Goal: Task Accomplishment & Management: Manage account settings

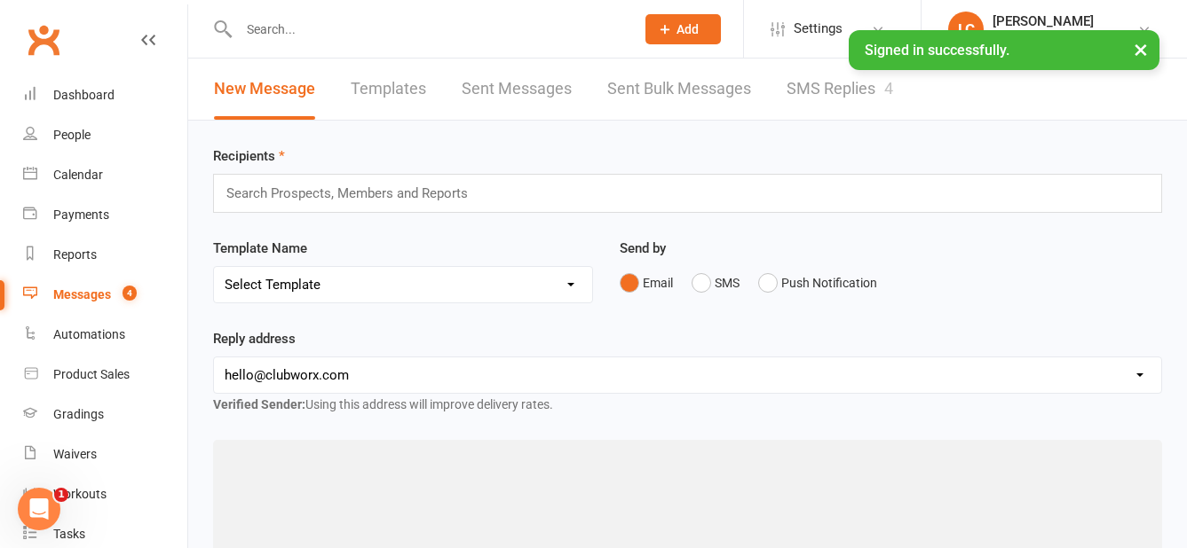
click at [812, 84] on link "SMS Replies 4" at bounding box center [839, 89] width 106 height 61
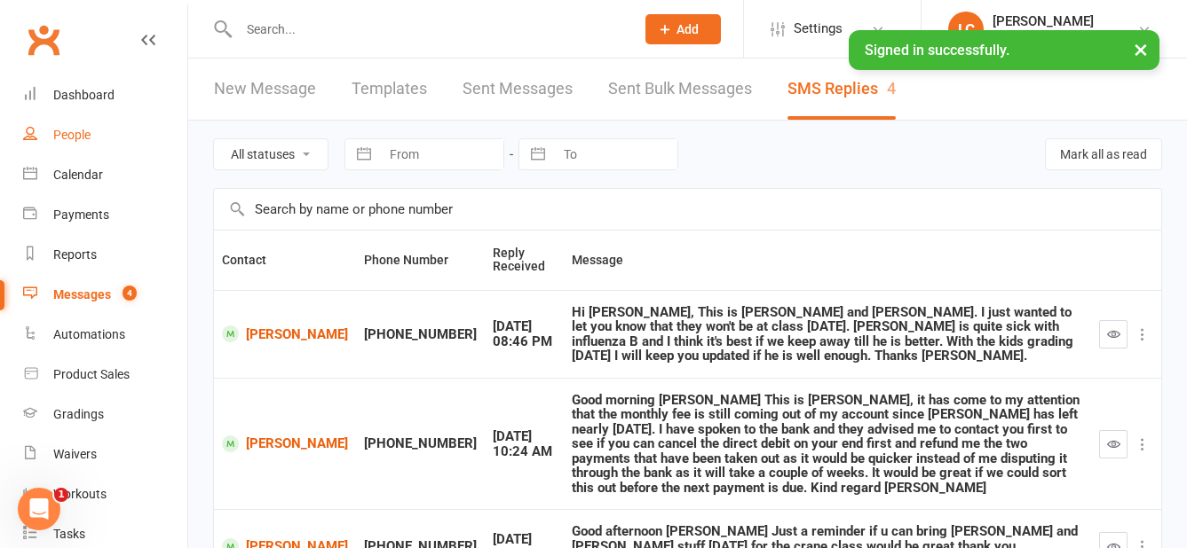
click at [78, 131] on div "People" at bounding box center [71, 135] width 37 height 14
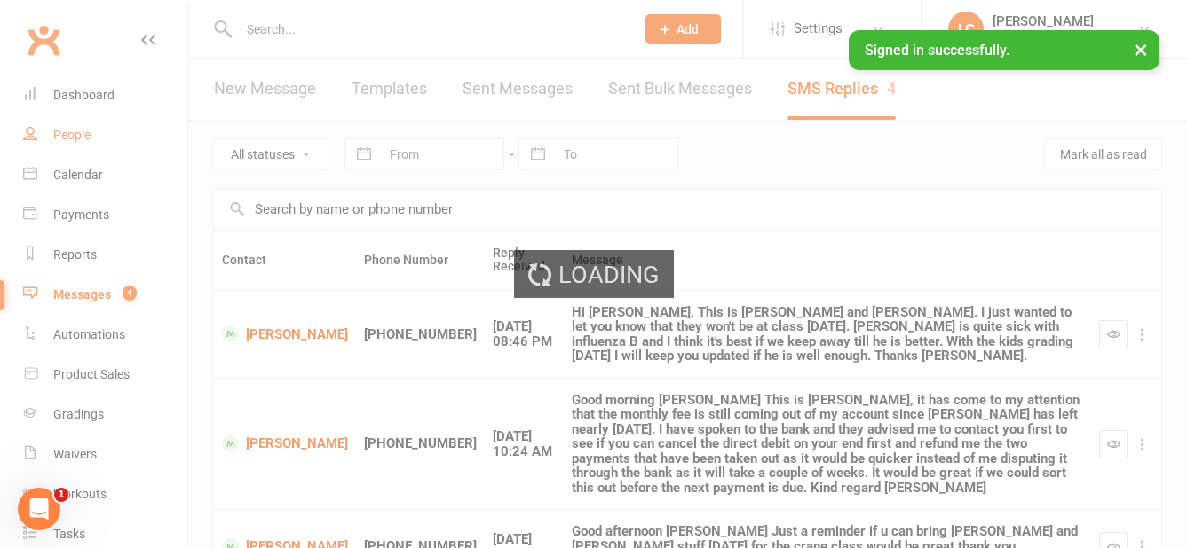
select select "100"
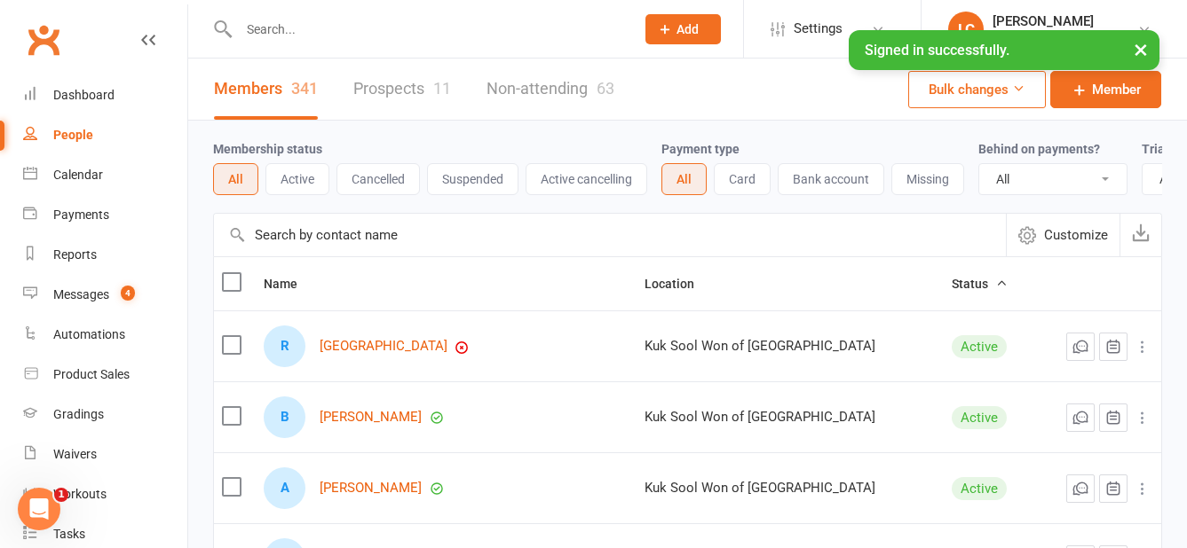
click at [305, 25] on input "text" at bounding box center [427, 29] width 389 height 25
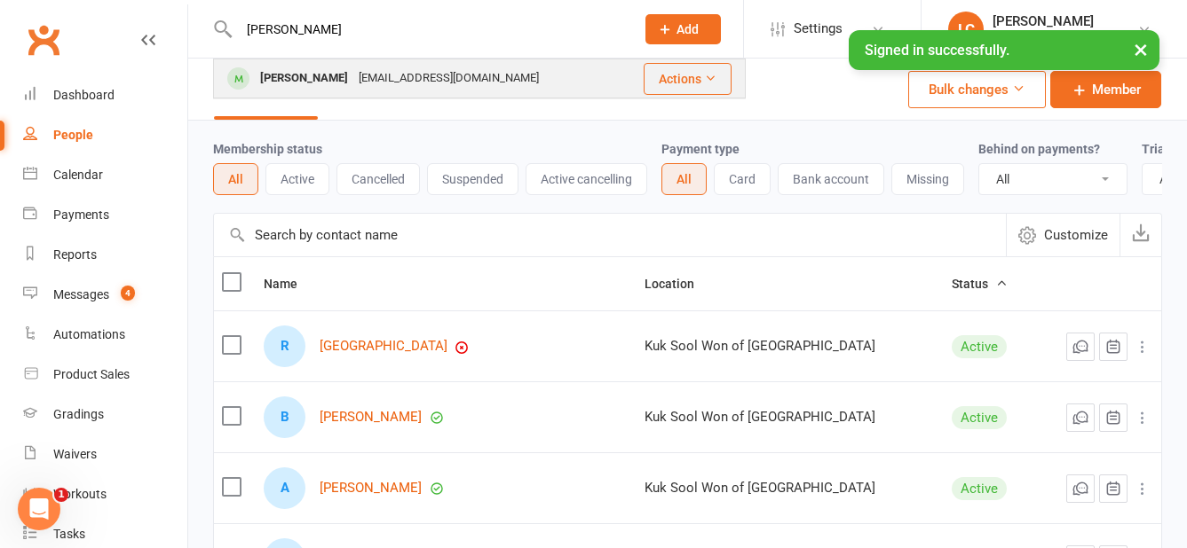
type input "[PERSON_NAME]"
click at [379, 66] on div "[EMAIL_ADDRESS][DOMAIN_NAME]" at bounding box center [448, 79] width 191 height 26
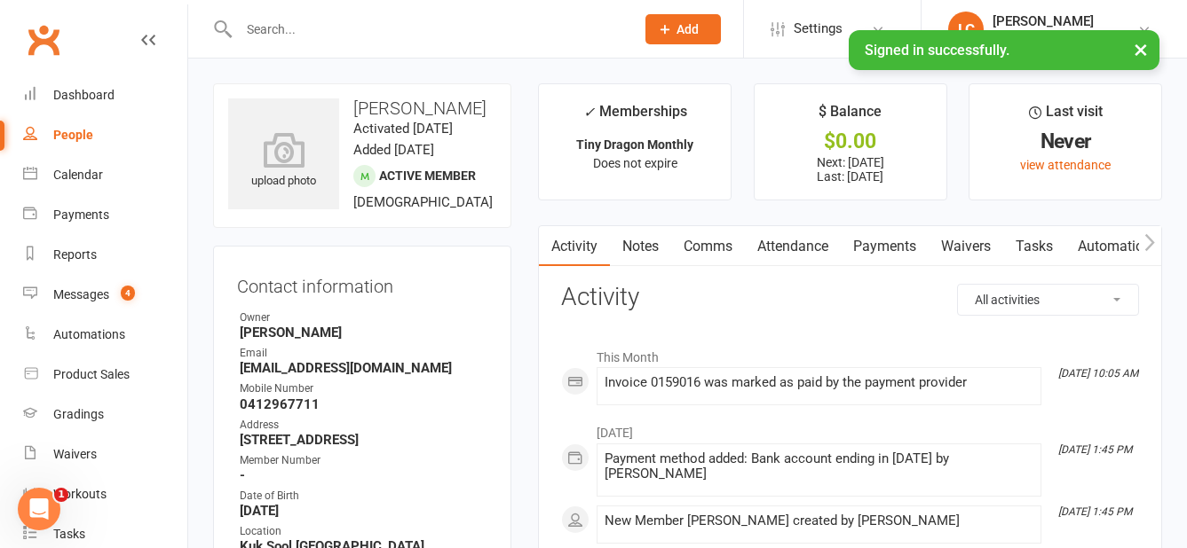
click at [899, 253] on link "Payments" at bounding box center [884, 246] width 88 height 41
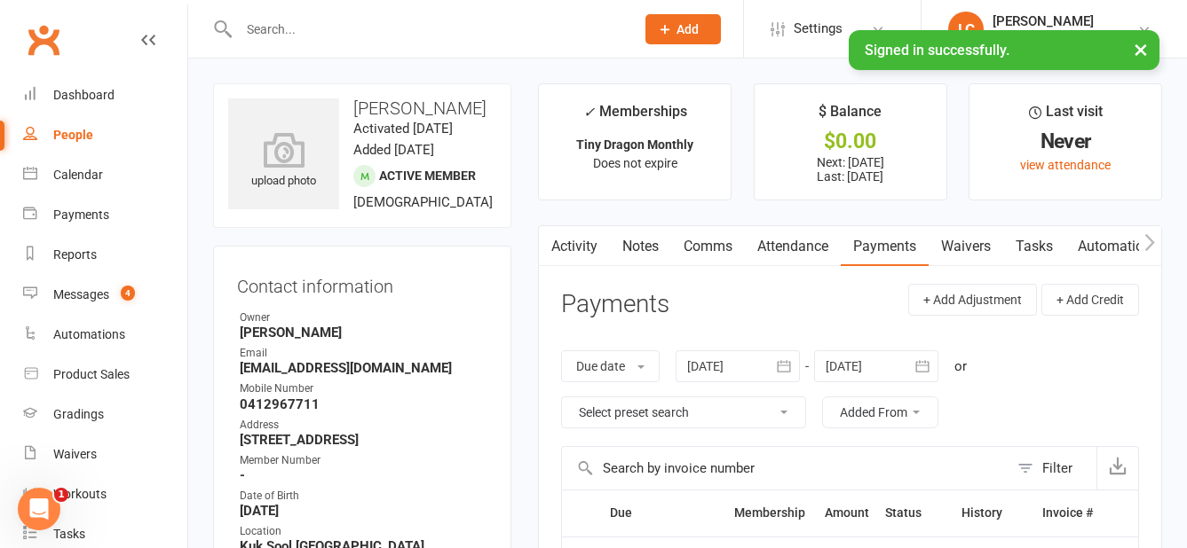
click at [694, 31] on span "Add" at bounding box center [687, 29] width 22 height 14
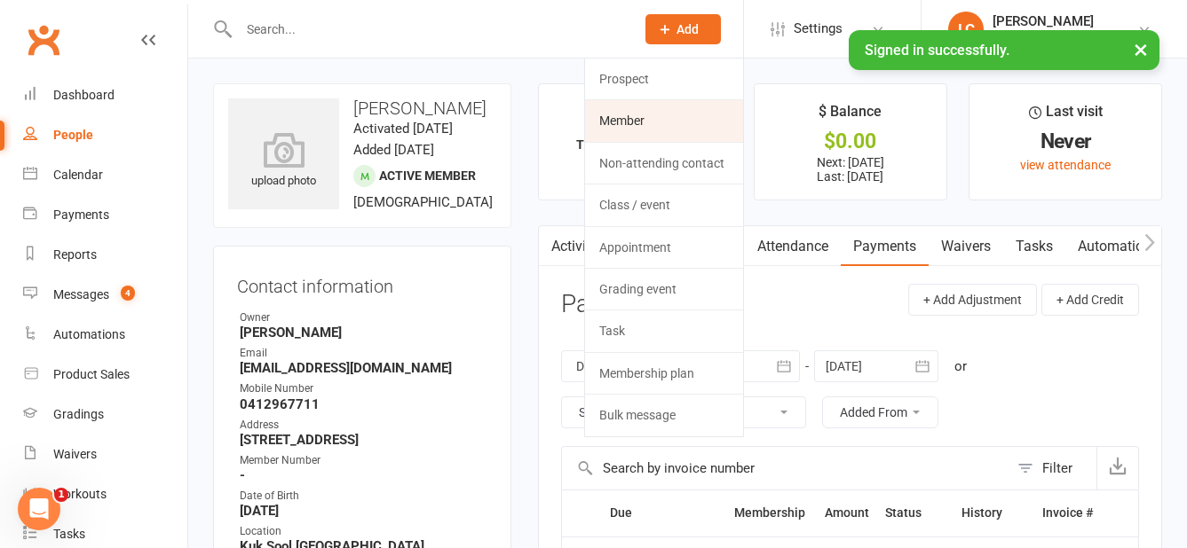
click at [680, 118] on link "Member" at bounding box center [664, 120] width 158 height 41
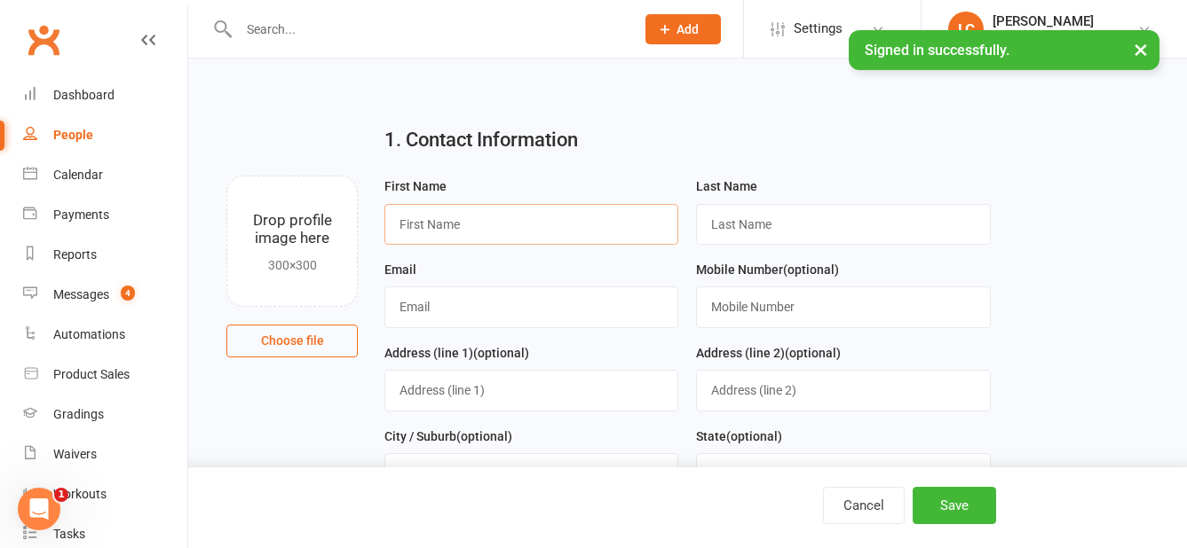
drag, startPoint x: 530, startPoint y: 209, endPoint x: 544, endPoint y: 223, distance: 20.1
click at [530, 209] on input "text" at bounding box center [531, 224] width 294 height 41
type input "Suzie"
type input "Agok"
type input "[EMAIL_ADDRESS][DOMAIN_NAME]"
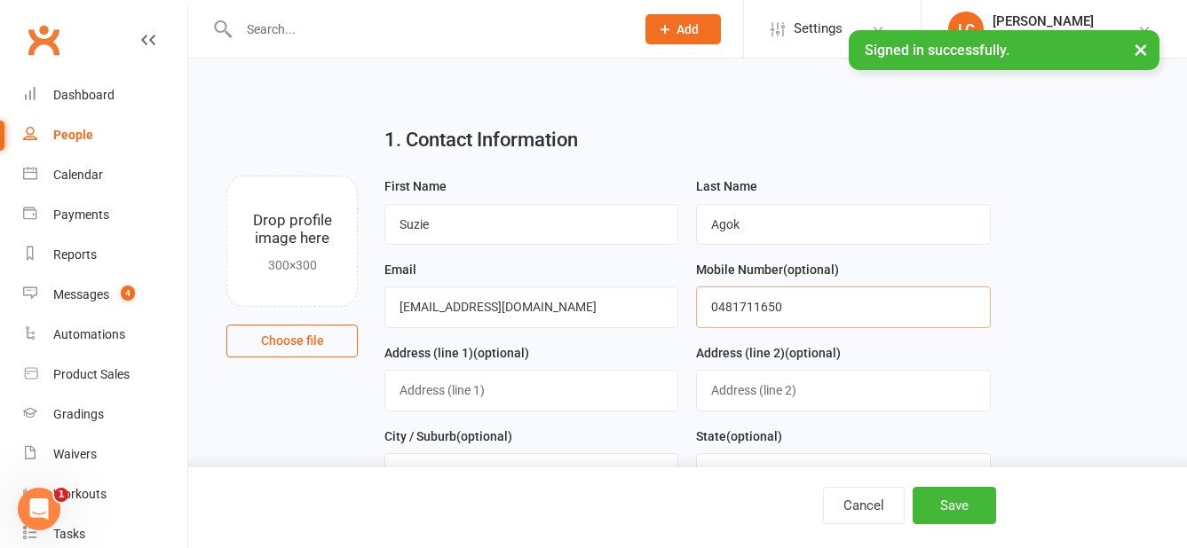
type input "0481711650"
type input "[STREET_ADDRESS]"
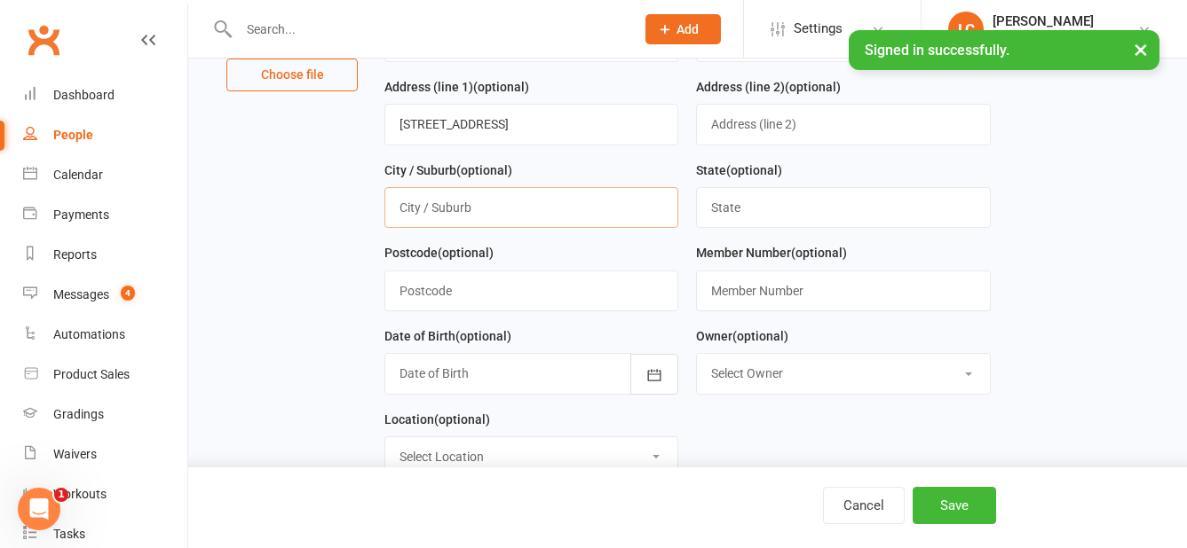
click at [495, 208] on input "text" at bounding box center [531, 207] width 294 height 41
type input "Ballajura"
type input "WA"
type input "6066"
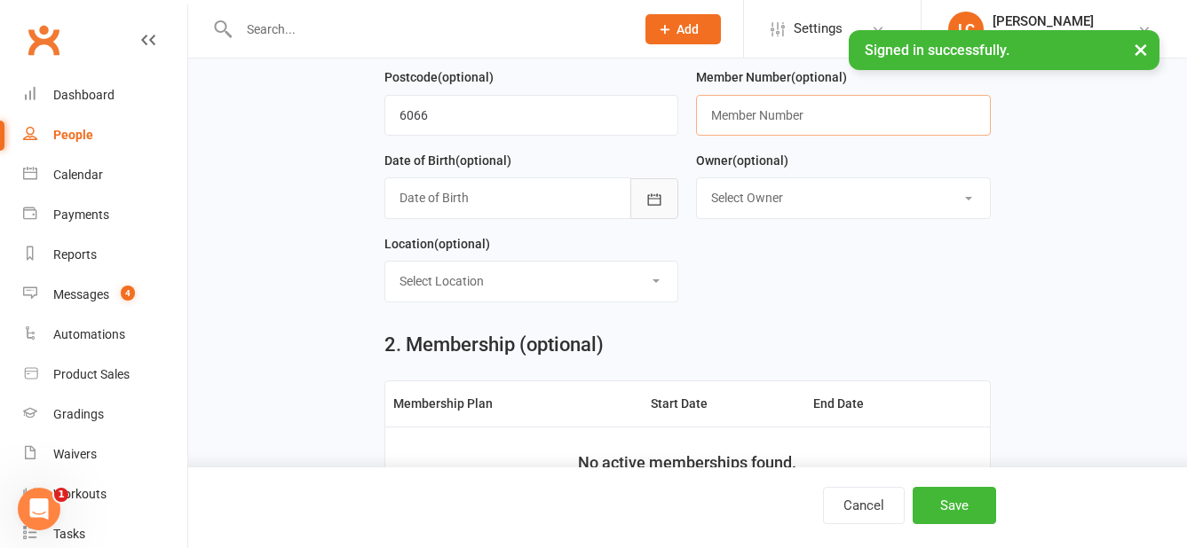
scroll to position [444, 0]
click at [655, 207] on icon "button" at bounding box center [654, 198] width 18 height 18
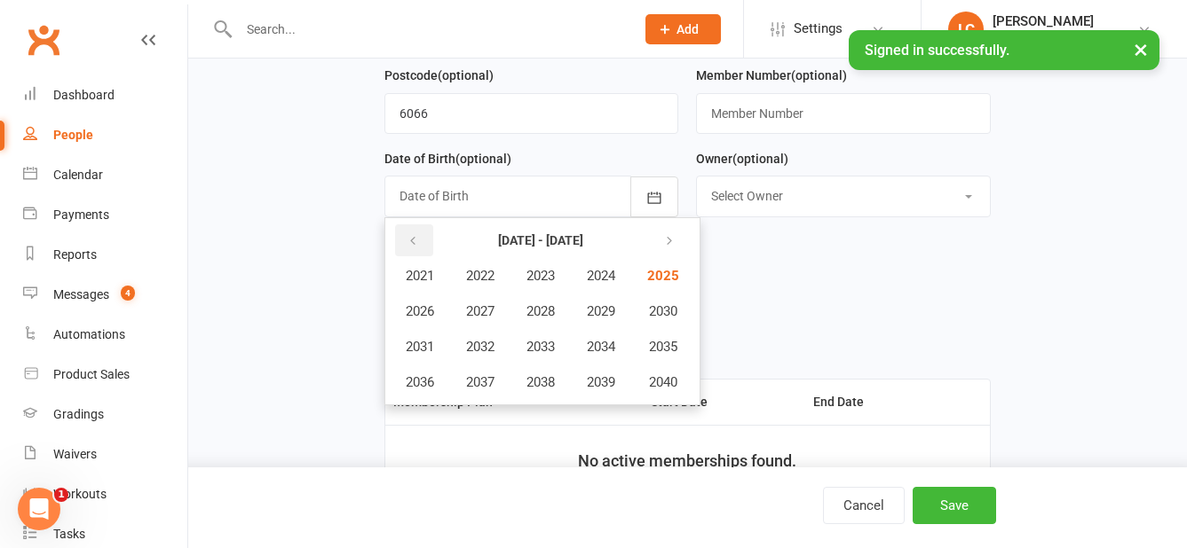
click at [422, 243] on button "button" at bounding box center [414, 241] width 38 height 32
click at [485, 383] on span "2017" at bounding box center [480, 383] width 28 height 16
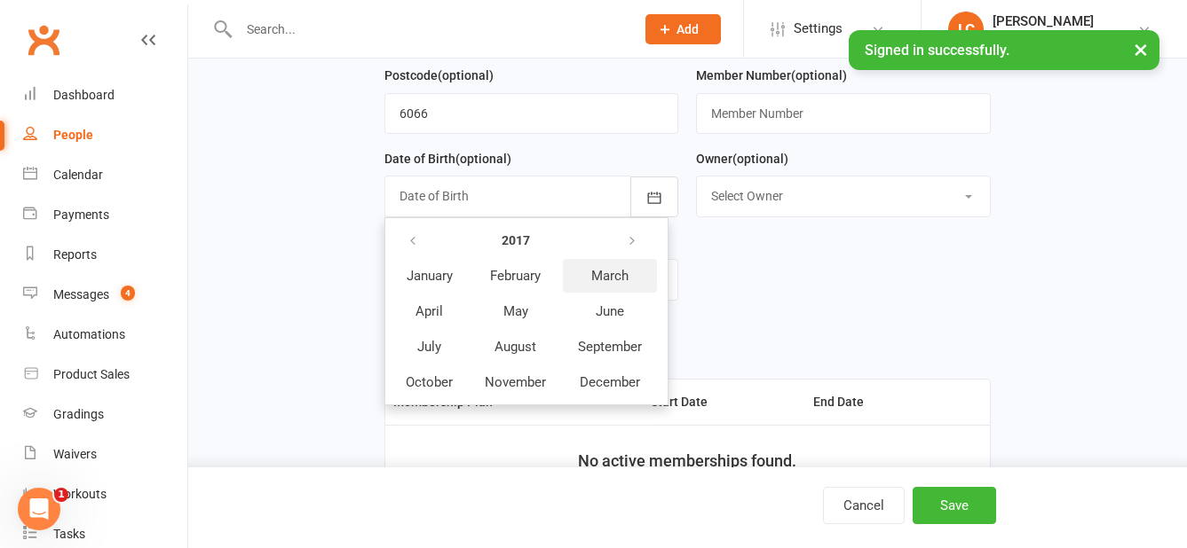
click at [612, 280] on span "March" at bounding box center [609, 276] width 37 height 16
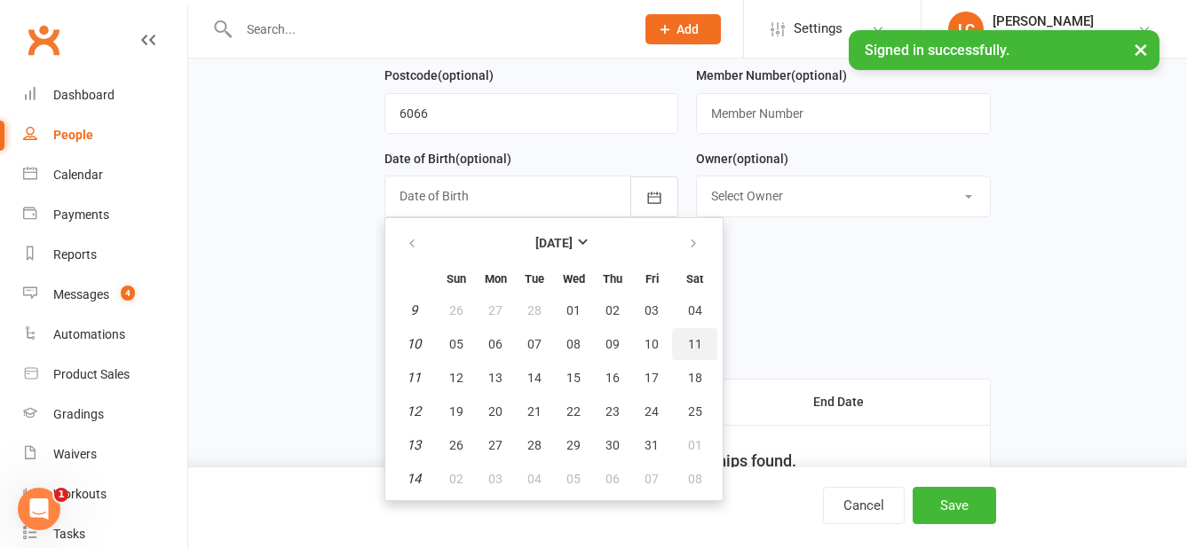
click at [692, 345] on span "11" at bounding box center [695, 344] width 14 height 14
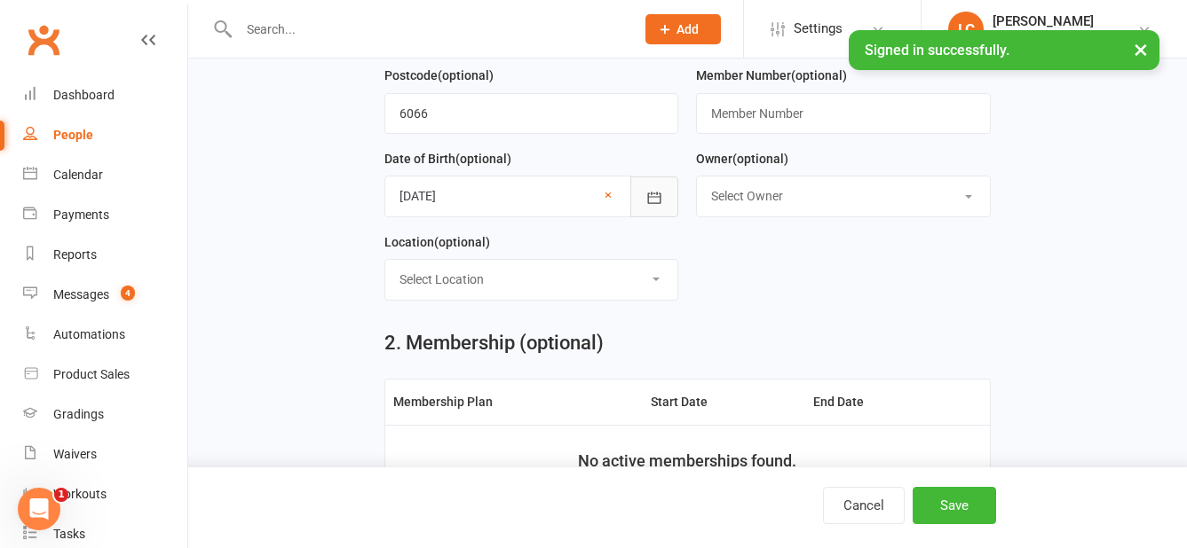
click at [655, 203] on icon "button" at bounding box center [654, 198] width 18 height 18
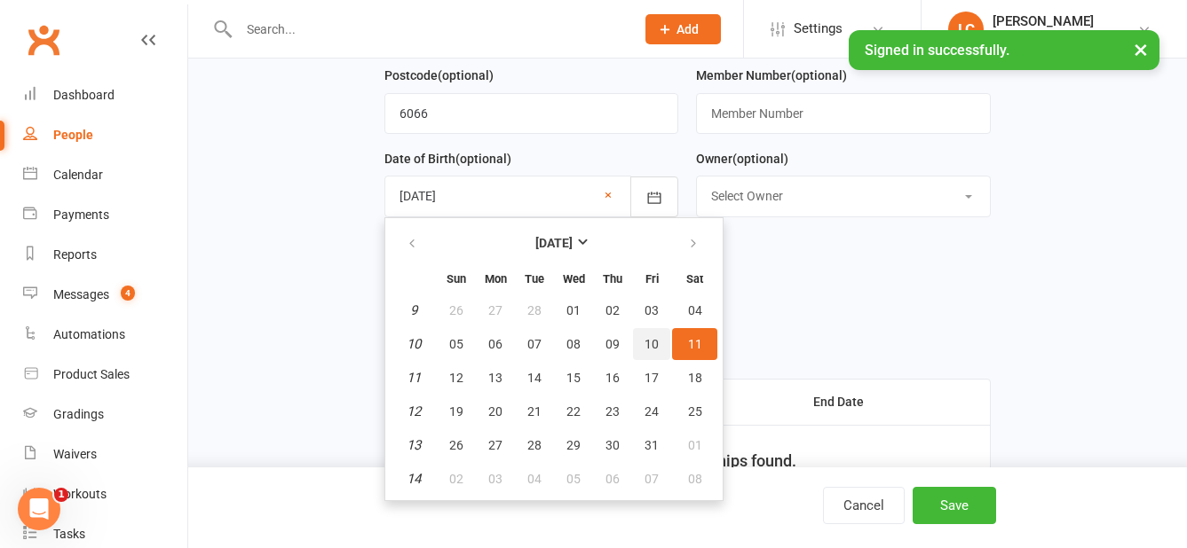
click at [661, 343] on button "10" at bounding box center [651, 344] width 37 height 32
type input "[DATE]"
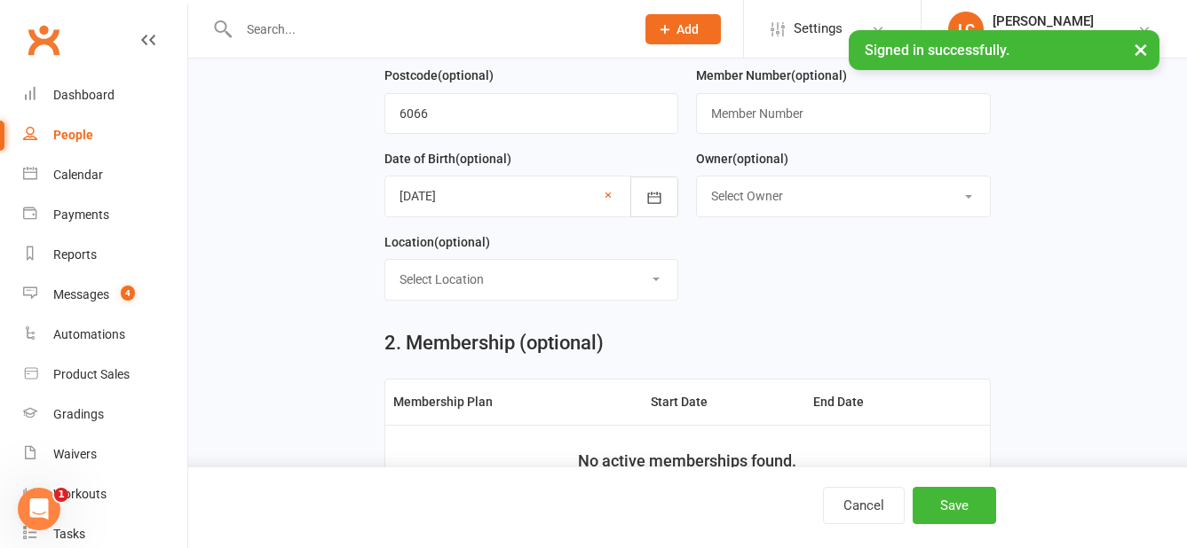
drag, startPoint x: 850, startPoint y: 208, endPoint x: 848, endPoint y: 222, distance: 14.3
click at [850, 208] on select "Select Owner [PERSON_NAME] [PERSON_NAME]" at bounding box center [843, 196] width 292 height 39
select select "0"
click at [697, 182] on select "Select Owner [PERSON_NAME] [PERSON_NAME]" at bounding box center [843, 196] width 292 height 39
click at [641, 282] on select "Select Location [GEOGRAPHIC_DATA] [GEOGRAPHIC_DATA] [GEOGRAPHIC_DATA] [GEOGRAPH…" at bounding box center [531, 279] width 292 height 39
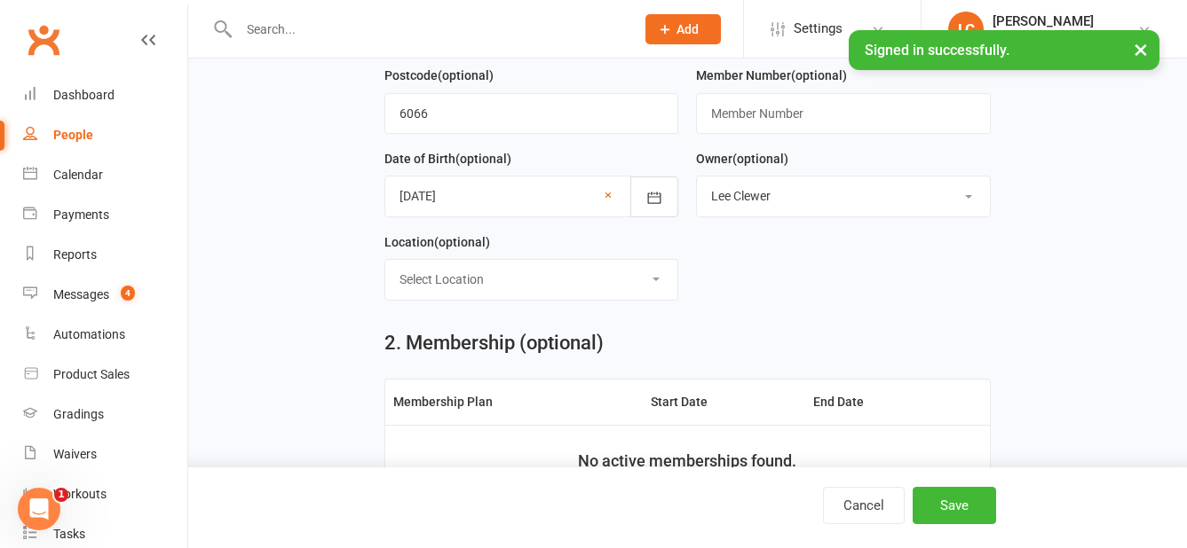
select select "0"
click at [385, 266] on select "Select Location [GEOGRAPHIC_DATA] [GEOGRAPHIC_DATA] [GEOGRAPHIC_DATA] [GEOGRAPH…" at bounding box center [531, 279] width 292 height 39
click at [804, 301] on form "First Name [PERSON_NAME] Last Name Agok Email [EMAIL_ADDRESS][DOMAIN_NAME] Mobi…" at bounding box center [687, 23] width 624 height 582
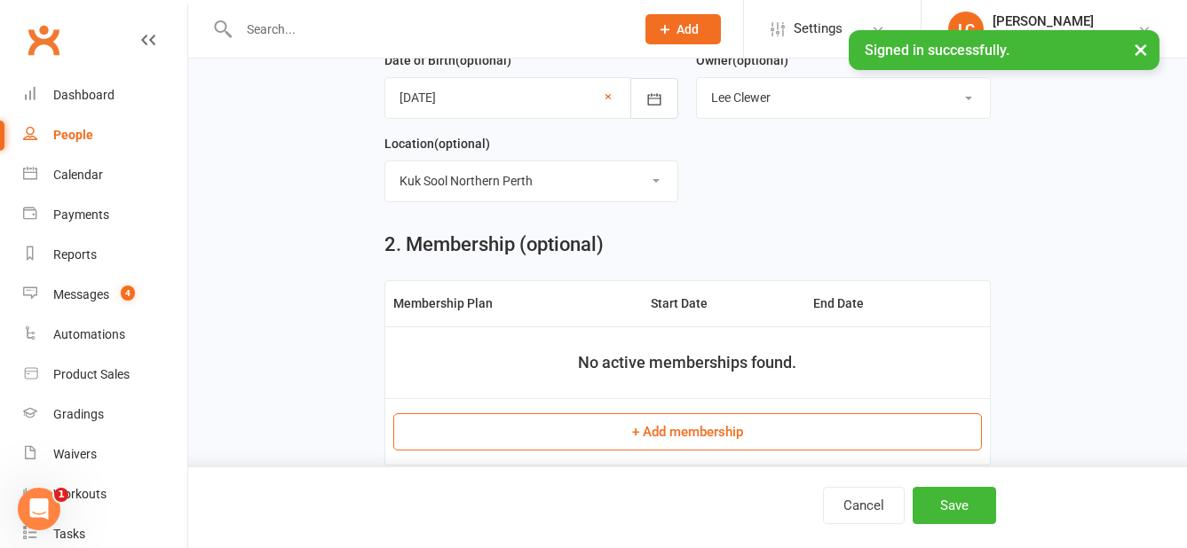
scroll to position [710, 0]
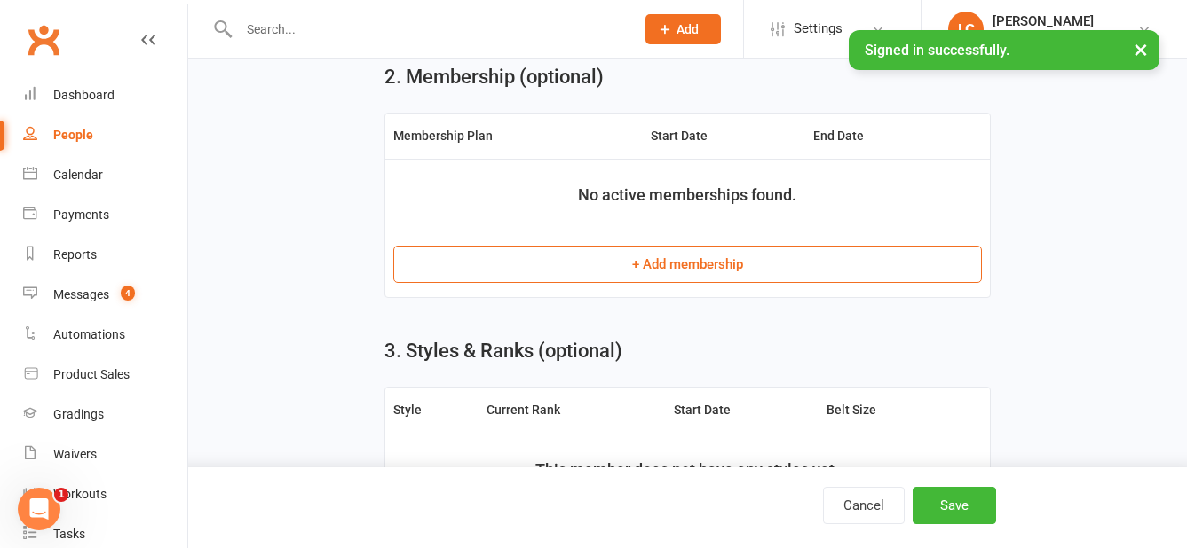
click at [683, 262] on button "+ Add membership" at bounding box center [687, 264] width 588 height 37
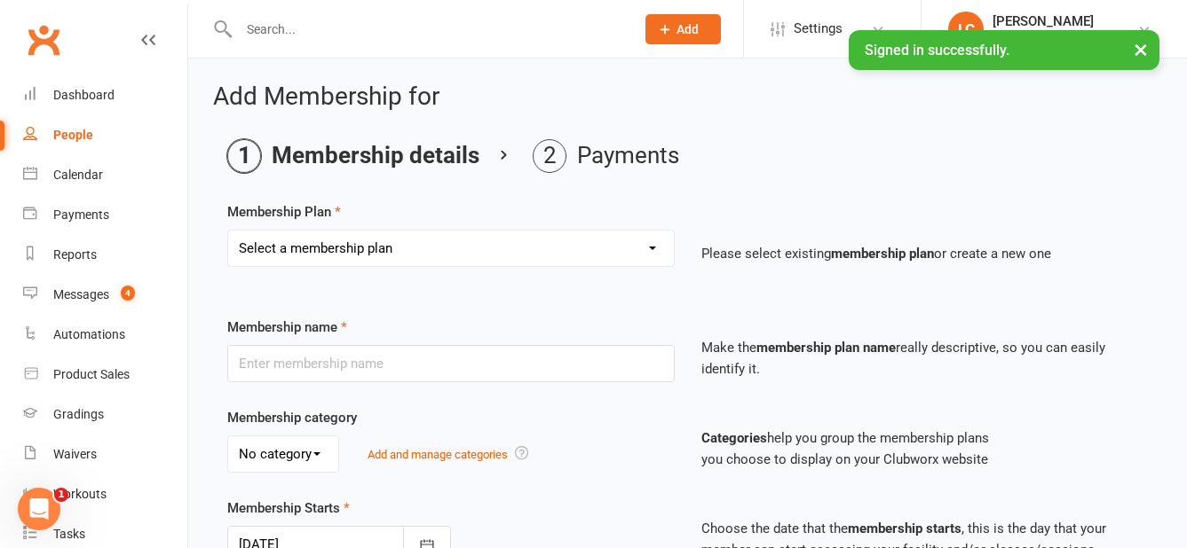
click at [508, 251] on select "Select a membership plan Create new Membership Plan Tiny Dragon Monthly Tiny Dr…" at bounding box center [451, 248] width 446 height 35
select select "4"
click at [228, 231] on select "Select a membership plan Create new Membership Plan Tiny Dragon Monthly Tiny Dr…" at bounding box center [451, 248] width 446 height 35
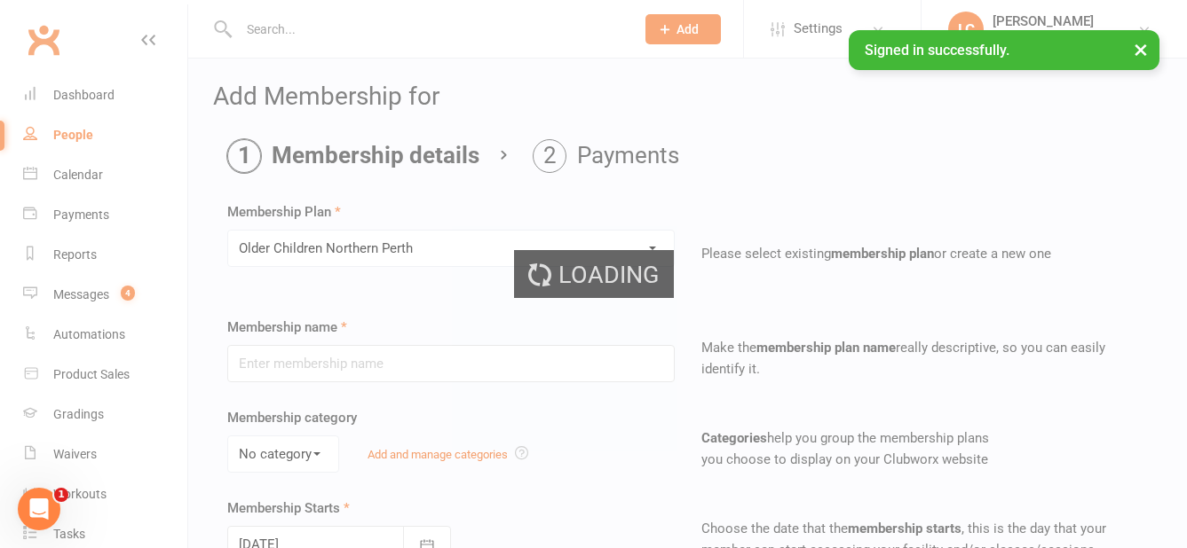
type input "Older Children [GEOGRAPHIC_DATA]"
type input "0"
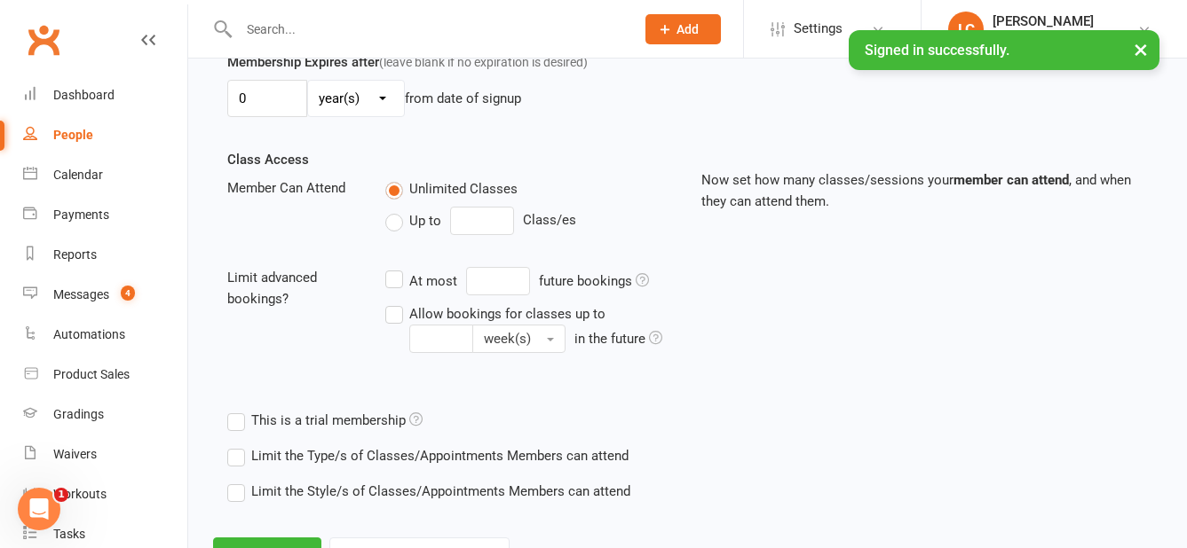
scroll to position [614, 0]
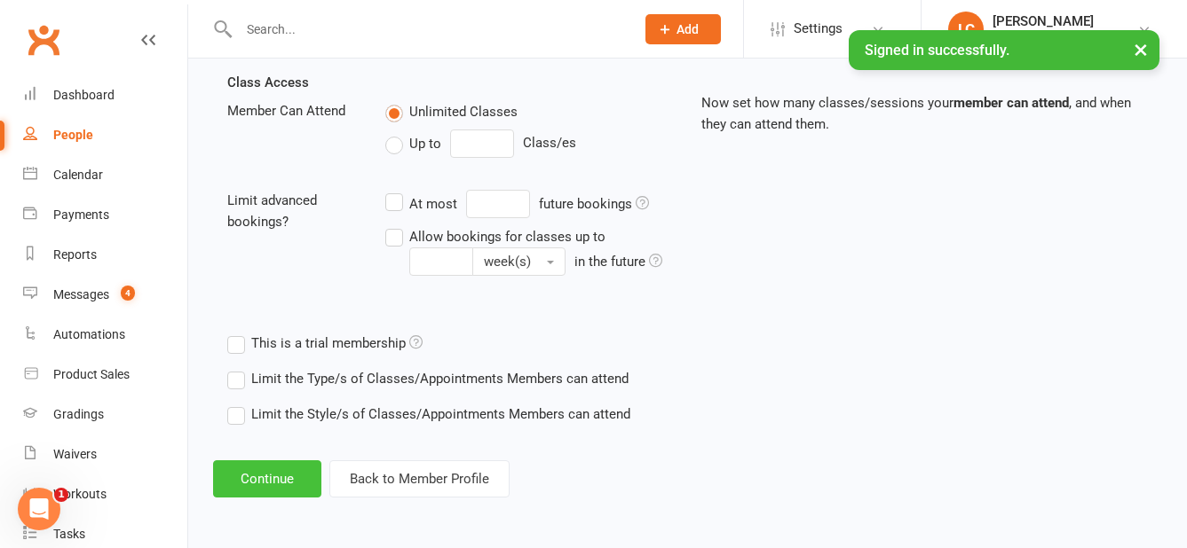
click at [273, 475] on button "Continue" at bounding box center [267, 479] width 108 height 37
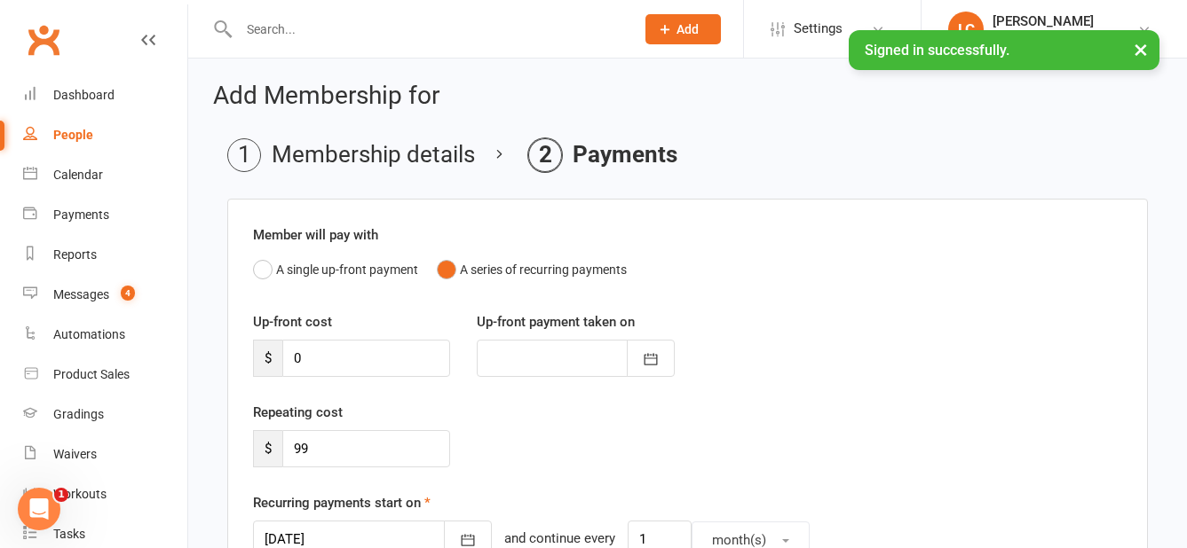
scroll to position [89, 0]
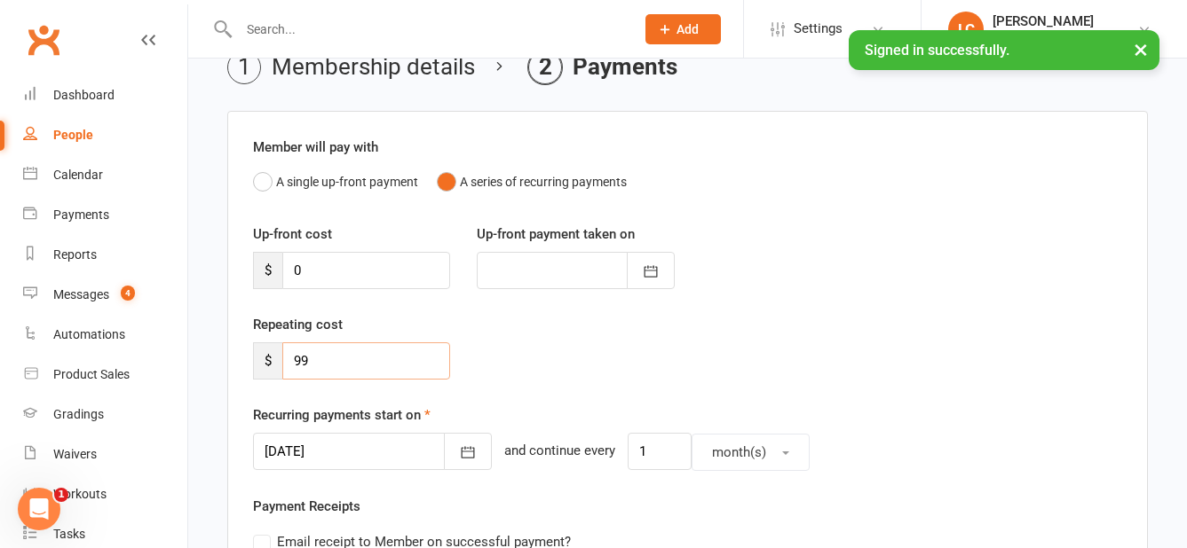
drag, startPoint x: 349, startPoint y: 359, endPoint x: 281, endPoint y: 360, distance: 67.5
click at [281, 360] on div "$ 99" at bounding box center [351, 361] width 197 height 37
type input "80"
click at [459, 460] on icon "button" at bounding box center [468, 453] width 18 height 18
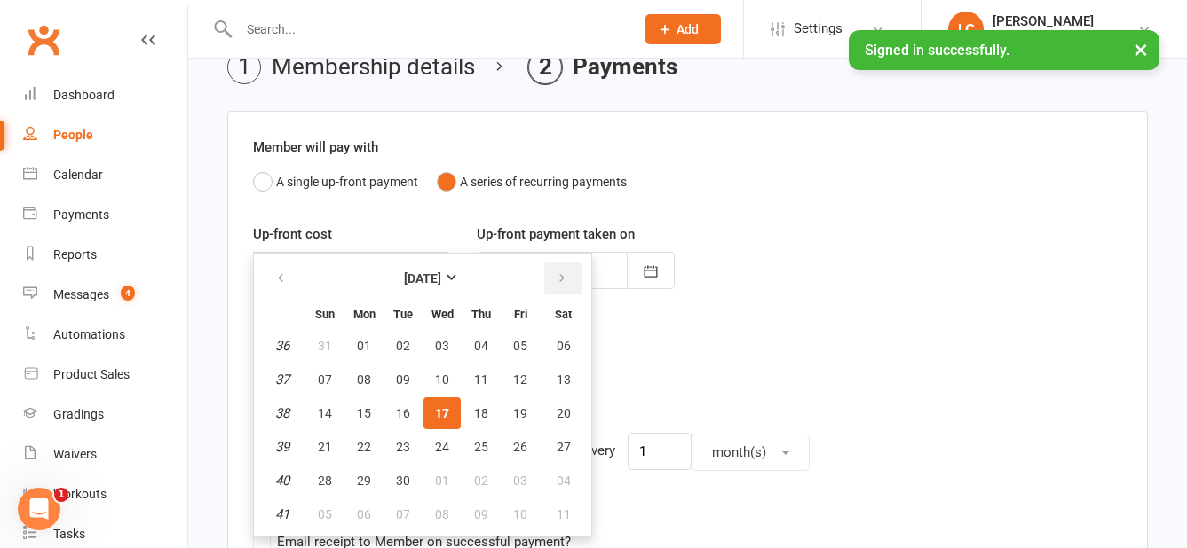
click at [557, 280] on icon "button" at bounding box center [562, 279] width 12 height 14
click at [442, 343] on span "01" at bounding box center [442, 346] width 14 height 14
type input "[DATE]"
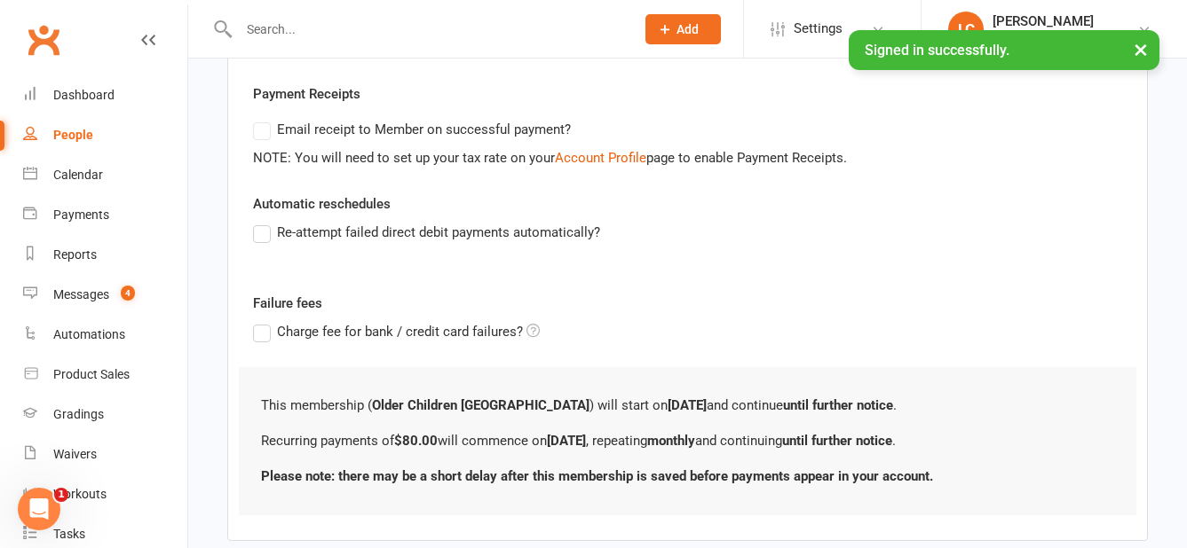
scroll to position [532, 0]
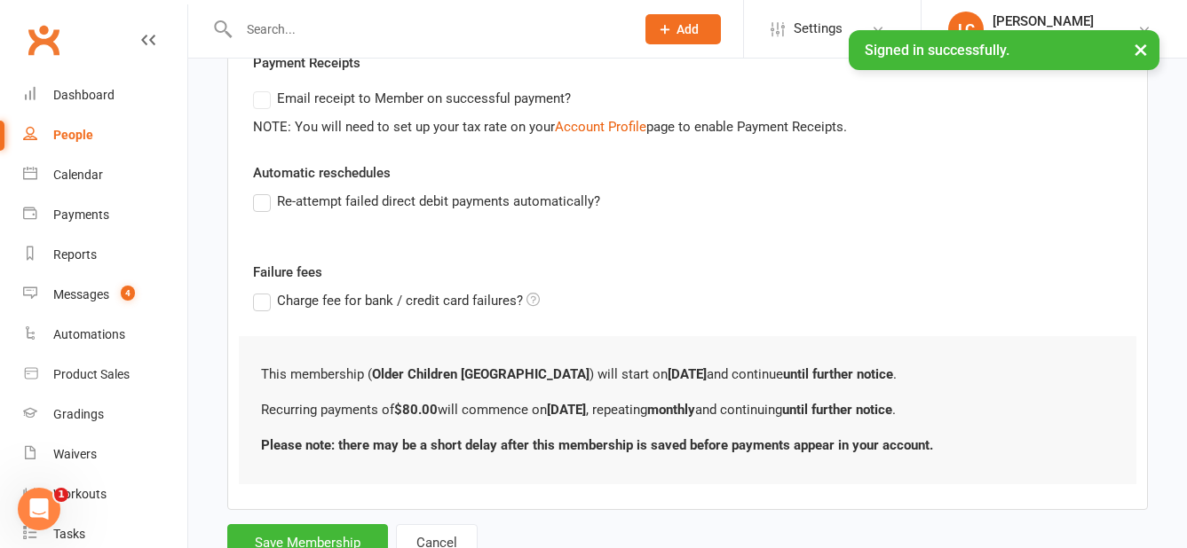
drag, startPoint x: 257, startPoint y: 201, endPoint x: 317, endPoint y: 221, distance: 62.9
click at [257, 202] on label "Re-attempt failed direct debit payments automatically?" at bounding box center [426, 201] width 347 height 21
click at [257, 191] on input "Re-attempt failed direct debit payments automatically?" at bounding box center [259, 191] width 12 height 0
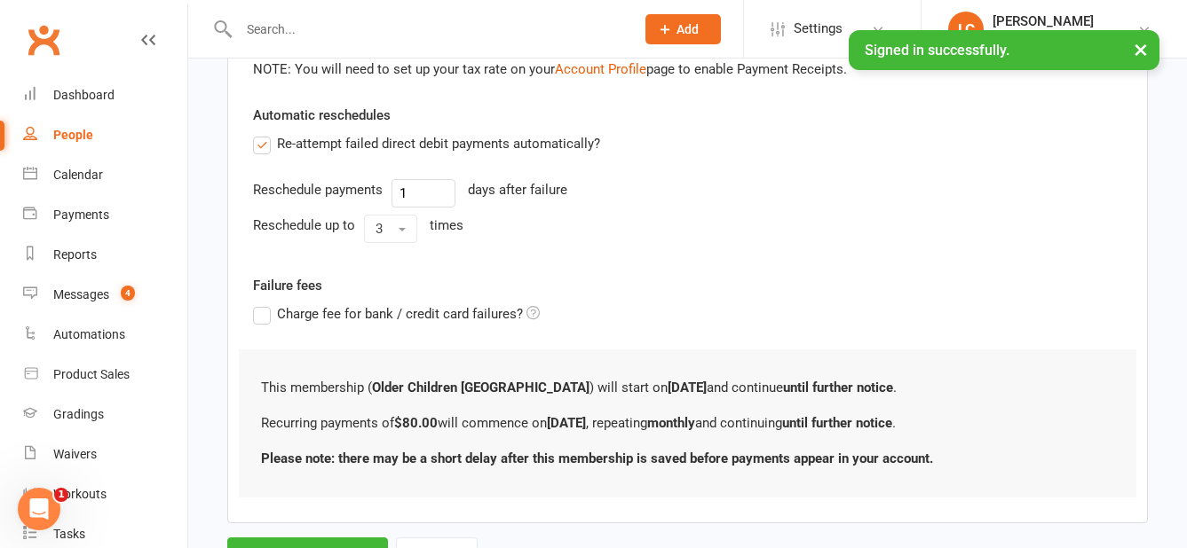
scroll to position [621, 0]
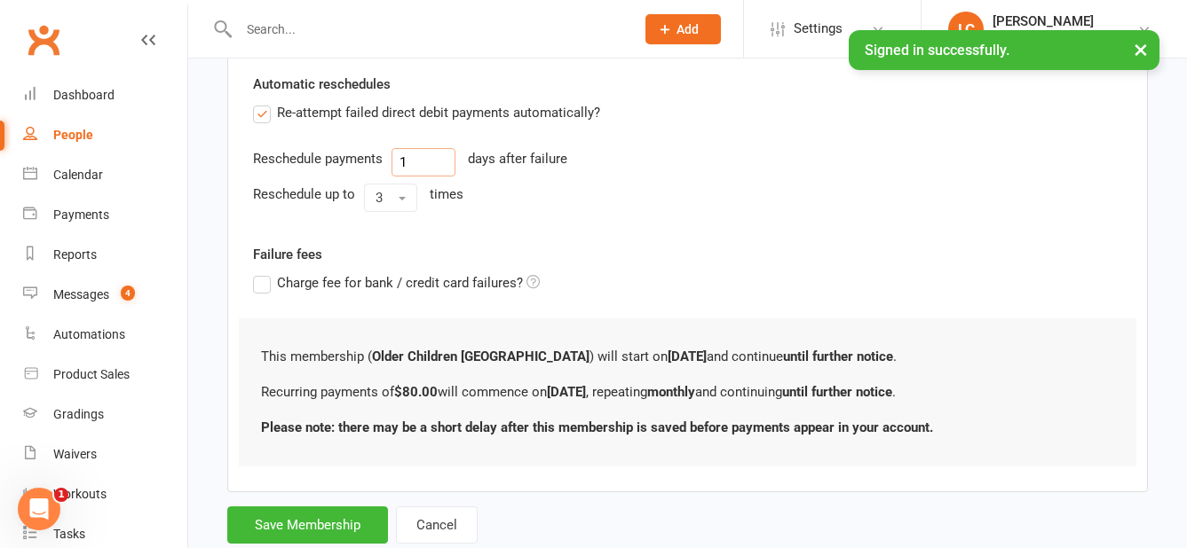
drag, startPoint x: 427, startPoint y: 153, endPoint x: 351, endPoint y: 176, distance: 78.9
click at [351, 176] on div "Reschedule payments 1 days after failure" at bounding box center [687, 162] width 869 height 28
type input "3"
click at [315, 526] on button "Save Membership" at bounding box center [307, 525] width 161 height 37
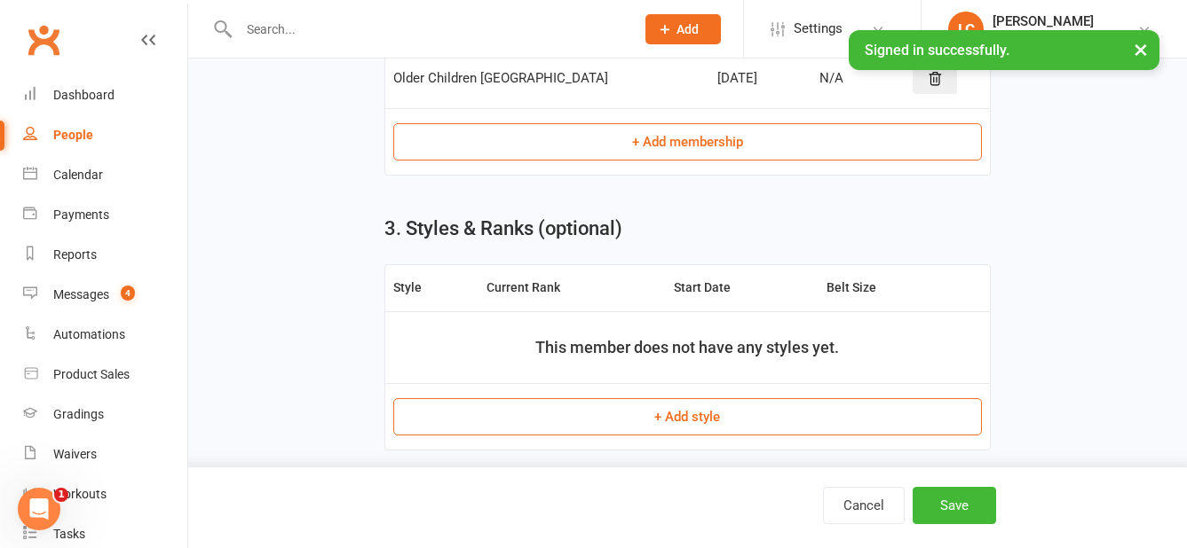
scroll to position [853, 0]
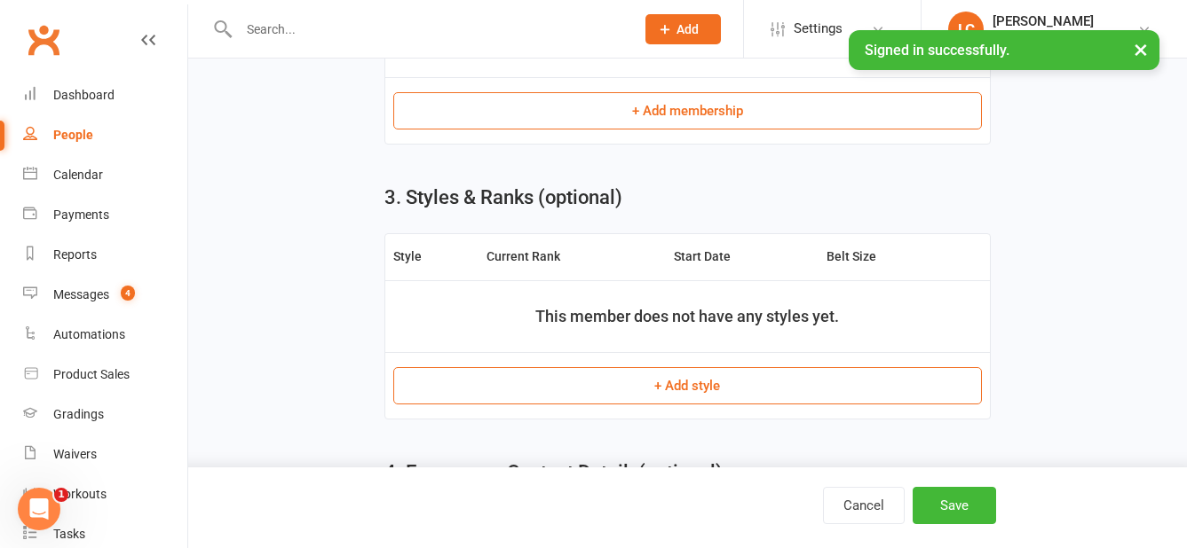
click at [701, 385] on button "+ Add style" at bounding box center [687, 385] width 588 height 37
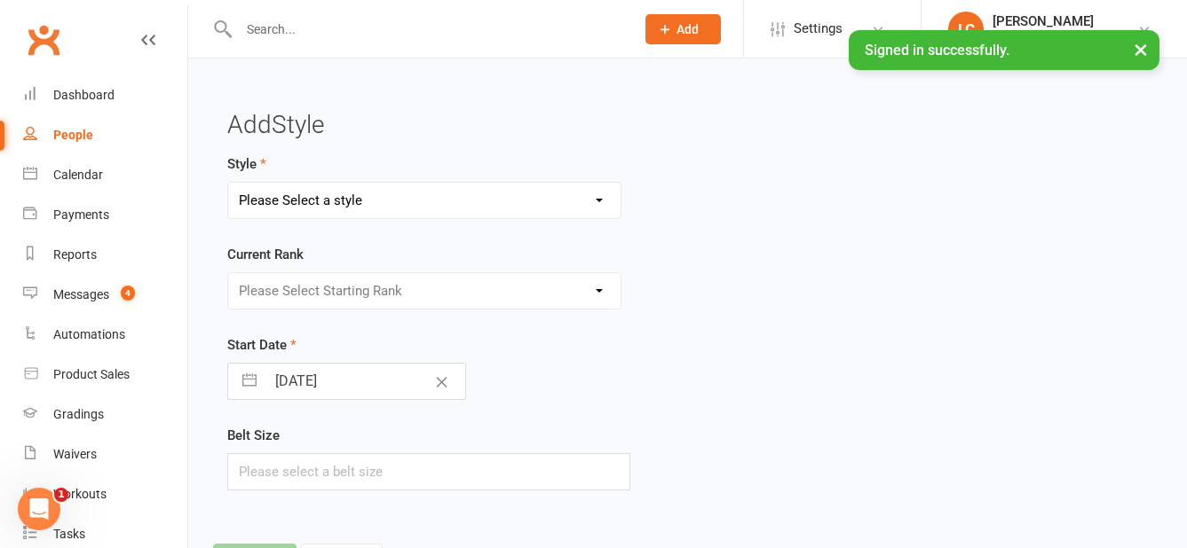
click at [376, 187] on select "Please Select a style Kuk Sool Won - Adults Kuk Sool Won - Kids Kuk Sool Won - …" at bounding box center [424, 200] width 392 height 35
select select "2449"
click at [228, 183] on select "Please Select a style Kuk Sool Won - Adults Kuk Sool Won - Kids Kuk Sool Won - …" at bounding box center [424, 200] width 392 height 35
click at [407, 284] on select "Please Select Starting Rank White Belt Yellow Stripe Belt Yellow Belt Blue Stri…" at bounding box center [424, 290] width 392 height 35
select select "24190"
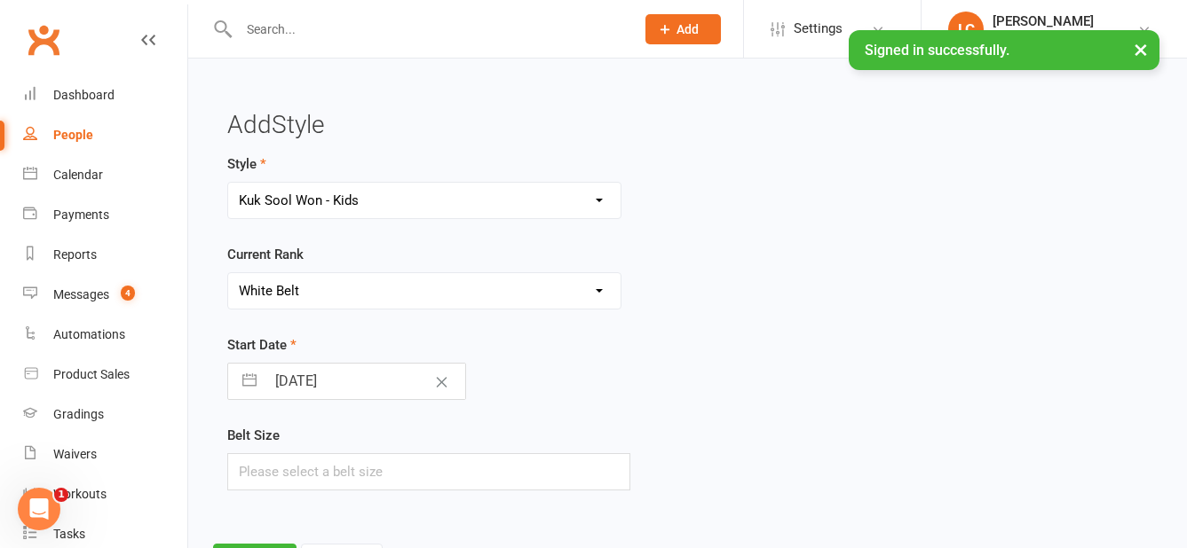
click at [228, 273] on select "Please Select Starting Rank White Belt Yellow Stripe Belt Yellow Belt Blue Stri…" at bounding box center [424, 290] width 392 height 35
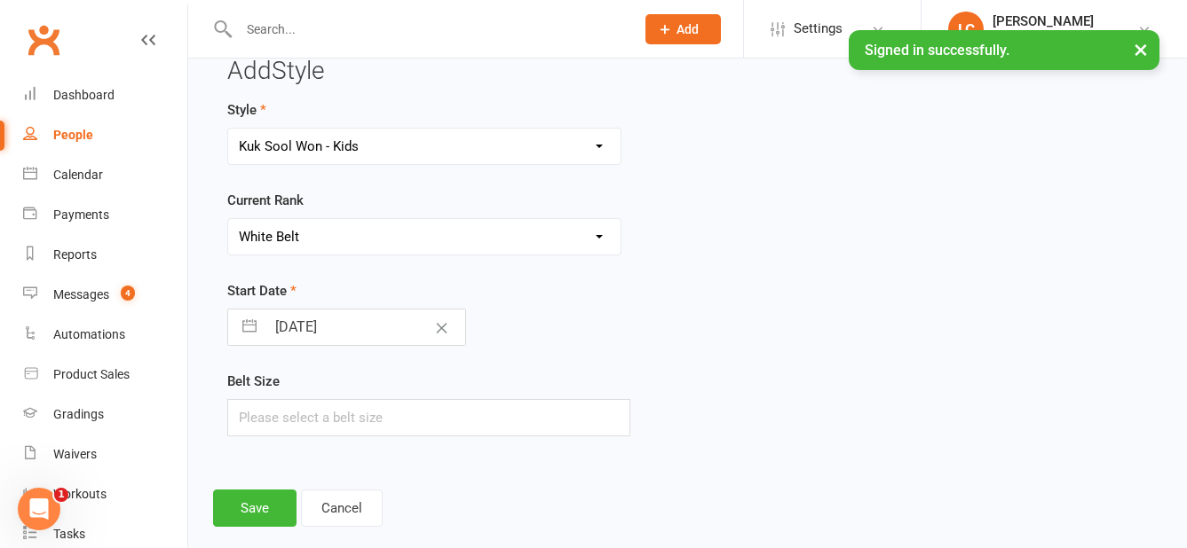
scroll to position [83, 0]
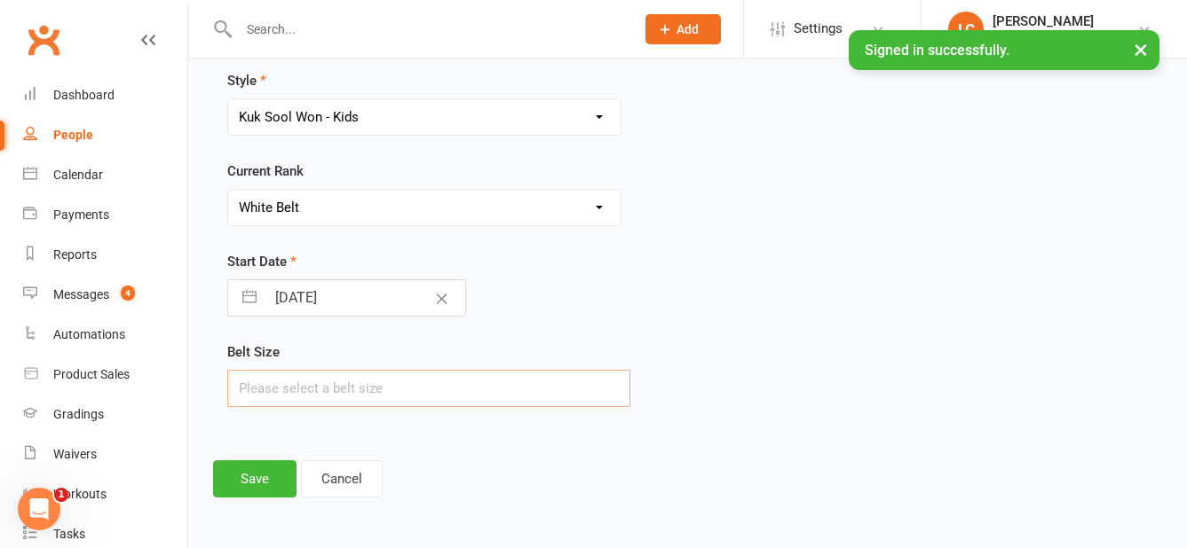
click at [395, 370] on input "text" at bounding box center [428, 388] width 403 height 37
type input "4"
click at [241, 476] on button "Save" at bounding box center [254, 479] width 83 height 37
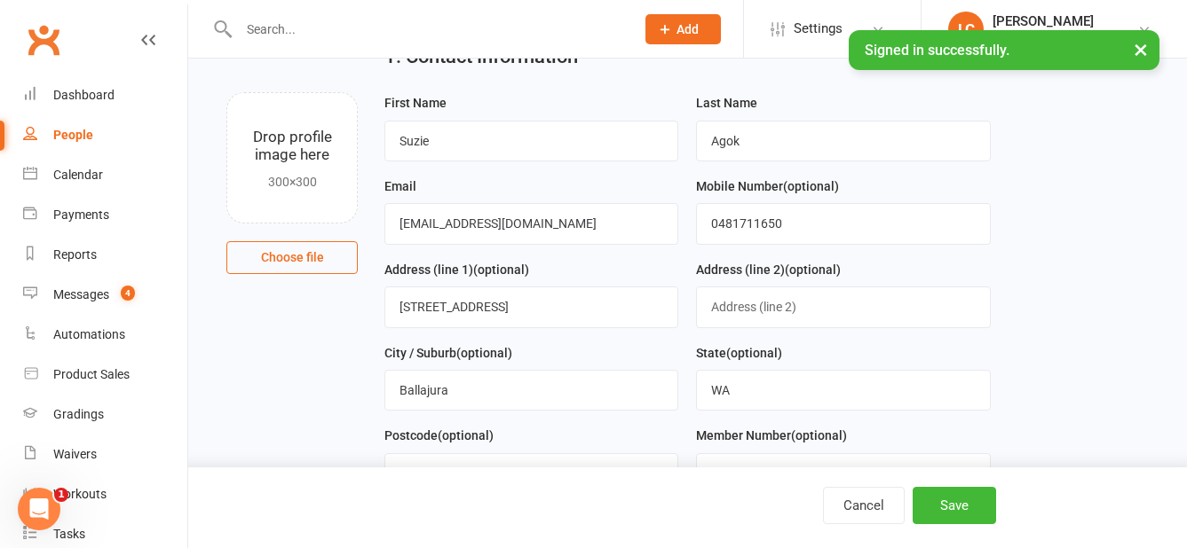
scroll to position [1029, 0]
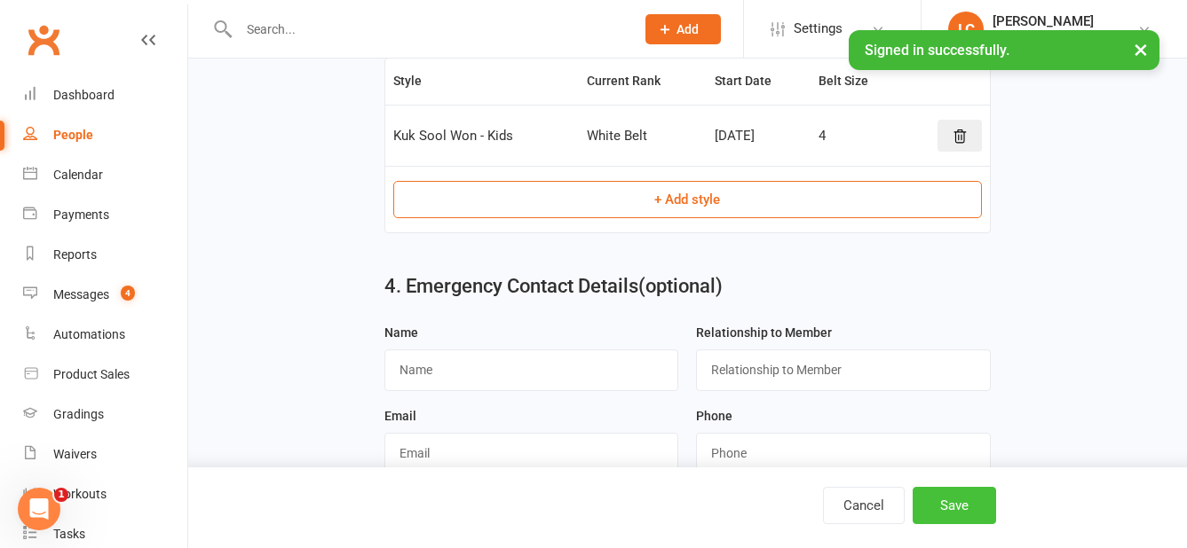
click at [958, 496] on button "Save" at bounding box center [953, 505] width 83 height 37
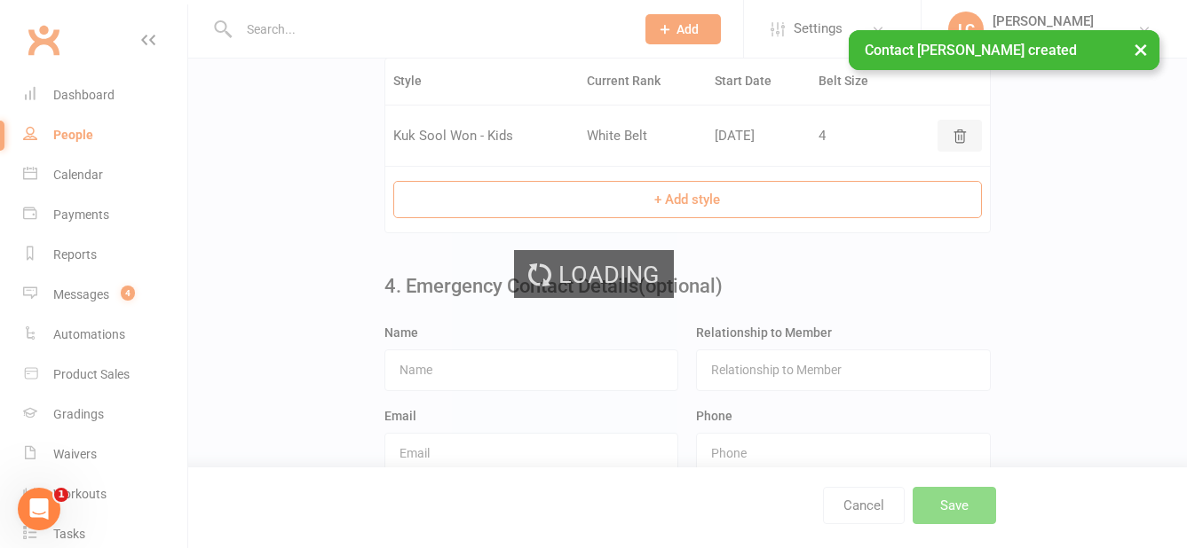
scroll to position [0, 0]
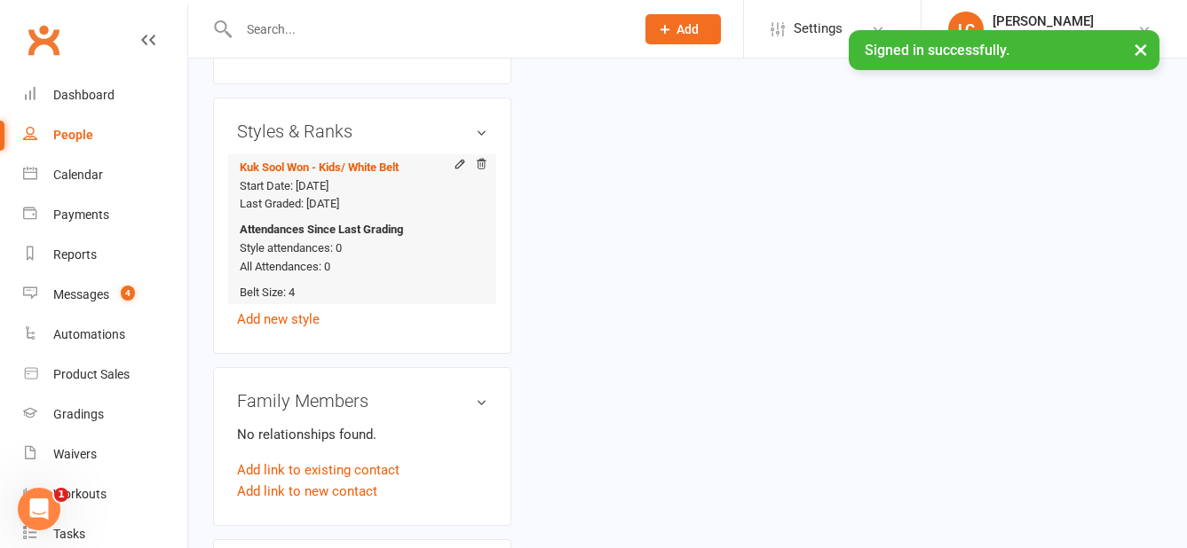
scroll to position [1154, 0]
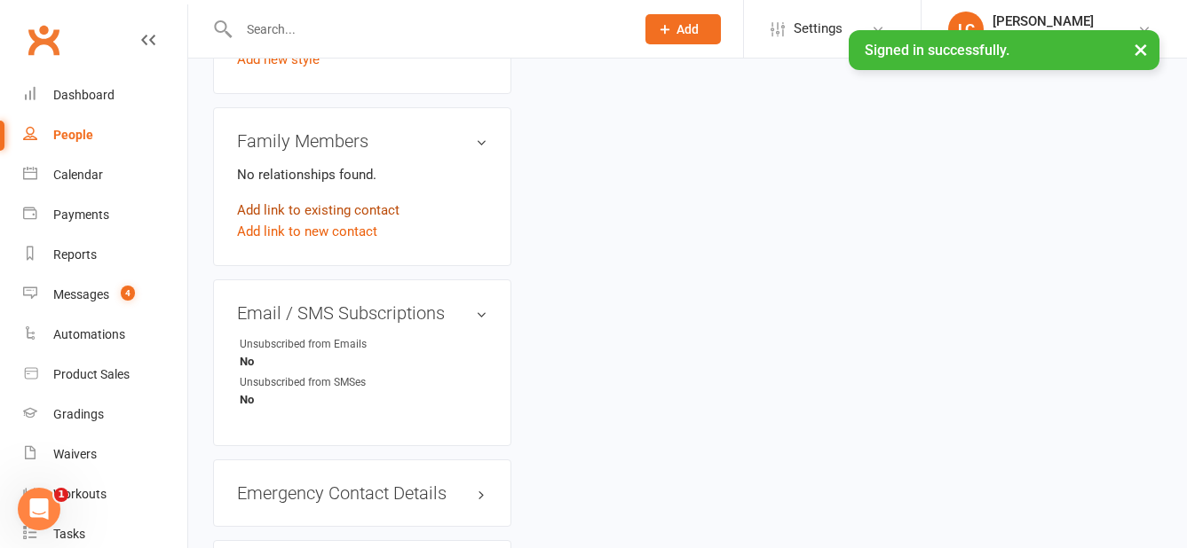
click at [289, 221] on link "Add link to existing contact" at bounding box center [318, 210] width 162 height 21
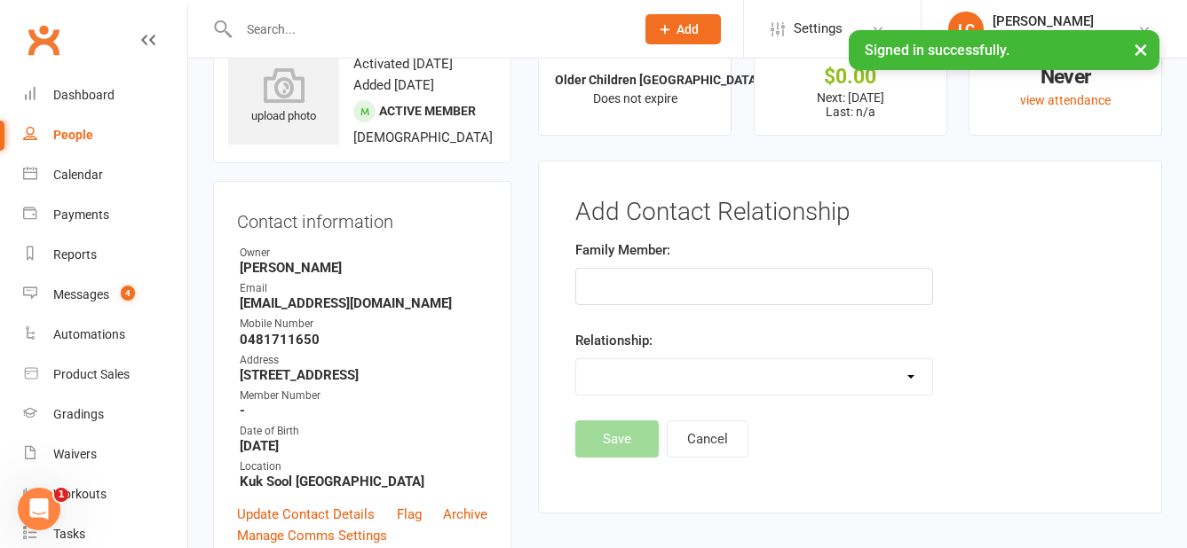
click at [597, 281] on input "text" at bounding box center [753, 286] width 357 height 37
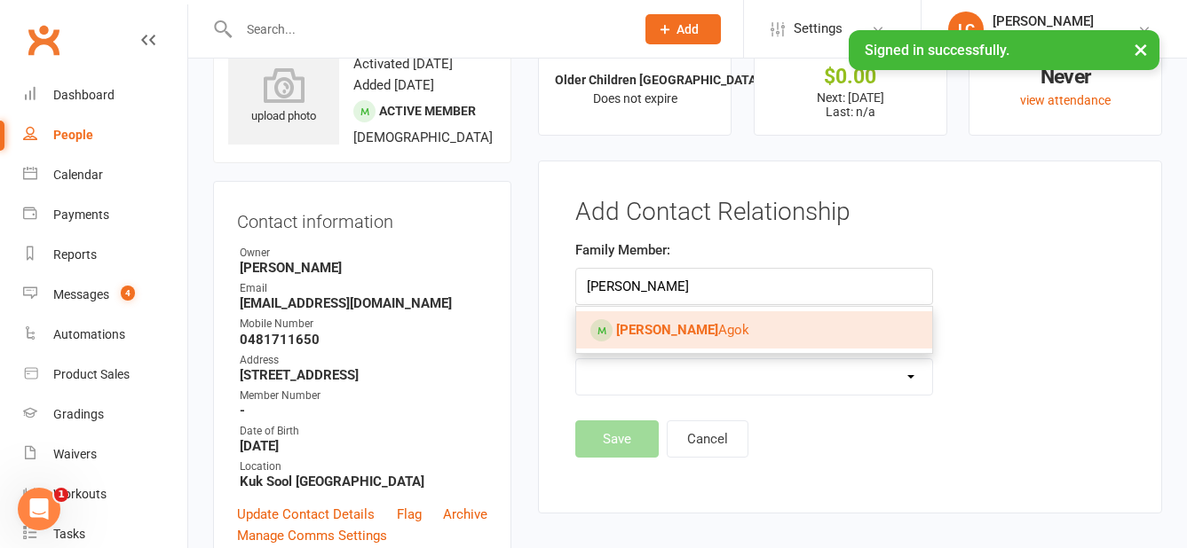
type input "[PERSON_NAME]"
click at [678, 326] on span "[PERSON_NAME]" at bounding box center [682, 330] width 133 height 16
type input "[PERSON_NAME]"
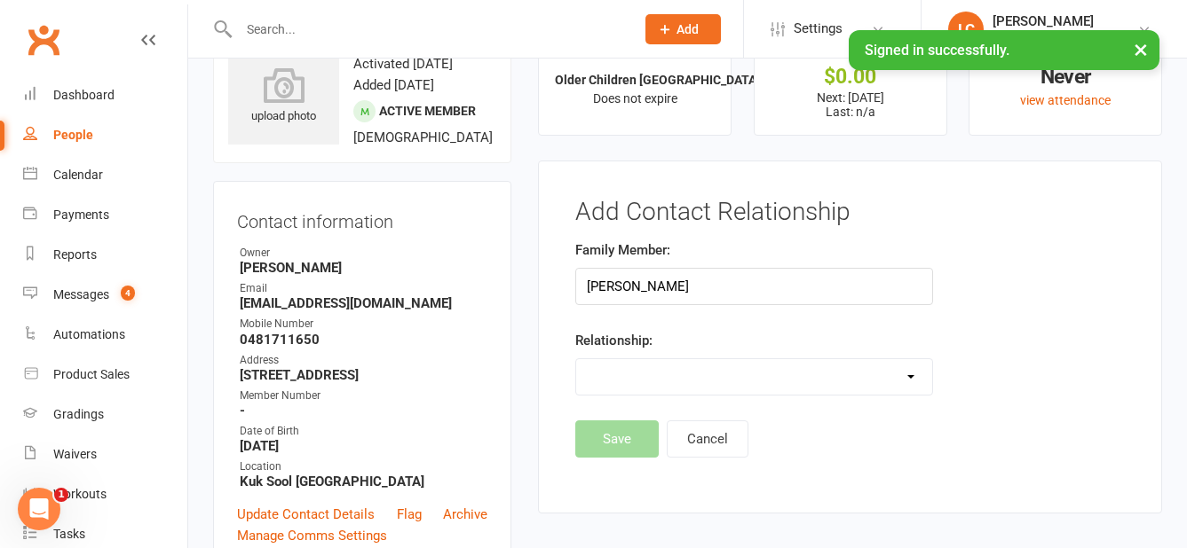
click at [771, 381] on select "Parent / Guardian Child Sibling (parent not in system) Spouse / Partner Cousin …" at bounding box center [753, 376] width 355 height 35
select select "2"
click at [576, 359] on select "Parent / Guardian Child Sibling (parent not in system) Spouse / Partner Cousin …" at bounding box center [753, 376] width 355 height 35
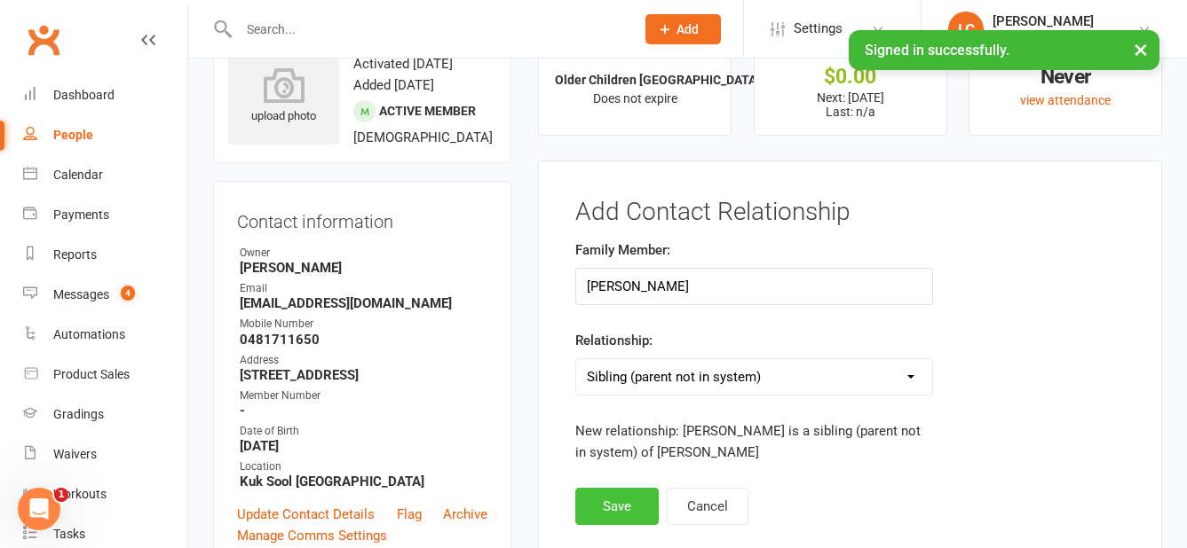
click at [602, 493] on button "Save" at bounding box center [616, 506] width 83 height 37
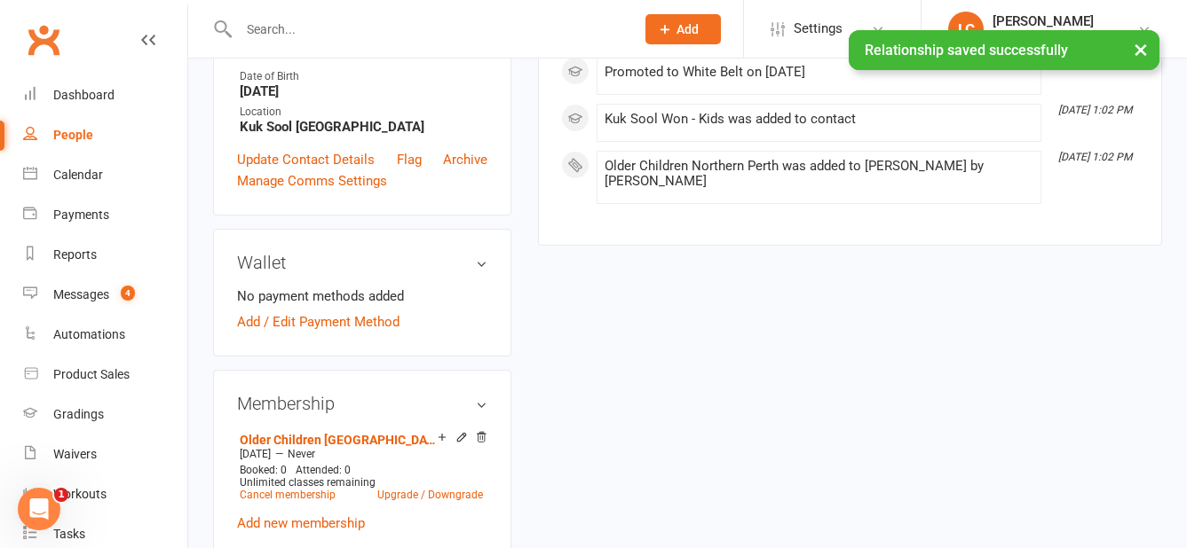
scroll to position [597, 0]
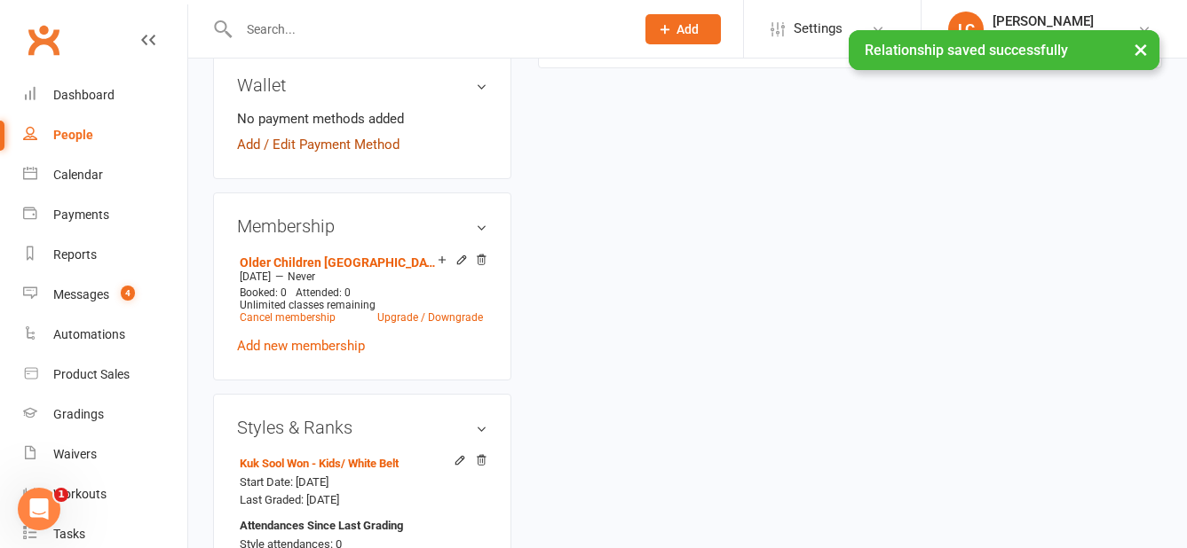
click at [315, 155] on link "Add / Edit Payment Method" at bounding box center [318, 144] width 162 height 21
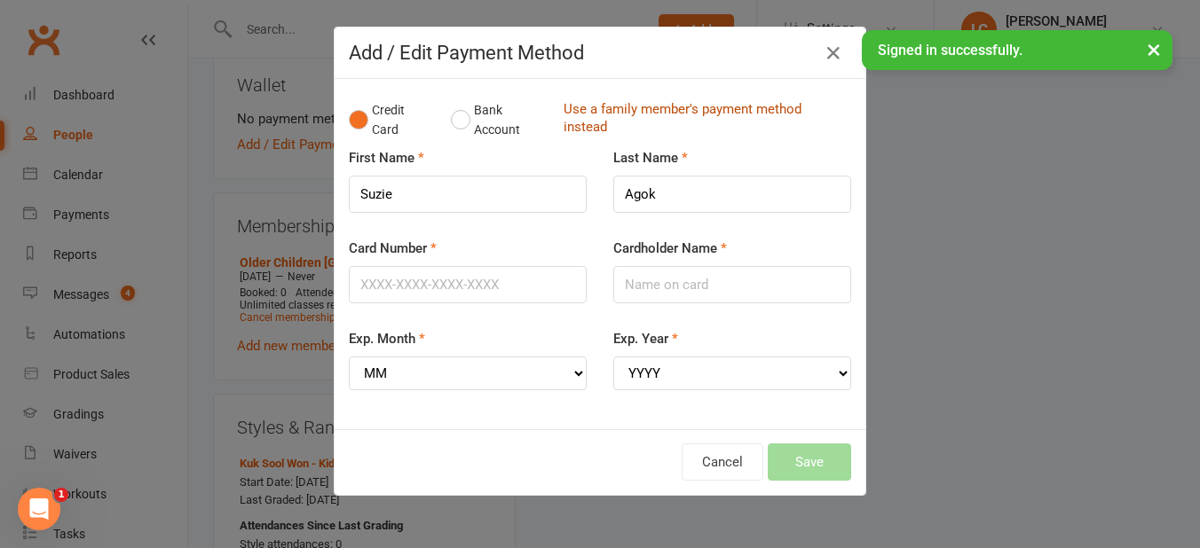
click at [597, 119] on link "Use a family member's payment method instead" at bounding box center [703, 120] width 279 height 40
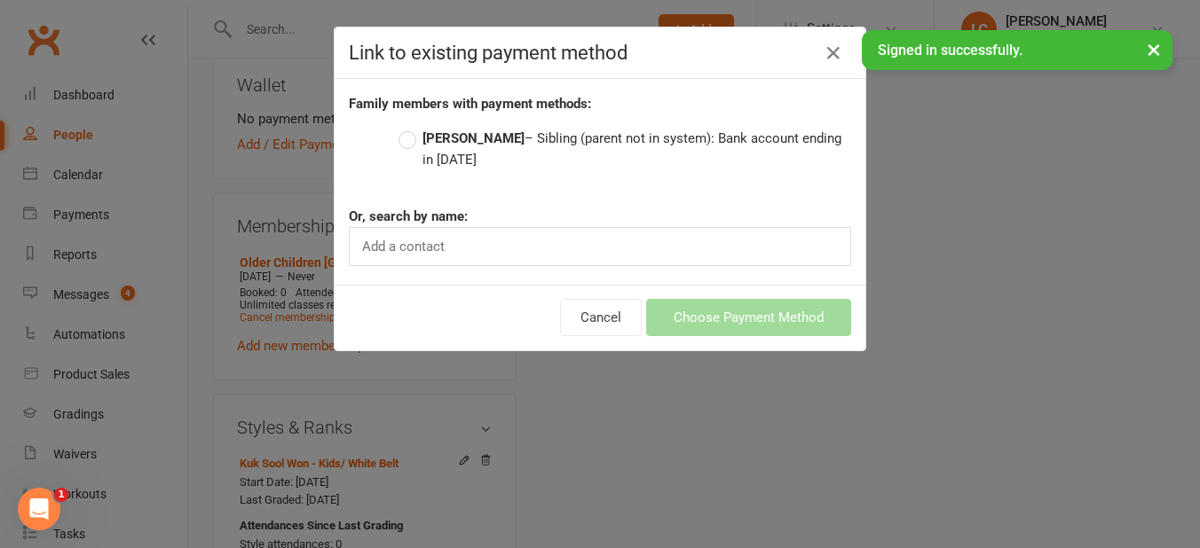
click at [406, 135] on label "[PERSON_NAME] – Sibling (parent not in system): Bank account ending in [DATE]" at bounding box center [624, 149] width 453 height 43
click at [406, 128] on input "[PERSON_NAME] – Sibling (parent not in system): Bank account ending in [DATE]" at bounding box center [404, 128] width 12 height 0
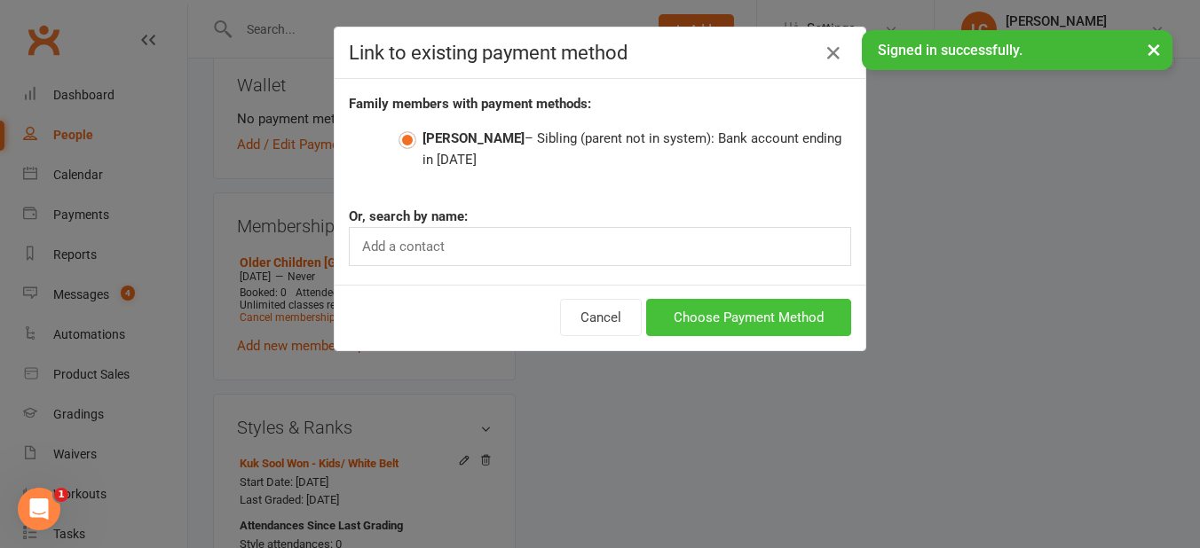
click at [745, 315] on button "Choose Payment Method" at bounding box center [748, 317] width 205 height 37
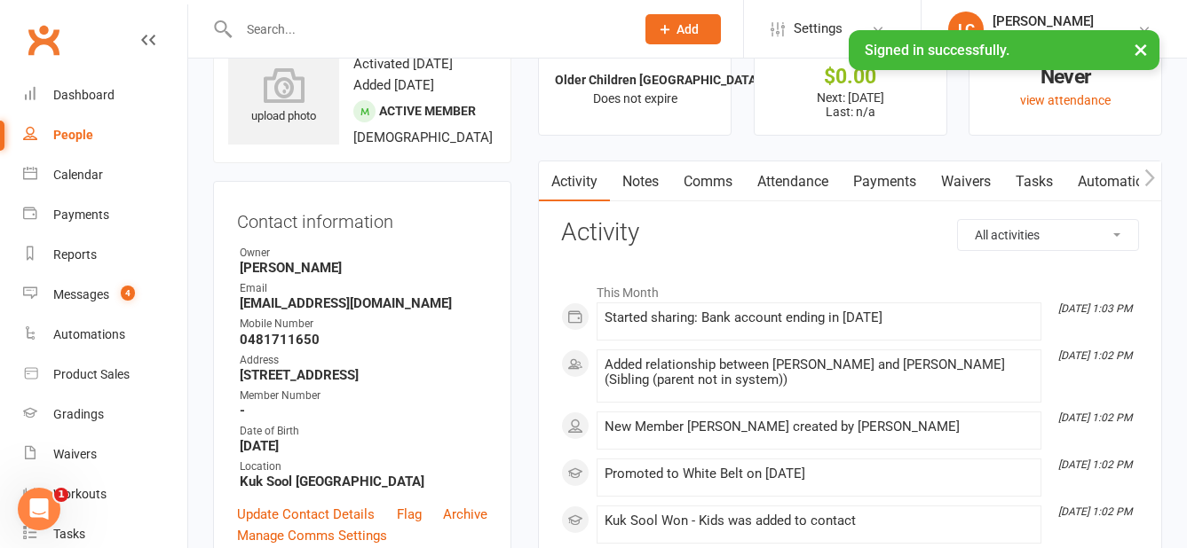
scroll to position [0, 0]
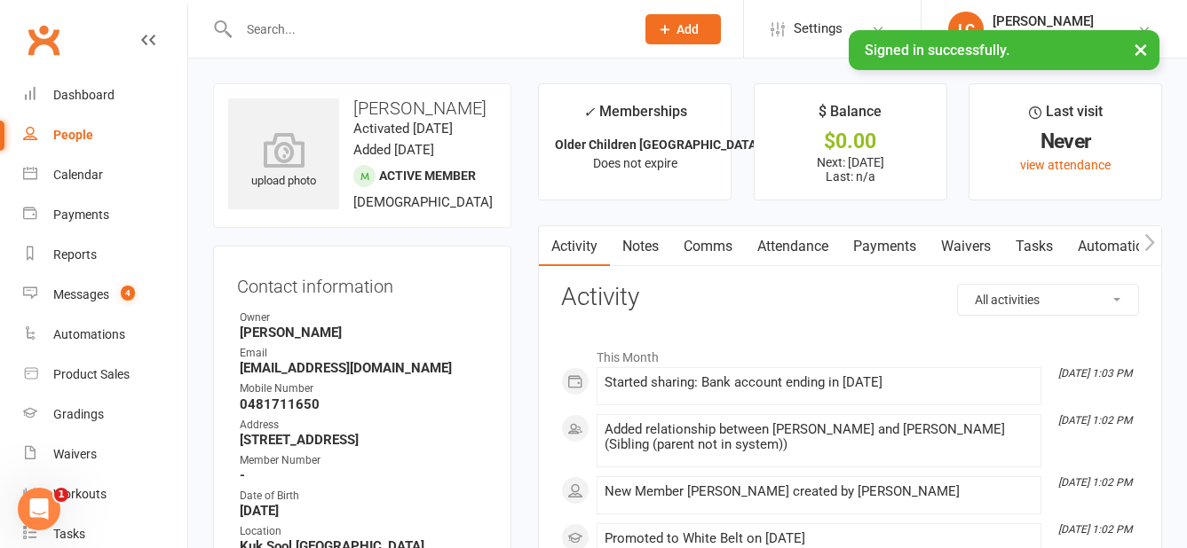
click at [874, 256] on link "Payments" at bounding box center [884, 246] width 88 height 41
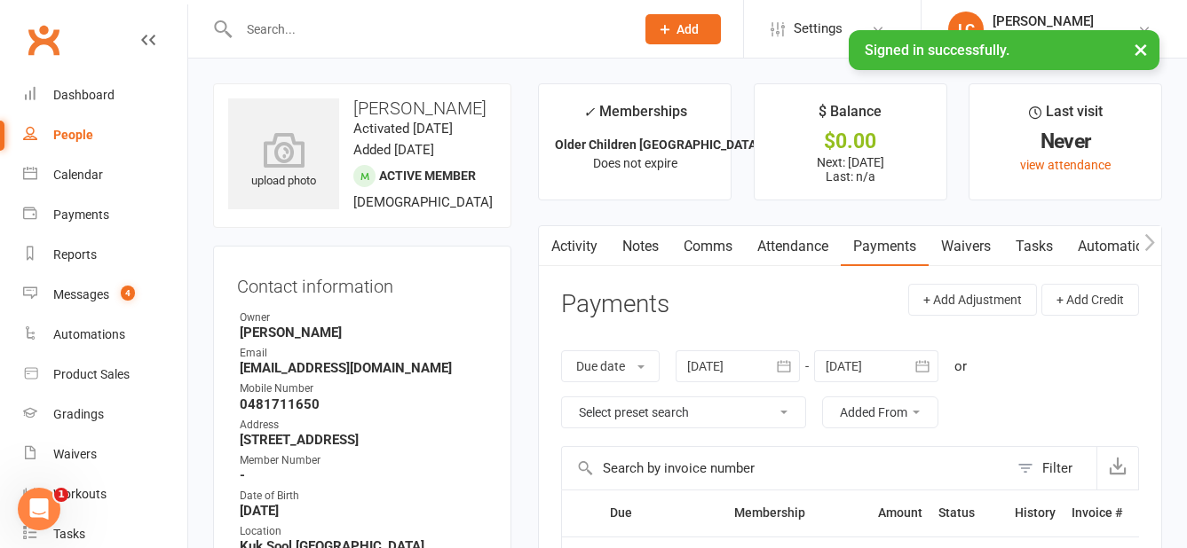
click at [346, 36] on input "text" at bounding box center [427, 29] width 389 height 25
type input "[MEDICAL_DATA]"
click at [670, 29] on icon at bounding box center [665, 29] width 16 height 16
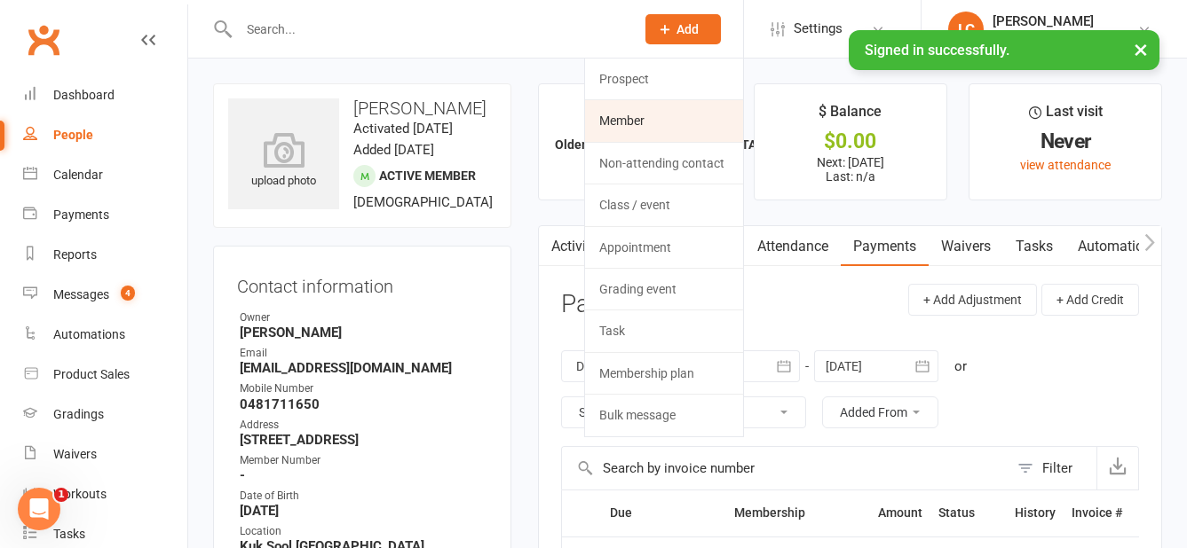
click at [671, 135] on link "Member" at bounding box center [664, 120] width 158 height 41
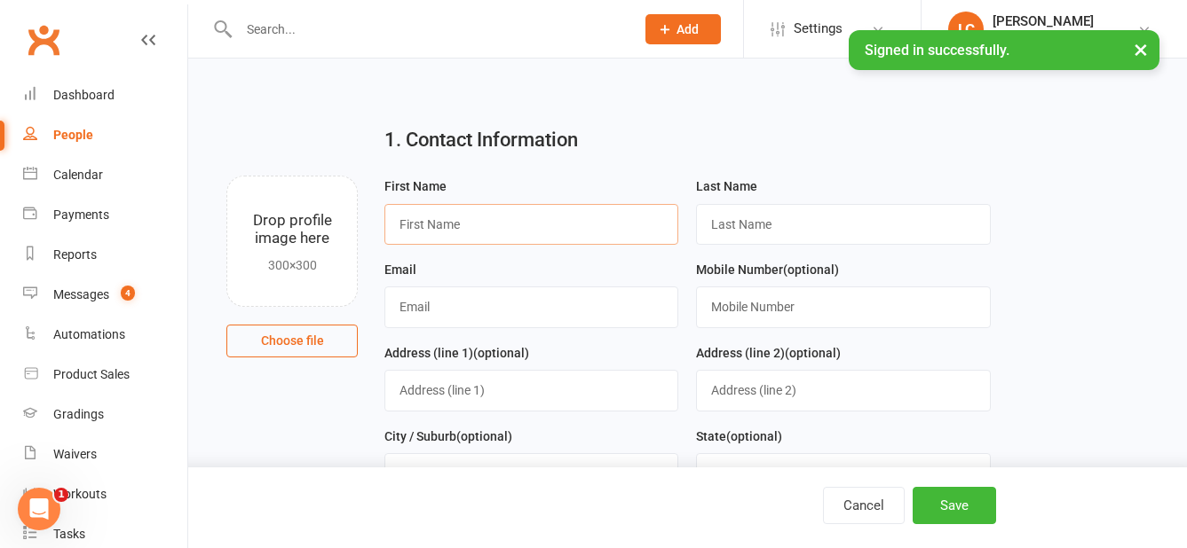
click at [489, 224] on input "text" at bounding box center [531, 224] width 294 height 41
type input "[MEDICAL_DATA]"
type input "[PERSON_NAME]"
type input "[EMAIL_ADDRESS][DOMAIN_NAME]"
type input "0418918085"
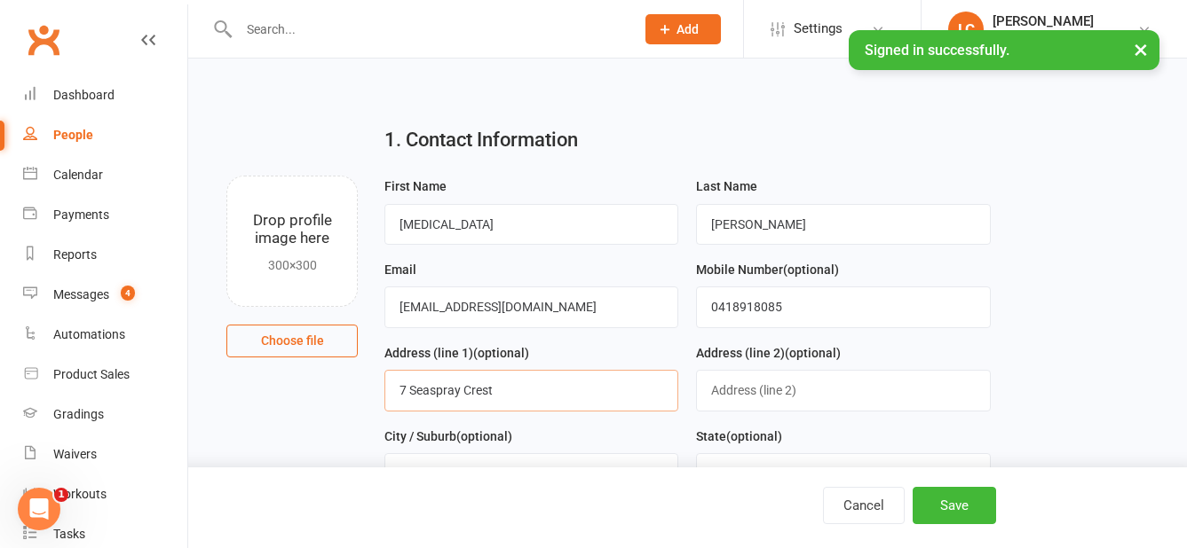
type input "7 Seaspray Crest"
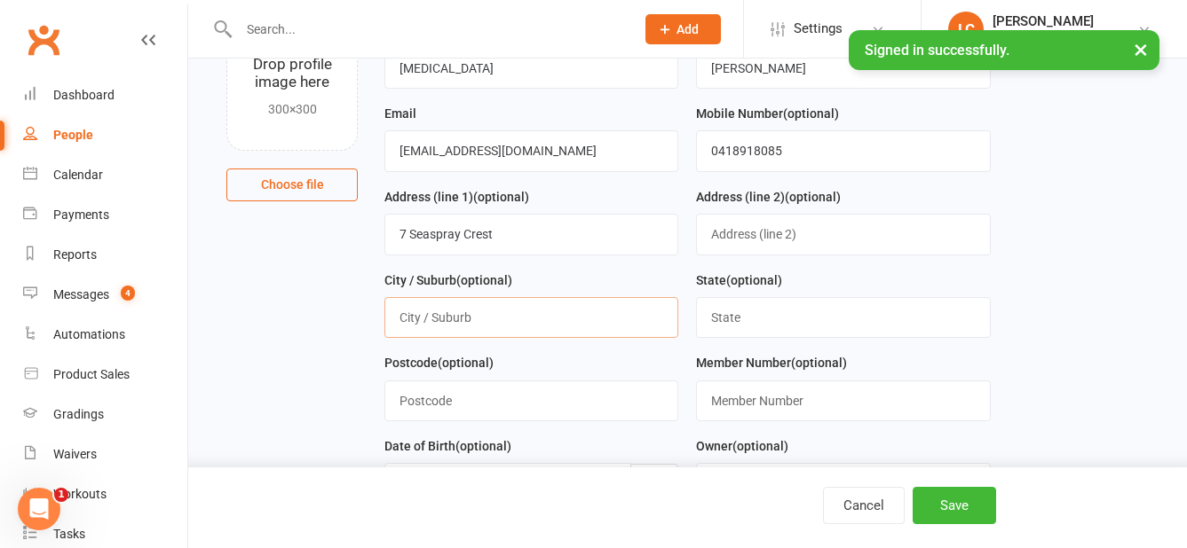
scroll to position [266, 0]
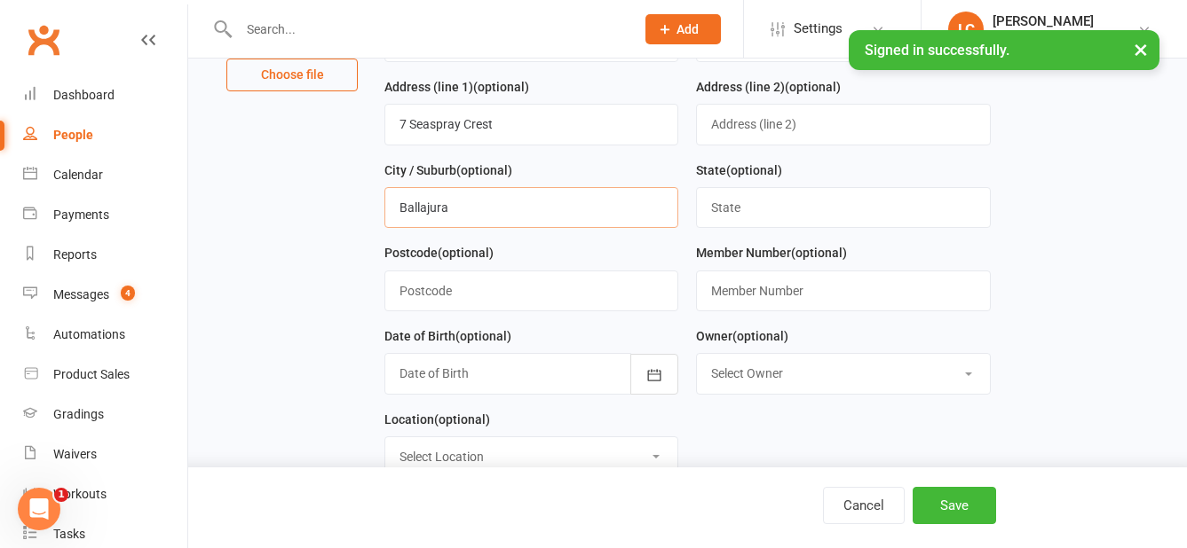
type input "Ballajura"
type input "WA"
type input "6066"
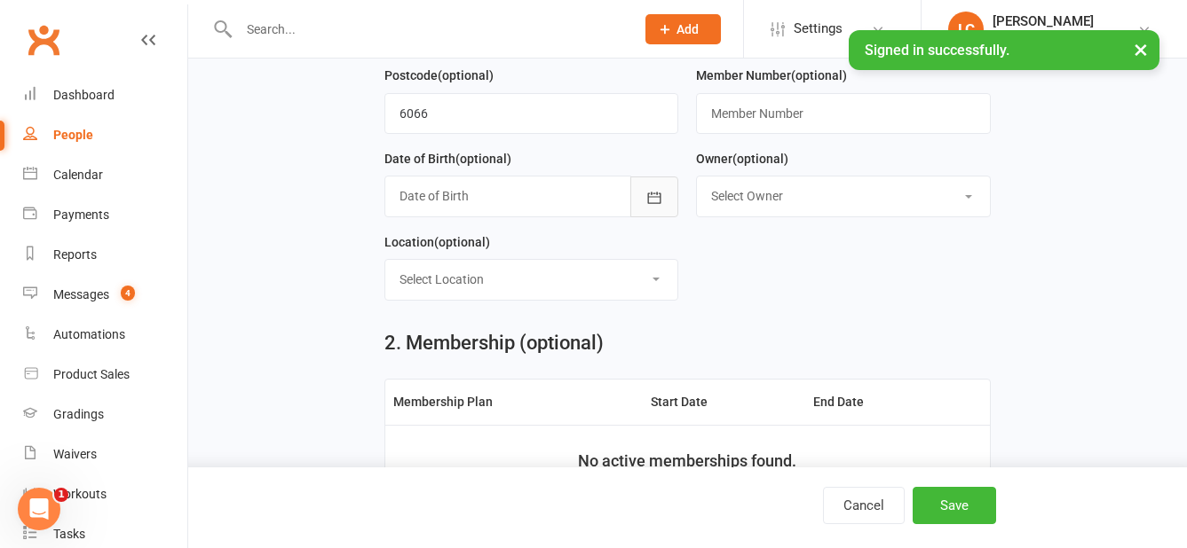
click at [660, 203] on icon "button" at bounding box center [654, 198] width 13 height 12
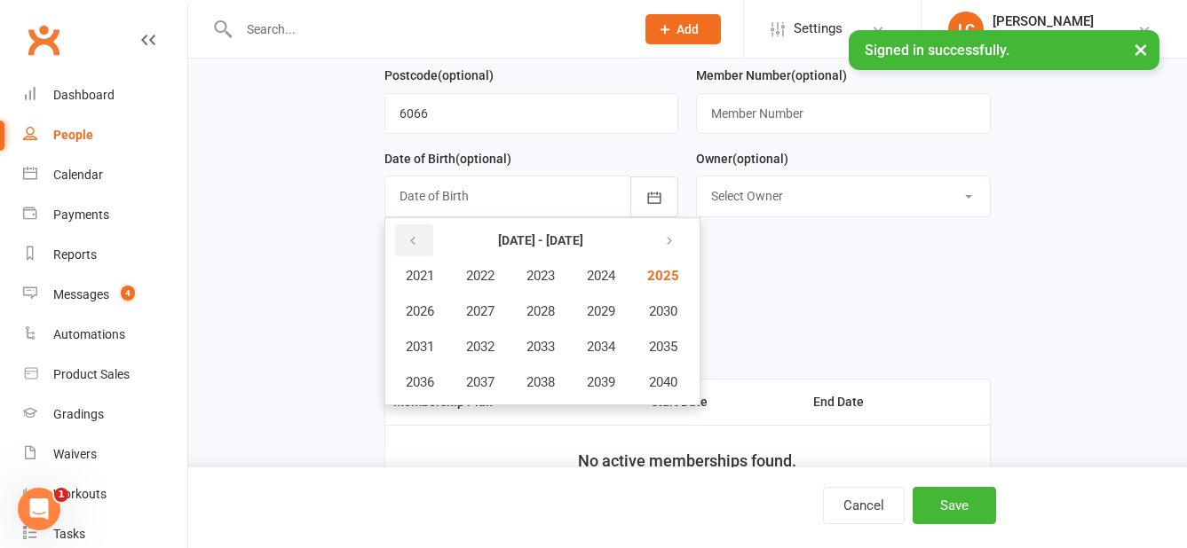
click at [403, 237] on button "button" at bounding box center [414, 241] width 38 height 32
click at [552, 383] on span "2018" at bounding box center [540, 383] width 28 height 16
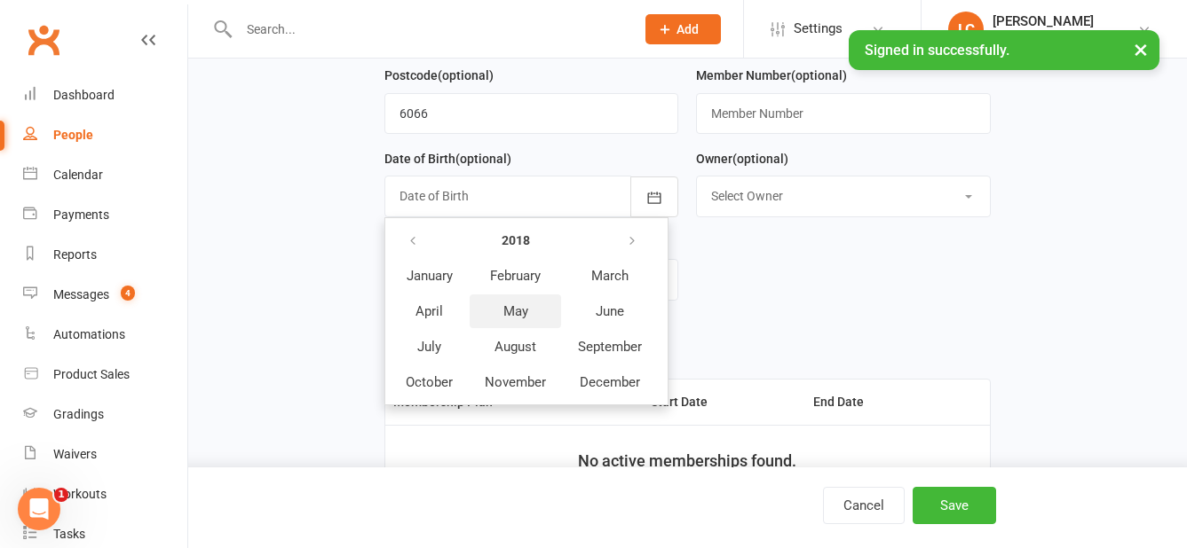
click at [530, 321] on button "May" at bounding box center [514, 312] width 91 height 34
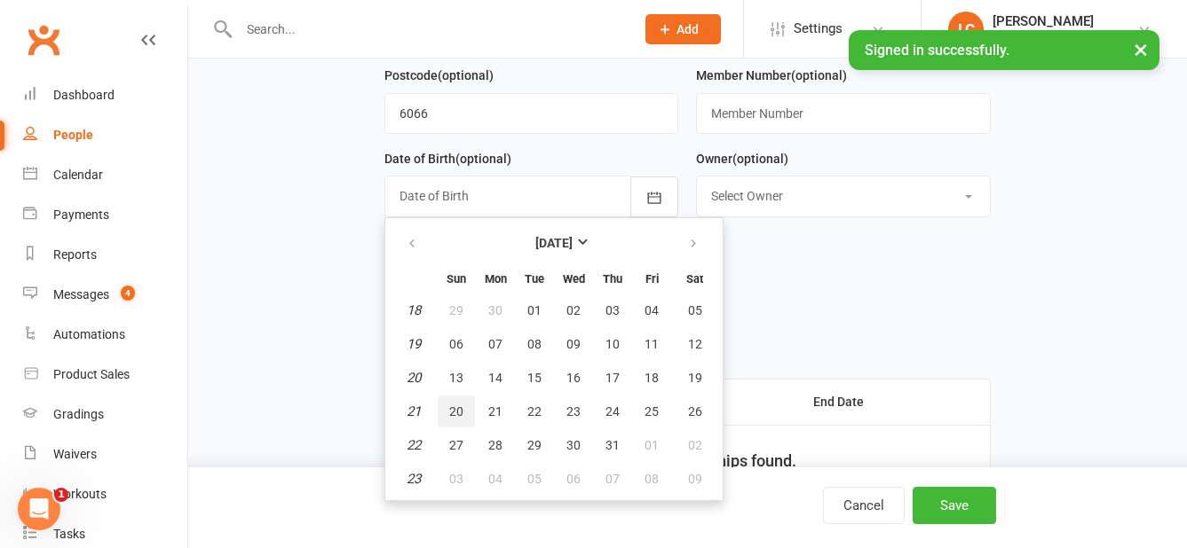
click at [461, 414] on span "20" at bounding box center [456, 412] width 14 height 14
type input "[DATE]"
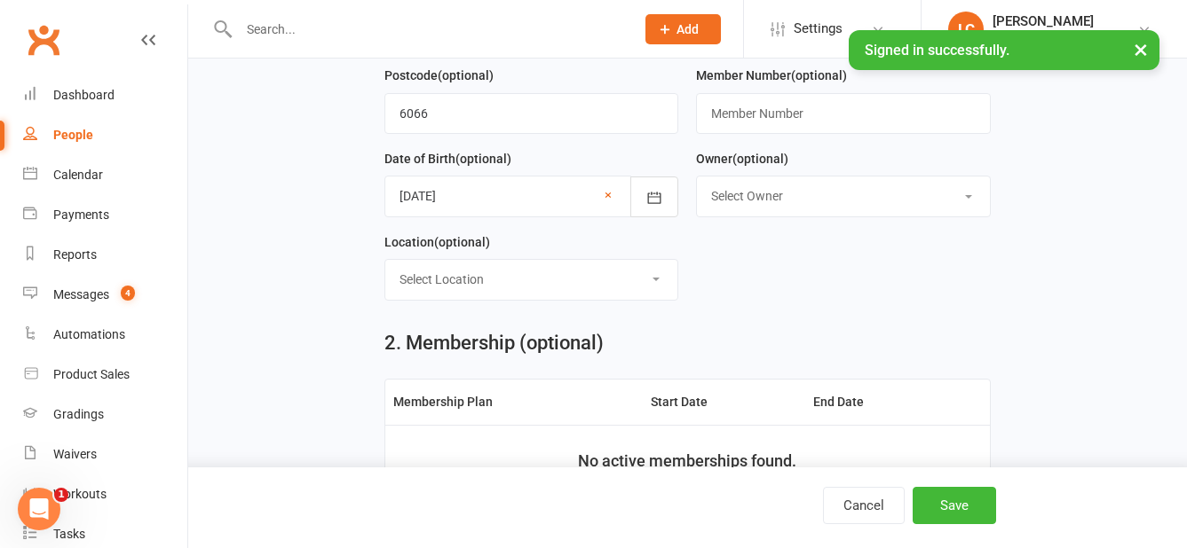
click at [777, 198] on select "Select Owner [PERSON_NAME] [PERSON_NAME]" at bounding box center [843, 196] width 292 height 39
click at [697, 182] on select "Select Owner [PERSON_NAME] [PERSON_NAME]" at bounding box center [843, 196] width 292 height 39
click at [625, 280] on select "Select Location [GEOGRAPHIC_DATA] [GEOGRAPHIC_DATA] [GEOGRAPHIC_DATA] [GEOGRAPH…" at bounding box center [531, 279] width 292 height 39
drag, startPoint x: 793, startPoint y: 198, endPoint x: 787, endPoint y: 214, distance: 17.1
click at [793, 200] on select "Select Owner [PERSON_NAME] [PERSON_NAME]" at bounding box center [843, 196] width 292 height 39
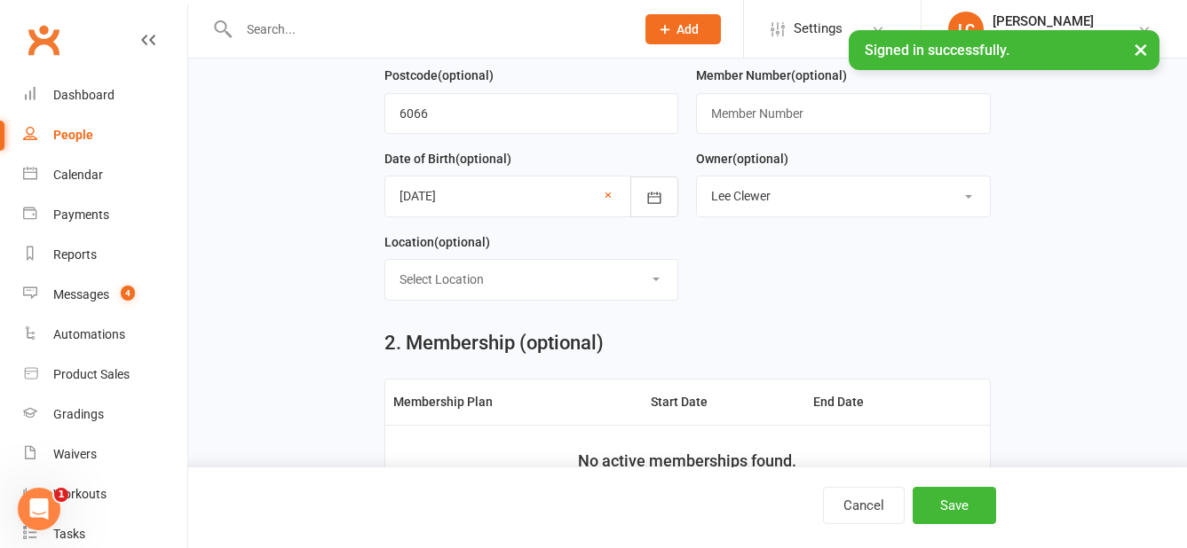
select select "1"
click at [697, 182] on select "Select Owner [PERSON_NAME] [PERSON_NAME]" at bounding box center [843, 196] width 292 height 39
click at [586, 278] on select "Select Location [GEOGRAPHIC_DATA] [GEOGRAPHIC_DATA] [GEOGRAPHIC_DATA] [GEOGRAPH…" at bounding box center [531, 279] width 292 height 39
click at [385, 266] on select "Select Location [GEOGRAPHIC_DATA] [GEOGRAPHIC_DATA] [GEOGRAPHIC_DATA] [GEOGRAPH…" at bounding box center [531, 279] width 292 height 39
click at [623, 296] on select "Select Location [GEOGRAPHIC_DATA] [GEOGRAPHIC_DATA] [GEOGRAPHIC_DATA] [GEOGRAPH…" at bounding box center [531, 279] width 292 height 39
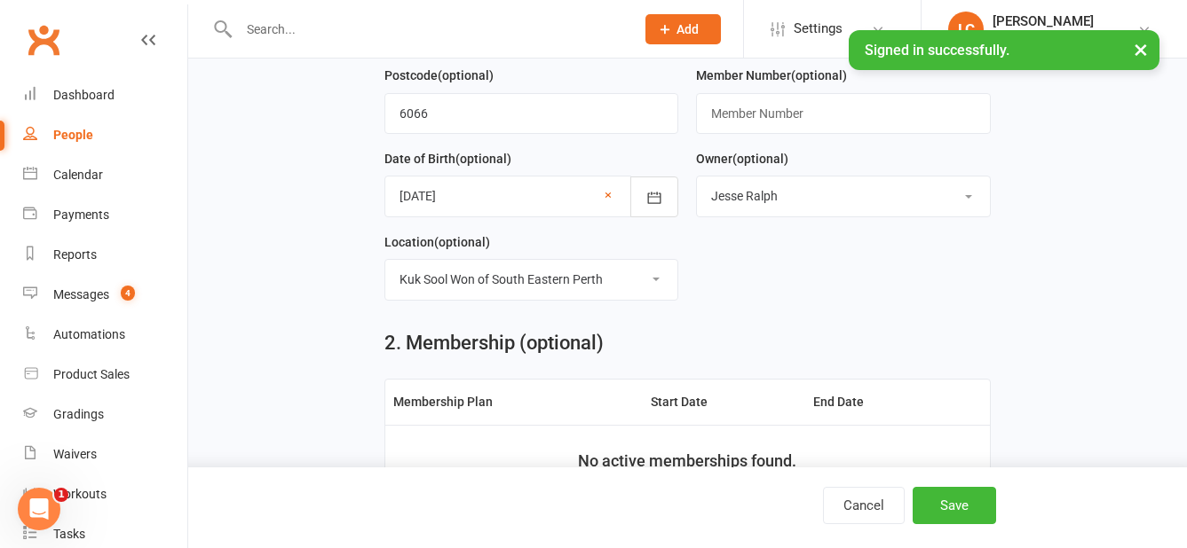
select select "0"
click at [385, 266] on select "Select Location [GEOGRAPHIC_DATA] [GEOGRAPHIC_DATA] [GEOGRAPHIC_DATA] [GEOGRAPH…" at bounding box center [531, 279] width 292 height 39
click at [845, 241] on form "First Name [MEDICAL_DATA] Last Name [PERSON_NAME] Email [EMAIL_ADDRESS][DOMAIN_…" at bounding box center [687, 23] width 624 height 582
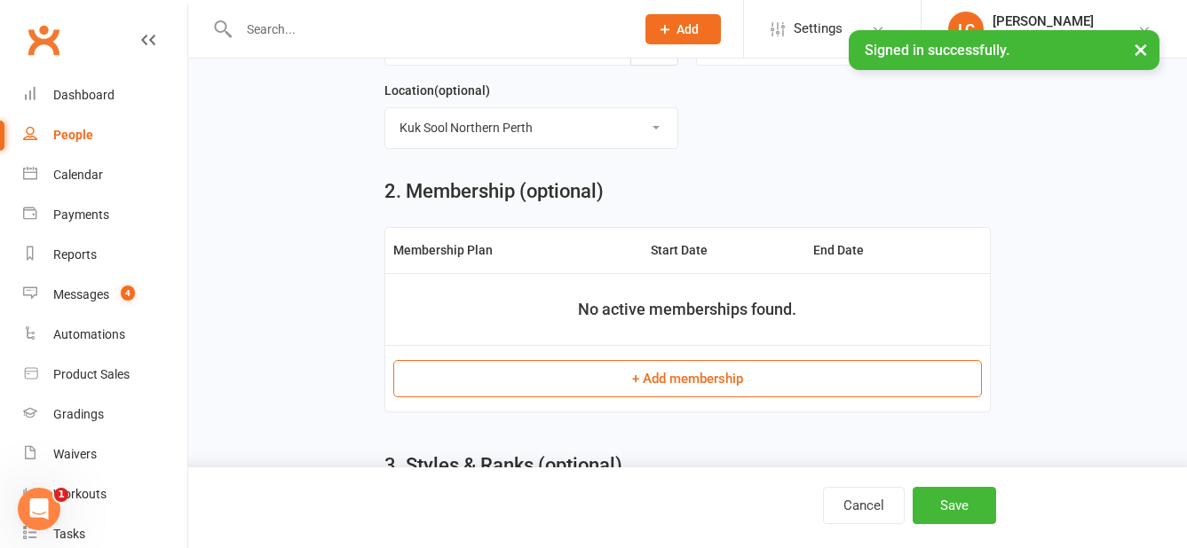
scroll to position [799, 0]
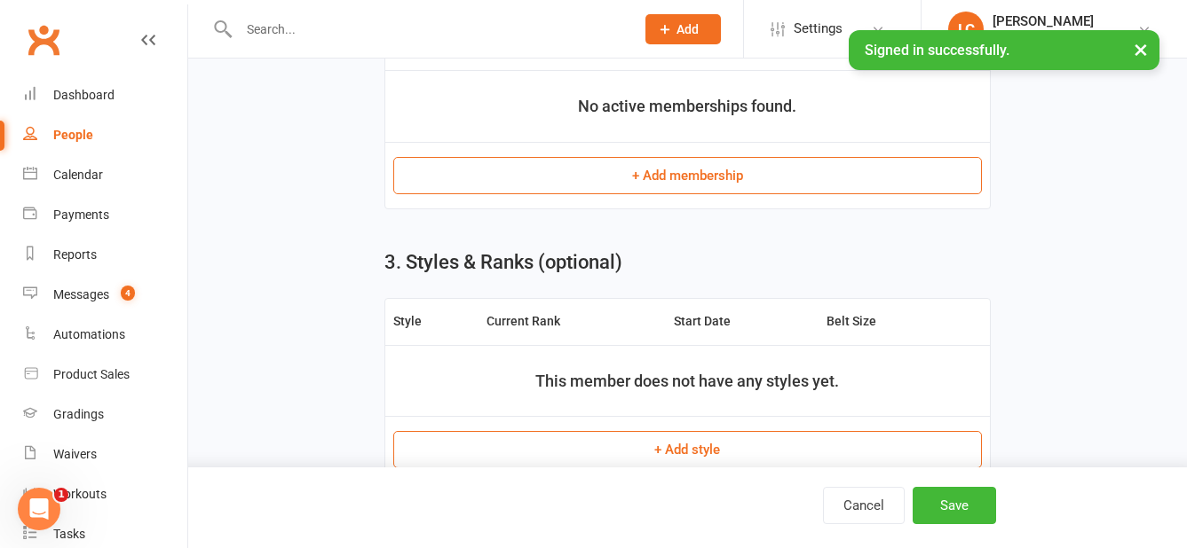
click at [730, 182] on button "+ Add membership" at bounding box center [687, 175] width 588 height 37
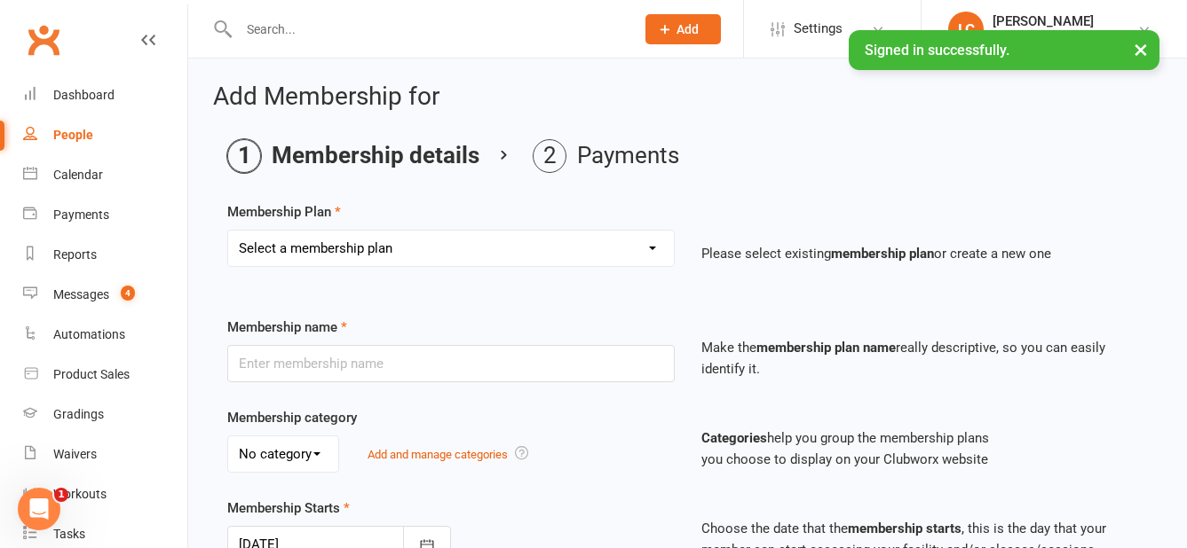
click at [414, 245] on select "Select a membership plan Create new Membership Plan Tiny Dragon Monthly Tiny Dr…" at bounding box center [451, 248] width 446 height 35
select select "10"
click at [228, 231] on select "Select a membership plan Create new Membership Plan Tiny Dragon Monthly Tiny Dr…" at bounding box center [451, 248] width 446 height 35
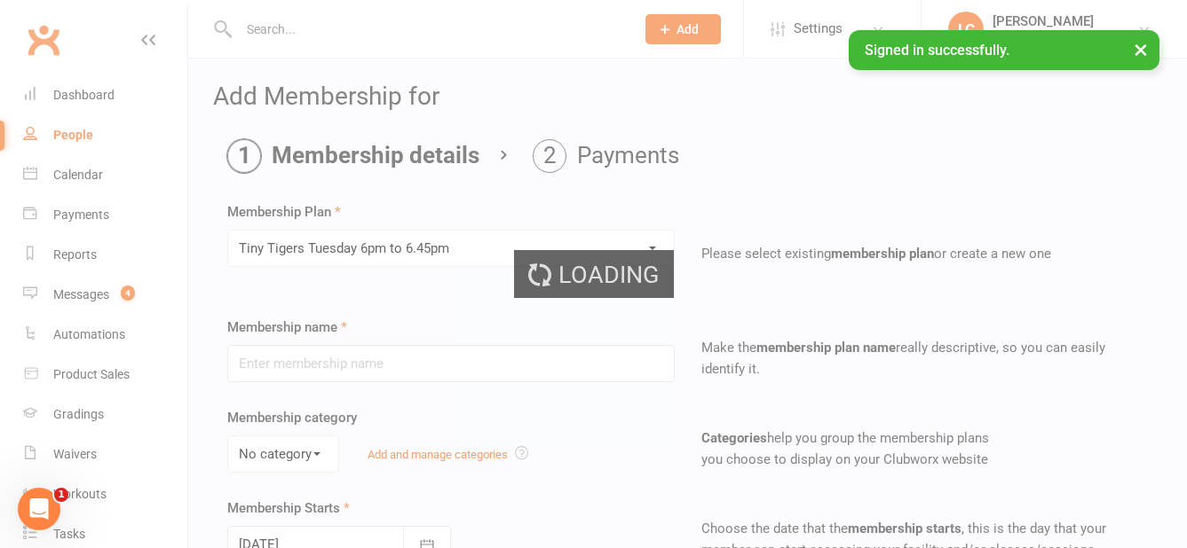
type input "Tiny Tigers [DATE] 6pm to 6.45pm"
select select "0"
type input "0"
type input "2"
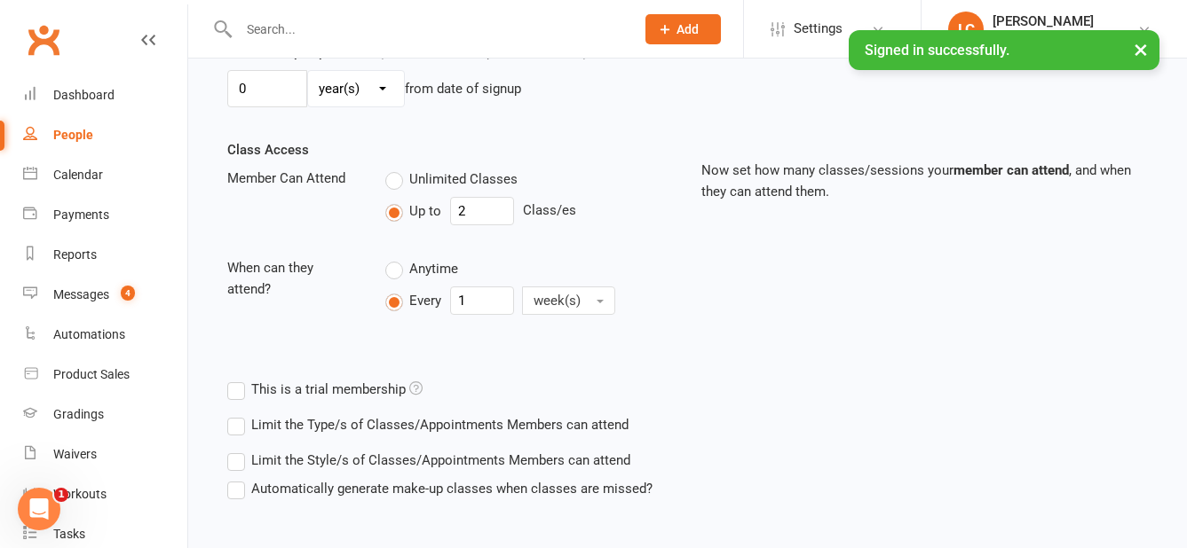
scroll to position [639, 0]
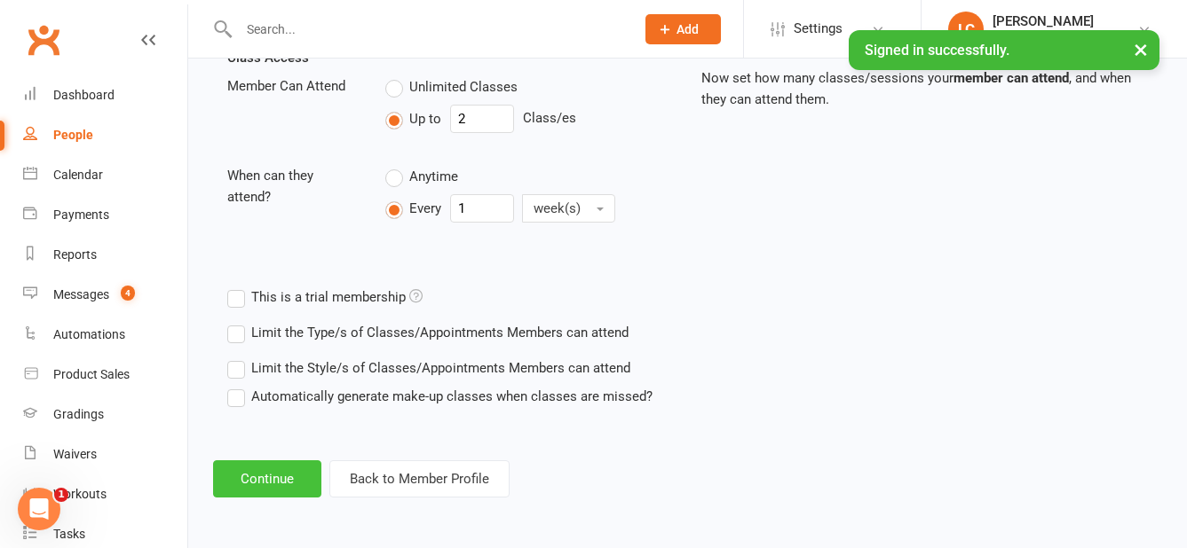
click at [267, 478] on button "Continue" at bounding box center [267, 479] width 108 height 37
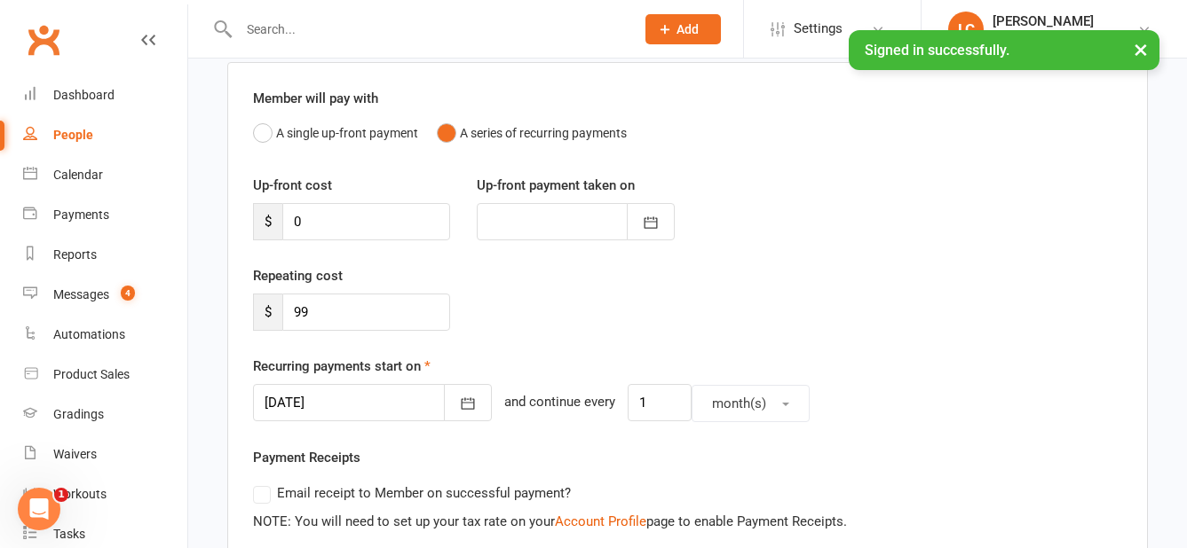
scroll to position [177, 0]
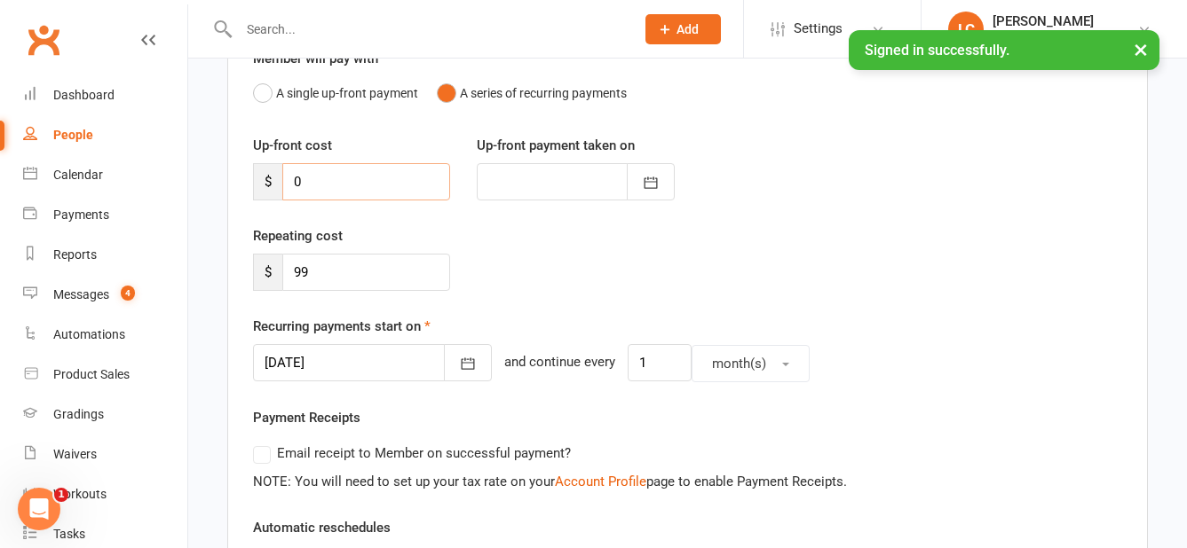
drag, startPoint x: 345, startPoint y: 185, endPoint x: 285, endPoint y: 185, distance: 60.3
click at [288, 185] on input "0" at bounding box center [366, 181] width 168 height 37
type input "9"
type input "[DATE]"
type input "99"
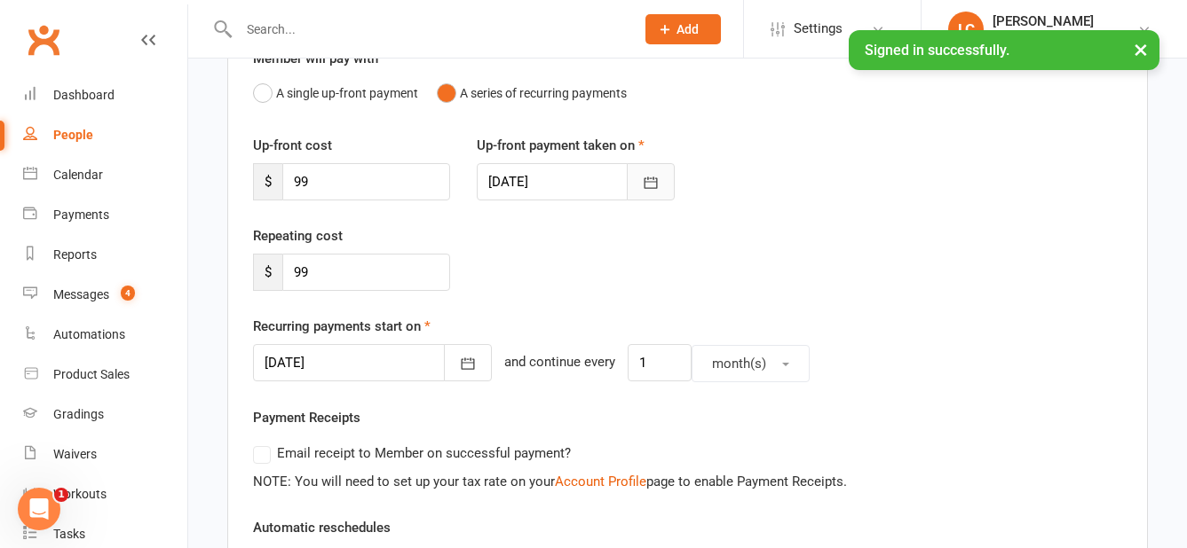
click at [640, 177] on button "button" at bounding box center [651, 181] width 48 height 37
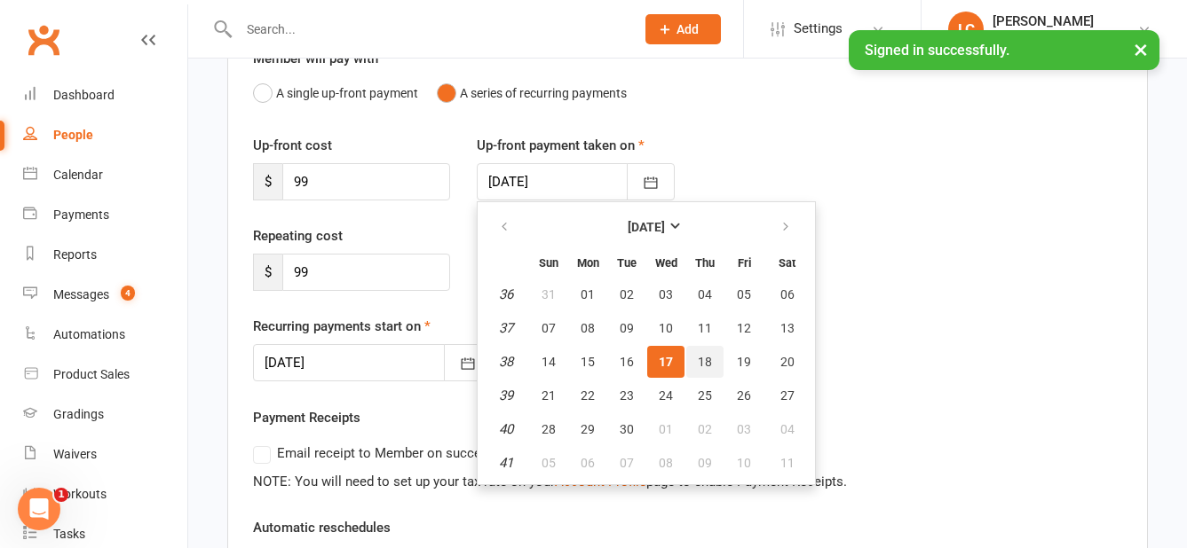
drag, startPoint x: 719, startPoint y: 362, endPoint x: 709, endPoint y: 360, distance: 9.9
click at [713, 362] on button "18" at bounding box center [704, 362] width 37 height 32
type input "[DATE]"
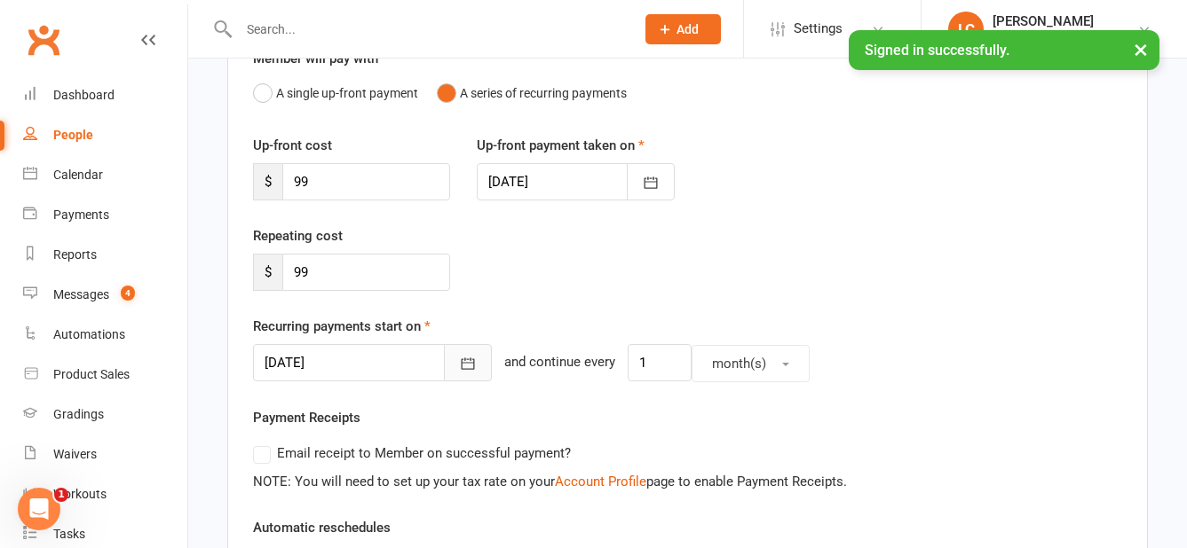
click at [453, 365] on button "button" at bounding box center [468, 362] width 48 height 37
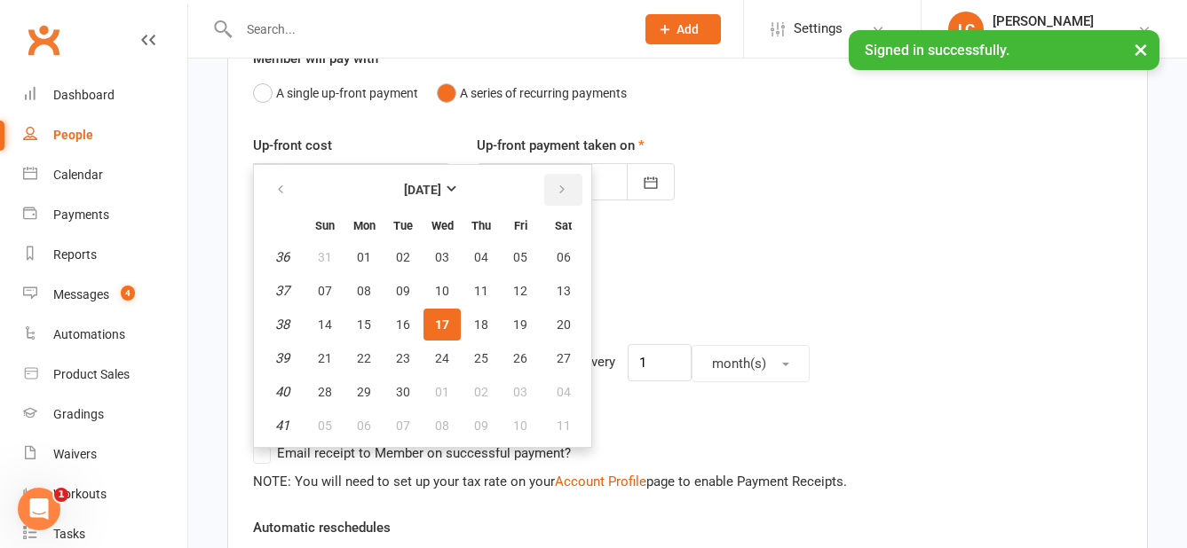
click at [560, 185] on icon "button" at bounding box center [562, 190] width 12 height 14
click at [441, 255] on span "01" at bounding box center [442, 257] width 14 height 14
type input "[DATE]"
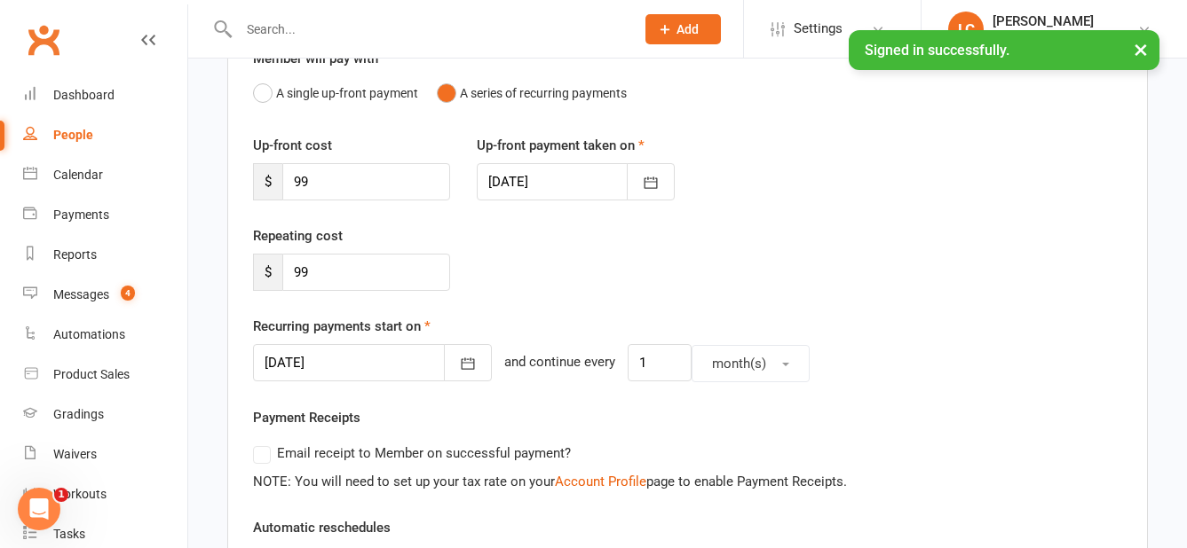
click at [711, 229] on div "Repeating cost $ 99" at bounding box center [687, 270] width 895 height 91
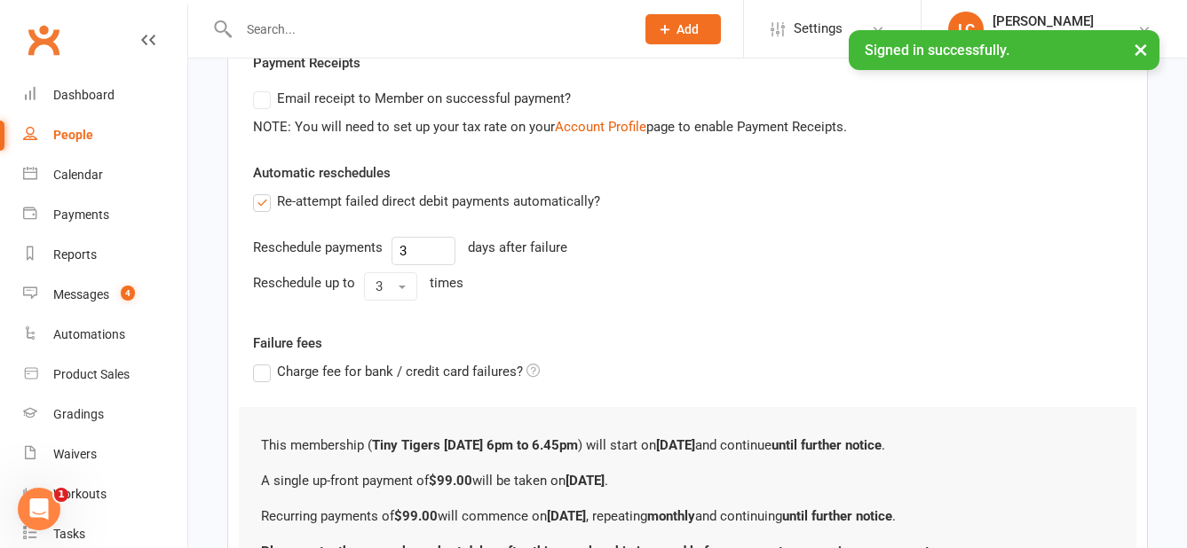
scroll to position [706, 0]
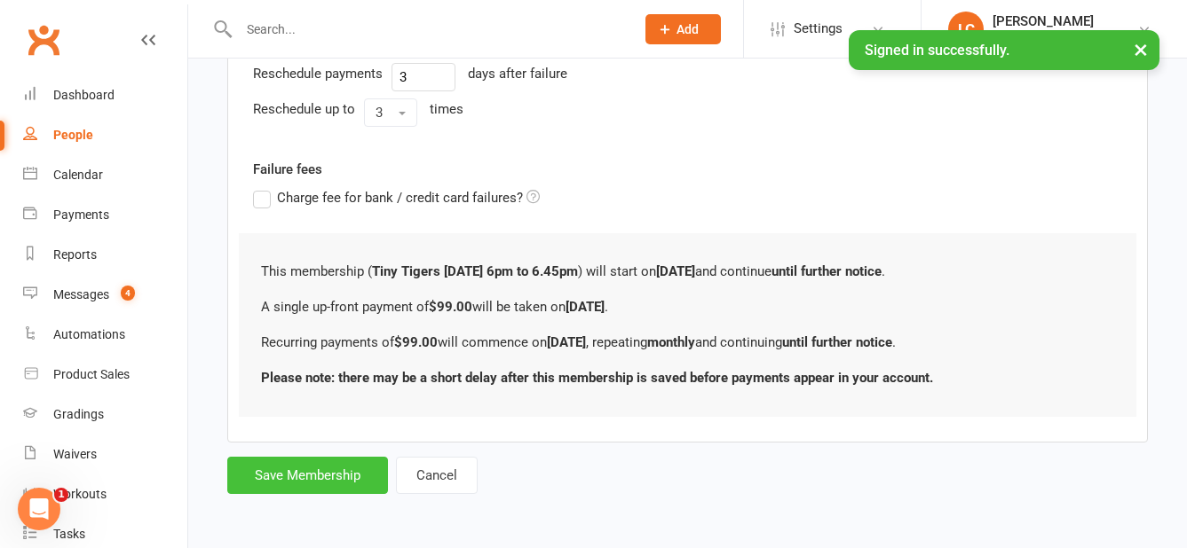
click at [334, 481] on button "Save Membership" at bounding box center [307, 475] width 161 height 37
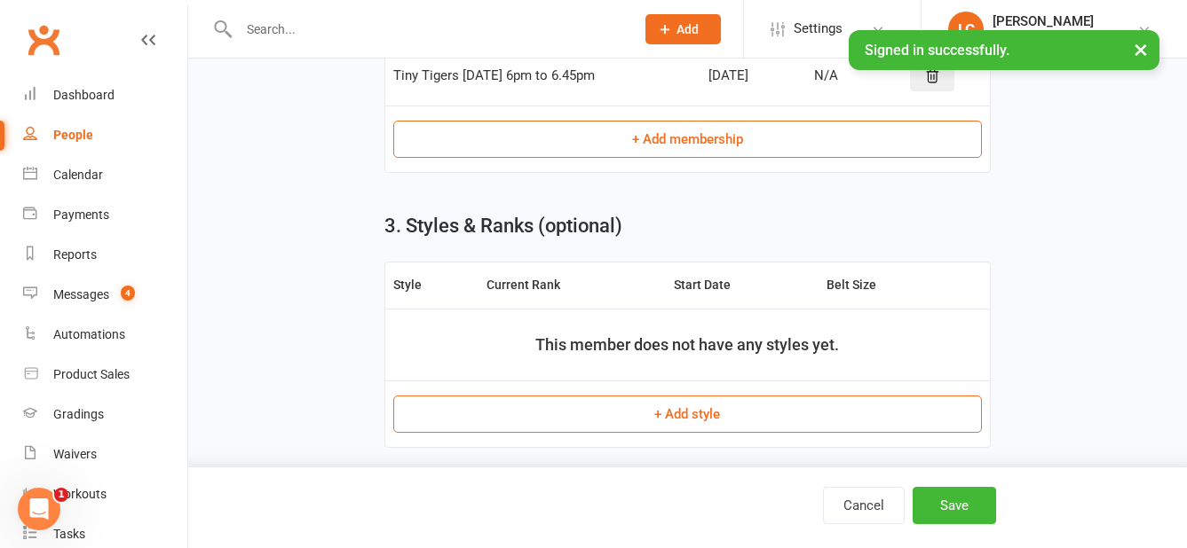
scroll to position [942, 0]
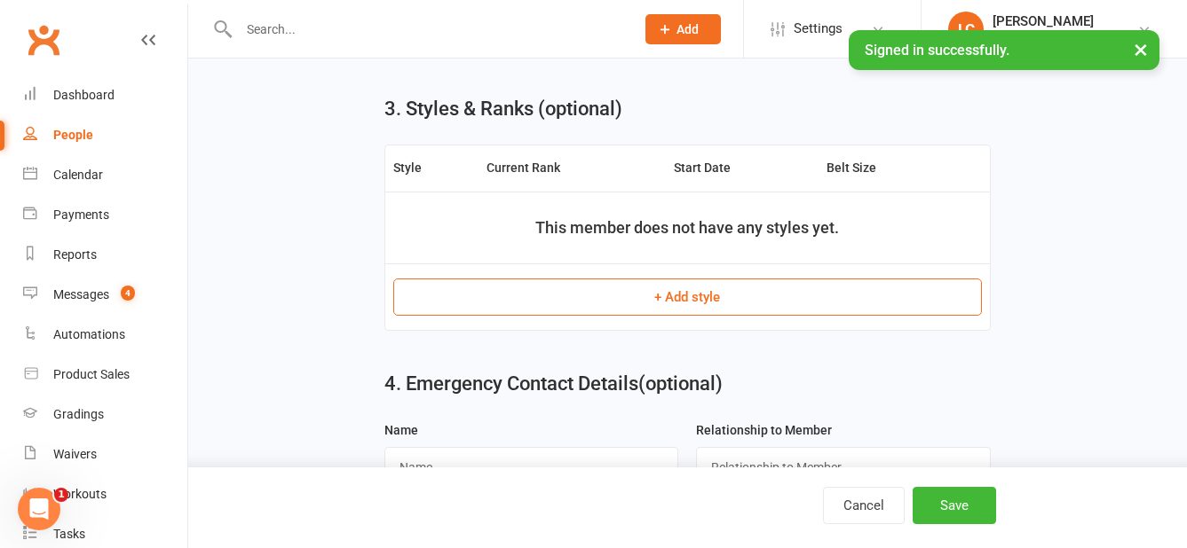
click at [756, 306] on button "+ Add style" at bounding box center [687, 297] width 588 height 37
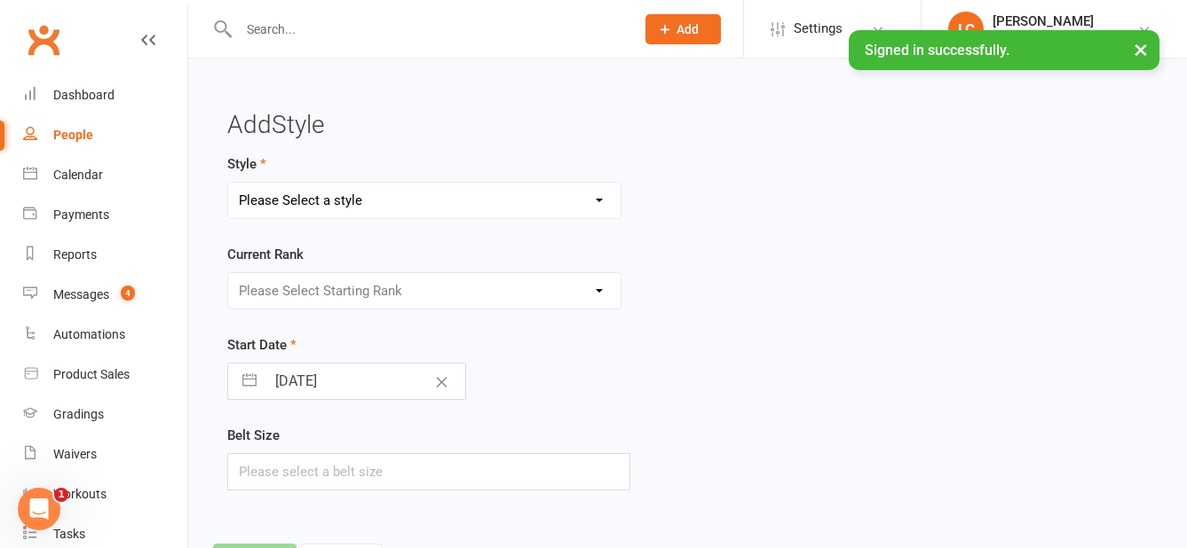
click at [425, 201] on select "Please Select a style Kuk Sool Won - Adults Kuk Sool Won - Kids Kuk Sool Won - …" at bounding box center [424, 200] width 392 height 35
select select "2449"
click at [228, 183] on select "Please Select a style Kuk Sool Won - Adults Kuk Sool Won - Kids Kuk Sool Won - …" at bounding box center [424, 200] width 392 height 35
click at [433, 285] on select "Please Select Starting Rank White Belt Yellow Stripe Belt Yellow Belt Blue Stri…" at bounding box center [424, 290] width 392 height 35
select select "24190"
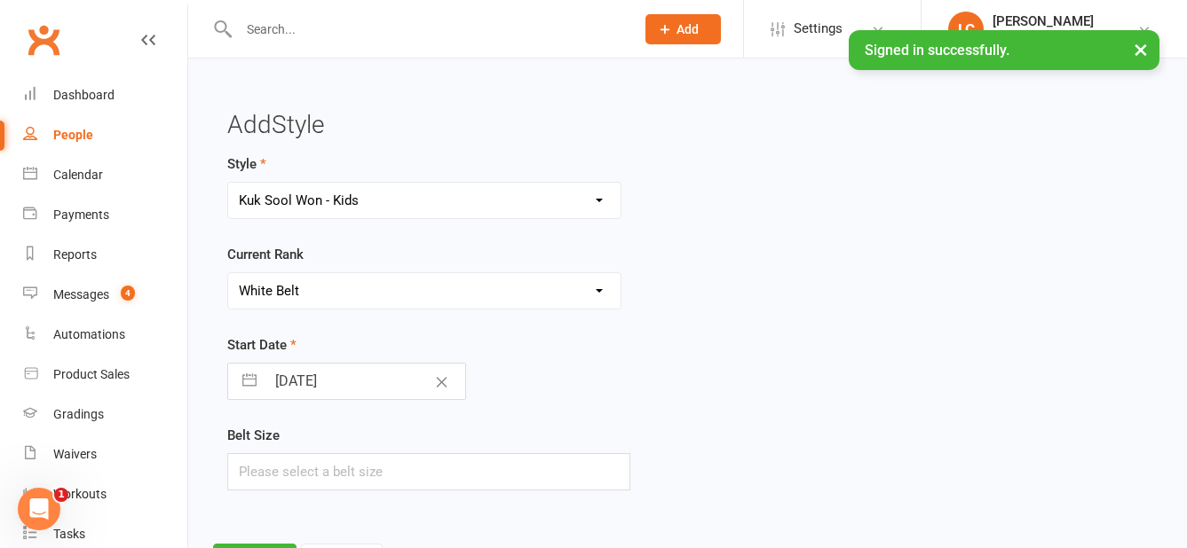
click at [228, 273] on select "Please Select Starting Rank White Belt Yellow Stripe Belt Yellow Belt Blue Stri…" at bounding box center [424, 290] width 392 height 35
drag, startPoint x: 818, startPoint y: 461, endPoint x: 728, endPoint y: 364, distance: 133.1
click at [818, 458] on div "Belt Size" at bounding box center [529, 458] width 604 height 66
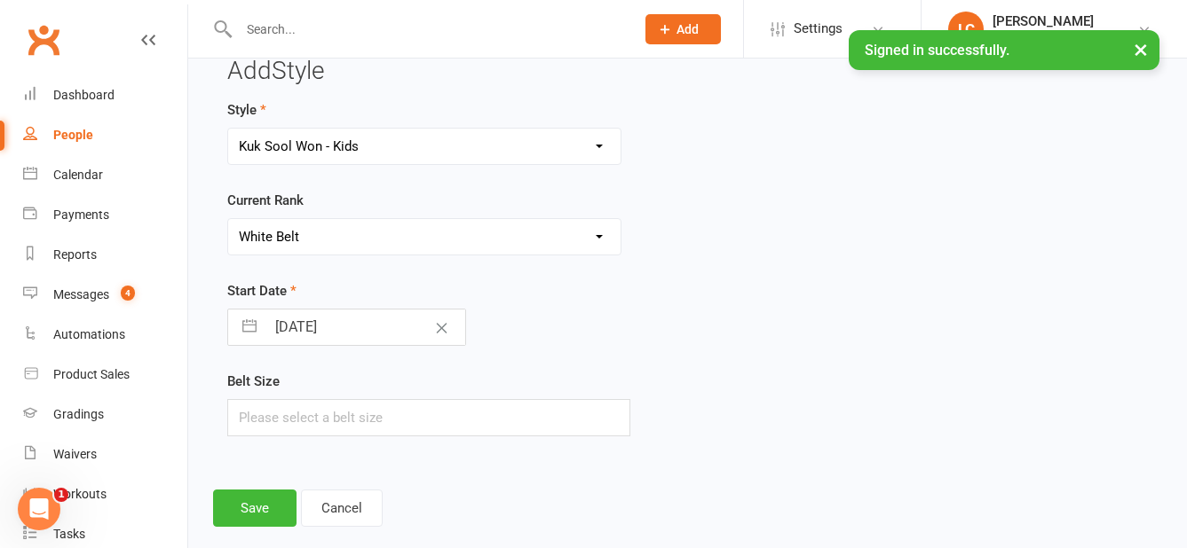
scroll to position [83, 0]
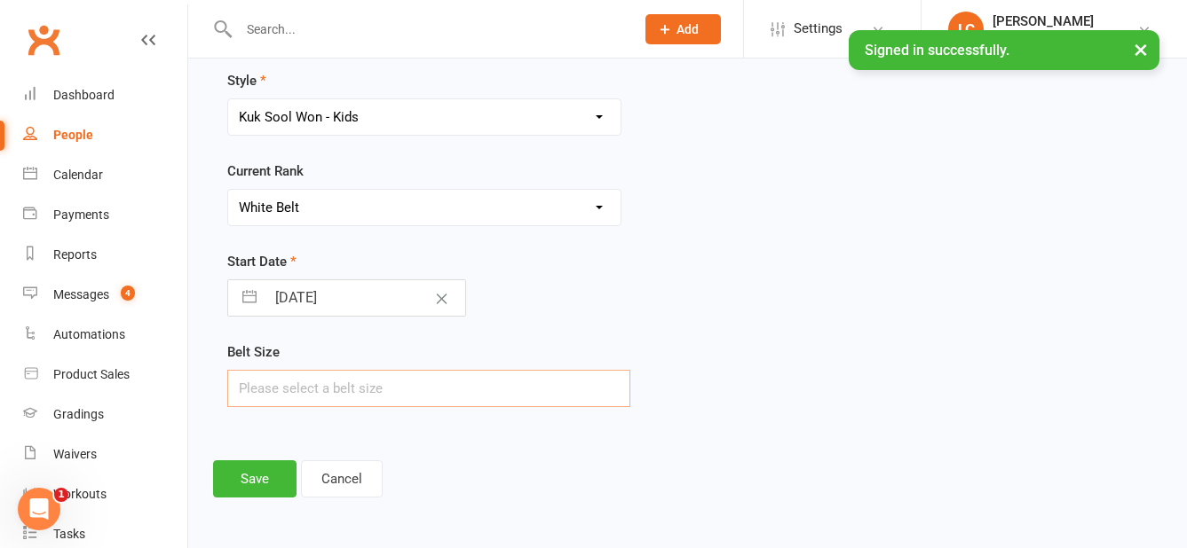
drag, startPoint x: 419, startPoint y: 372, endPoint x: 434, endPoint y: 371, distance: 15.1
click at [418, 372] on input "text" at bounding box center [428, 388] width 403 height 37
type input "4"
click at [264, 473] on button "Save" at bounding box center [254, 479] width 83 height 37
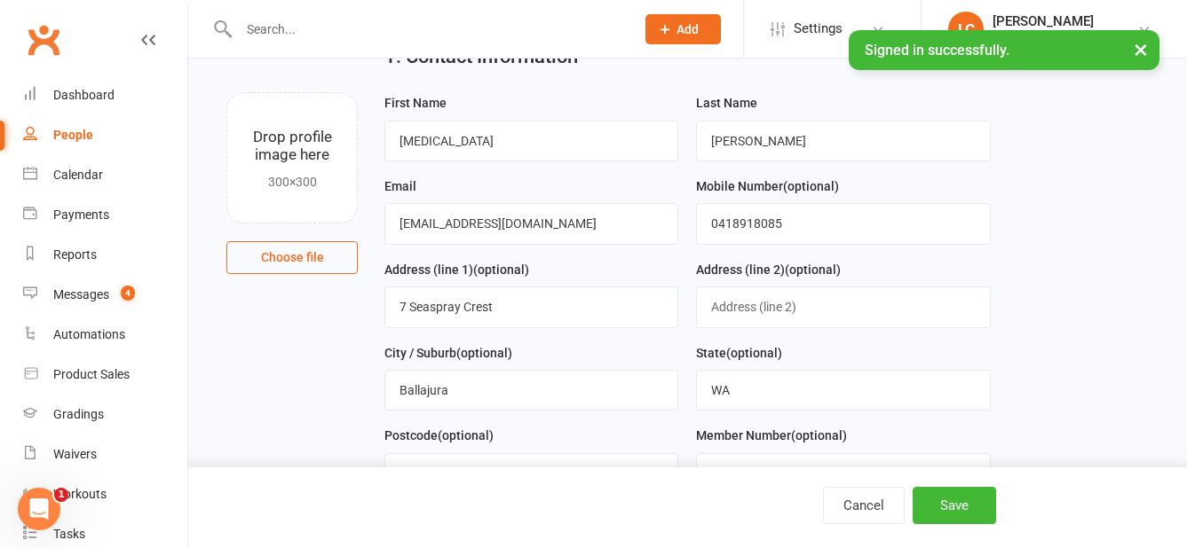
scroll to position [1029, 0]
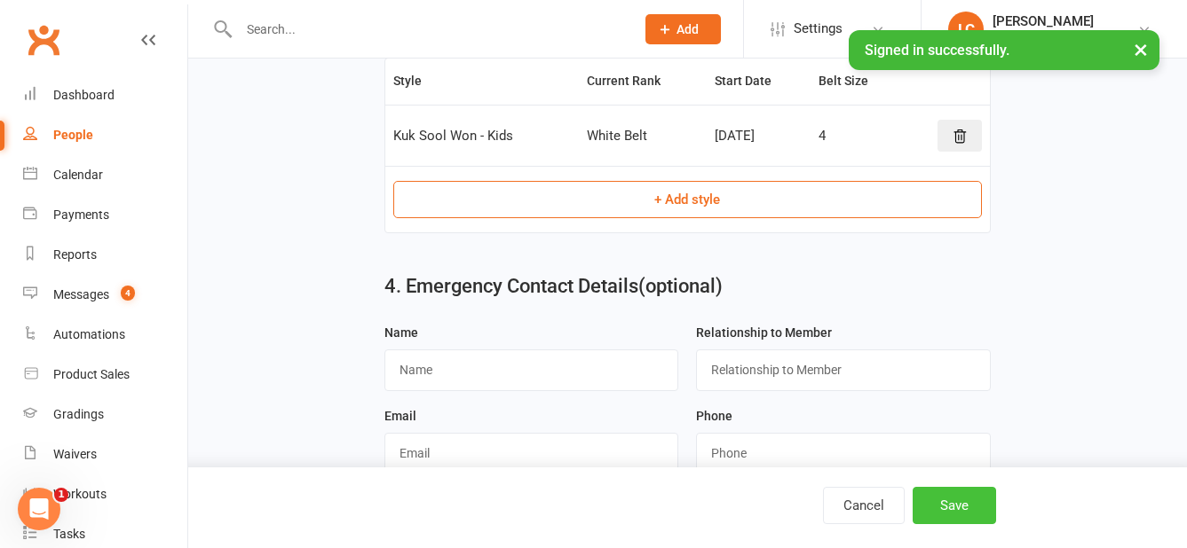
click at [973, 508] on button "Save" at bounding box center [953, 505] width 83 height 37
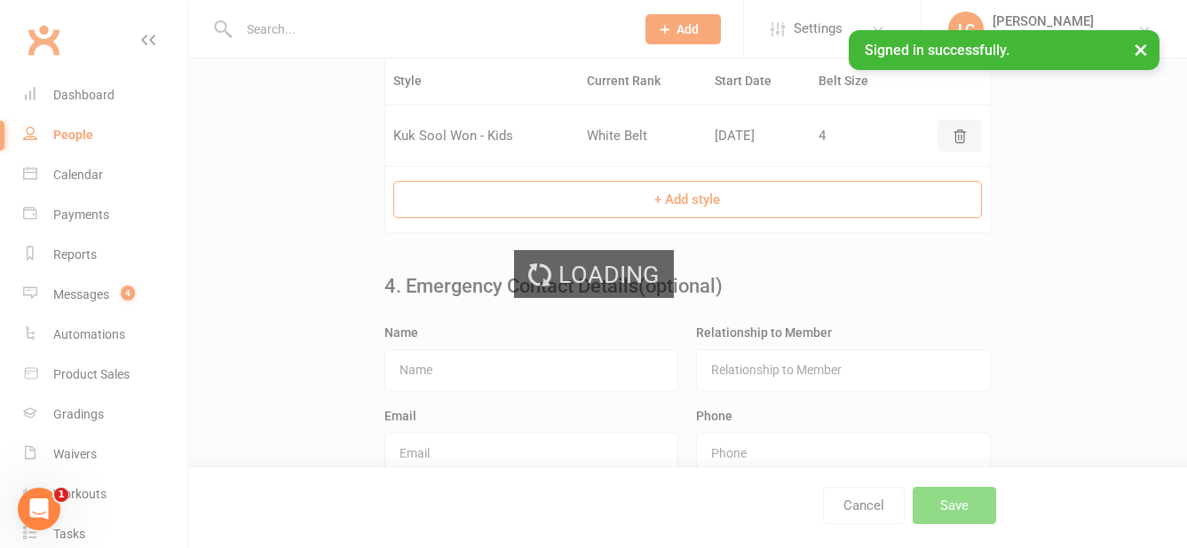
scroll to position [0, 0]
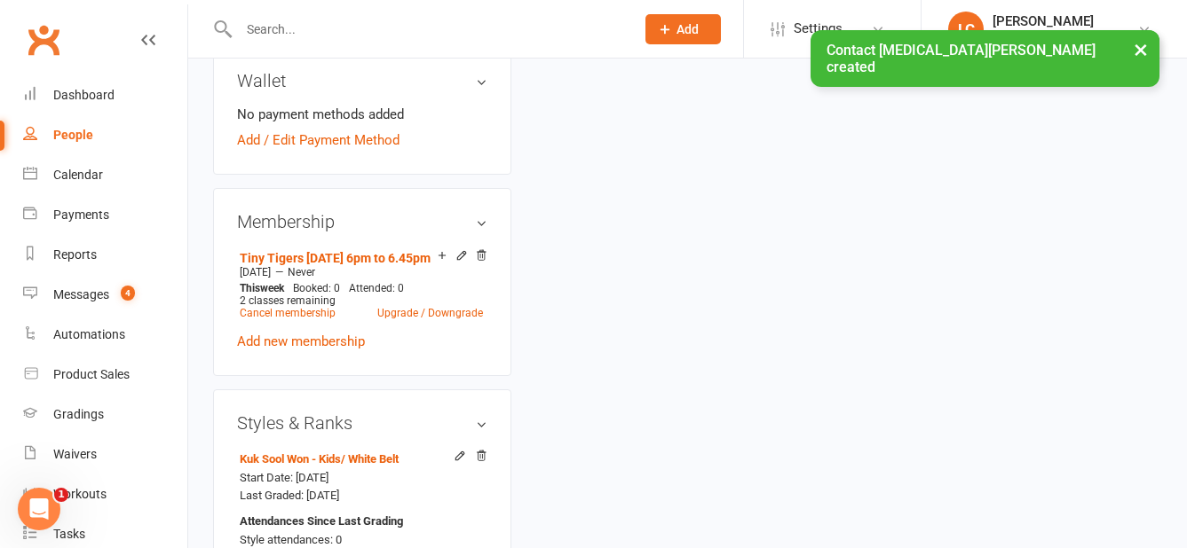
scroll to position [532, 0]
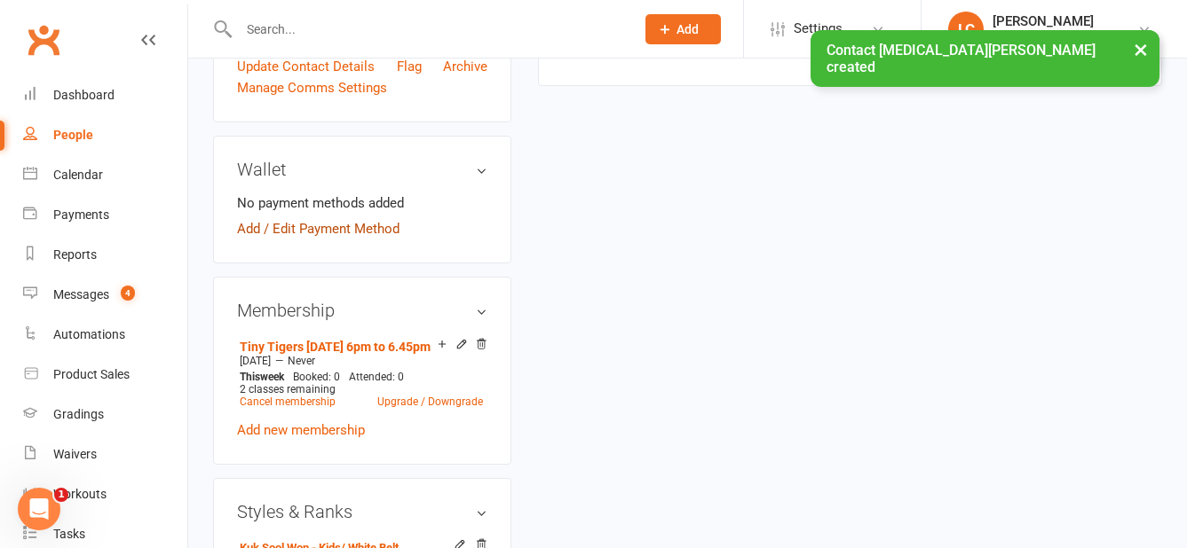
click at [333, 240] on link "Add / Edit Payment Method" at bounding box center [318, 228] width 162 height 21
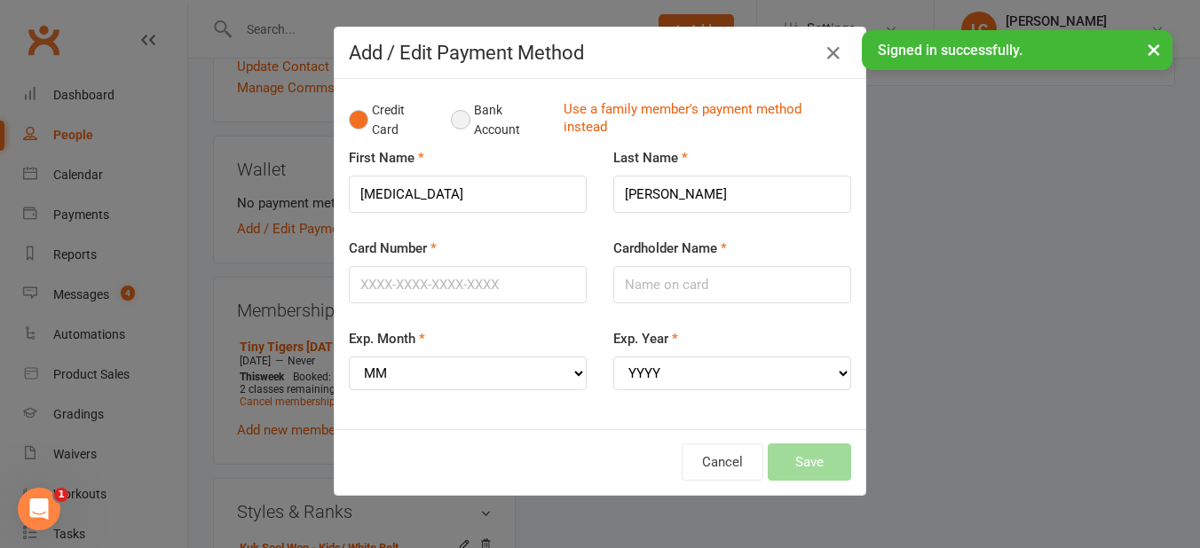
click at [470, 108] on button "Bank Account" at bounding box center [500, 120] width 99 height 54
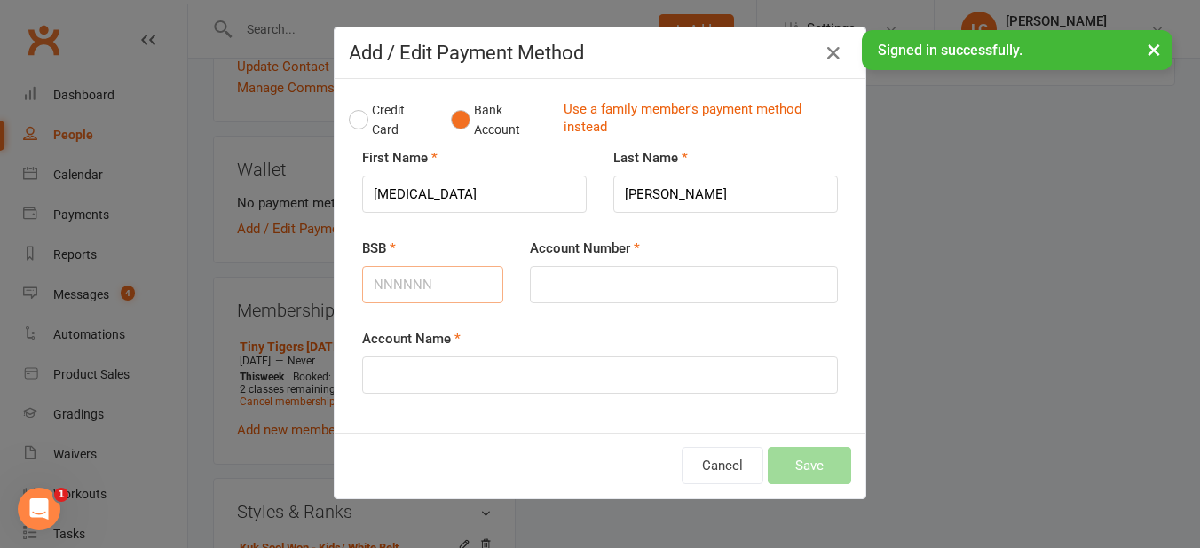
click at [459, 269] on input "BSB" at bounding box center [432, 284] width 141 height 37
type input "923100"
type input "68009584"
drag, startPoint x: 468, startPoint y: 367, endPoint x: 457, endPoint y: 367, distance: 10.6
click at [468, 367] on input "Account Name" at bounding box center [600, 375] width 476 height 37
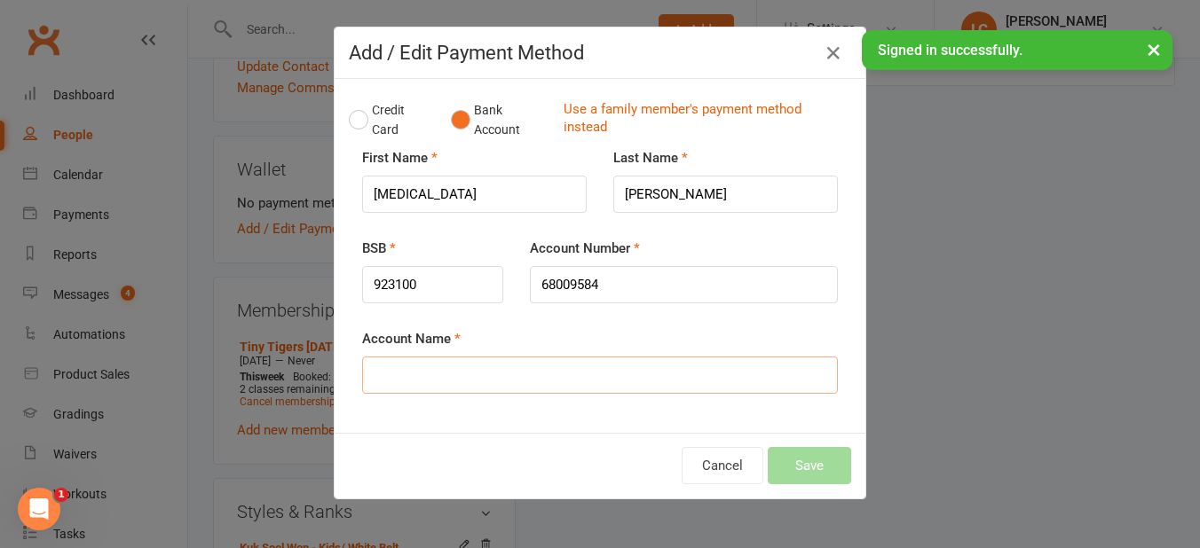
click at [441, 383] on input "Account Name" at bounding box center [600, 375] width 476 height 37
type input "[PERSON_NAME]"
click at [802, 463] on button "Save" at bounding box center [809, 465] width 83 height 37
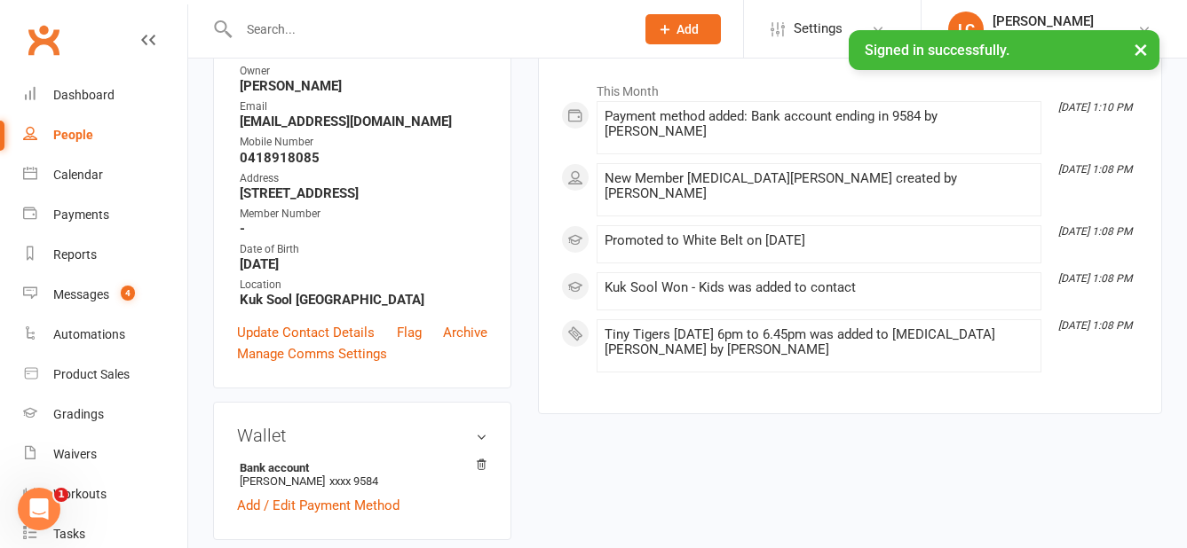
scroll to position [0, 0]
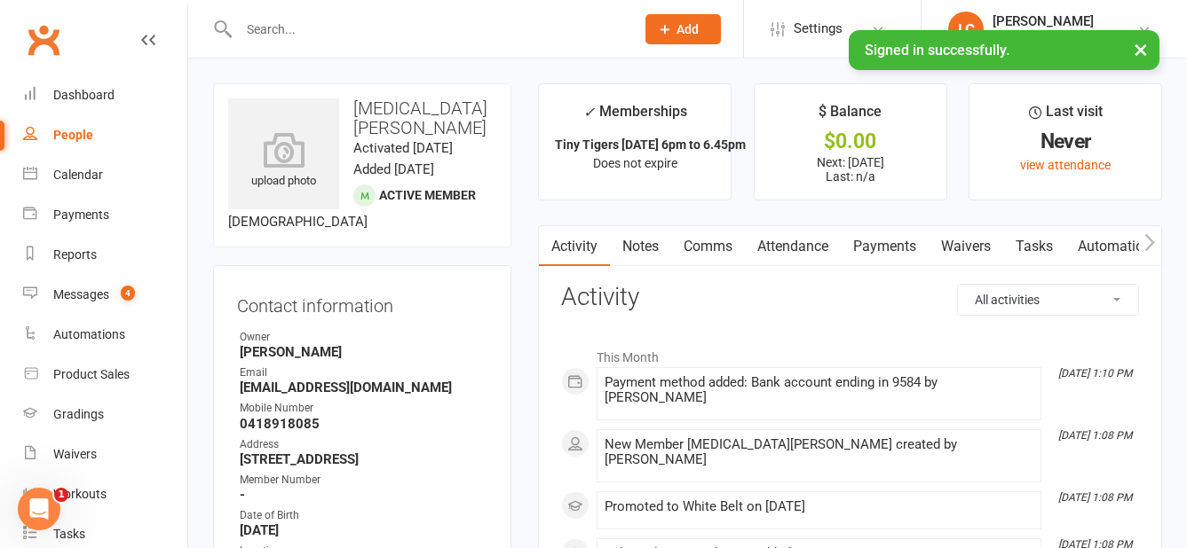
click at [680, 32] on span "Add" at bounding box center [687, 29] width 22 height 14
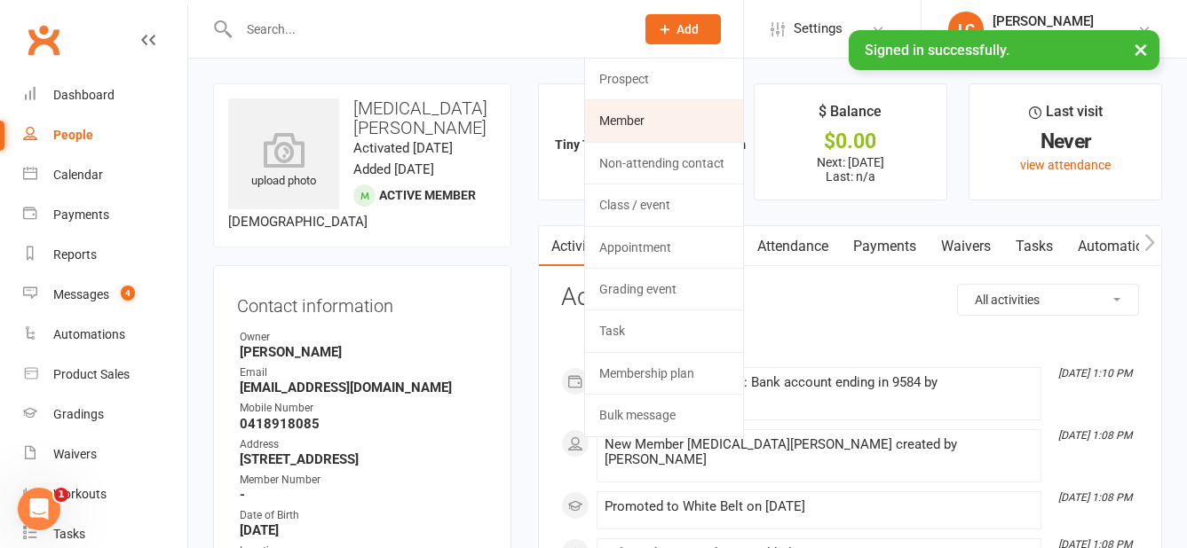
click at [674, 119] on link "Member" at bounding box center [664, 120] width 158 height 41
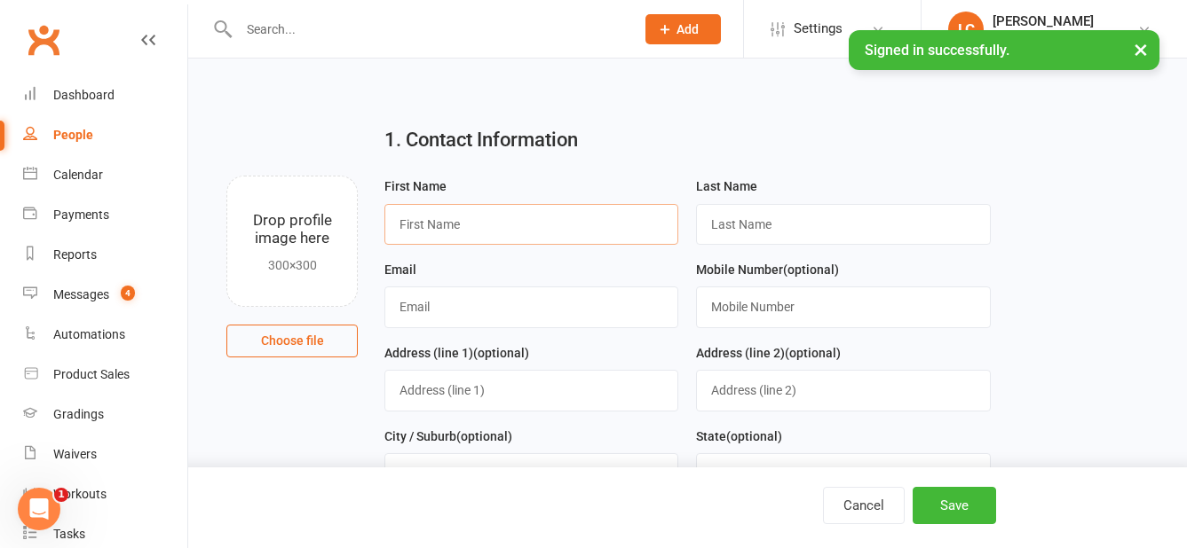
click at [495, 236] on input "text" at bounding box center [531, 224] width 294 height 41
type input "[PERSON_NAME]"
type input "Sidhu"
type input "[EMAIL_ADDRESS][DOMAIN_NAME]"
type input "0410993716"
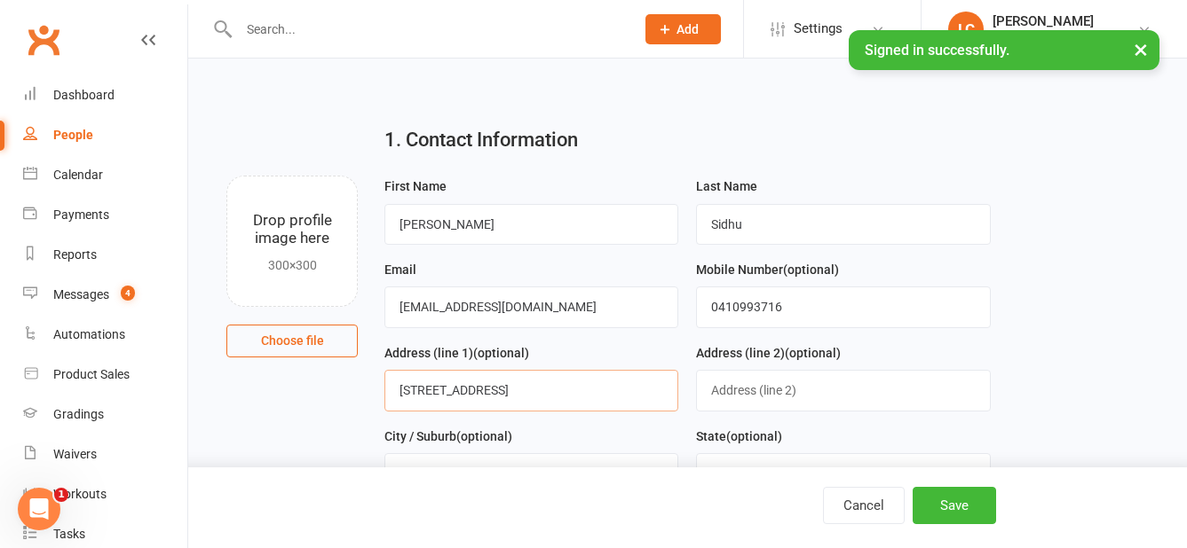
type input "[STREET_ADDRESS]"
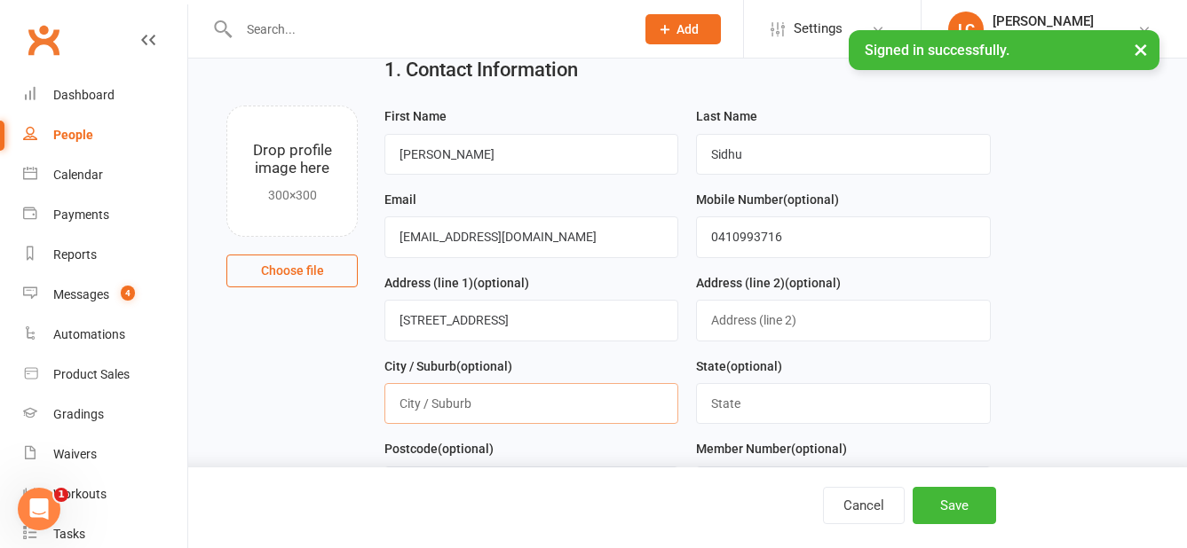
scroll to position [177, 0]
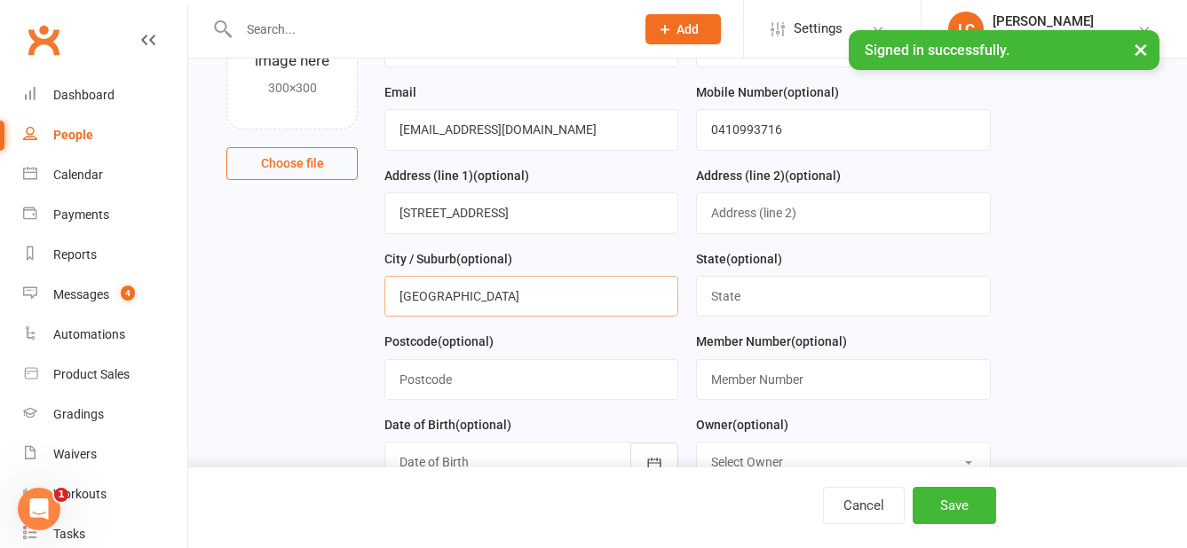
type input "[GEOGRAPHIC_DATA]"
type input "WA"
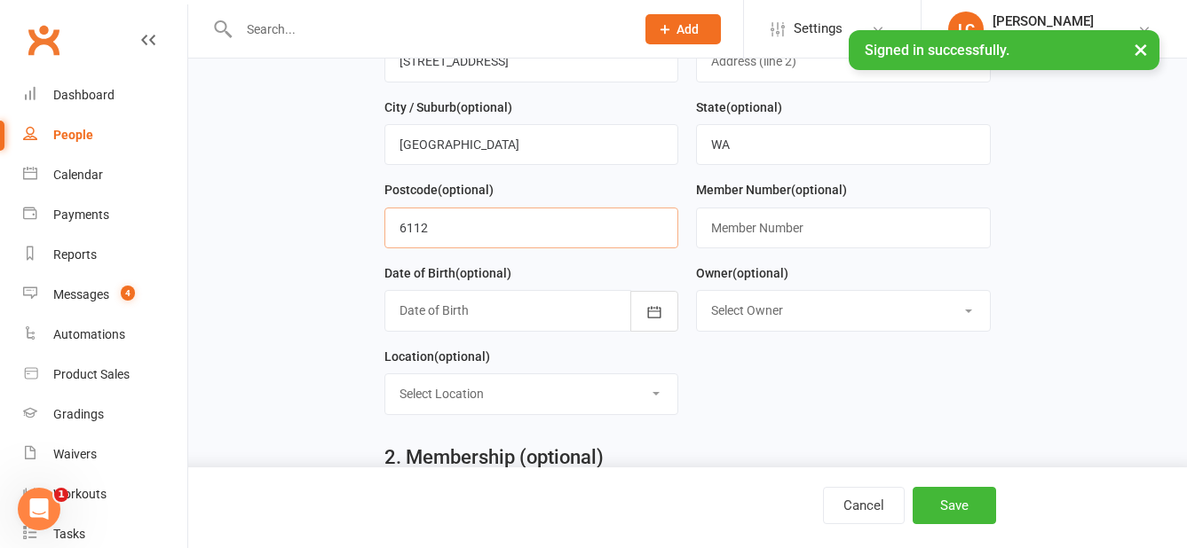
scroll to position [355, 0]
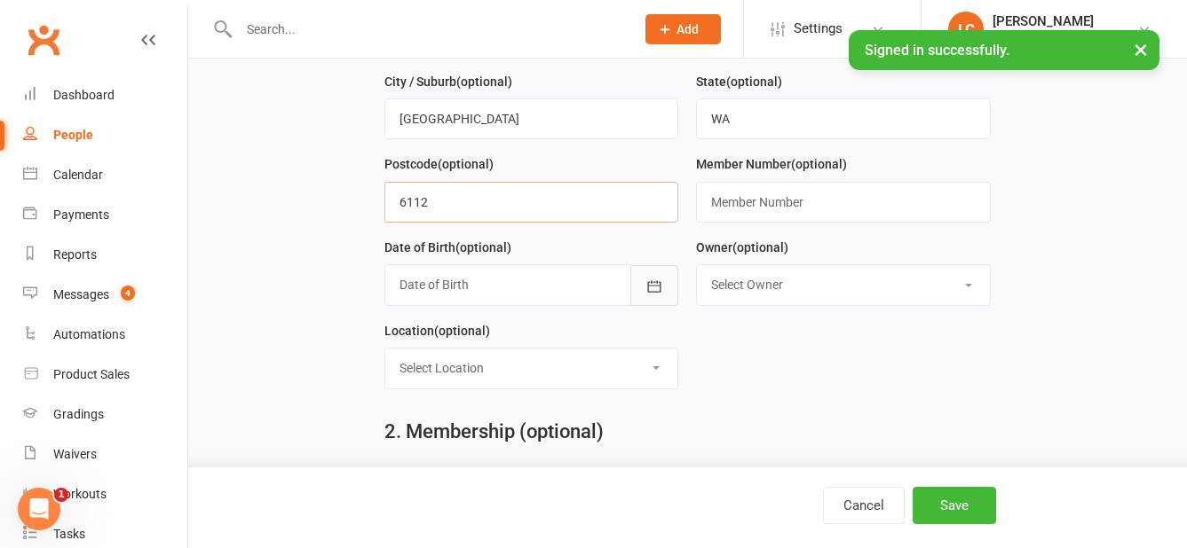
type input "6112"
click at [649, 296] on icon "button" at bounding box center [654, 287] width 18 height 18
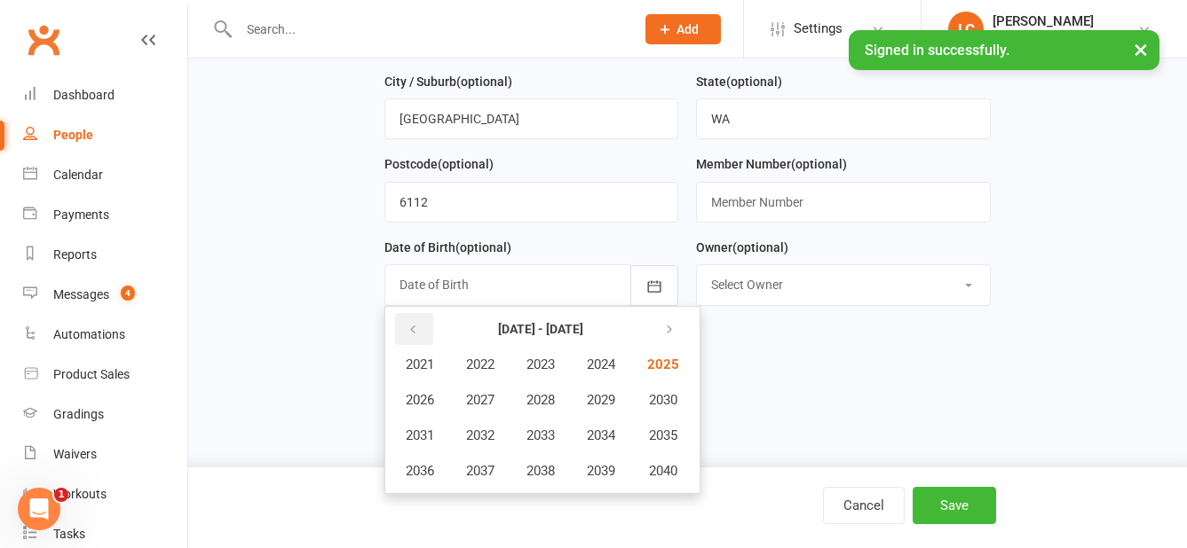
click at [419, 334] on button "button" at bounding box center [414, 329] width 38 height 32
click at [674, 472] on span "2020" at bounding box center [661, 471] width 28 height 16
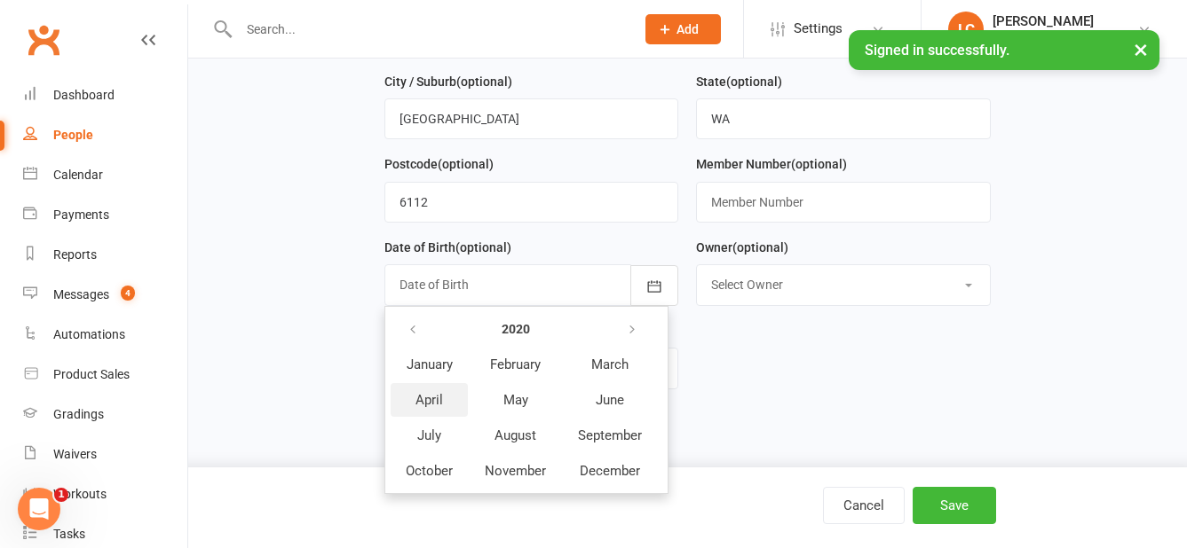
click at [430, 401] on span "April" at bounding box center [429, 400] width 28 height 16
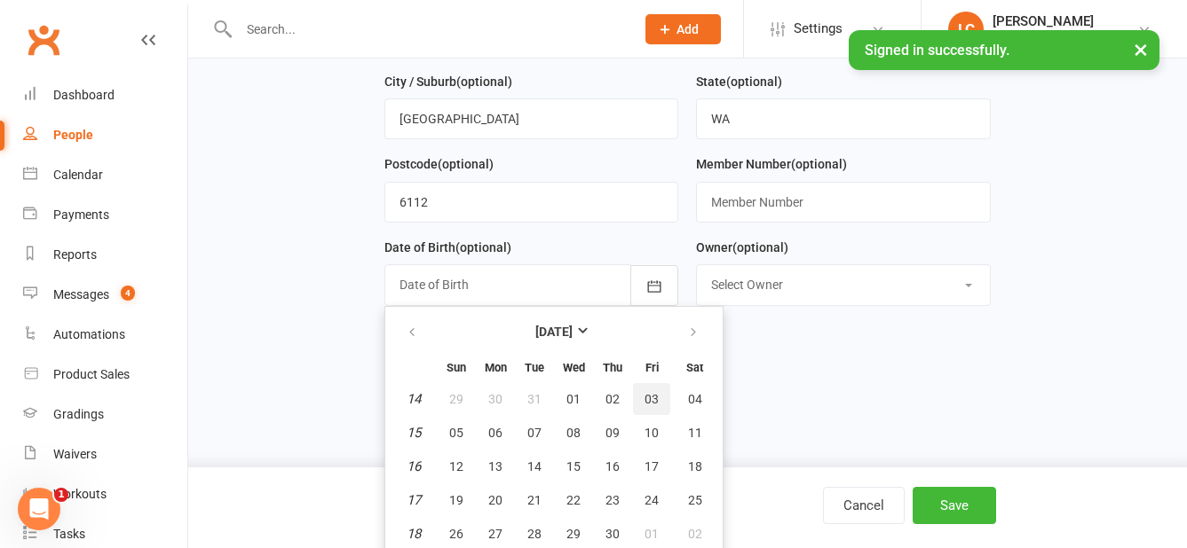
click at [656, 398] on span "03" at bounding box center [651, 399] width 14 height 14
type input "[DATE]"
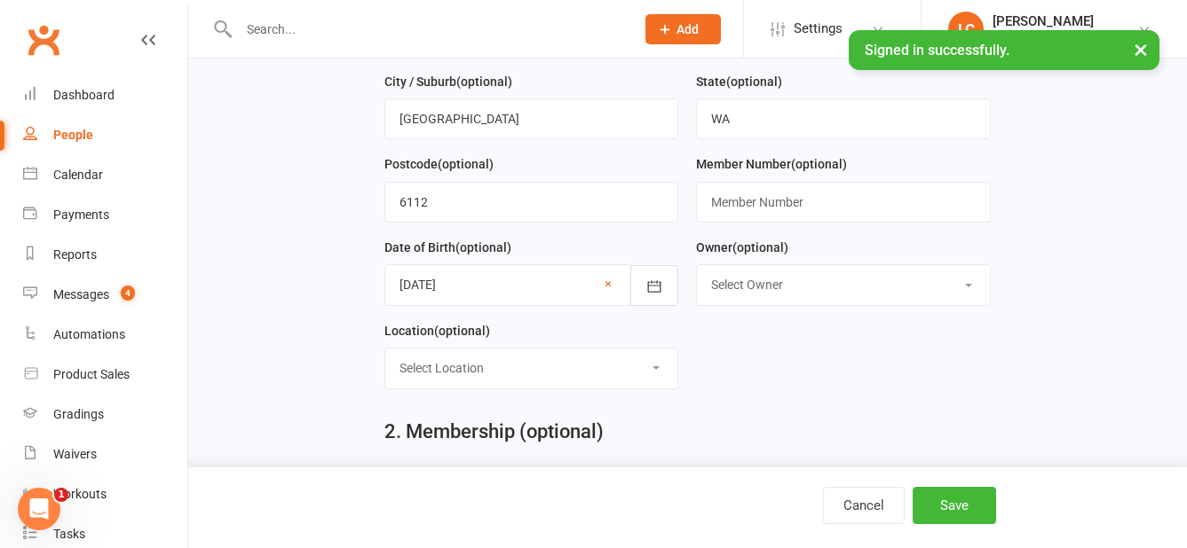
click at [846, 275] on select "Select Owner [PERSON_NAME] [PERSON_NAME]" at bounding box center [843, 284] width 292 height 39
select select "0"
click at [697, 271] on select "Select Owner [PERSON_NAME] [PERSON_NAME]" at bounding box center [843, 284] width 292 height 39
click at [577, 354] on div "Select Location [GEOGRAPHIC_DATA] [GEOGRAPHIC_DATA] [GEOGRAPHIC_DATA] [GEOGRAPH…" at bounding box center [531, 368] width 294 height 41
click at [584, 370] on select "Select Location [GEOGRAPHIC_DATA] [GEOGRAPHIC_DATA] [GEOGRAPHIC_DATA] [GEOGRAPH…" at bounding box center [531, 368] width 292 height 39
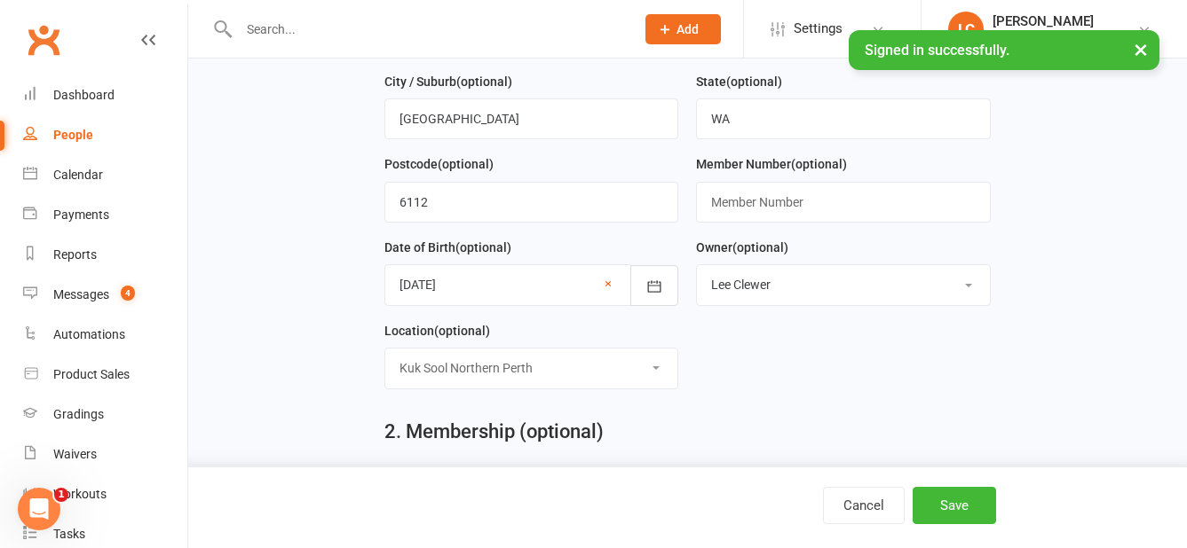
click at [385, 355] on select "Select Location [GEOGRAPHIC_DATA] [GEOGRAPHIC_DATA] [GEOGRAPHIC_DATA] [GEOGRAPH…" at bounding box center [531, 368] width 292 height 39
click at [594, 369] on select "Select Location [GEOGRAPHIC_DATA] [GEOGRAPHIC_DATA] [GEOGRAPHIC_DATA] [GEOGRAPH…" at bounding box center [531, 368] width 292 height 39
select select "1"
click at [385, 355] on select "Select Location [GEOGRAPHIC_DATA] [GEOGRAPHIC_DATA] [GEOGRAPHIC_DATA] [GEOGRAPH…" at bounding box center [531, 368] width 292 height 39
click at [673, 403] on div "Location (optional) Select Location Kuk [GEOGRAPHIC_DATA] [GEOGRAPHIC_DATA] [GE…" at bounding box center [531, 361] width 312 height 83
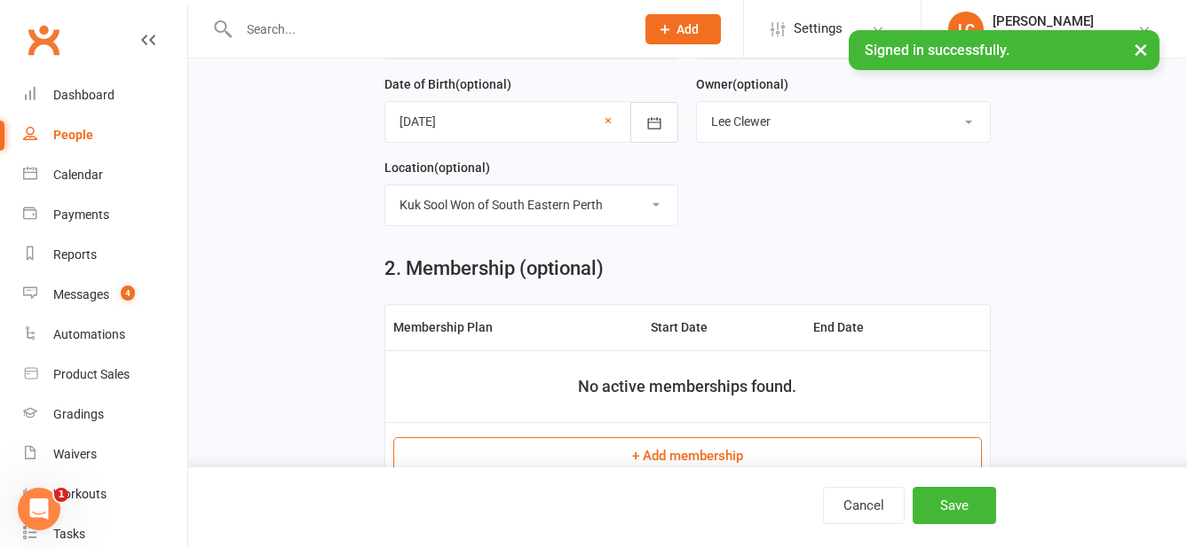
scroll to position [710, 0]
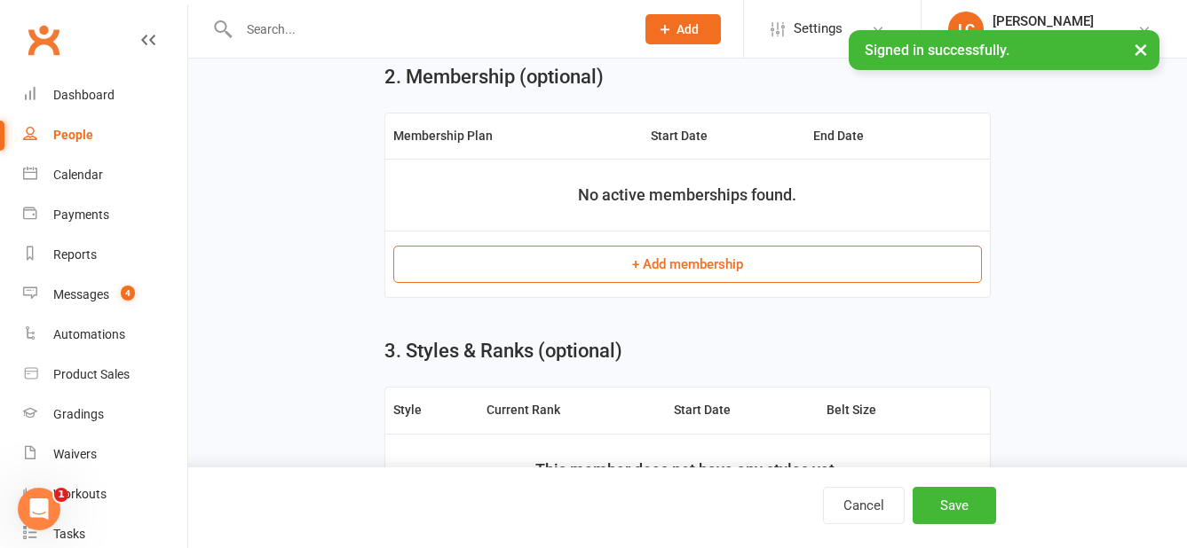
click at [681, 272] on button "+ Add membership" at bounding box center [687, 264] width 588 height 37
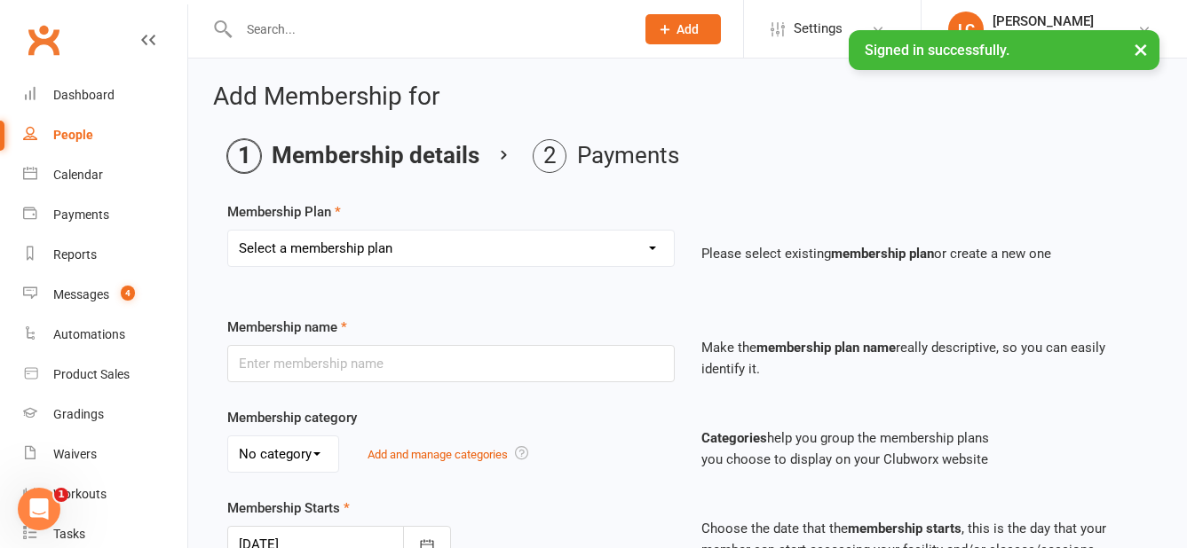
click at [512, 249] on select "Select a membership plan Create new Membership Plan Tiny Dragon Monthly Tiny Dr…" at bounding box center [451, 248] width 446 height 35
select select "1"
click at [228, 231] on select "Select a membership plan Create new Membership Plan Tiny Dragon Monthly Tiny Dr…" at bounding box center [451, 248] width 446 height 35
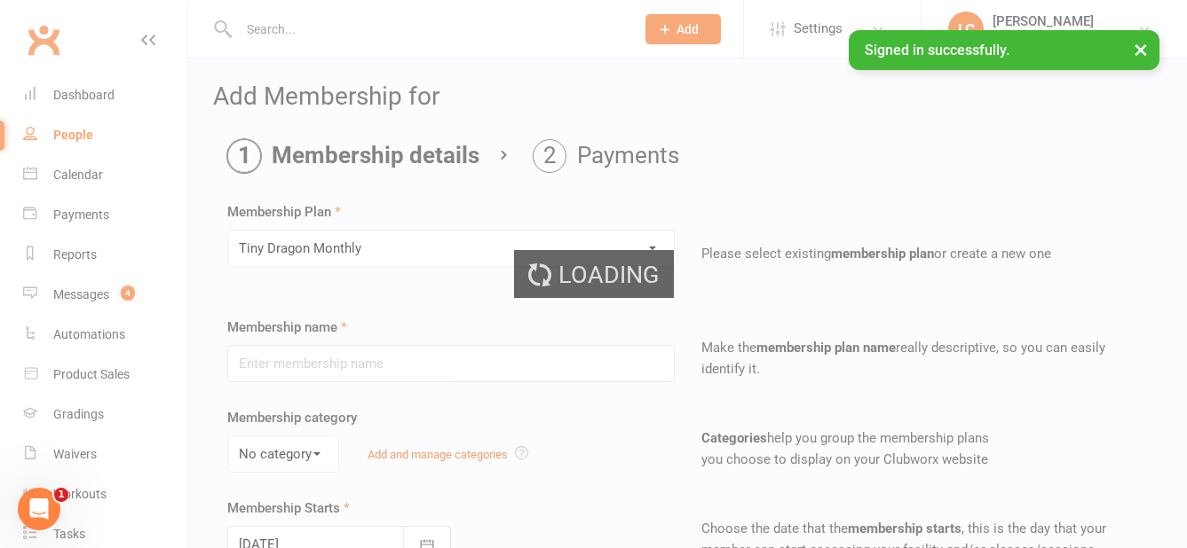
type input "Tiny Dragon Monthly"
select select "0"
type input "0"
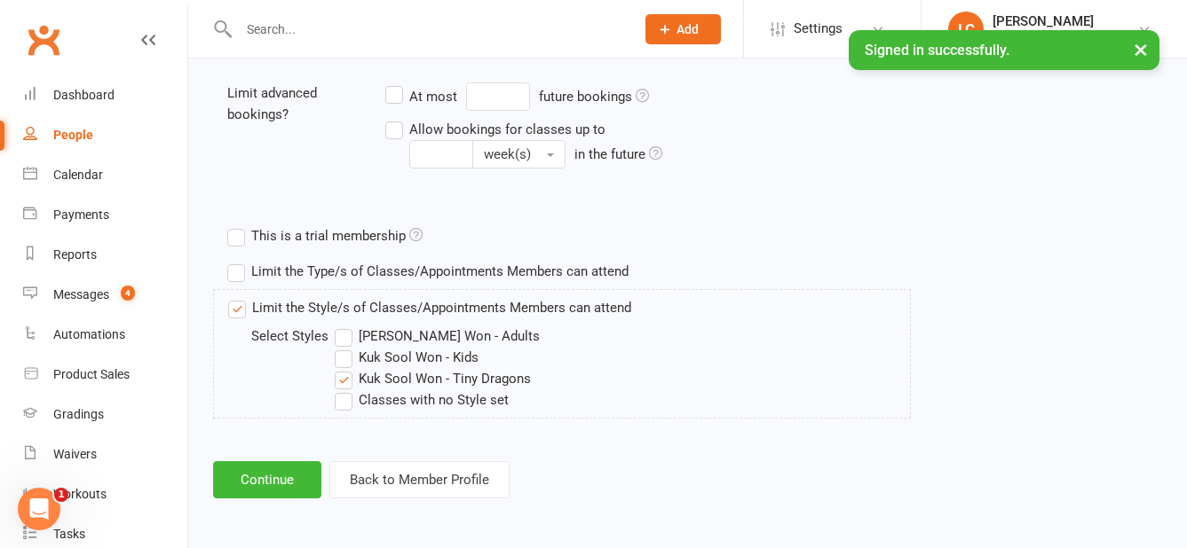
scroll to position [722, 0]
click at [276, 474] on button "Continue" at bounding box center [267, 479] width 108 height 37
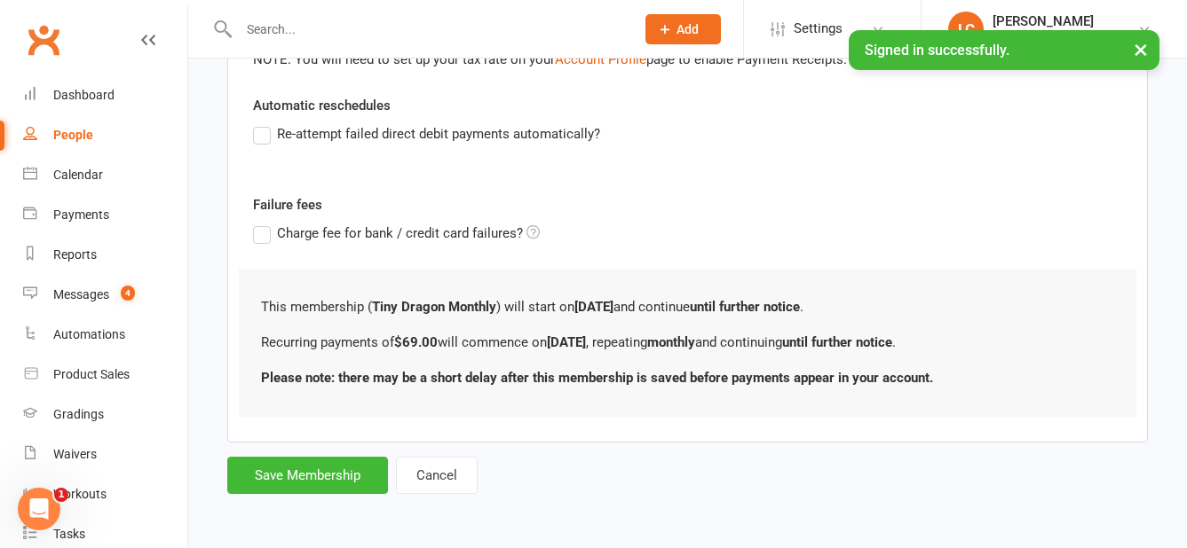
scroll to position [0, 0]
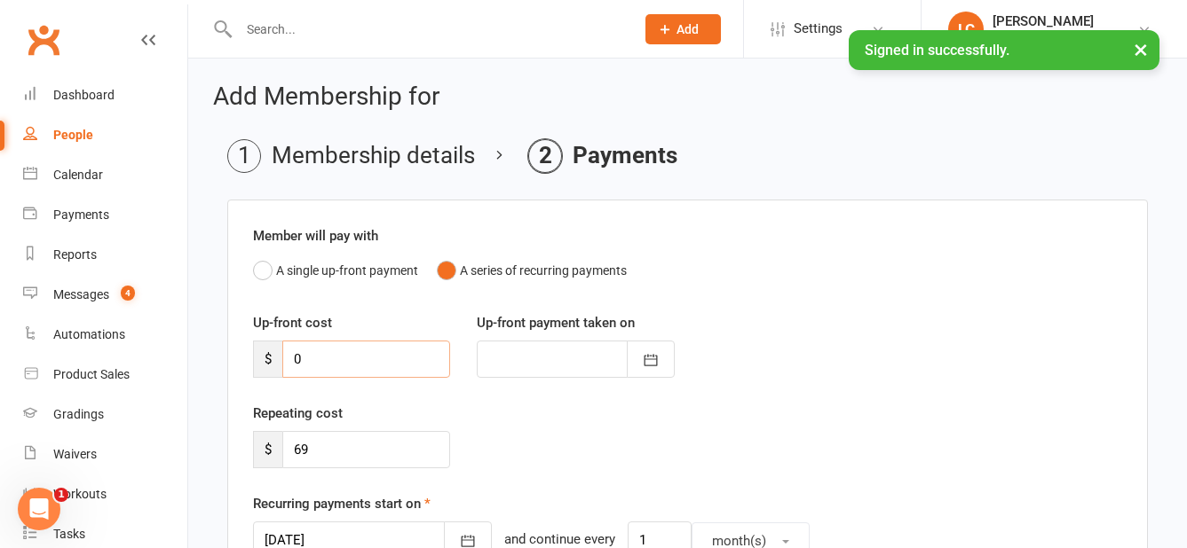
drag, startPoint x: 371, startPoint y: 364, endPoint x: 311, endPoint y: 359, distance: 60.6
click at [309, 359] on input "0" at bounding box center [366, 359] width 168 height 37
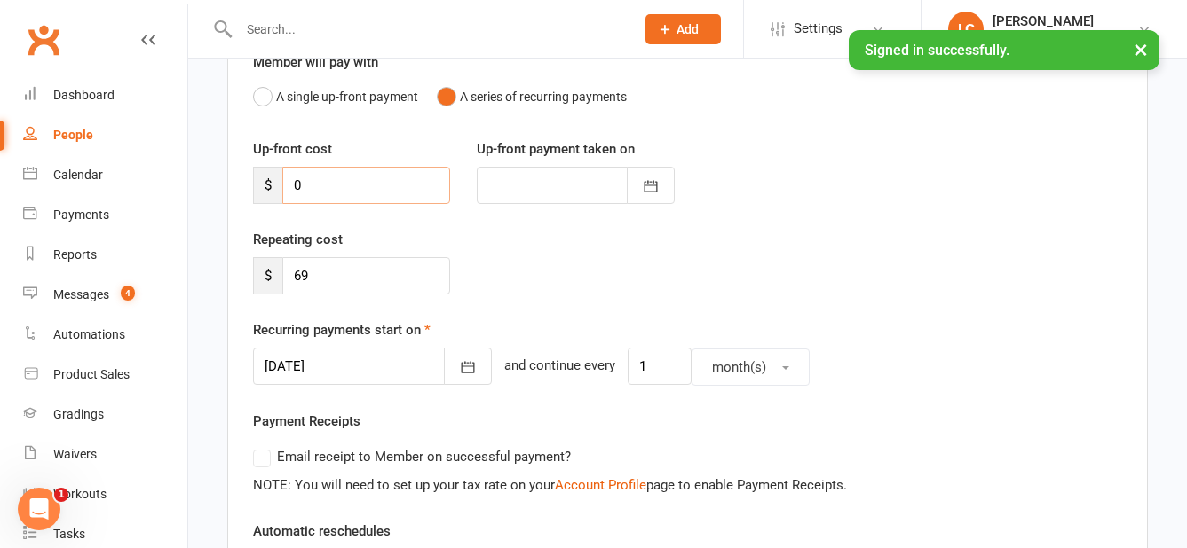
scroll to position [177, 0]
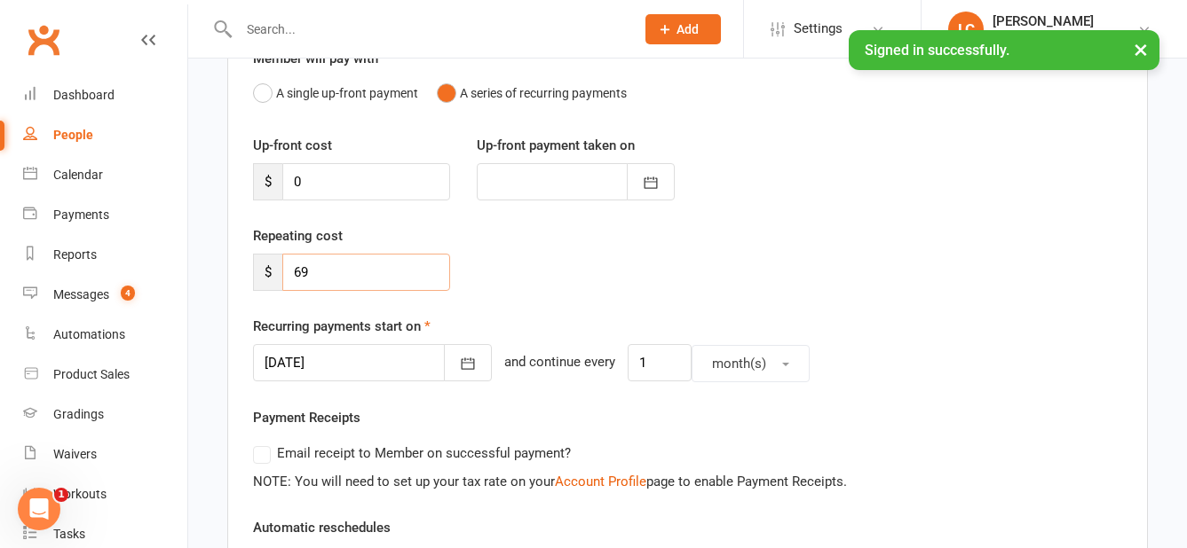
drag, startPoint x: 379, startPoint y: 272, endPoint x: 270, endPoint y: 285, distance: 110.0
click at [270, 285] on div "$ 69" at bounding box center [351, 272] width 197 height 37
type input "99"
click at [454, 355] on button "button" at bounding box center [468, 362] width 48 height 37
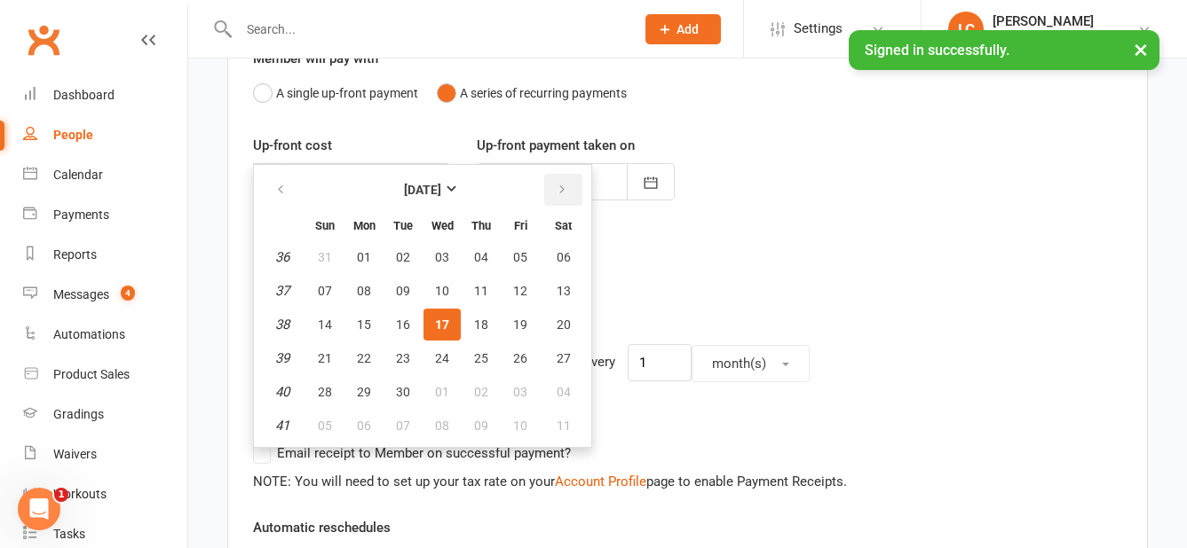
click at [569, 191] on button "button" at bounding box center [563, 190] width 38 height 32
click at [435, 252] on span "01" at bounding box center [442, 257] width 14 height 14
type input "[DATE]"
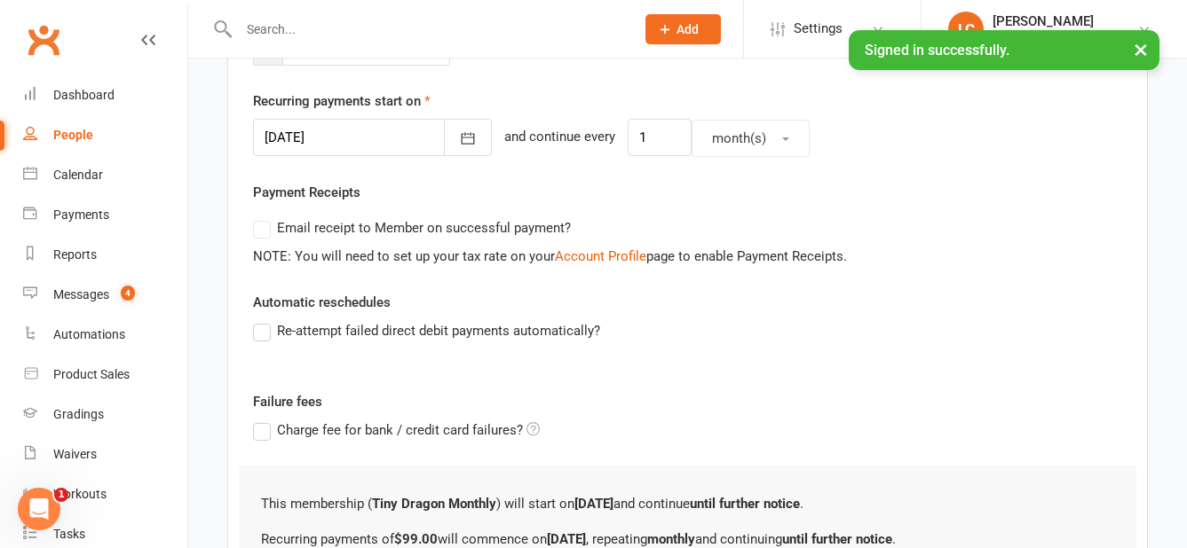
scroll to position [444, 0]
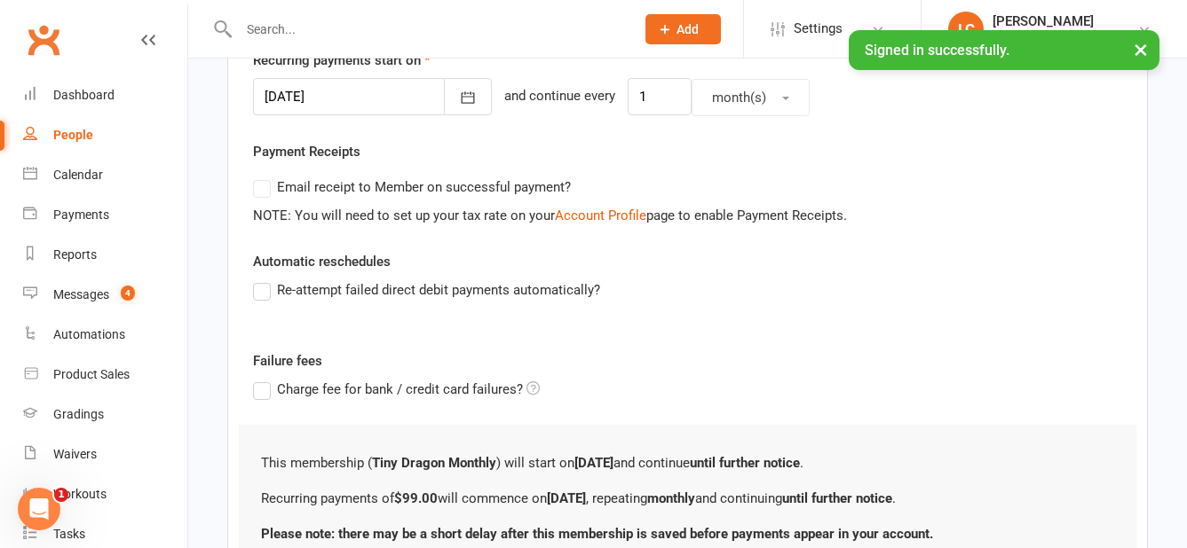
click at [266, 283] on label "Re-attempt failed direct debit payments automatically?" at bounding box center [426, 290] width 347 height 21
click at [264, 280] on input "Re-attempt failed direct debit payments automatically?" at bounding box center [259, 280] width 12 height 0
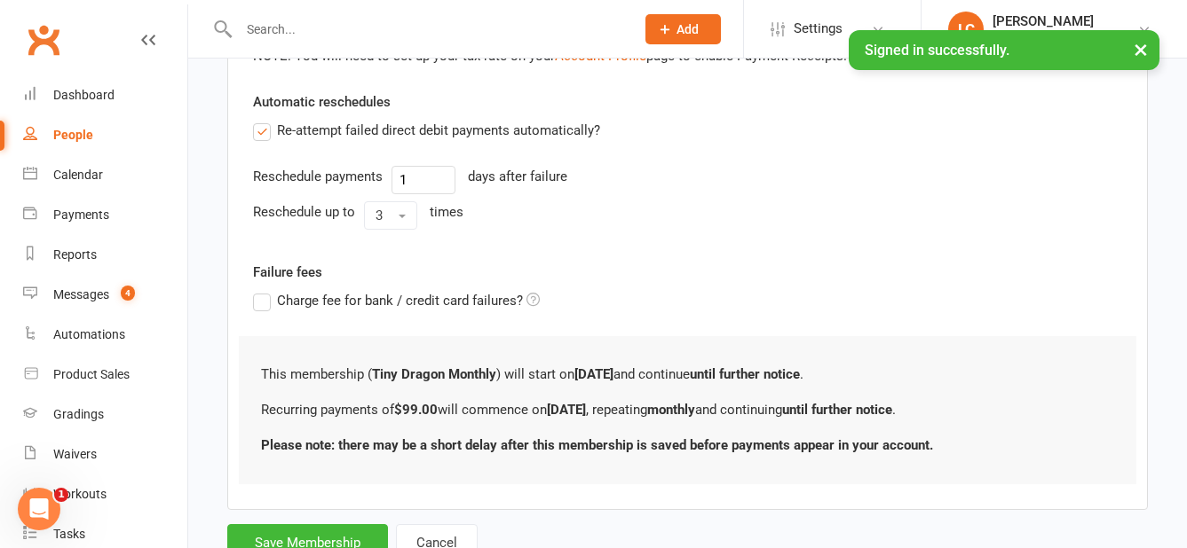
scroll to position [621, 0]
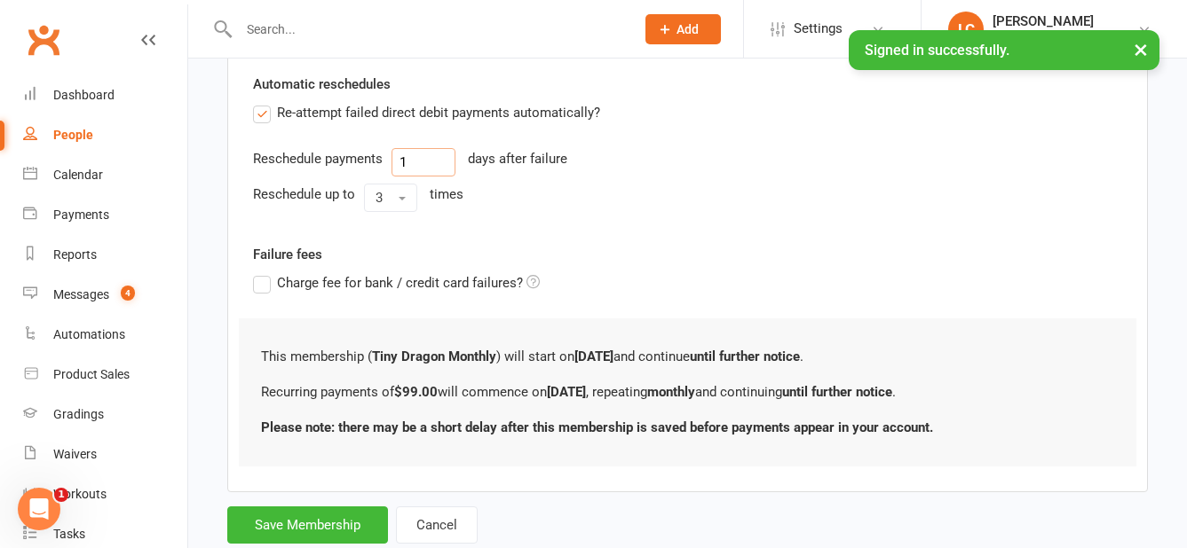
drag, startPoint x: 423, startPoint y: 169, endPoint x: 394, endPoint y: 167, distance: 29.3
click at [394, 167] on input "1" at bounding box center [423, 162] width 64 height 28
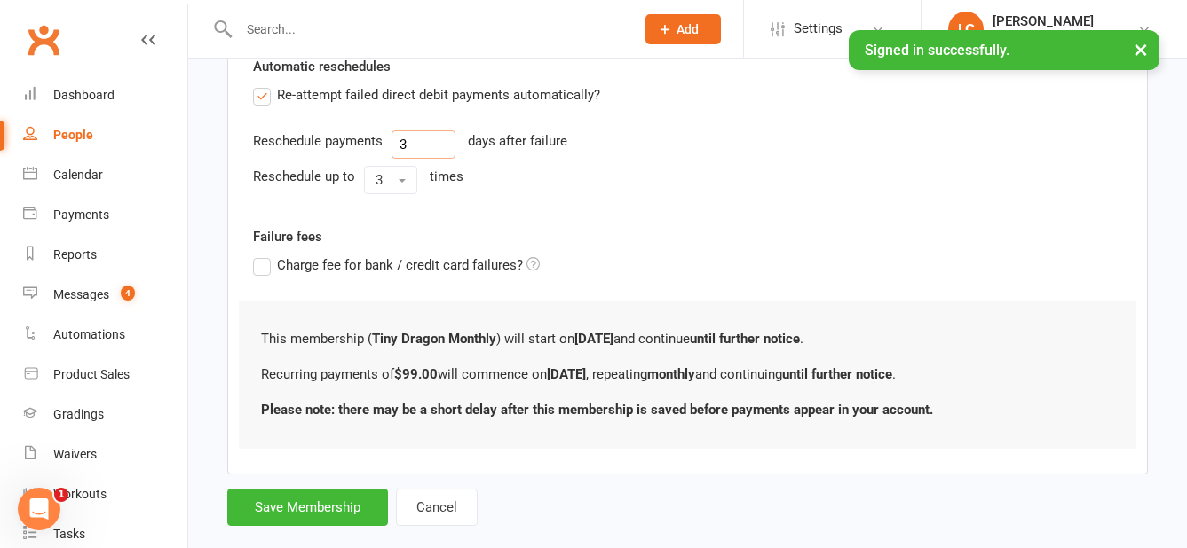
scroll to position [671, 0]
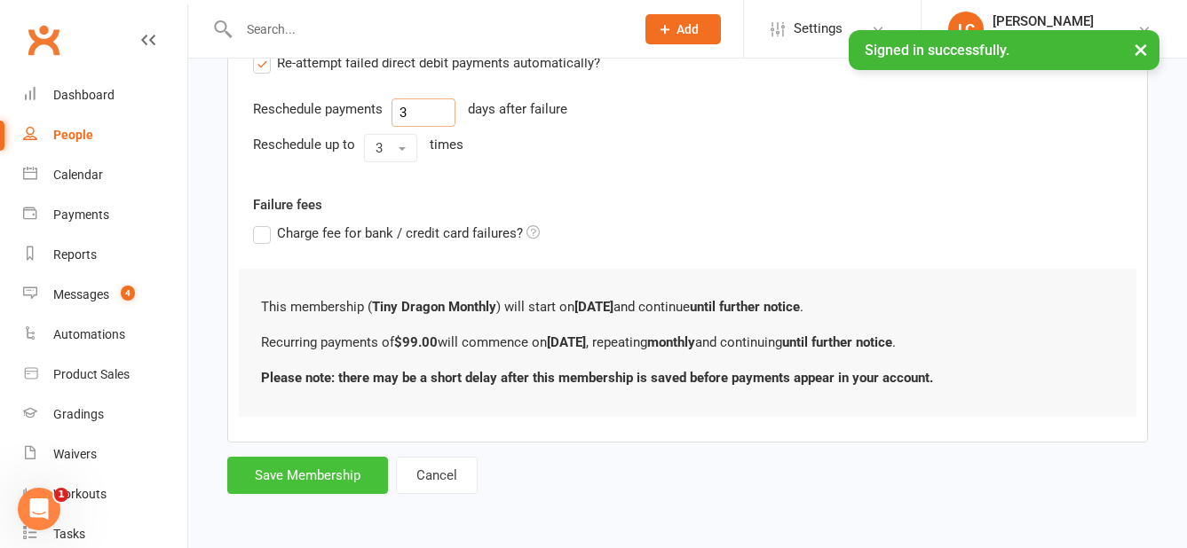
type input "3"
click at [325, 487] on button "Save Membership" at bounding box center [307, 475] width 161 height 37
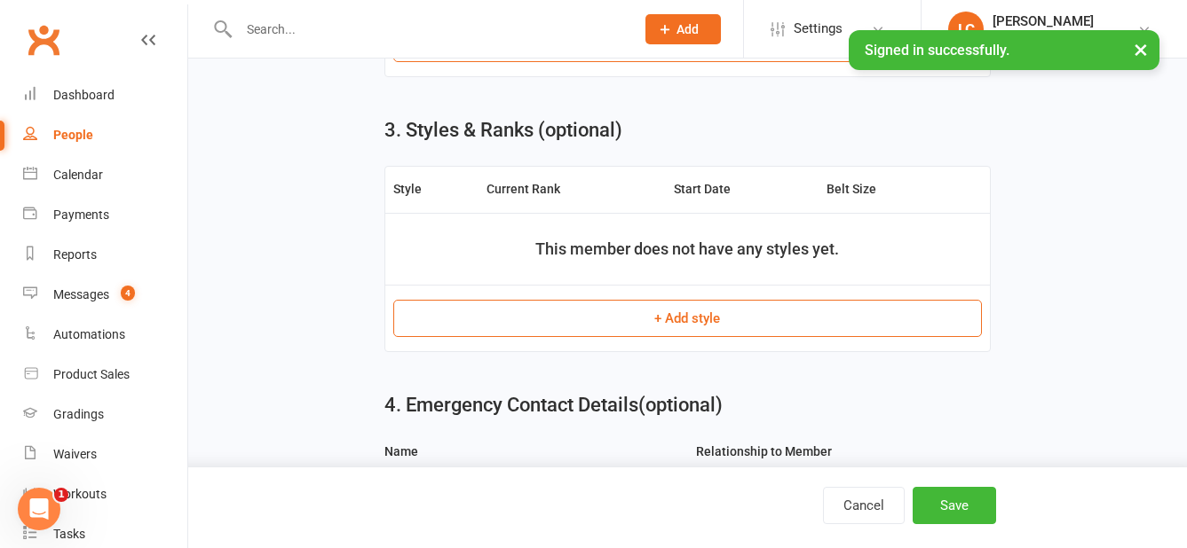
scroll to position [942, 0]
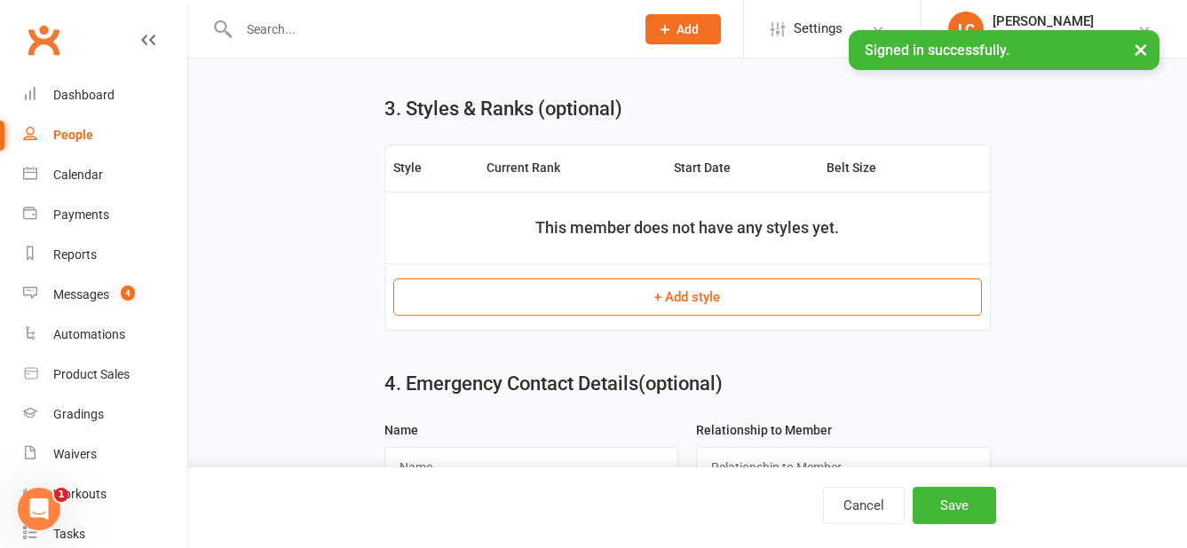
click at [706, 294] on button "+ Add style" at bounding box center [687, 297] width 588 height 37
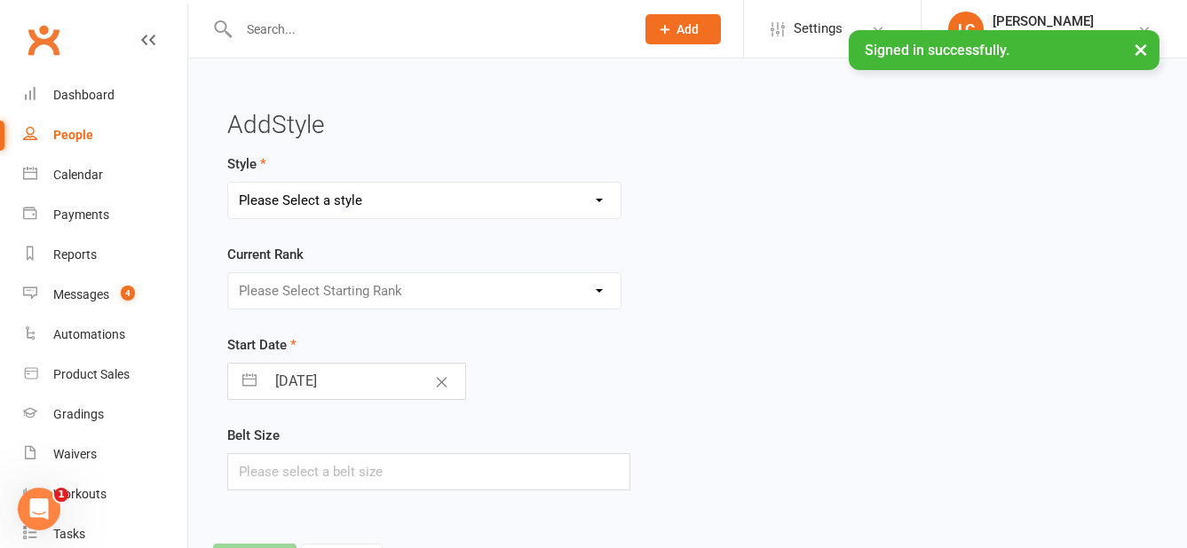
click at [411, 201] on select "Please Select a style Kuk Sool Won - Adults Kuk Sool Won - Kids Kuk Sool Won - …" at bounding box center [424, 200] width 392 height 35
select select "2439"
click at [228, 183] on select "Please Select a style Kuk Sool Won - Adults Kuk Sool Won - Kids Kuk Sool Won - …" at bounding box center [424, 200] width 392 height 35
click at [441, 285] on select "Please Select Starting Rank White Belt Yellow Stripe Yellow Stripe Belt Yellow …" at bounding box center [424, 290] width 392 height 35
select select "24032"
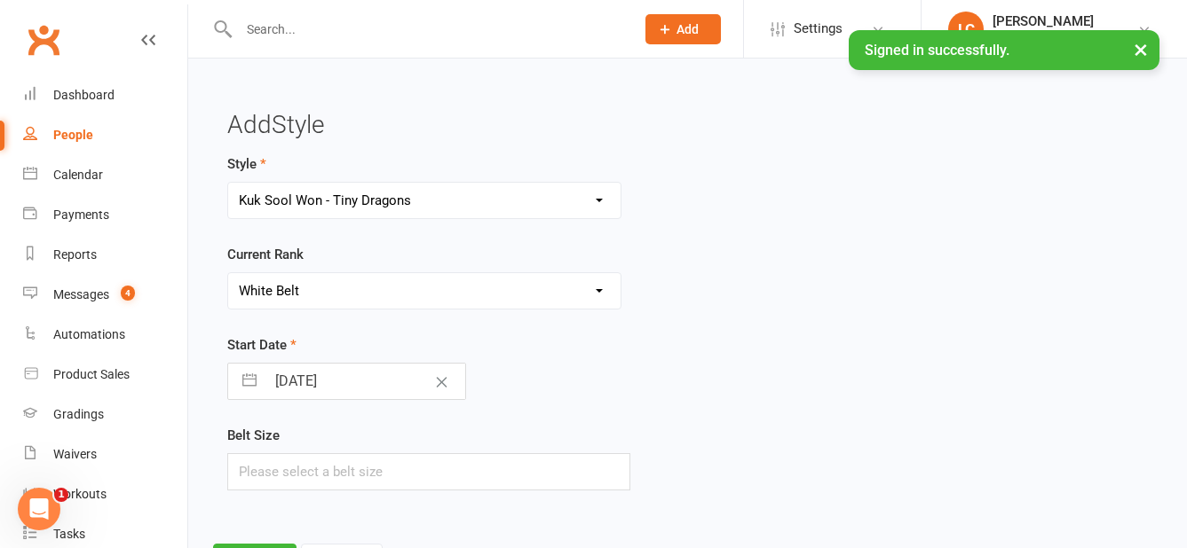
click at [228, 273] on select "Please Select Starting Rank White Belt Yellow Stripe Yellow Stripe Belt Yellow …" at bounding box center [424, 290] width 392 height 35
click at [650, 366] on div "Start Date [DATE] Navigate forward to interact with the calendar and select a d…" at bounding box center [529, 368] width 604 height 66
click at [465, 469] on input "text" at bounding box center [428, 472] width 403 height 37
type input "1"
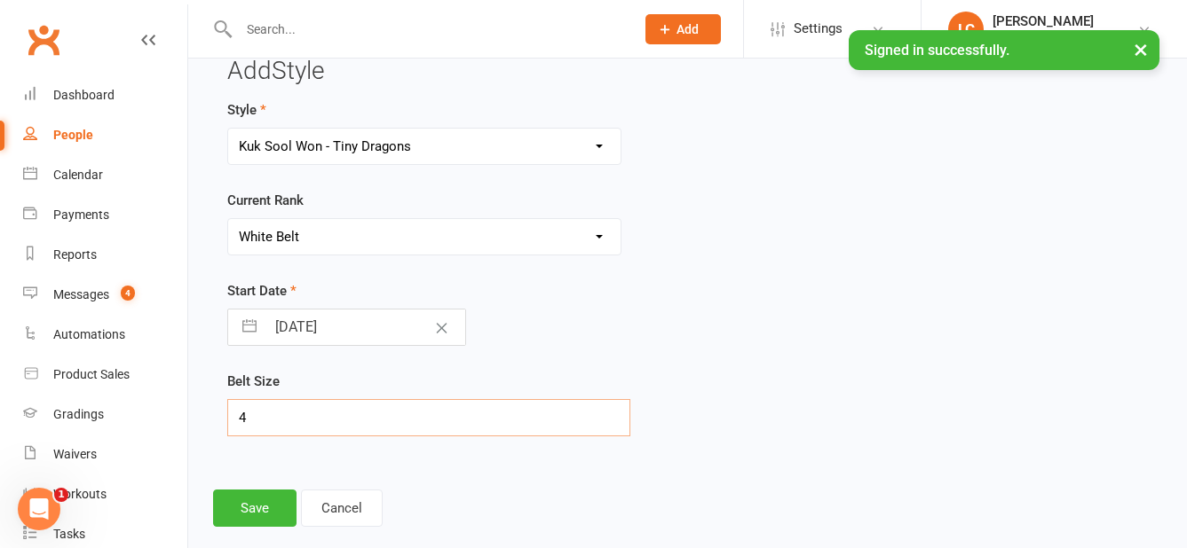
scroll to position [83, 0]
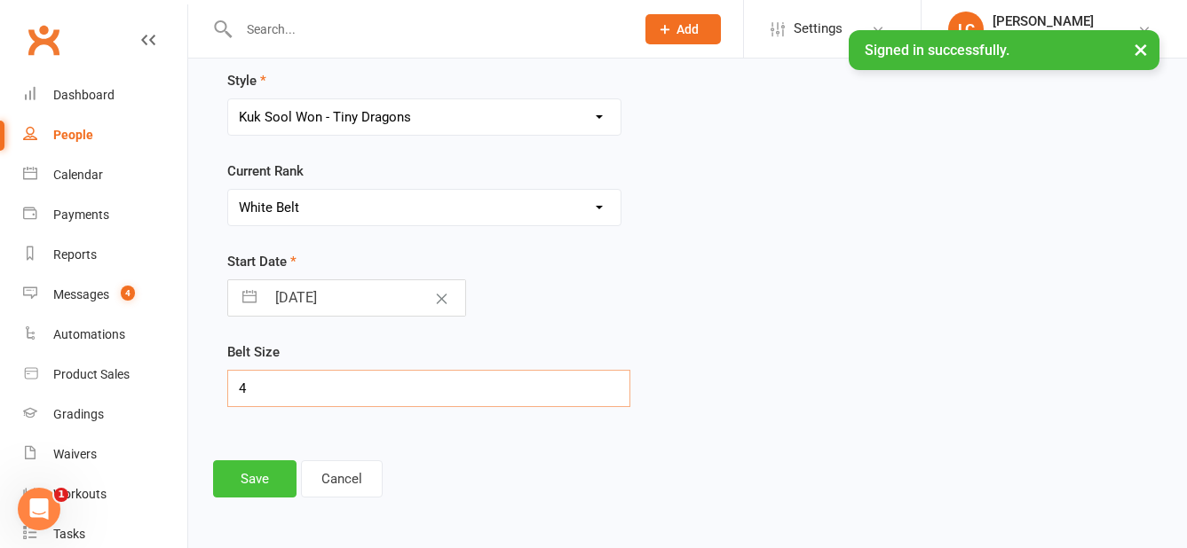
type input "4"
click at [257, 482] on button "Save" at bounding box center [254, 479] width 83 height 37
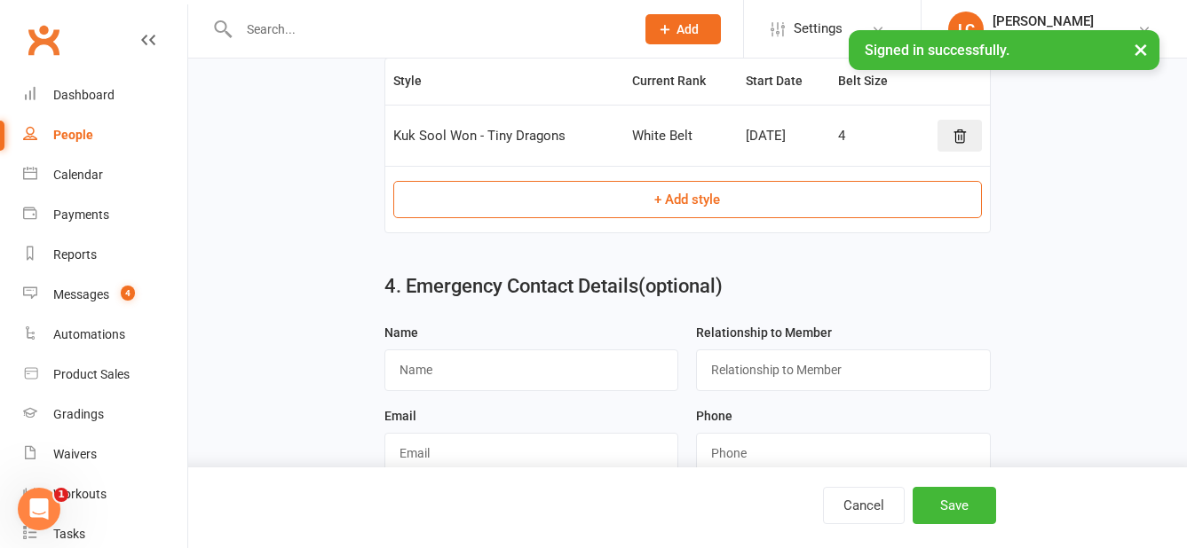
scroll to position [1117, 0]
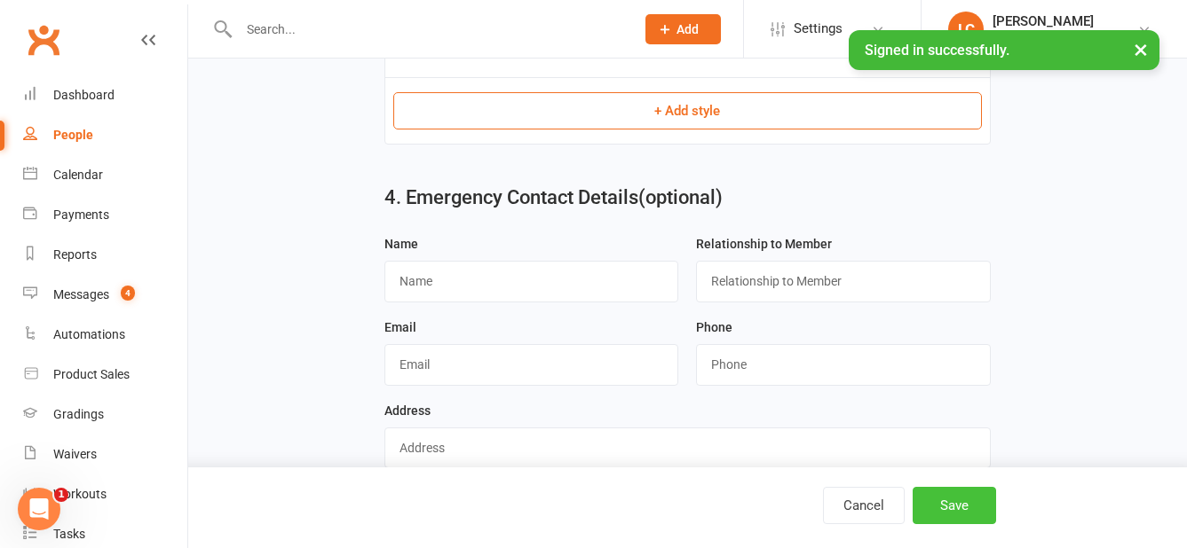
click at [949, 506] on button "Save" at bounding box center [953, 505] width 83 height 37
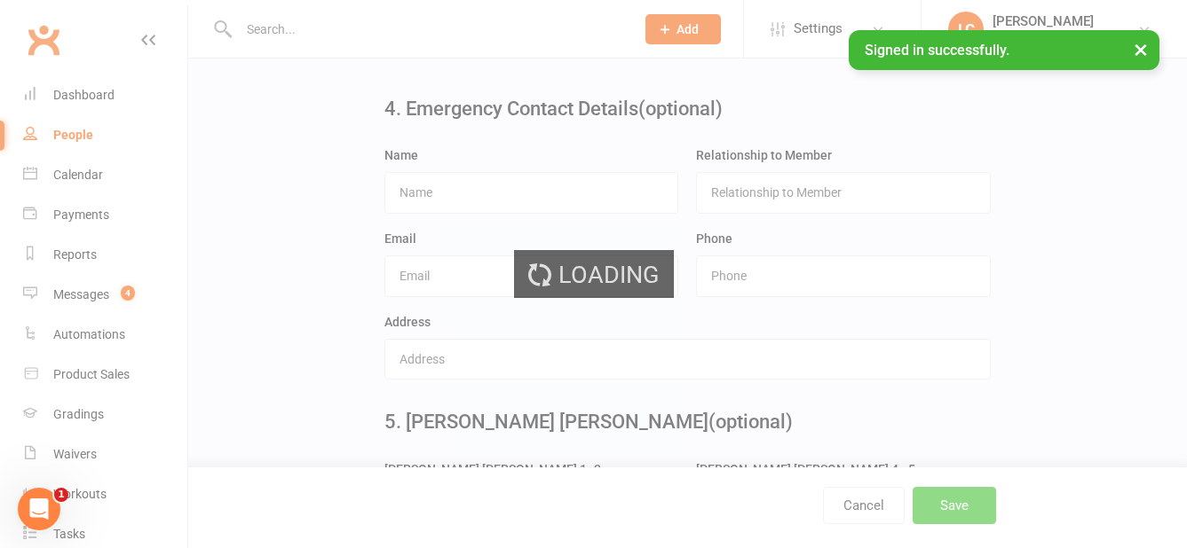
scroll to position [0, 0]
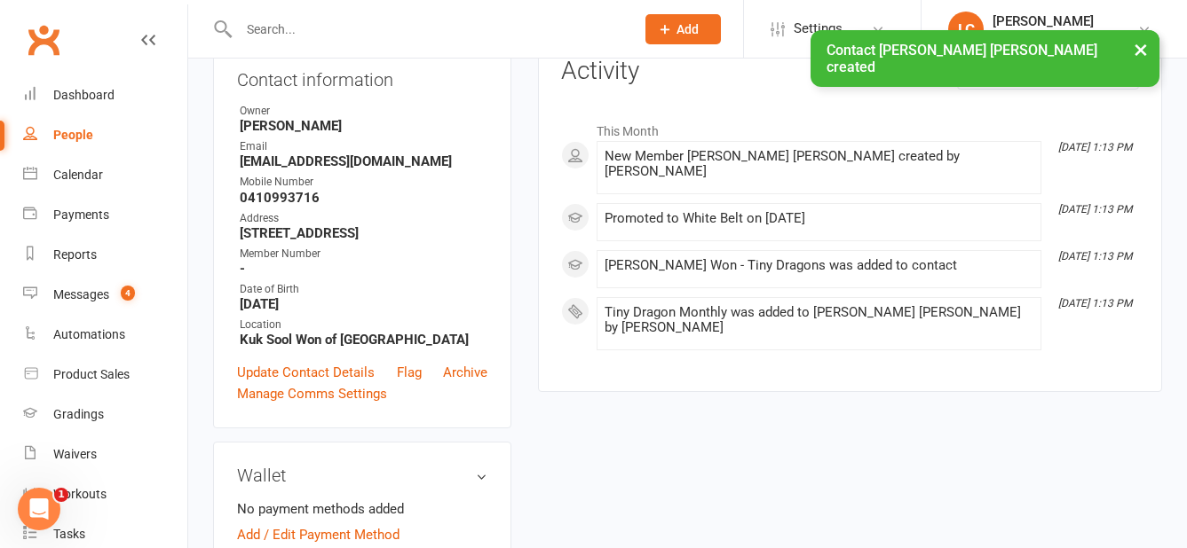
scroll to position [355, 0]
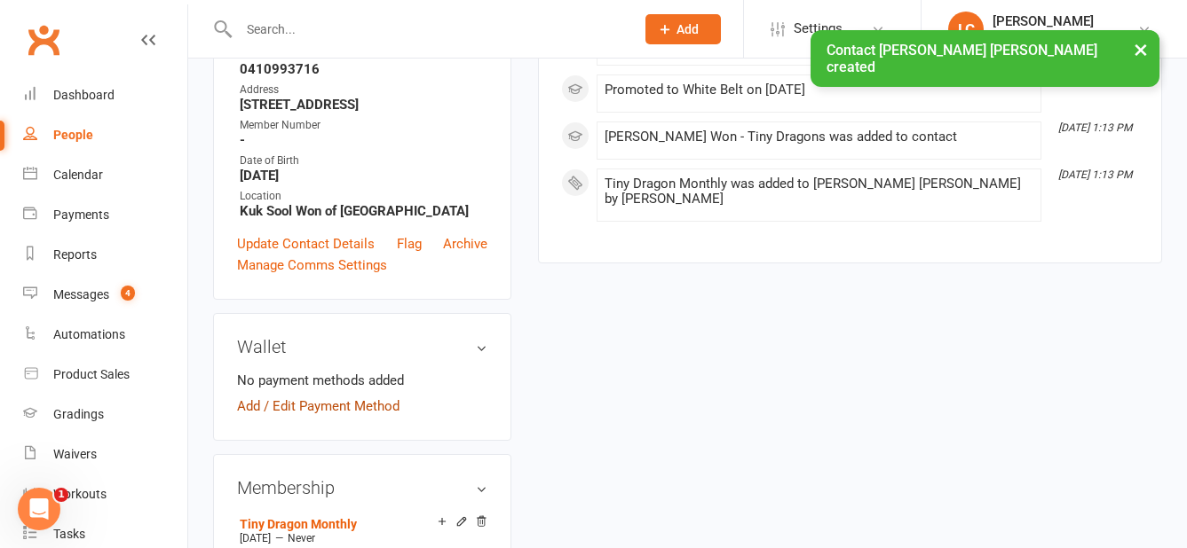
click at [301, 417] on link "Add / Edit Payment Method" at bounding box center [318, 406] width 162 height 21
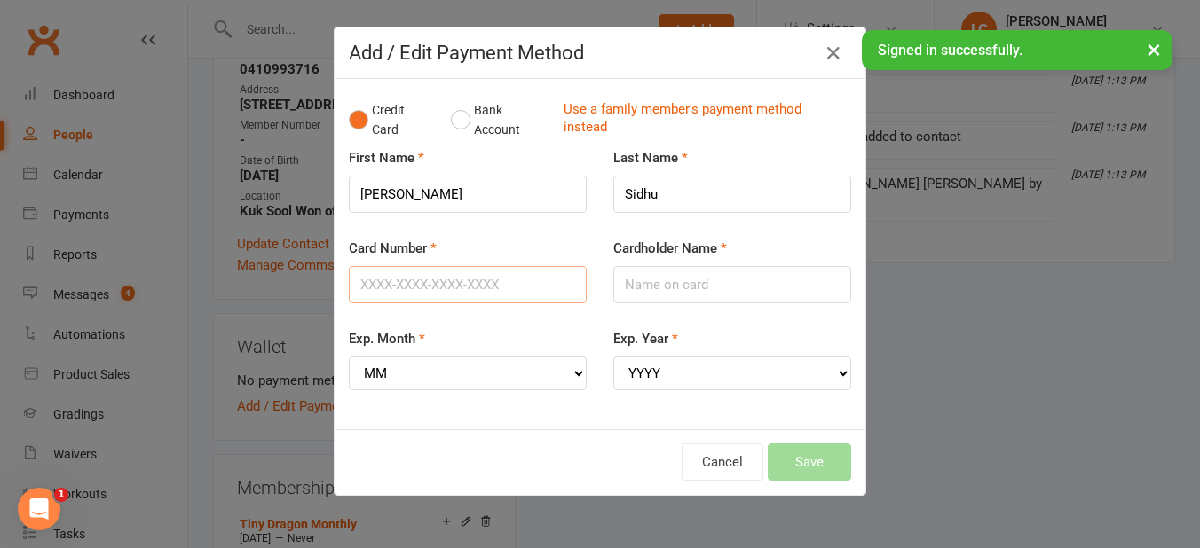
click at [507, 280] on input "Card Number" at bounding box center [468, 284] width 238 height 37
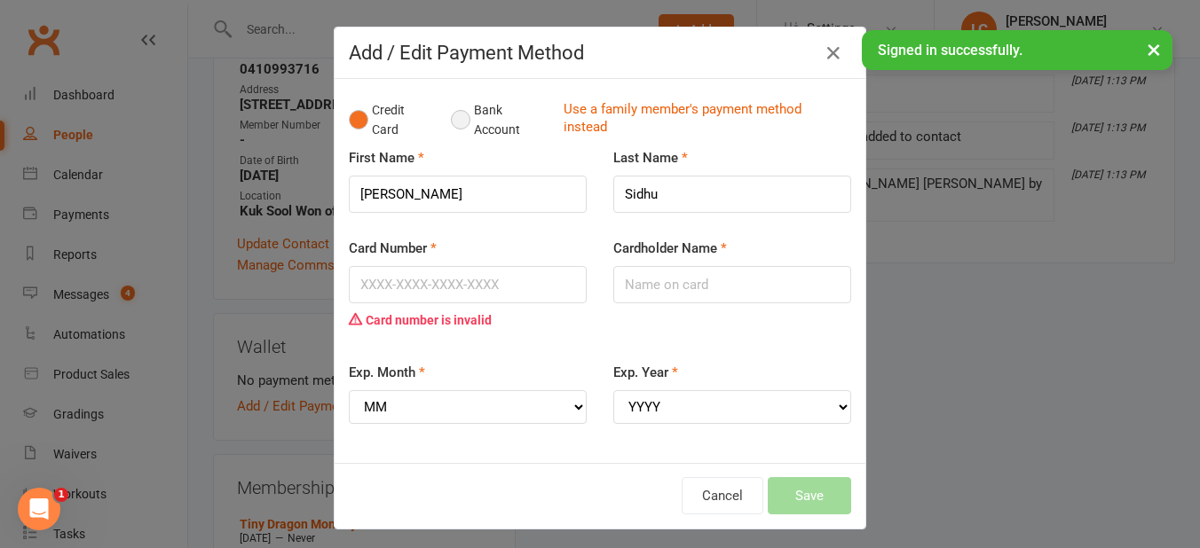
click at [454, 130] on button "Bank Account" at bounding box center [500, 120] width 99 height 54
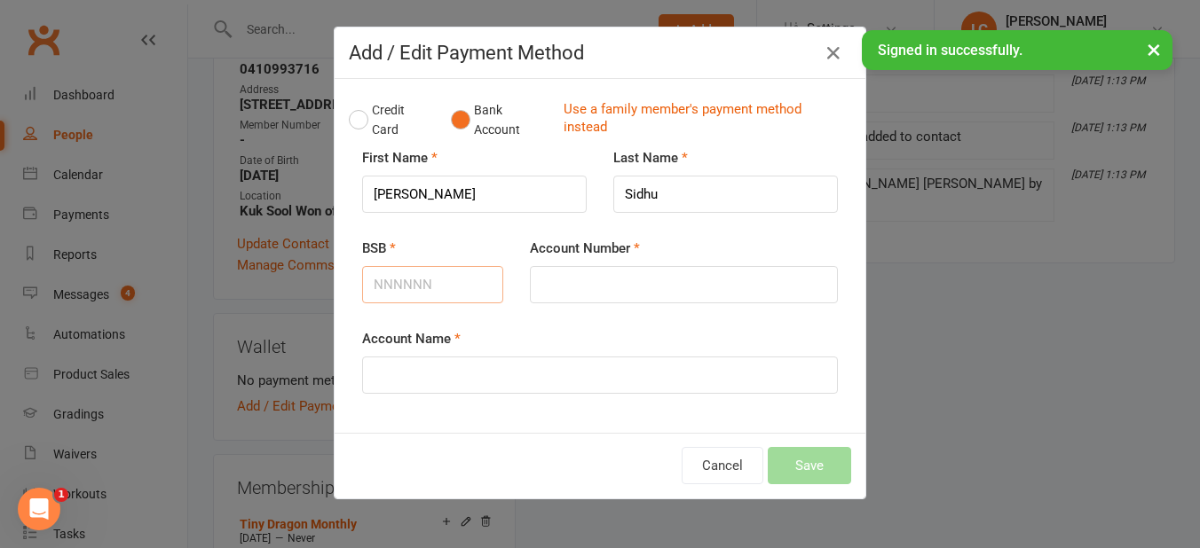
click at [425, 282] on input "BSB" at bounding box center [432, 284] width 141 height 37
type input "066202"
type input "10336028"
type input "V"
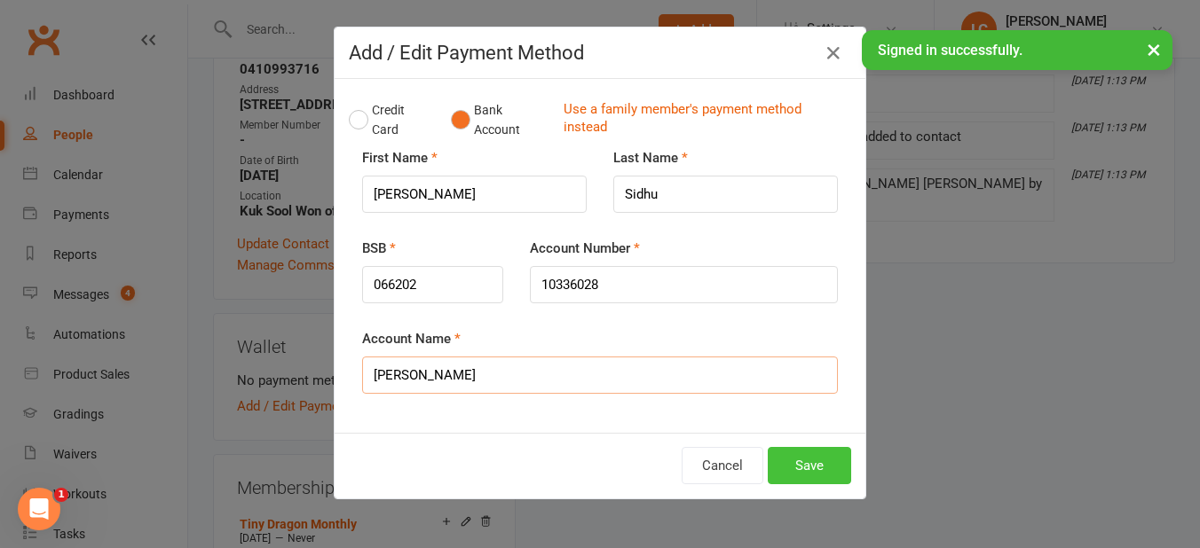
type input "[PERSON_NAME]"
click at [804, 470] on button "Save" at bounding box center [809, 465] width 83 height 37
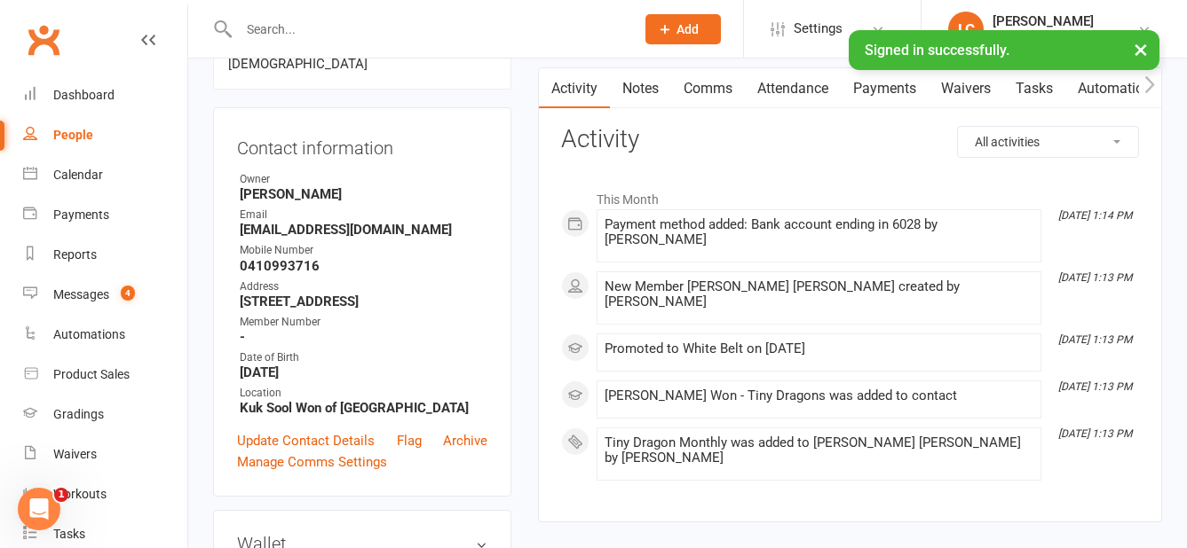
scroll to position [0, 0]
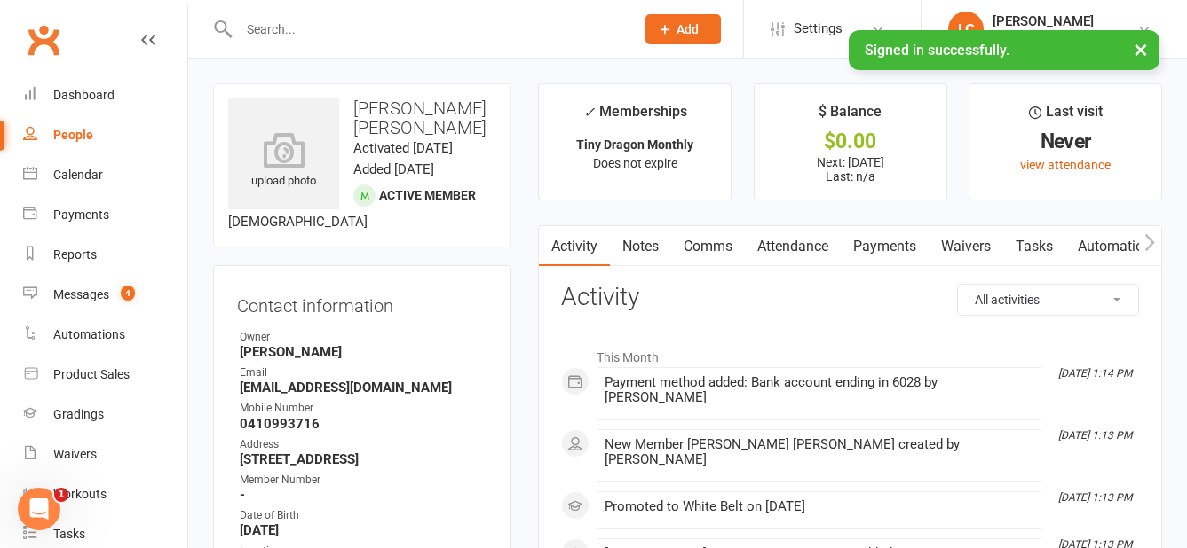
click at [686, 24] on span "Add" at bounding box center [687, 29] width 22 height 14
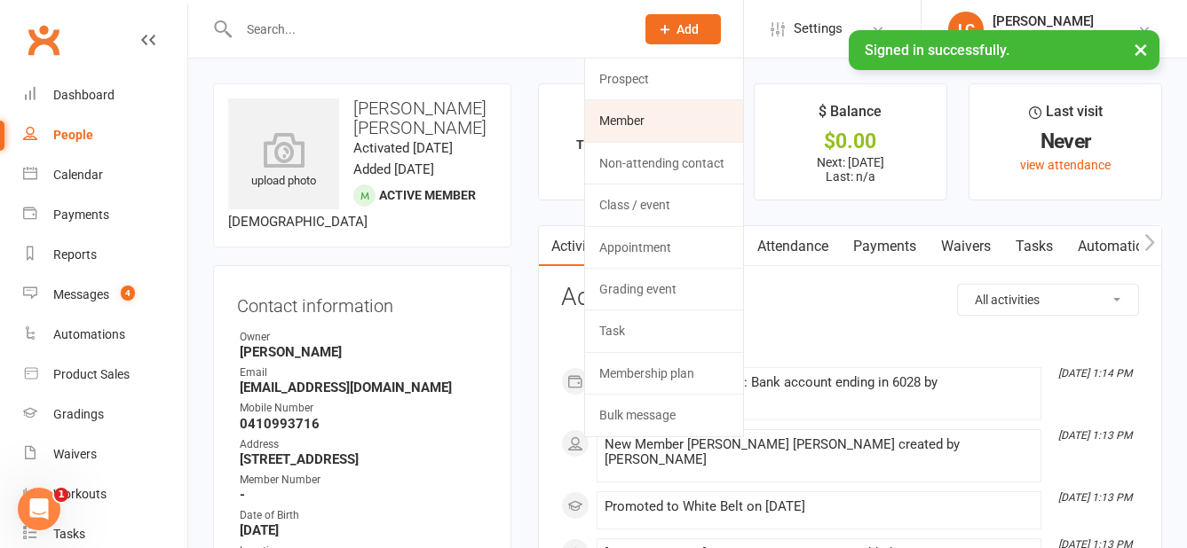
click at [635, 122] on link "Member" at bounding box center [664, 120] width 158 height 41
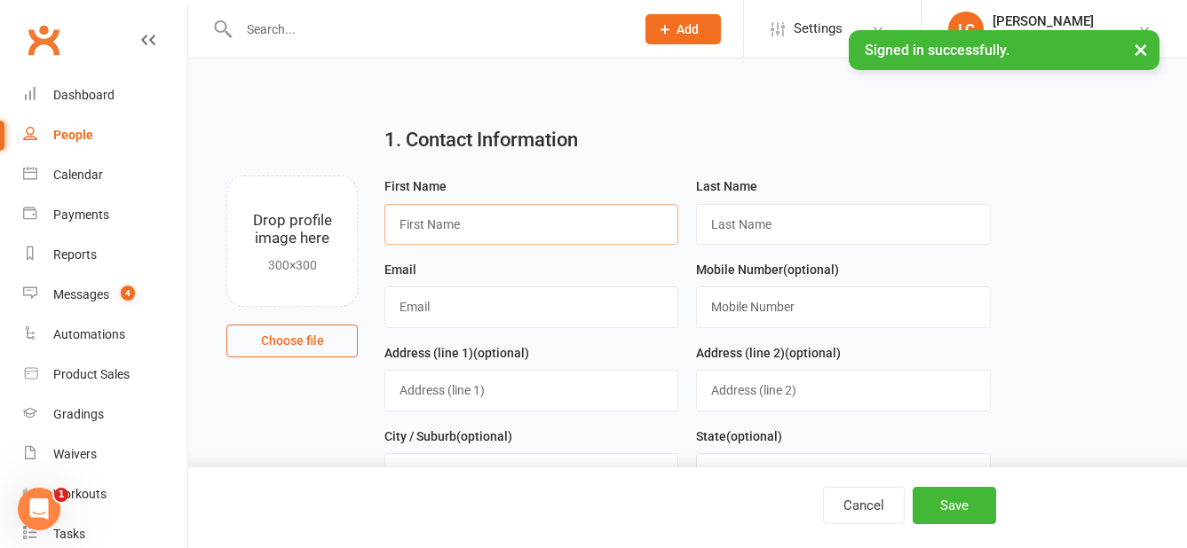
click at [450, 223] on input "text" at bounding box center [531, 224] width 294 height 41
type input "Nakshdeep"
type input "[PERSON_NAME]"
type input "[PERSON_NAME][EMAIL_ADDRESS][DOMAIN_NAME]"
type input "0438300963"
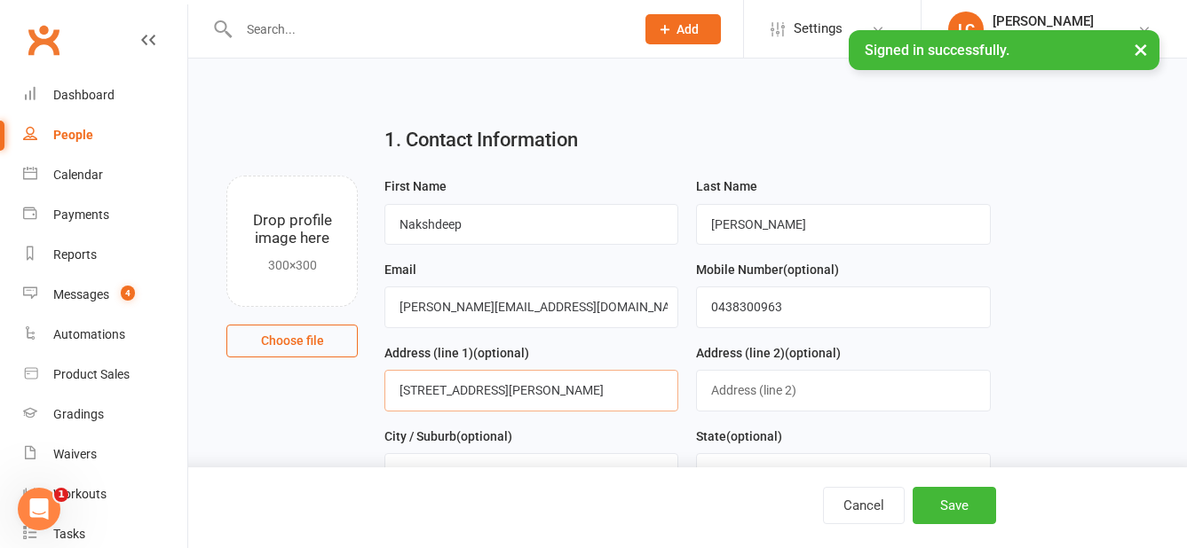
type input "[STREET_ADDRESS][PERSON_NAME]"
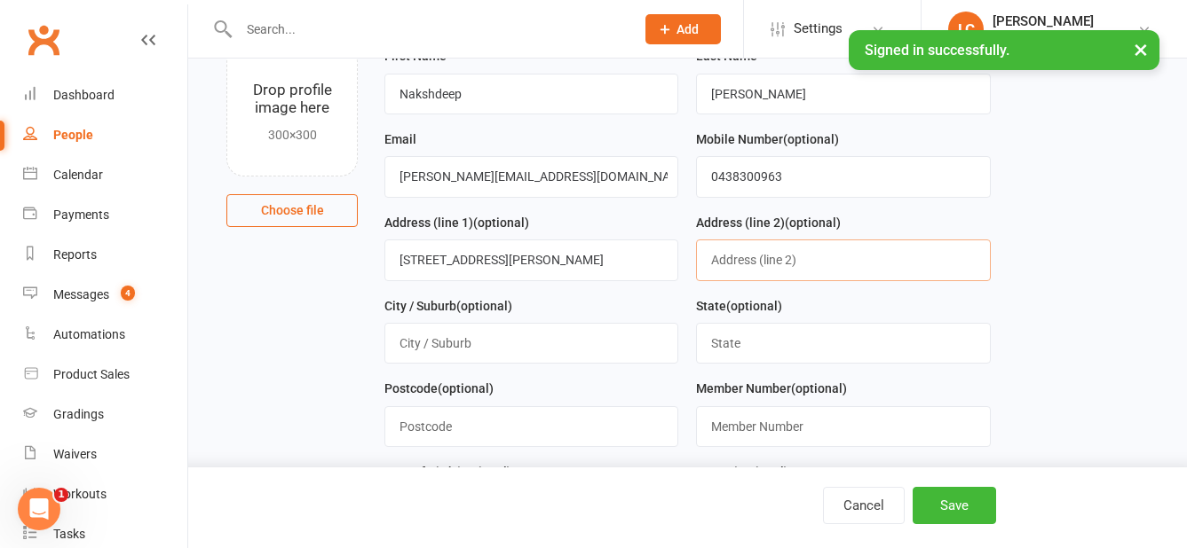
scroll to position [266, 0]
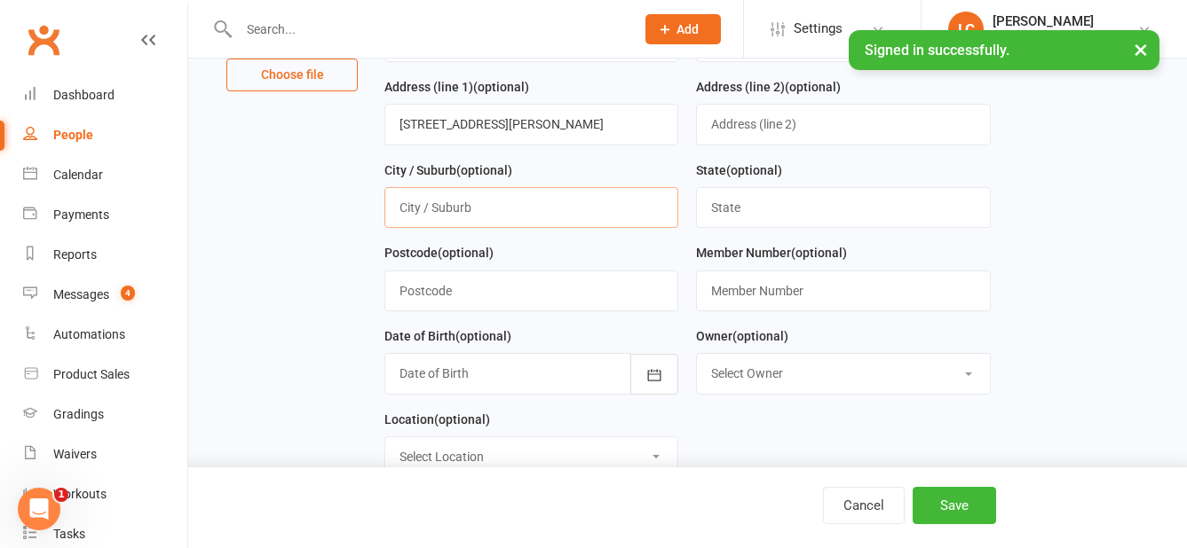
click at [559, 202] on input "text" at bounding box center [531, 207] width 294 height 41
type input "Southern River"
type input "WA"
type input "6110"
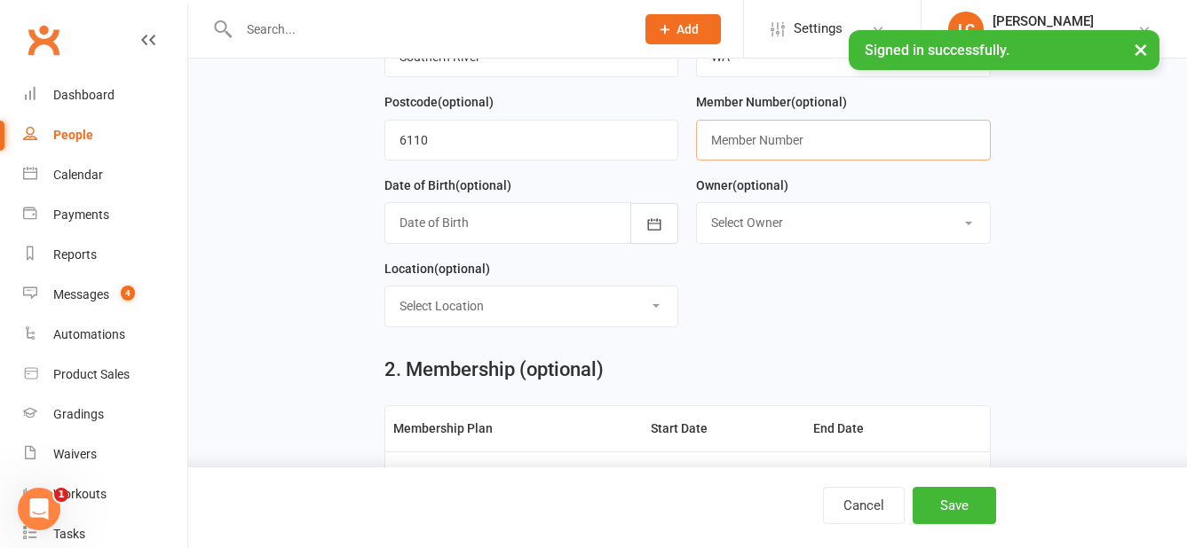
scroll to position [532, 0]
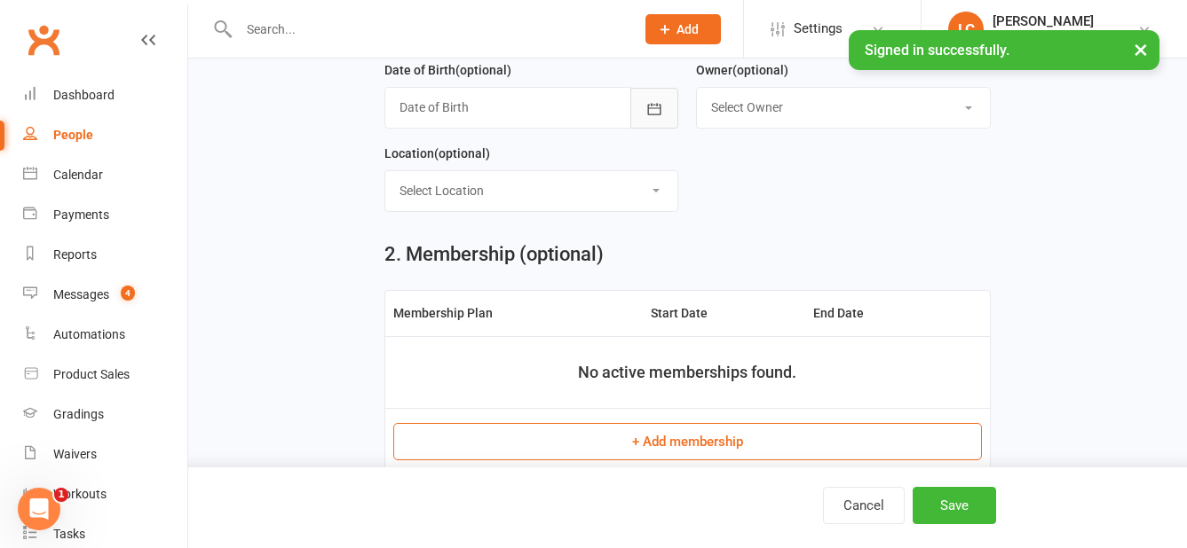
click at [672, 105] on button "button" at bounding box center [654, 108] width 48 height 41
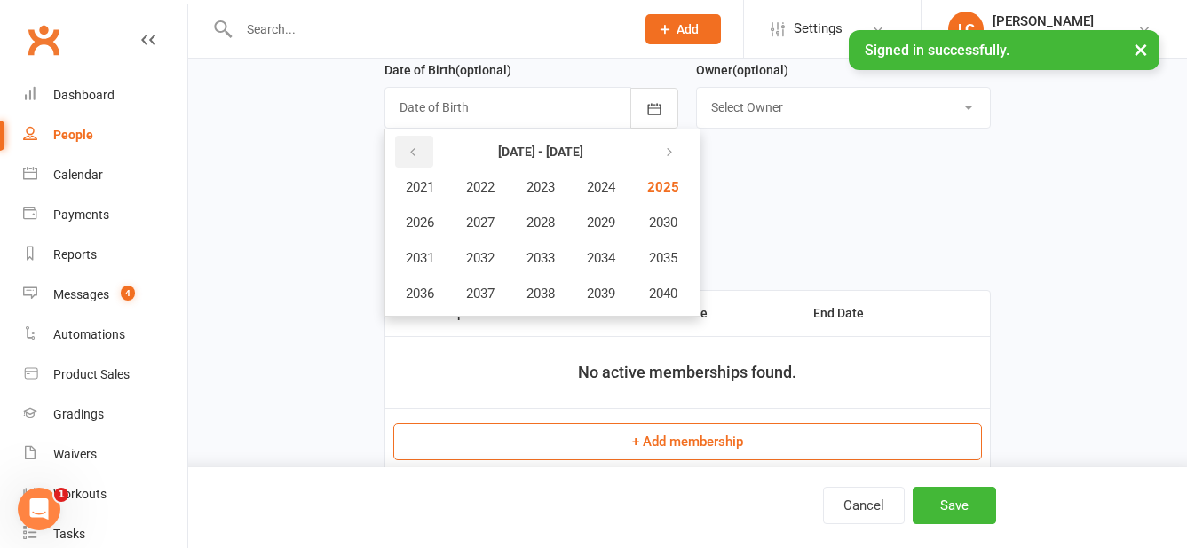
click at [426, 159] on button "button" at bounding box center [414, 152] width 38 height 32
click at [658, 302] on span "2020" at bounding box center [661, 294] width 28 height 16
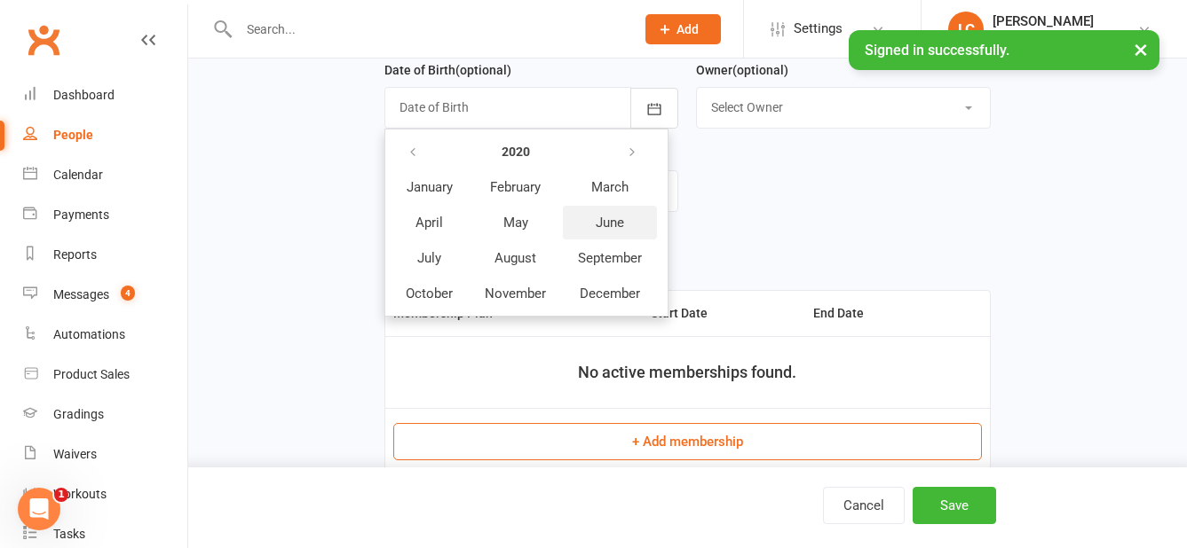
click at [596, 231] on span "June" at bounding box center [609, 223] width 28 height 16
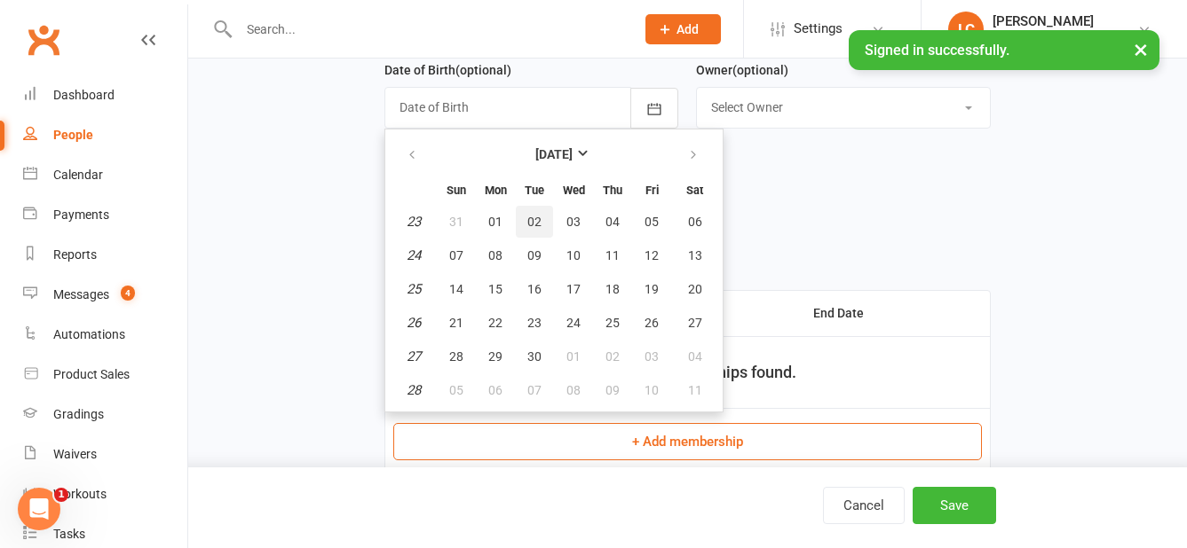
click at [540, 226] on span "02" at bounding box center [534, 222] width 14 height 14
type input "[DATE]"
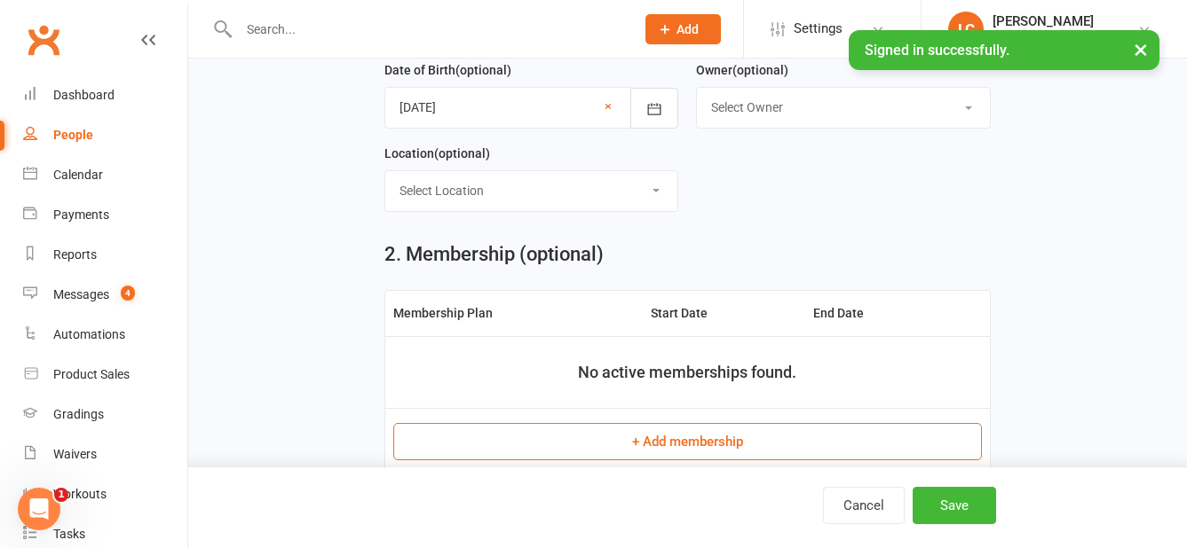
click at [815, 108] on select "Select Owner [PERSON_NAME] [PERSON_NAME]" at bounding box center [843, 107] width 292 height 39
select select "0"
click at [697, 93] on select "Select Owner [PERSON_NAME] [PERSON_NAME]" at bounding box center [843, 107] width 292 height 39
click at [578, 190] on select "Select Location [GEOGRAPHIC_DATA] [GEOGRAPHIC_DATA] [GEOGRAPHIC_DATA] [GEOGRAPH…" at bounding box center [531, 190] width 292 height 39
click at [385, 177] on select "Select Location [GEOGRAPHIC_DATA] [GEOGRAPHIC_DATA] [GEOGRAPHIC_DATA] [GEOGRAPH…" at bounding box center [531, 190] width 292 height 39
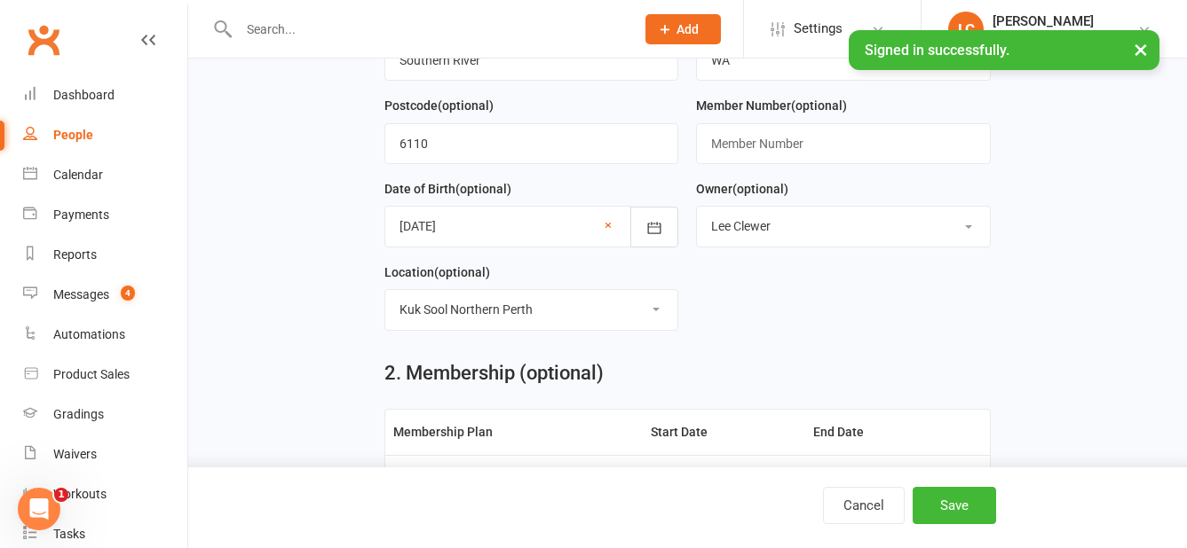
scroll to position [444, 0]
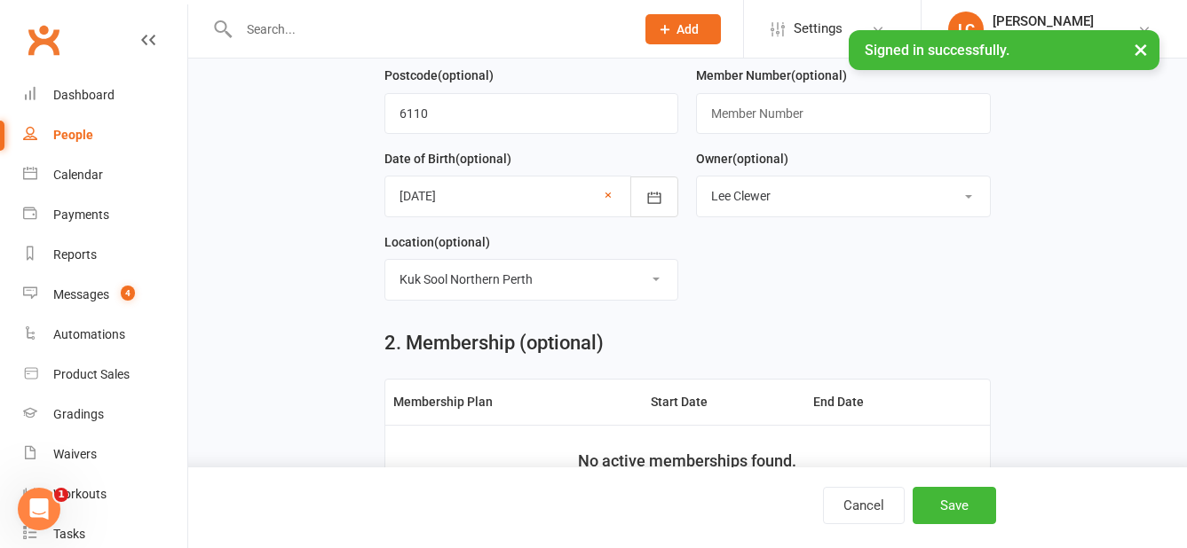
click at [650, 281] on select "Select Location [GEOGRAPHIC_DATA] [GEOGRAPHIC_DATA] [GEOGRAPHIC_DATA] [GEOGRAPH…" at bounding box center [531, 279] width 292 height 39
select select "1"
click at [385, 266] on select "Select Location [GEOGRAPHIC_DATA] [GEOGRAPHIC_DATA] [GEOGRAPHIC_DATA] [GEOGRAPH…" at bounding box center [531, 279] width 292 height 39
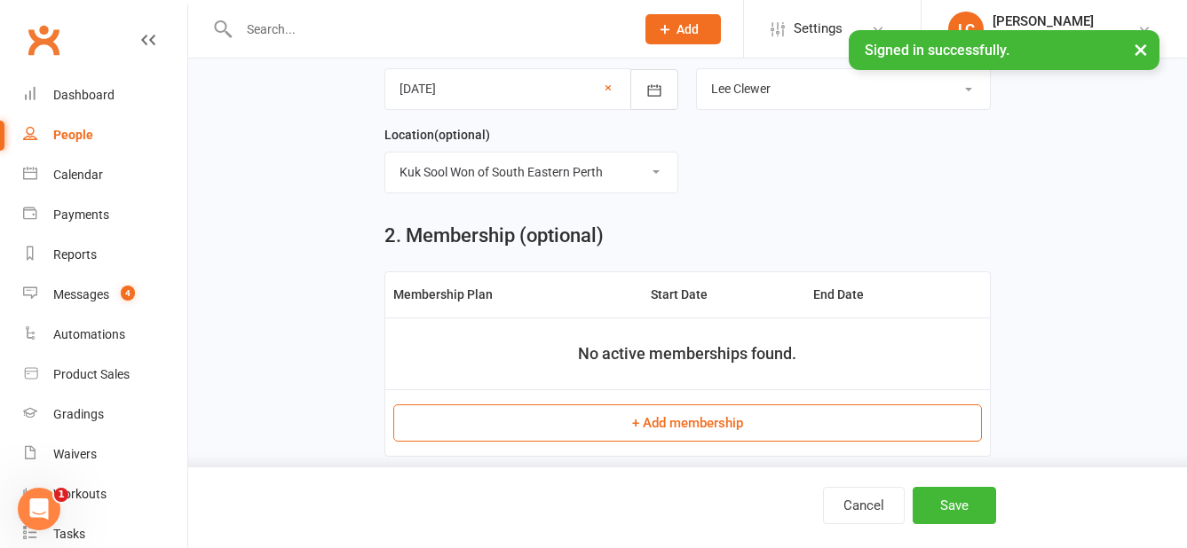
scroll to position [799, 0]
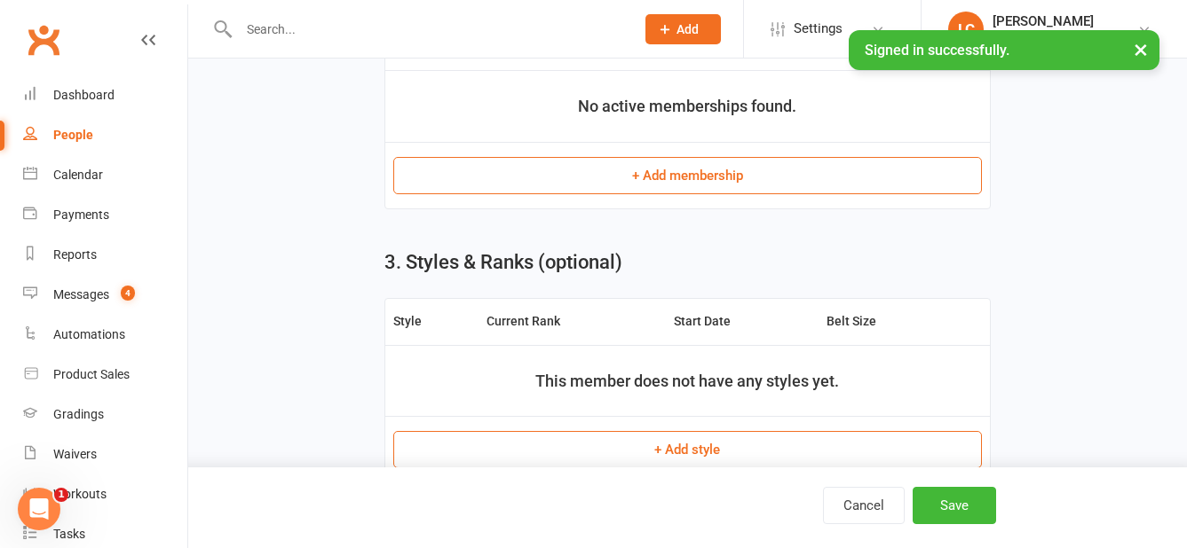
click at [707, 177] on button "+ Add membership" at bounding box center [687, 175] width 588 height 37
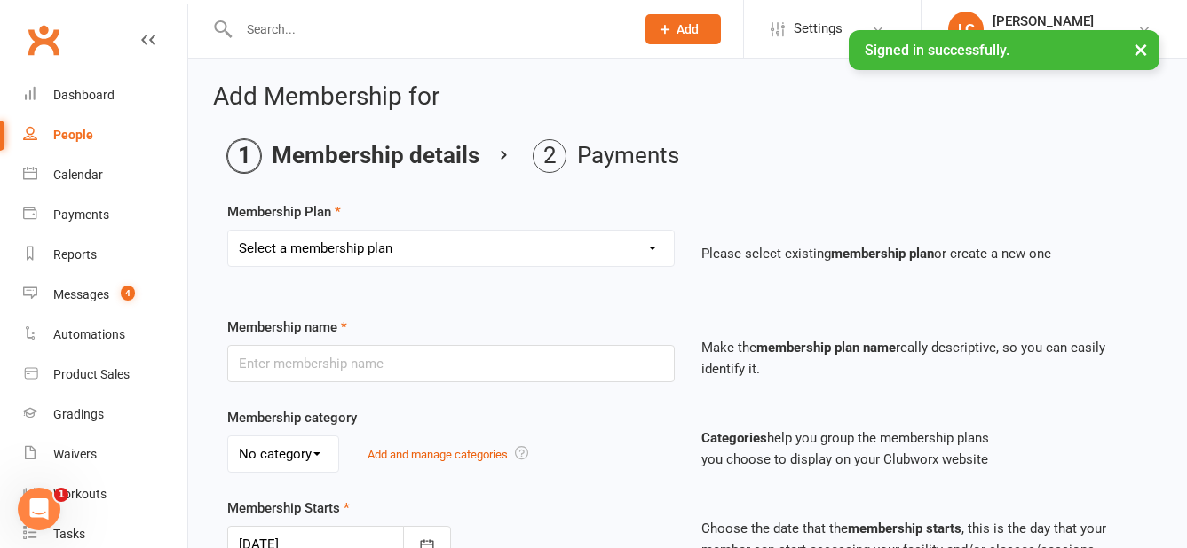
click at [416, 239] on select "Select a membership plan Create new Membership Plan Tiny Dragon Monthly Tiny Dr…" at bounding box center [451, 248] width 446 height 35
select select "1"
click at [228, 231] on select "Select a membership plan Create new Membership Plan Tiny Dragon Monthly Tiny Dr…" at bounding box center [451, 248] width 446 height 35
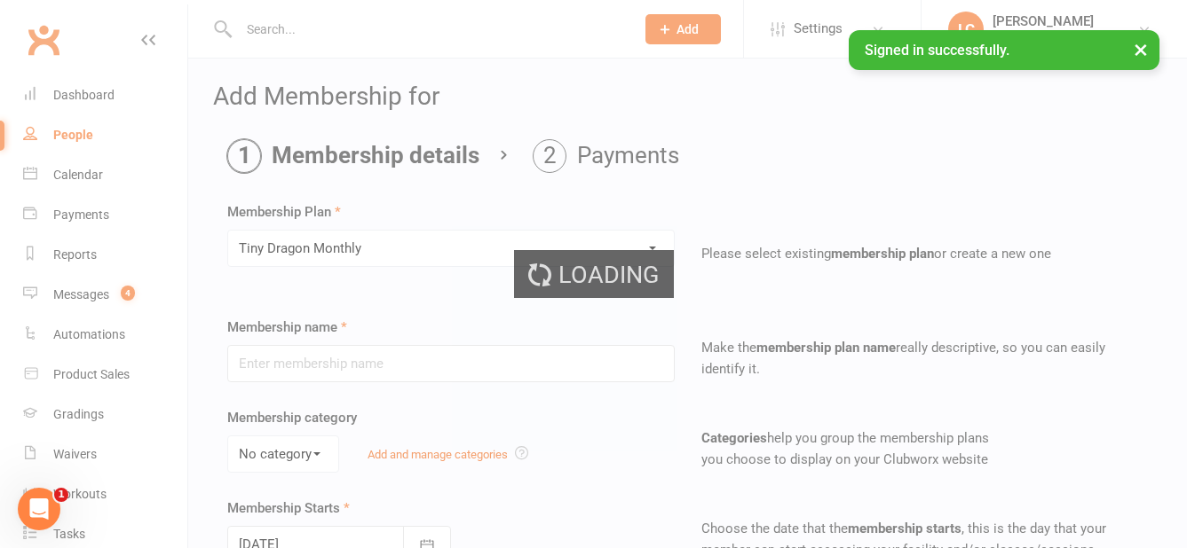
type input "Tiny Dragon Monthly"
select select "0"
type input "0"
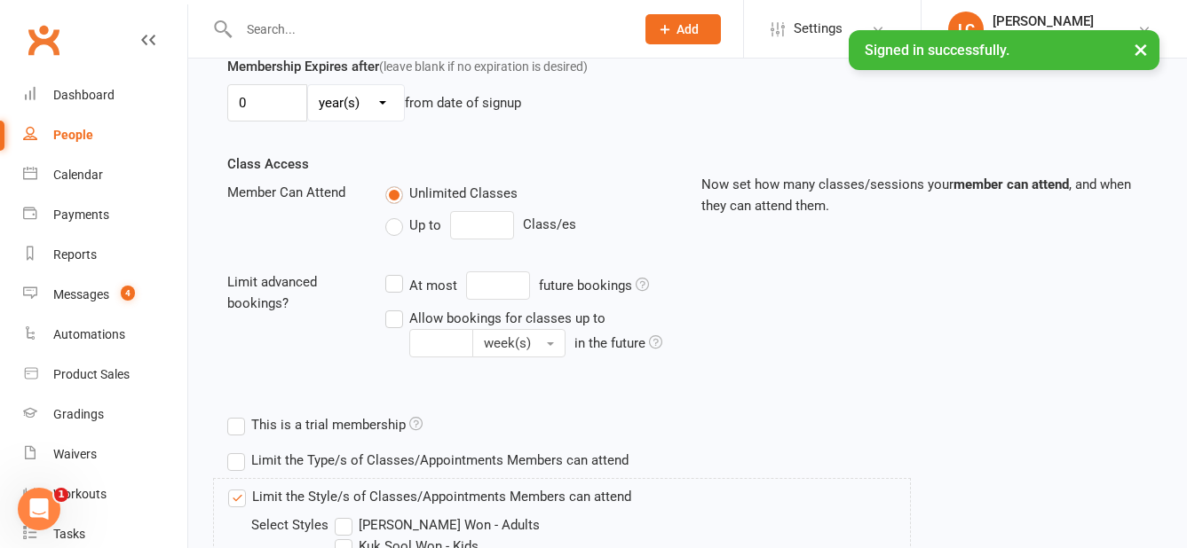
scroll to position [722, 0]
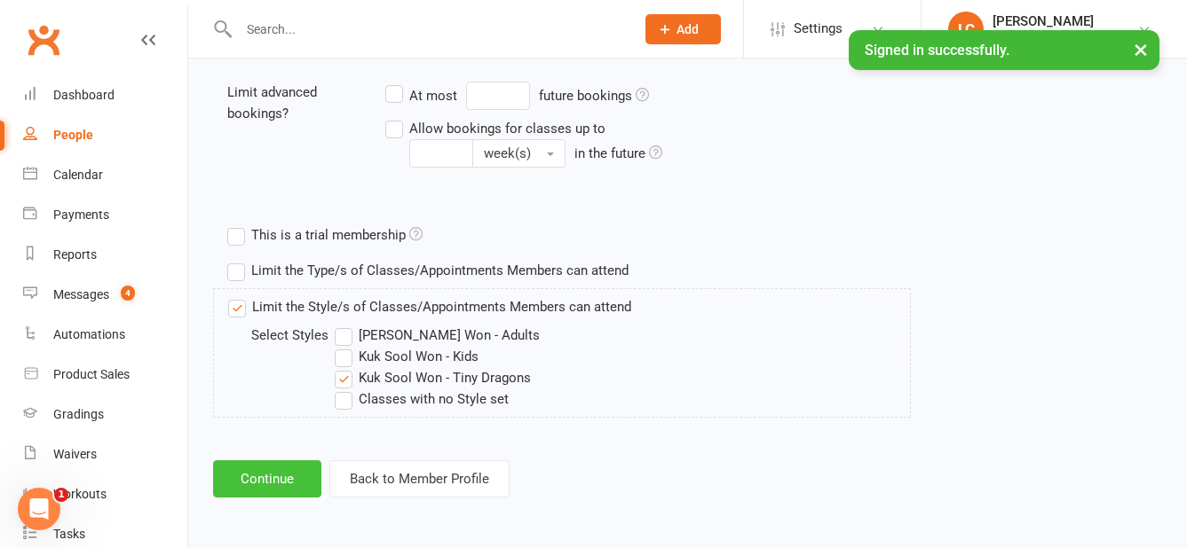
click at [256, 485] on button "Continue" at bounding box center [267, 479] width 108 height 37
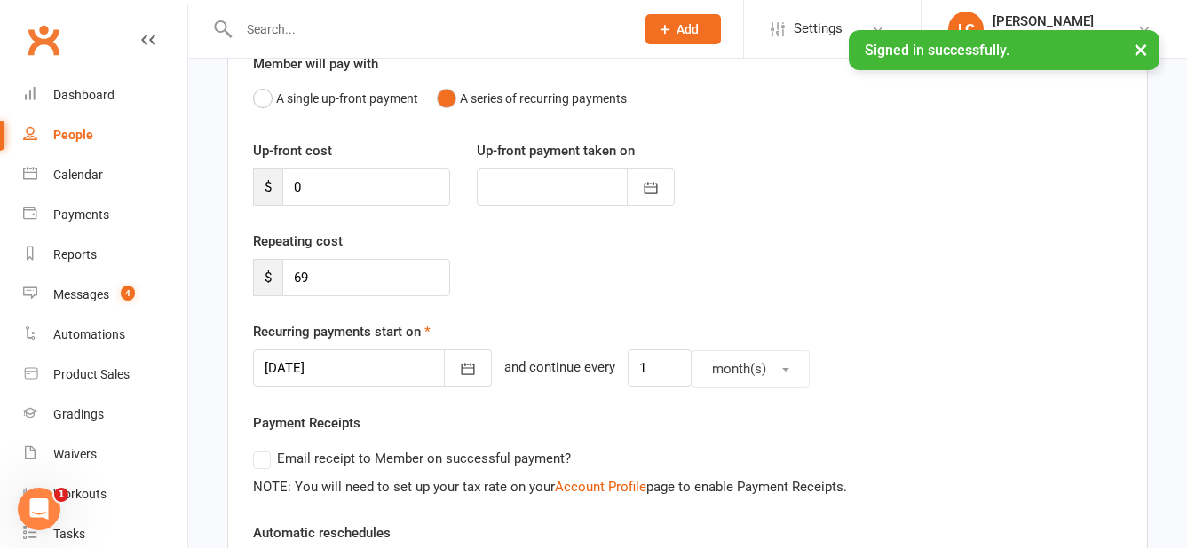
scroll to position [177, 0]
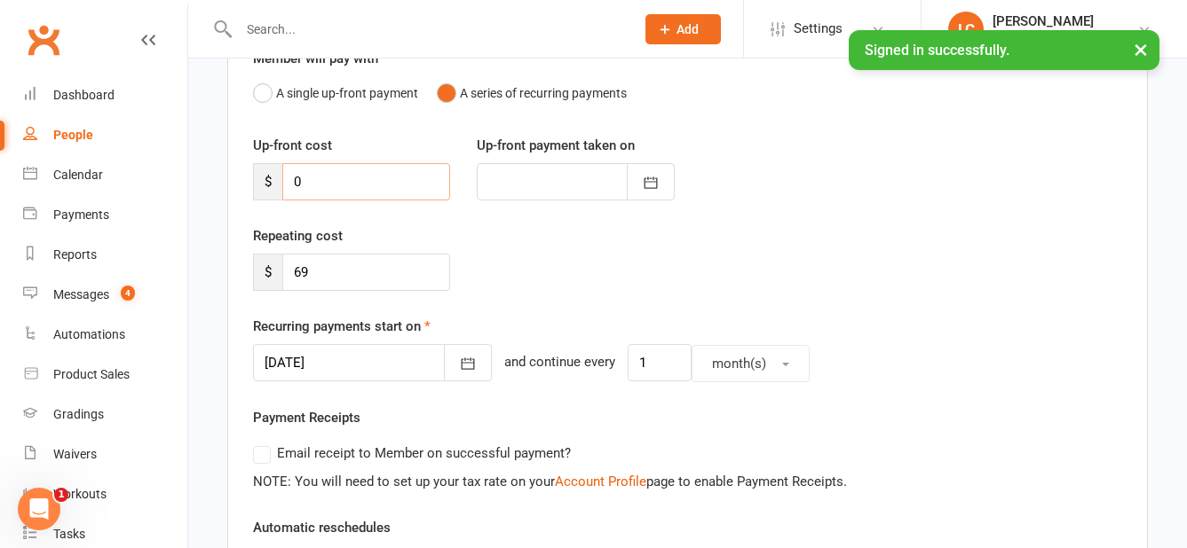
drag, startPoint x: 385, startPoint y: 177, endPoint x: 285, endPoint y: 173, distance: 100.3
click at [285, 173] on input "0" at bounding box center [366, 181] width 168 height 37
type input "9"
type input "[DATE]"
type input "99"
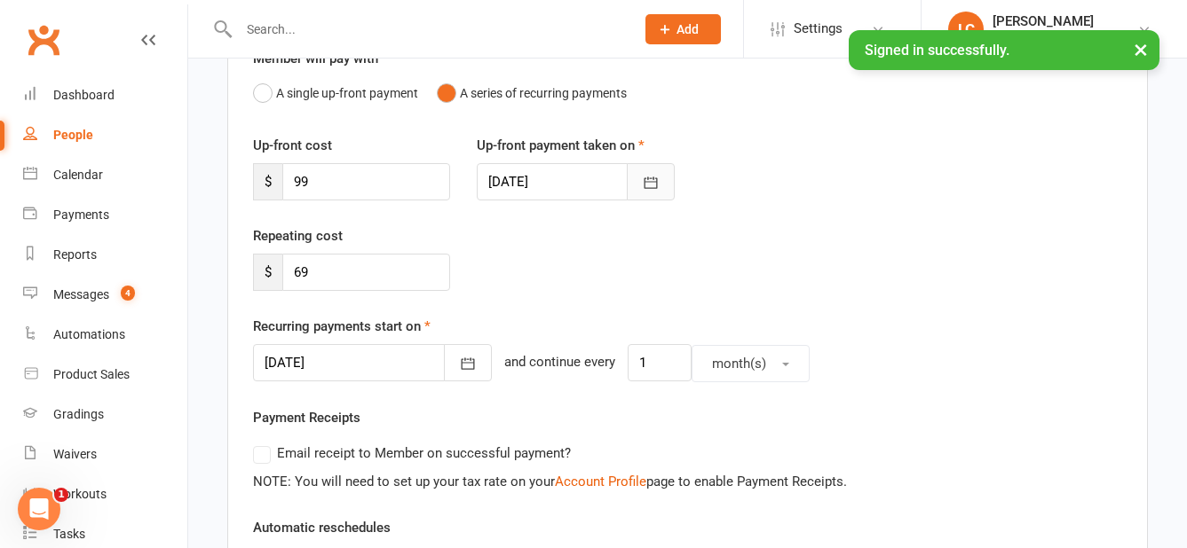
click at [651, 183] on icon "button" at bounding box center [651, 183] width 18 height 18
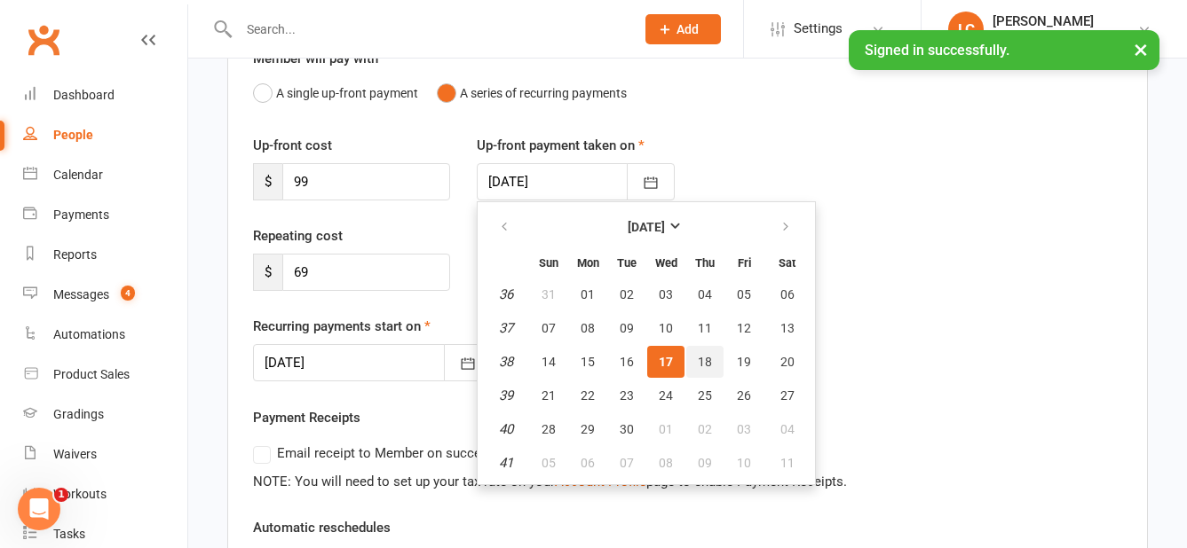
click at [702, 353] on button "18" at bounding box center [704, 362] width 37 height 32
type input "[DATE]"
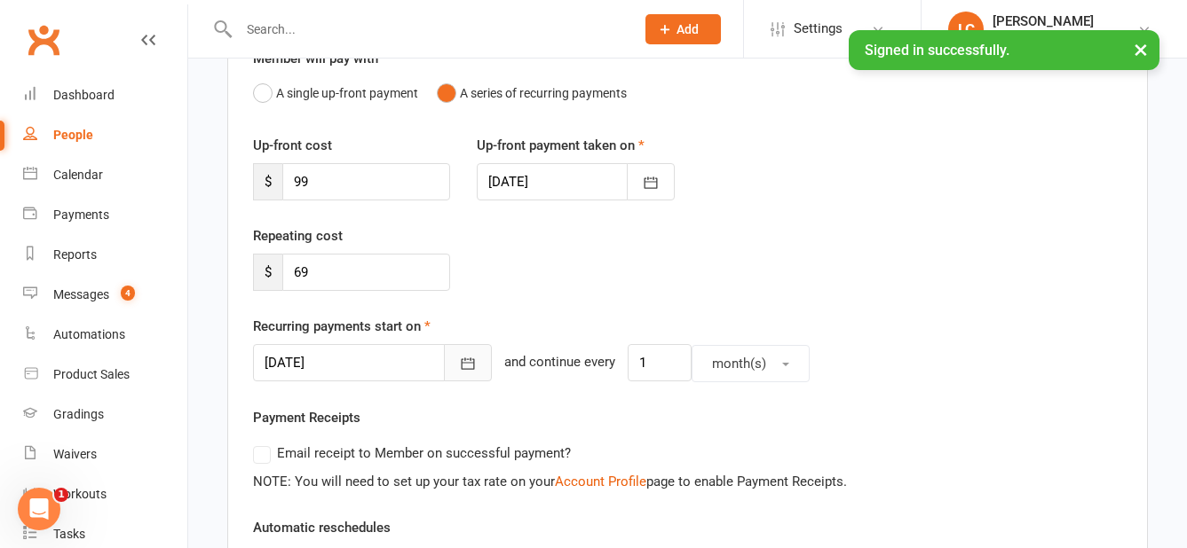
click at [459, 361] on icon "button" at bounding box center [468, 364] width 18 height 18
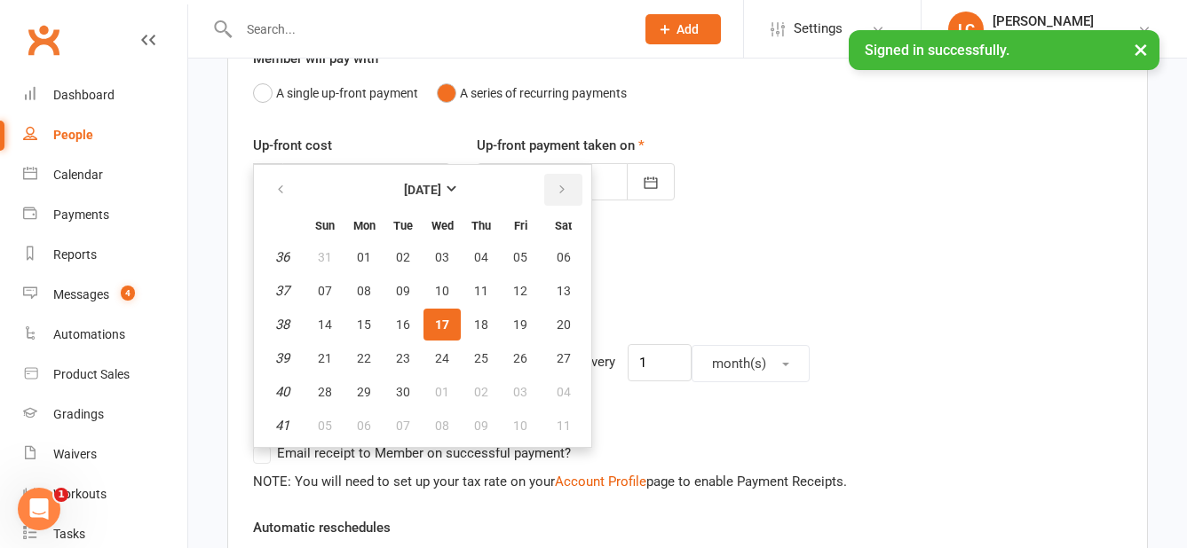
click at [567, 194] on button "button" at bounding box center [563, 190] width 38 height 32
click at [572, 197] on button "button" at bounding box center [563, 190] width 38 height 32
click at [564, 251] on span "01" at bounding box center [563, 257] width 14 height 14
type input "[DATE]"
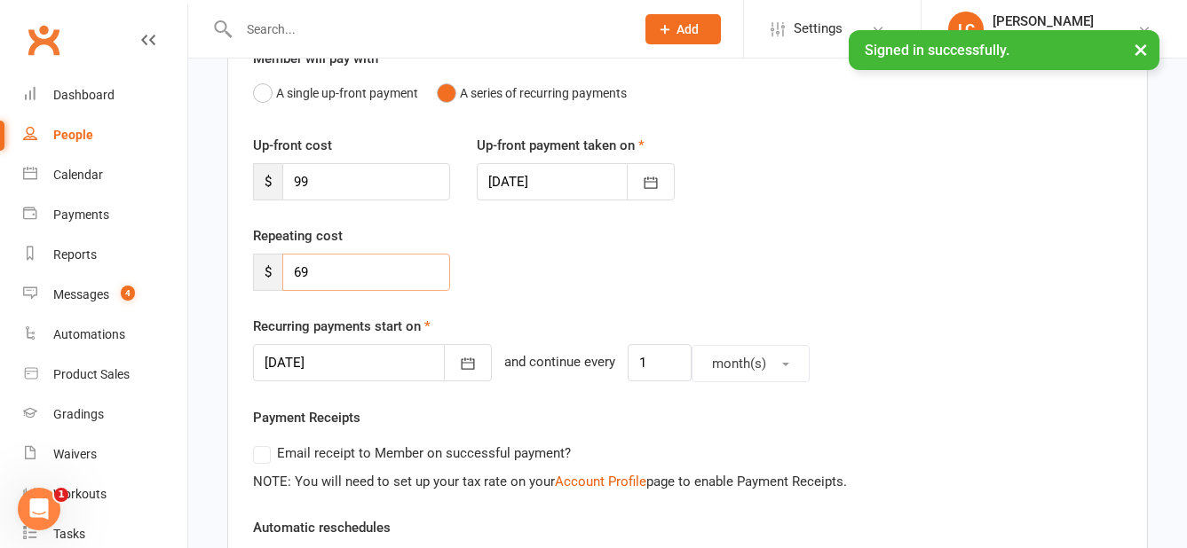
drag, startPoint x: 361, startPoint y: 280, endPoint x: 290, endPoint y: 276, distance: 71.1
click at [283, 280] on input "69" at bounding box center [366, 272] width 168 height 37
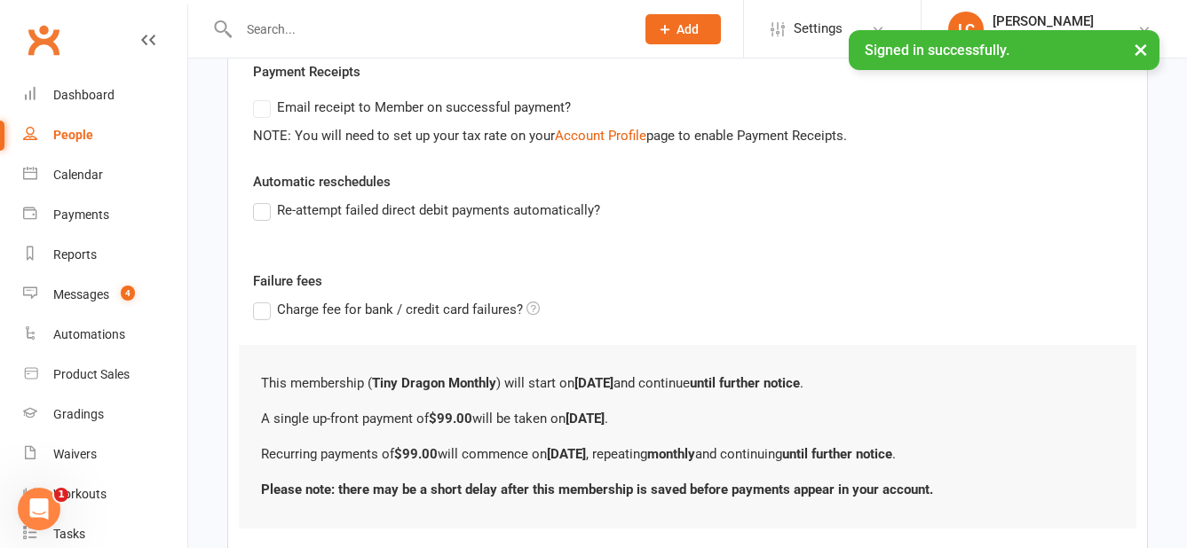
scroll to position [635, 0]
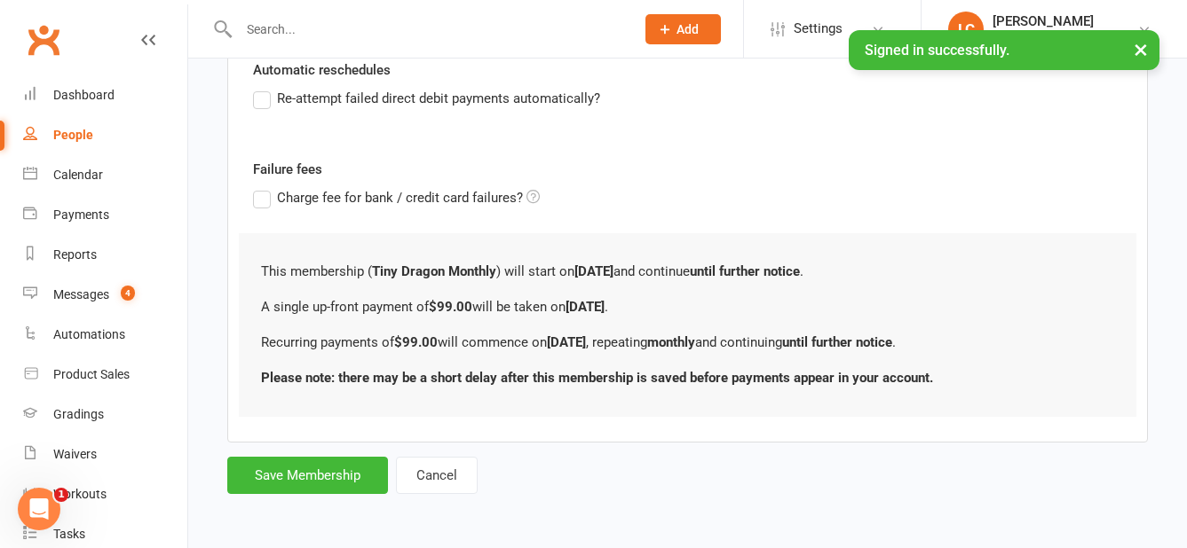
type input "99"
drag, startPoint x: 255, startPoint y: 102, endPoint x: 304, endPoint y: 165, distance: 79.7
click at [256, 105] on label "Re-attempt failed direct debit payments automatically?" at bounding box center [426, 98] width 347 height 21
click at [256, 88] on input "Re-attempt failed direct debit payments automatically?" at bounding box center [259, 88] width 12 height 0
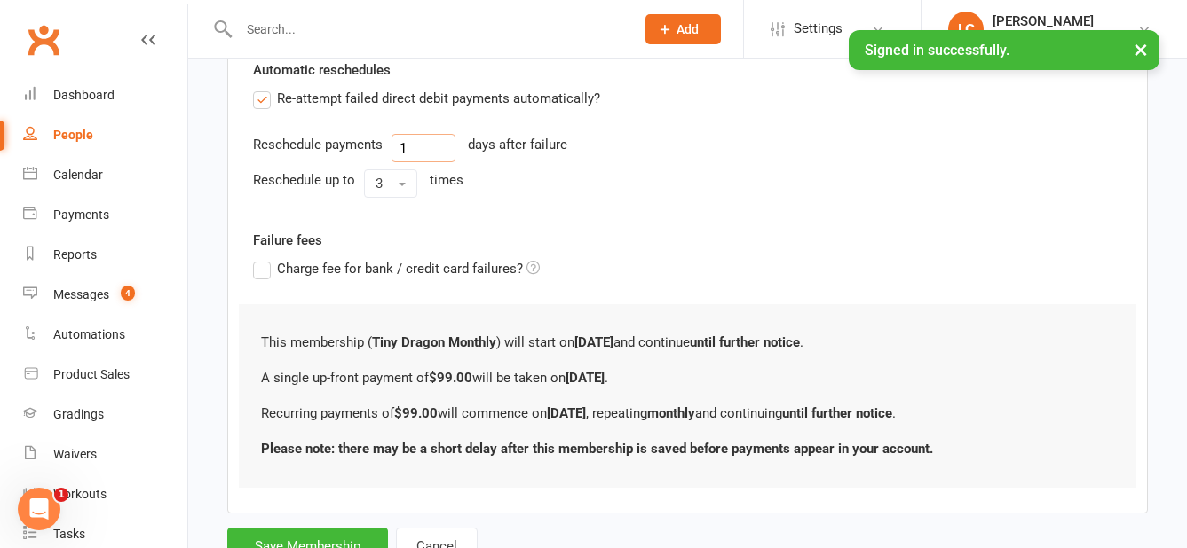
drag, startPoint x: 416, startPoint y: 148, endPoint x: 375, endPoint y: 157, distance: 42.6
click at [375, 157] on div "Reschedule payments 1 days after failure" at bounding box center [687, 148] width 869 height 28
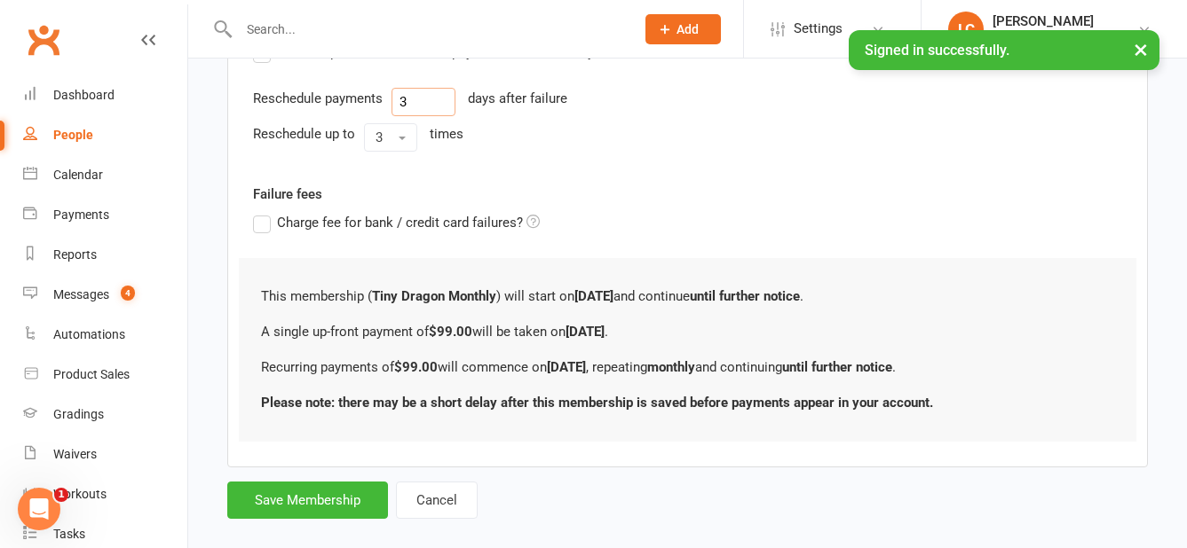
scroll to position [706, 0]
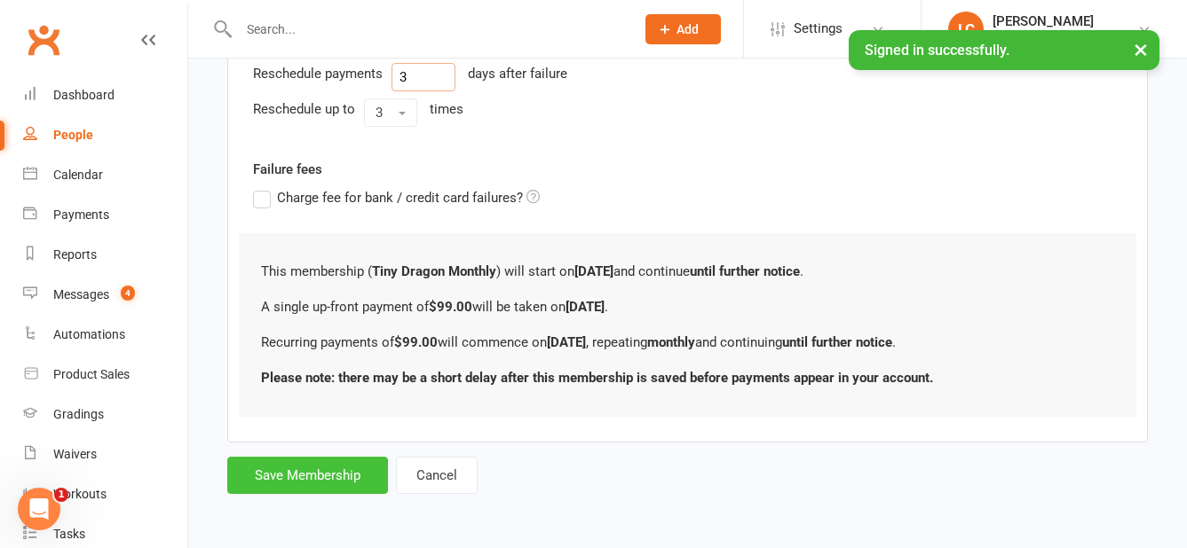
type input "3"
click at [332, 479] on button "Save Membership" at bounding box center [307, 475] width 161 height 37
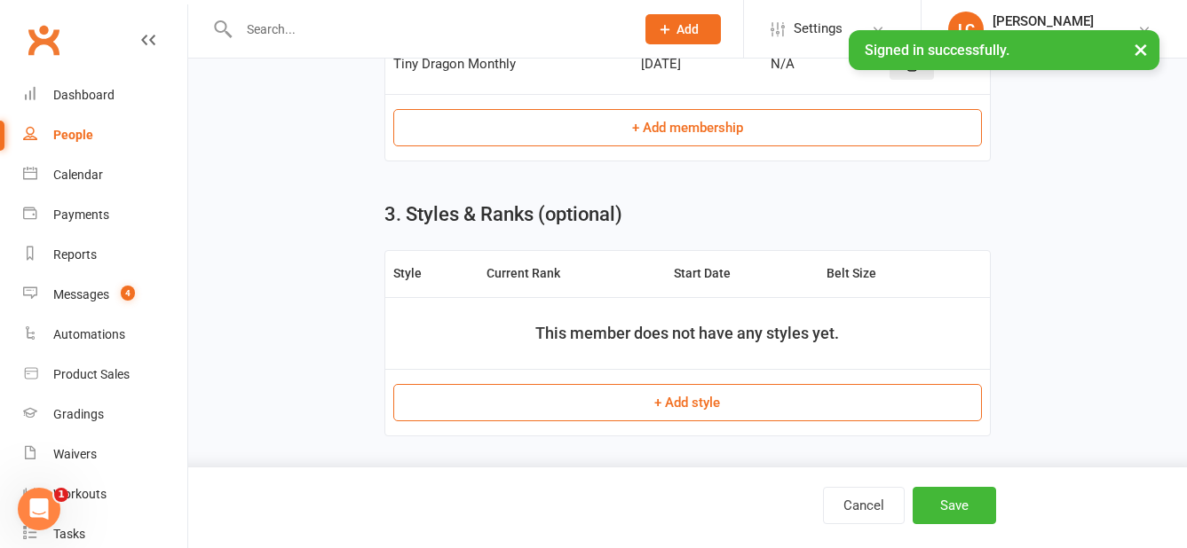
scroll to position [942, 0]
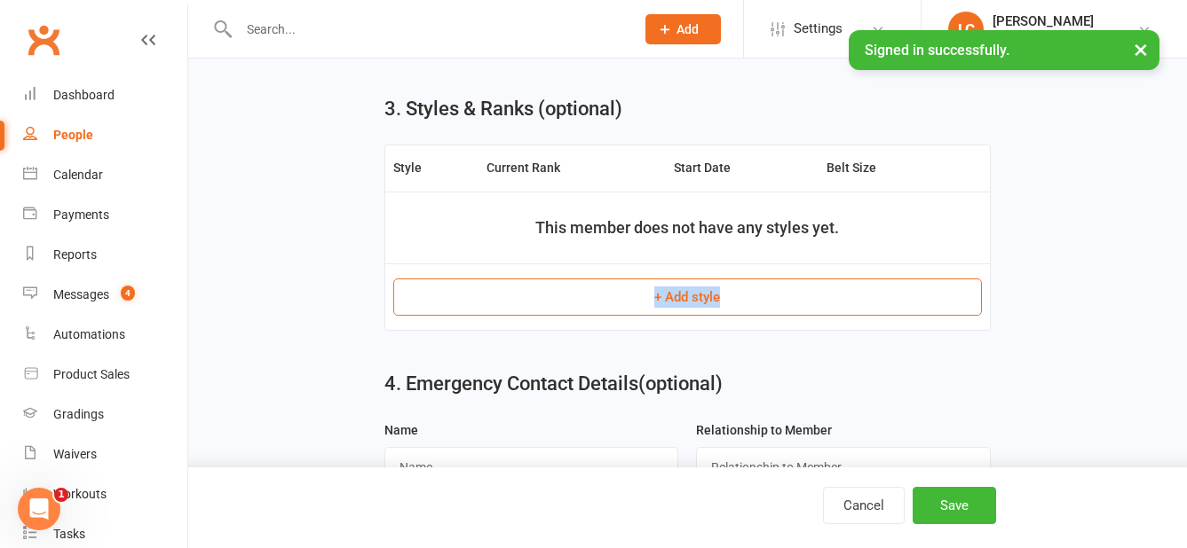
click at [753, 290] on td "+ Add style" at bounding box center [687, 297] width 604 height 67
drag, startPoint x: 753, startPoint y: 290, endPoint x: 740, endPoint y: 303, distance: 18.2
click at [740, 303] on button "+ Add style" at bounding box center [687, 297] width 588 height 37
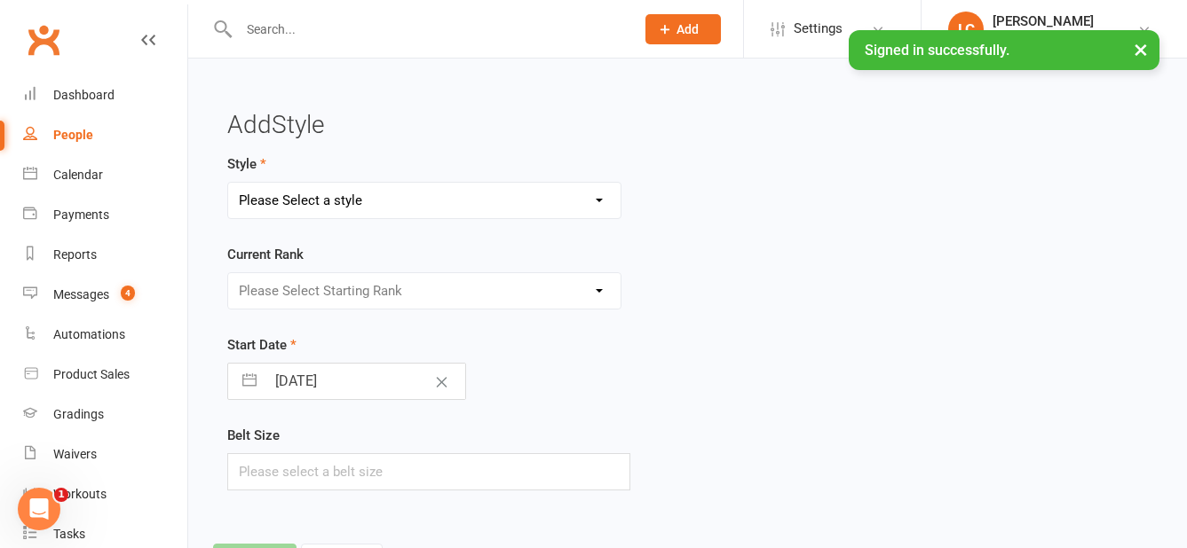
click at [508, 192] on select "Please Select a style Kuk Sool Won - Adults Kuk Sool Won - Kids Kuk Sool Won - …" at bounding box center [424, 200] width 392 height 35
select select "2439"
click at [228, 183] on select "Please Select a style Kuk Sool Won - Adults Kuk Sool Won - Kids Kuk Sool Won - …" at bounding box center [424, 200] width 392 height 35
click at [473, 288] on select "Please Select Starting Rank White Belt Yellow Stripe Yellow Stripe Belt Yellow …" at bounding box center [424, 290] width 392 height 35
select select "24032"
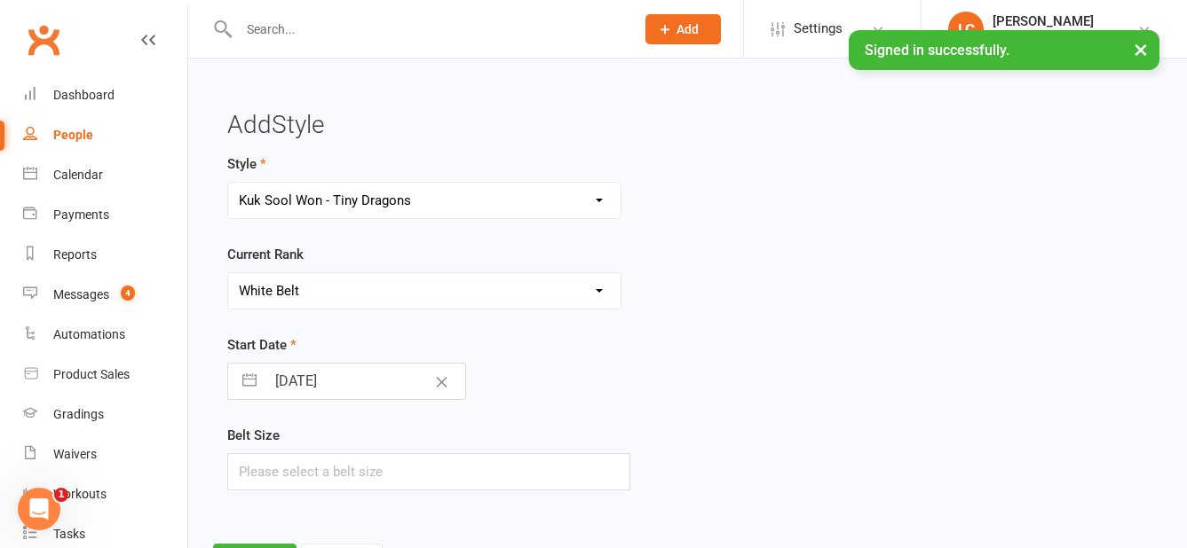
click at [228, 273] on select "Please Select Starting Rank White Belt Yellow Stripe Yellow Stripe Belt Yellow …" at bounding box center [424, 290] width 392 height 35
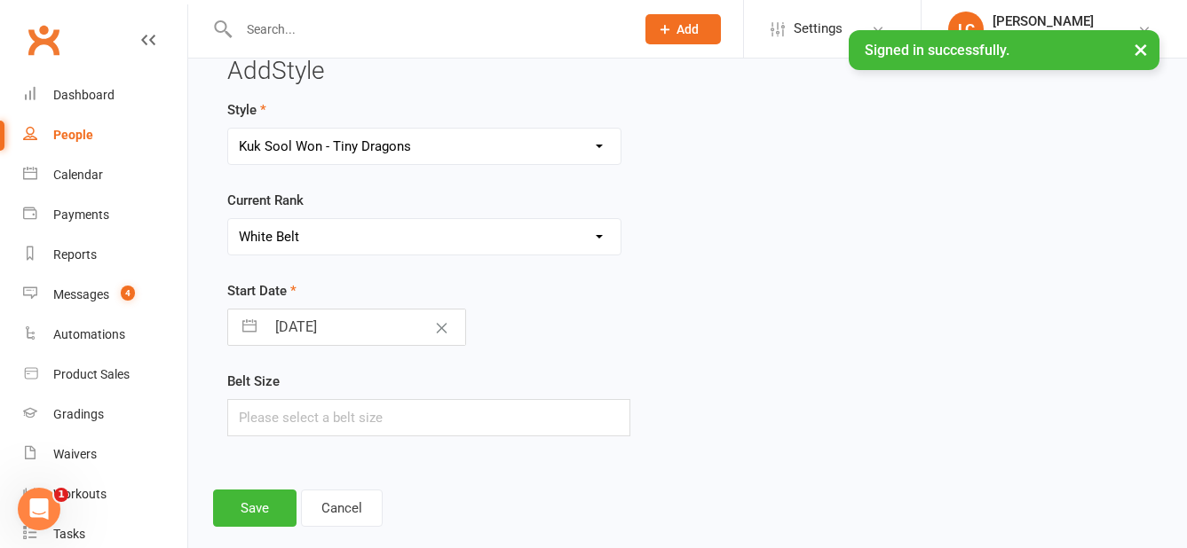
scroll to position [83, 0]
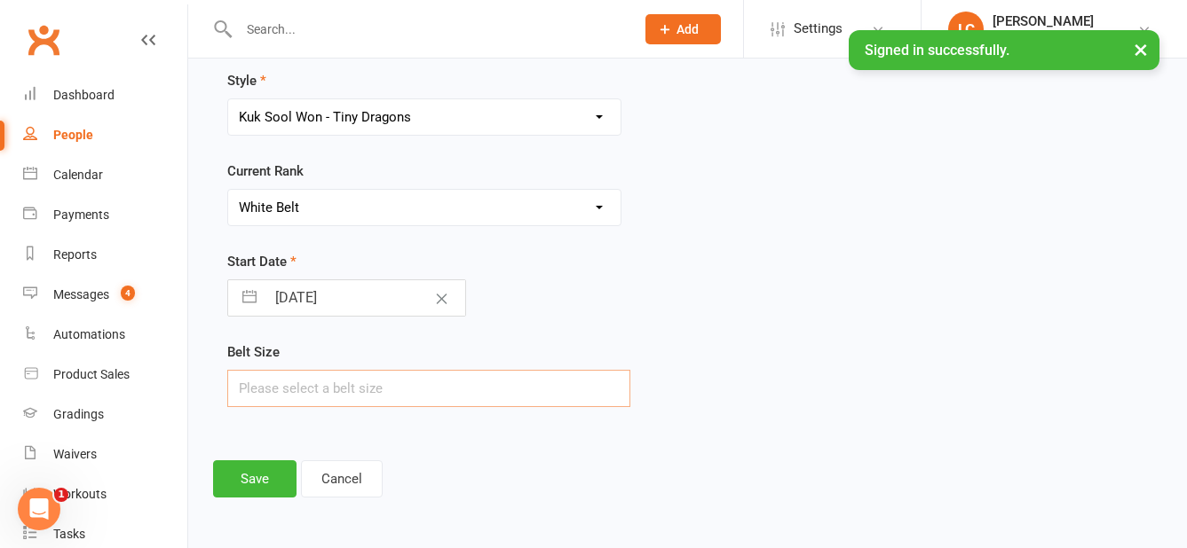
drag, startPoint x: 438, startPoint y: 381, endPoint x: 450, endPoint y: 379, distance: 11.7
click at [442, 382] on input "text" at bounding box center [428, 388] width 403 height 37
type input "2"
click at [248, 476] on button "Save" at bounding box center [254, 479] width 83 height 37
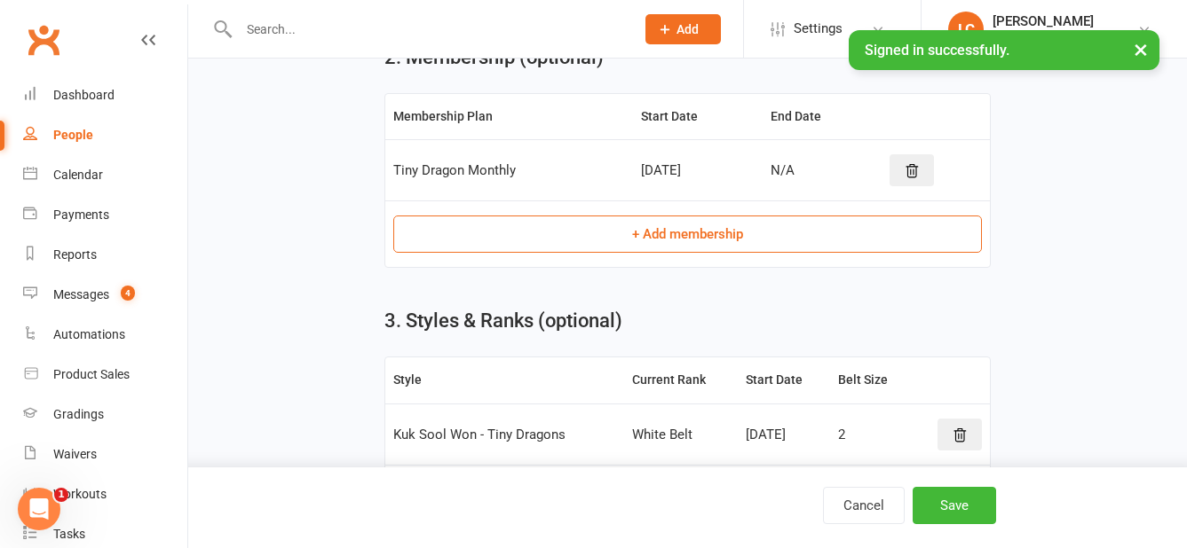
scroll to position [976, 0]
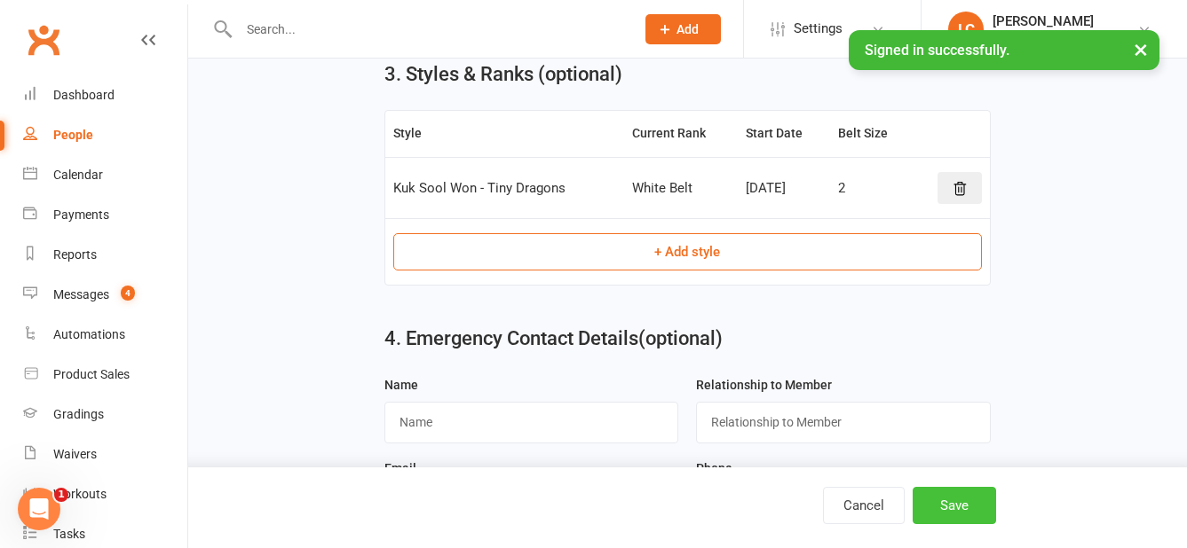
click at [972, 508] on button "Save" at bounding box center [953, 505] width 83 height 37
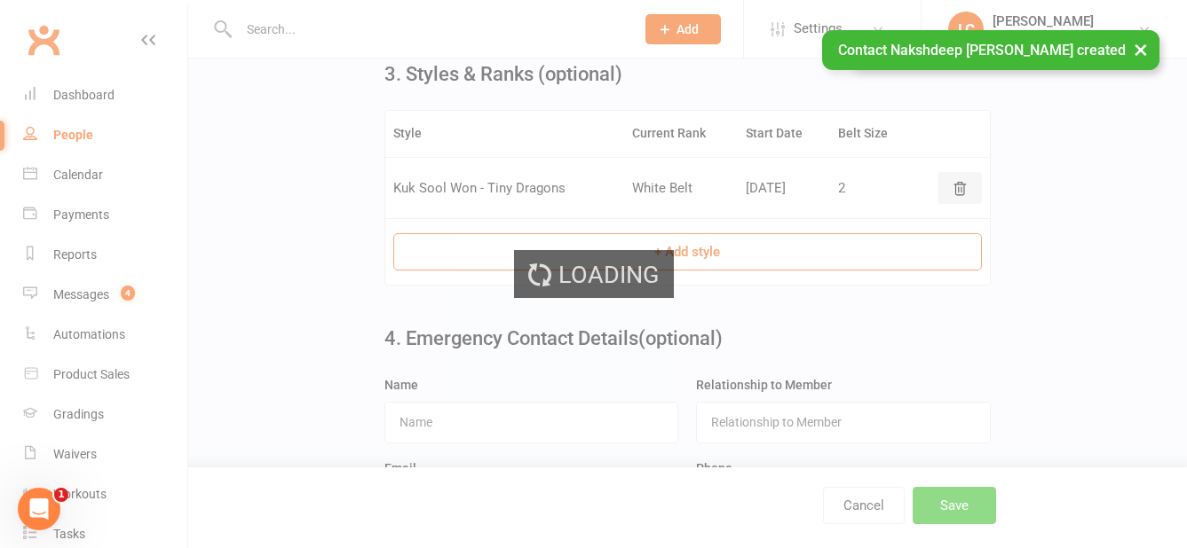
scroll to position [0, 0]
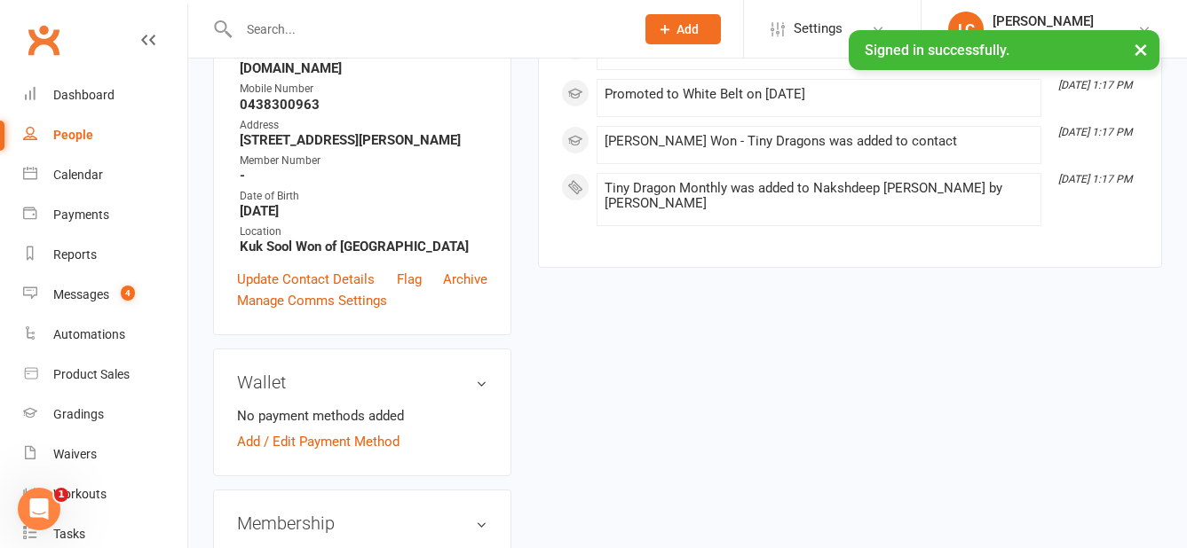
scroll to position [355, 0]
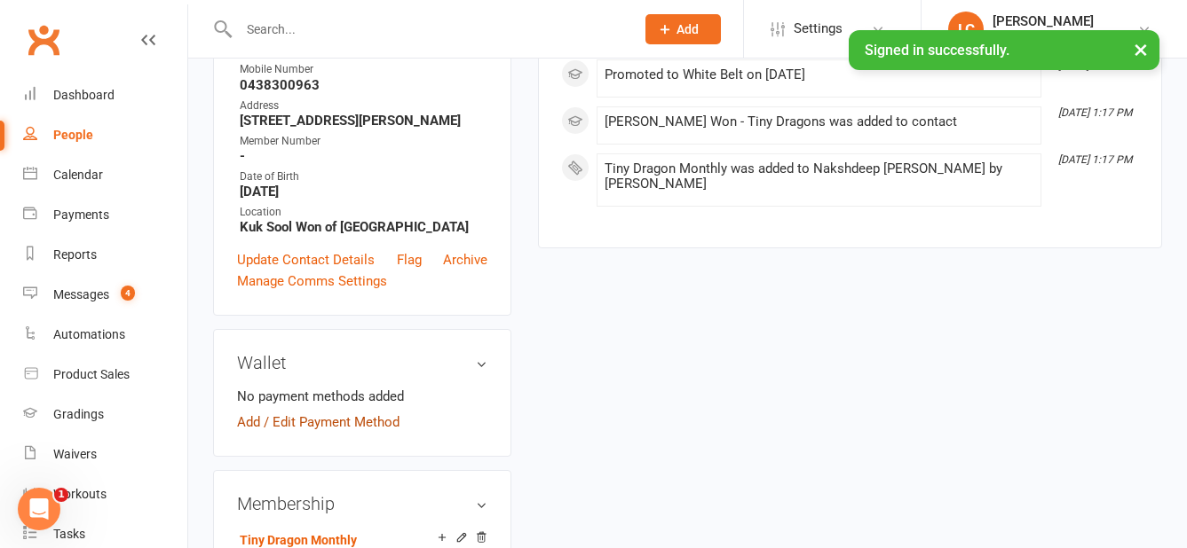
click at [319, 433] on link "Add / Edit Payment Method" at bounding box center [318, 422] width 162 height 21
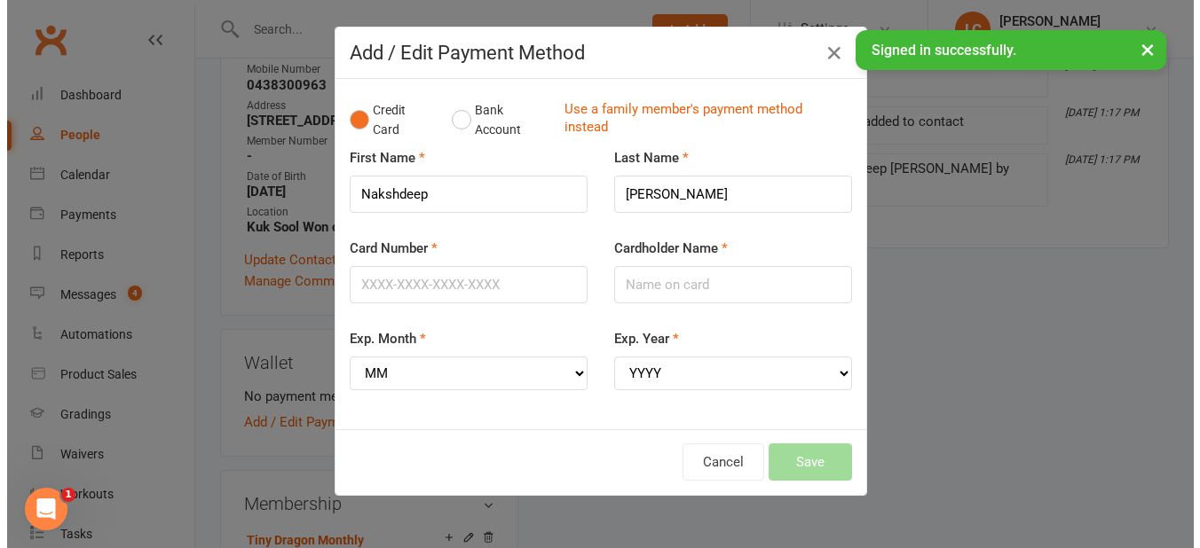
scroll to position [335, 0]
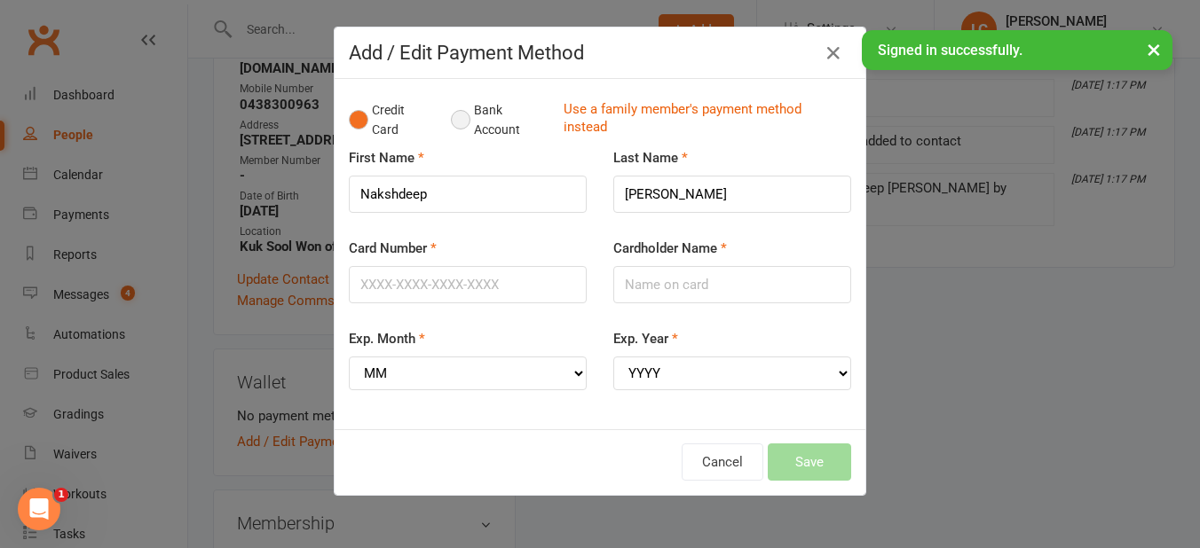
click at [476, 110] on button "Bank Account" at bounding box center [500, 120] width 99 height 54
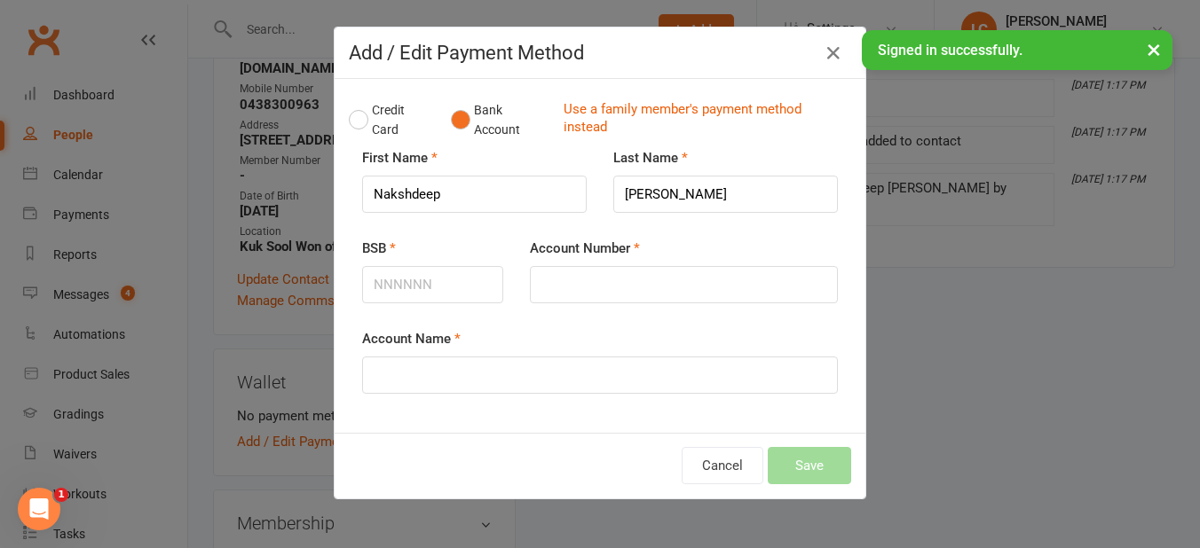
click at [335, 113] on div "Credit Card Bank Account Use a family member's payment method instead First Nam…" at bounding box center [600, 256] width 531 height 354
click at [351, 119] on button "Credit Card" at bounding box center [390, 120] width 83 height 54
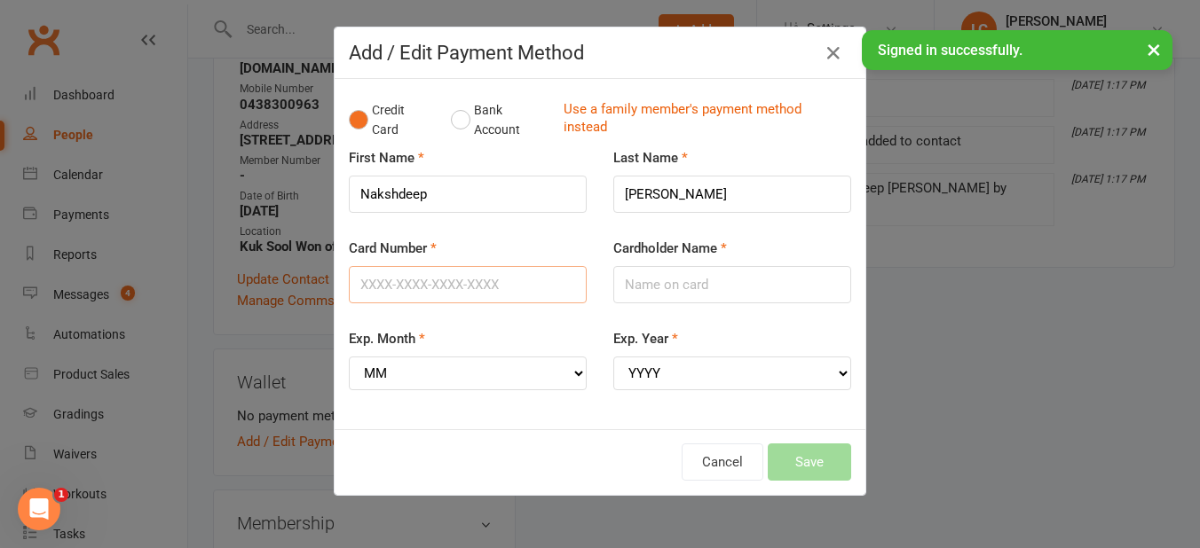
click at [415, 282] on input "Card Number" at bounding box center [468, 284] width 238 height 37
type input "[CREDIT_CARD_NUMBER]"
type input "[PERSON_NAME]"
click at [415, 375] on select "MM 01 02 03 04 05 06 07 08 09 10 11 12" at bounding box center [468, 374] width 238 height 34
select select "08"
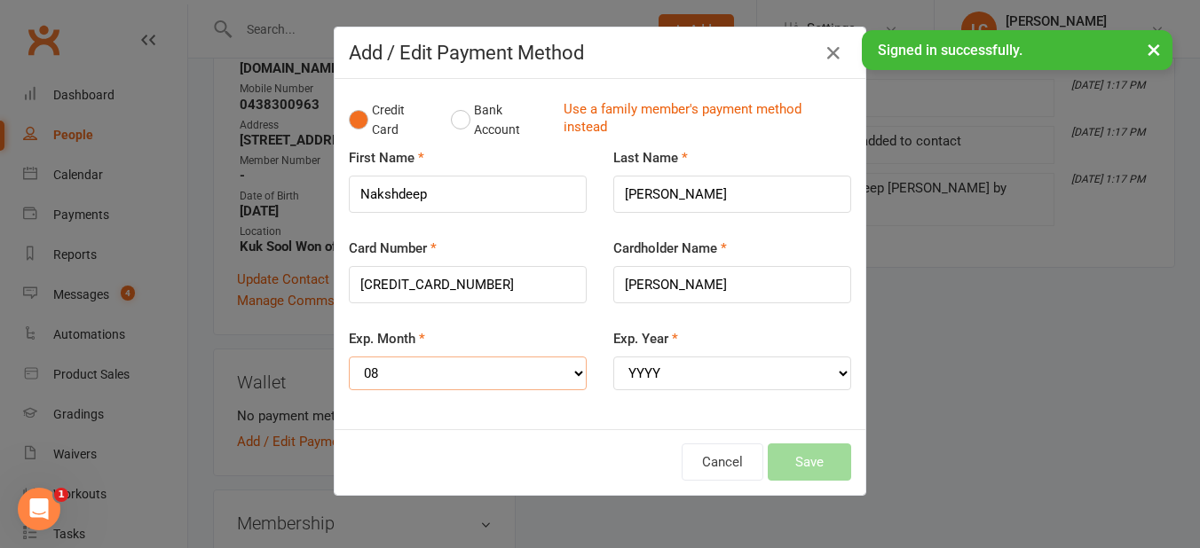
click at [349, 357] on select "MM 01 02 03 04 05 06 07 08 09 10 11 12" at bounding box center [468, 374] width 238 height 34
click at [697, 374] on select "YYYY 2025 2026 2027 2028 2029 2030 2031 2032 2033 2034" at bounding box center [732, 374] width 238 height 34
select select "2028"
click at [613, 357] on select "YYYY 2025 2026 2027 2028 2029 2030 2031 2032 2033 2034" at bounding box center [732, 374] width 238 height 34
click at [812, 450] on button "Save" at bounding box center [809, 462] width 83 height 37
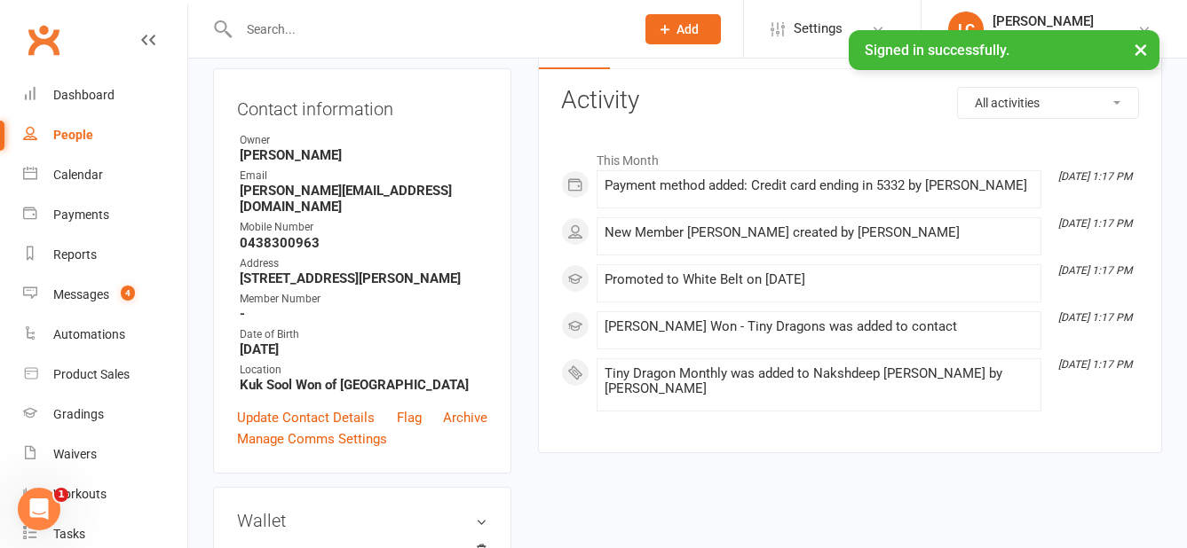
scroll to position [177, 0]
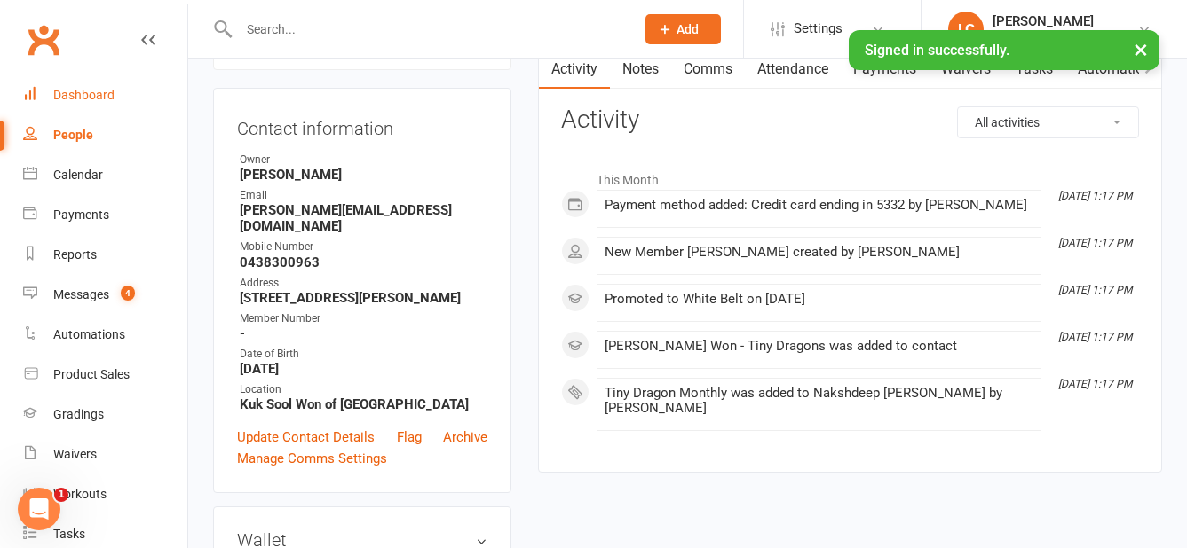
click at [77, 101] on div "Dashboard" at bounding box center [83, 95] width 61 height 14
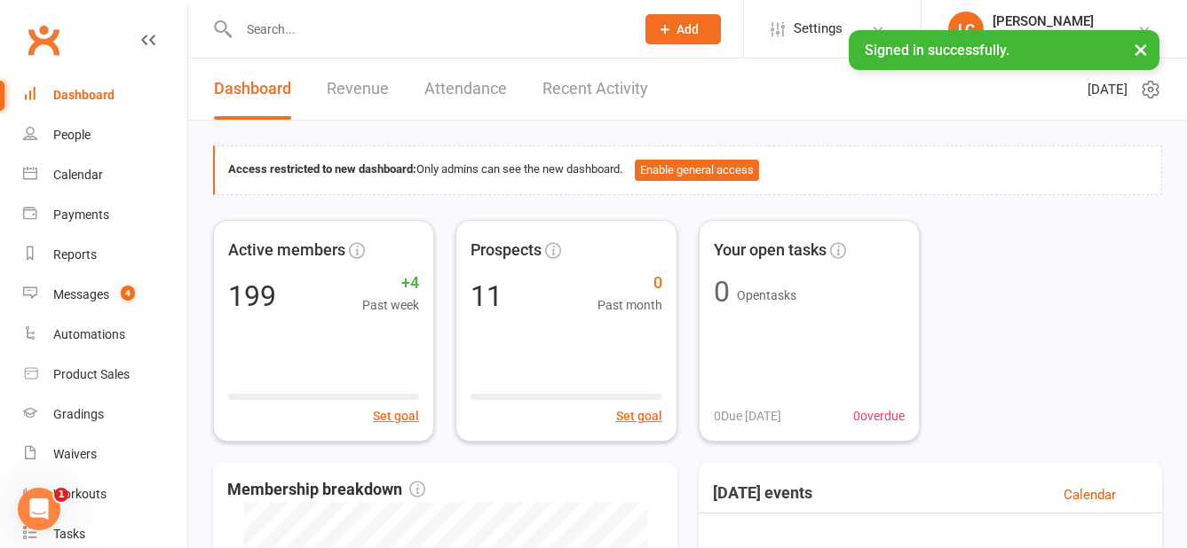
click at [1140, 46] on button "×" at bounding box center [1140, 49] width 32 height 38
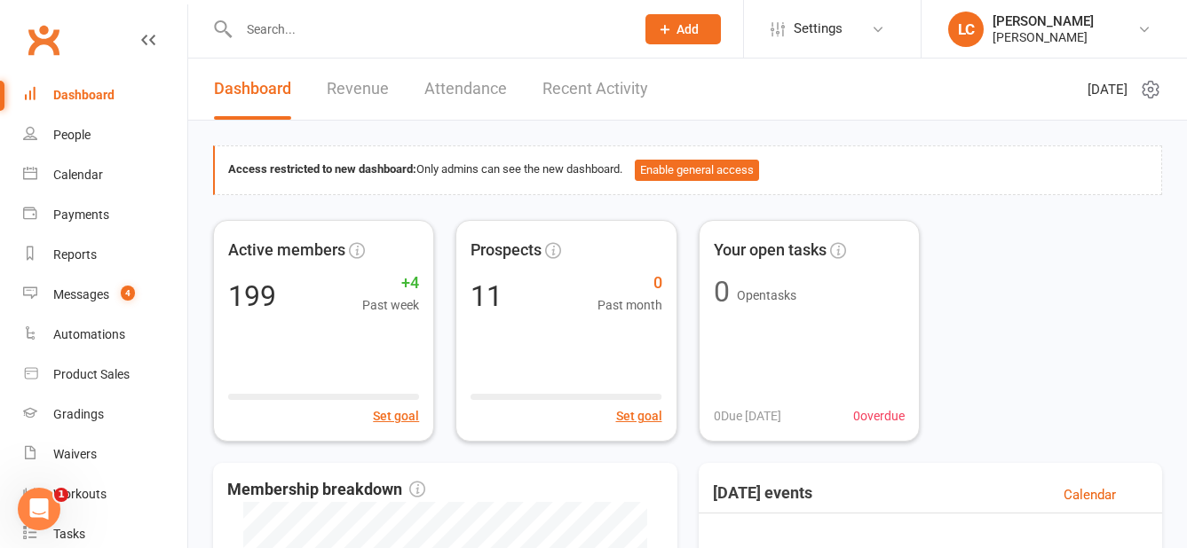
click at [677, 22] on span "Add" at bounding box center [687, 29] width 22 height 14
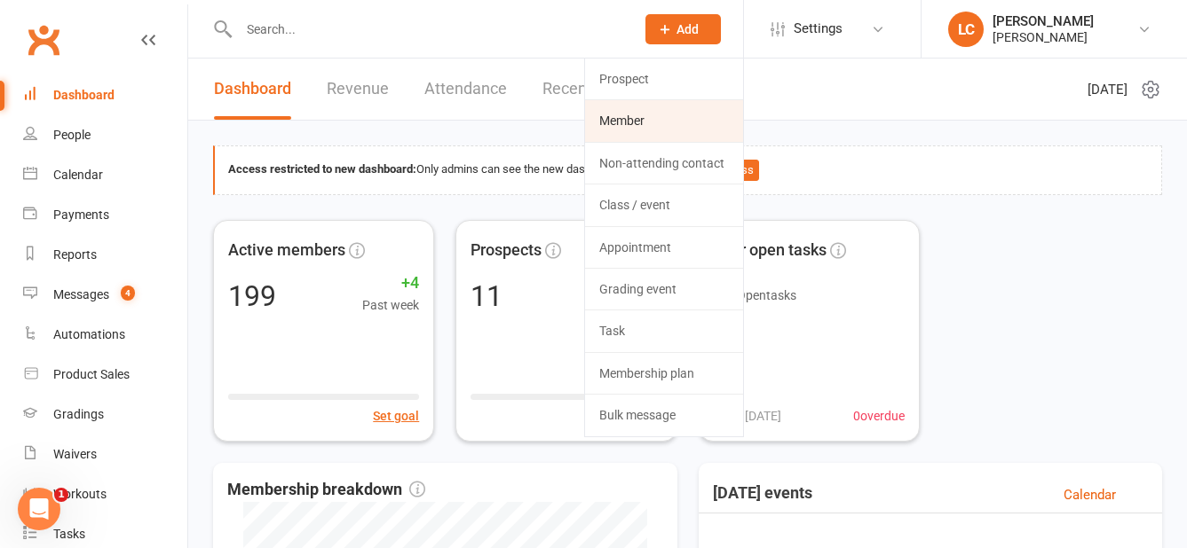
click at [695, 108] on link "Member" at bounding box center [664, 120] width 158 height 41
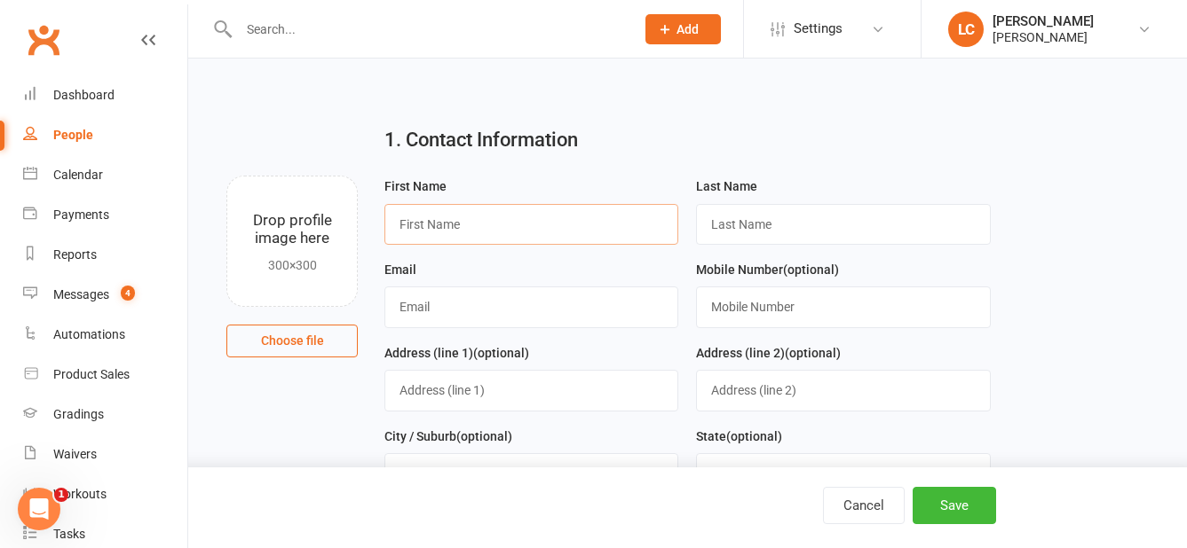
click at [464, 213] on input "text" at bounding box center [531, 224] width 294 height 41
type input "Nel"
type input "[PERSON_NAME]"
type input "[EMAIL_ADDRESS][DOMAIN_NAME]"
type input "0414533272"
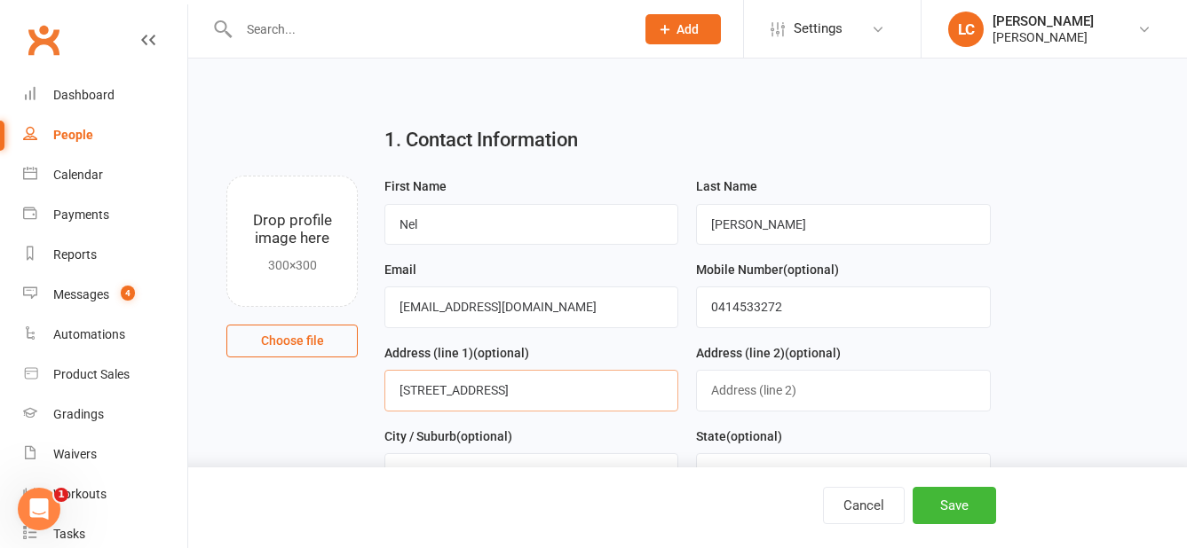
type input "[STREET_ADDRESS]"
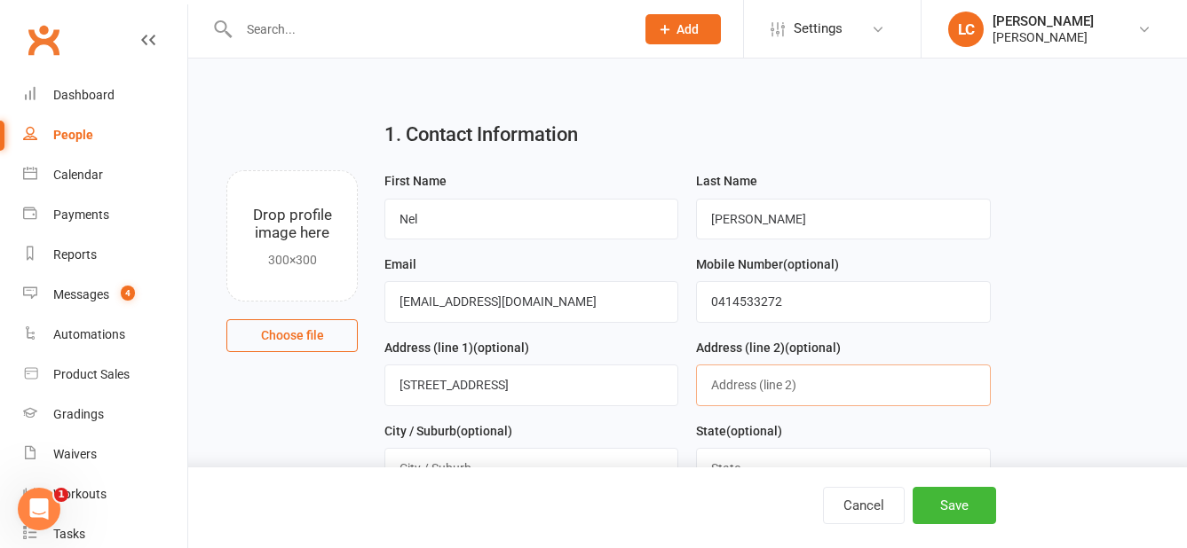
scroll to position [177, 0]
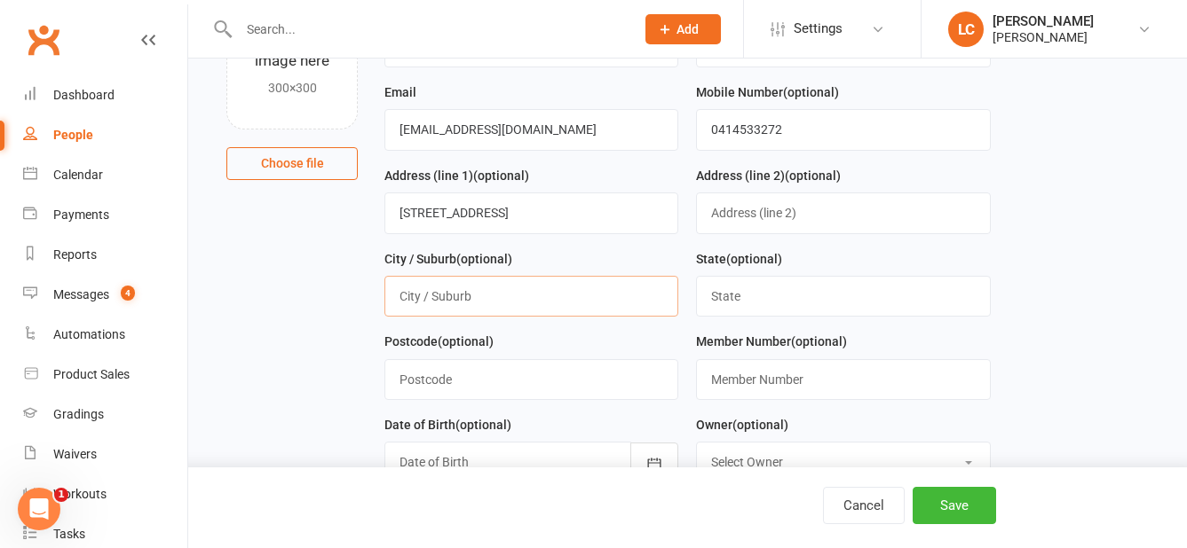
click at [525, 282] on input "text" at bounding box center [531, 296] width 294 height 41
type input "[GEOGRAPHIC_DATA]"
type input "WA"
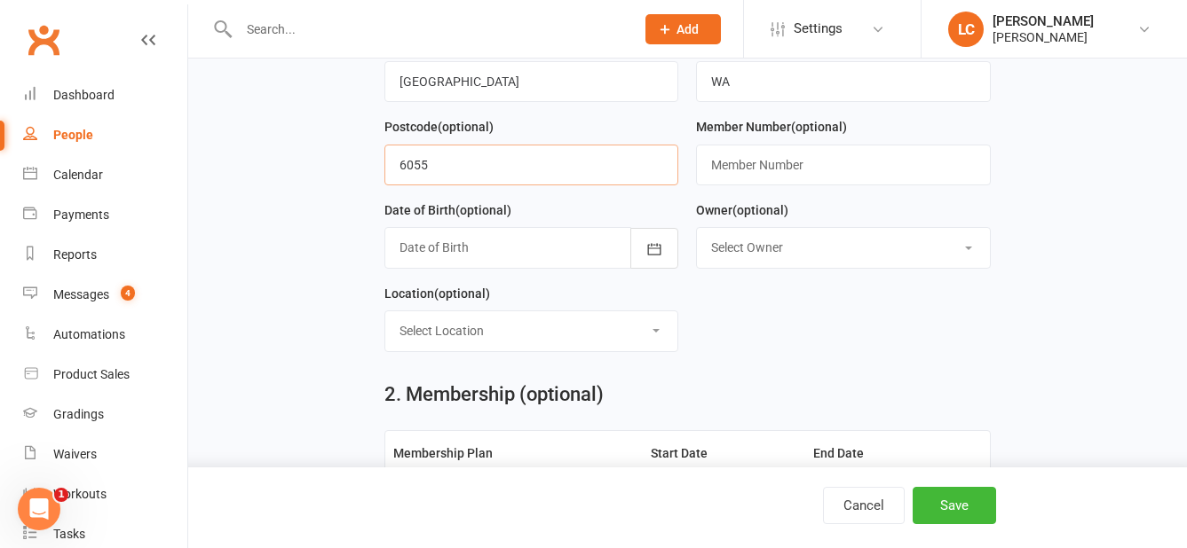
scroll to position [444, 0]
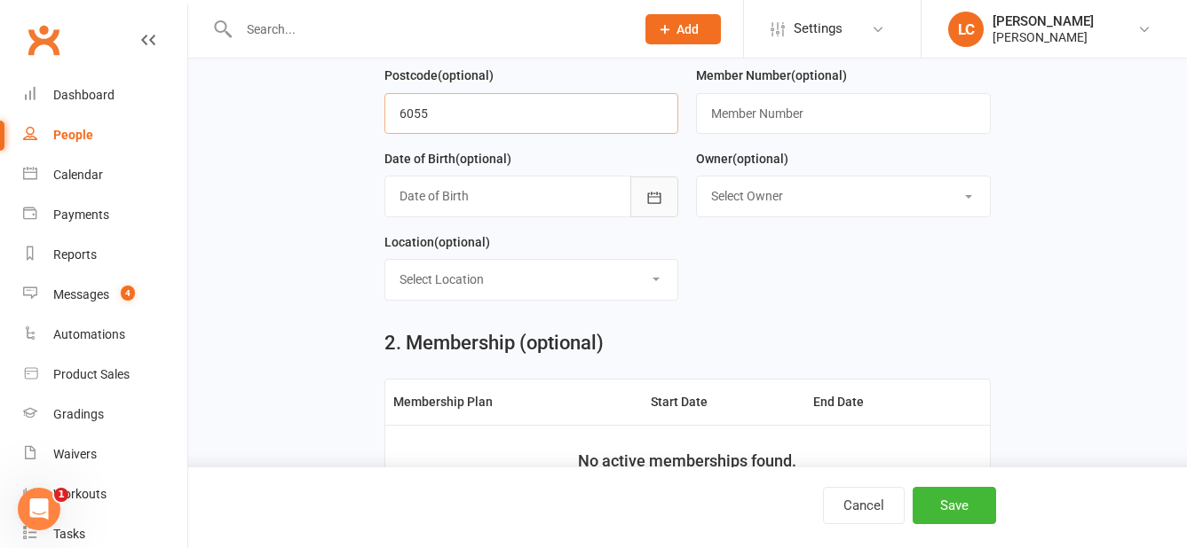
type input "6055"
click at [656, 200] on icon "button" at bounding box center [654, 198] width 18 height 18
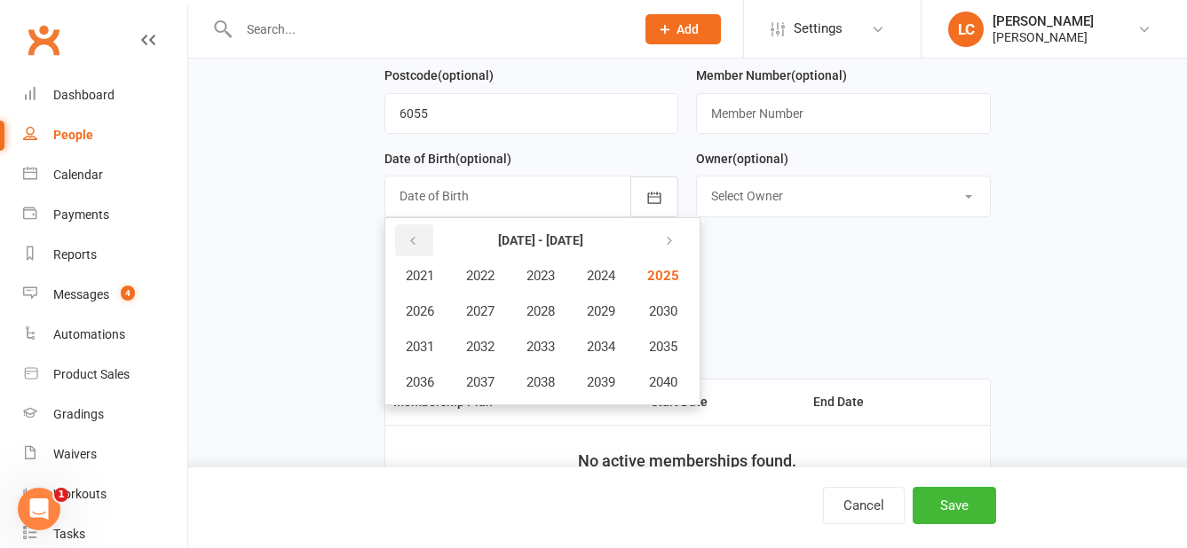
click at [413, 233] on button "button" at bounding box center [414, 241] width 38 height 32
click at [422, 390] on span "2016" at bounding box center [420, 383] width 28 height 16
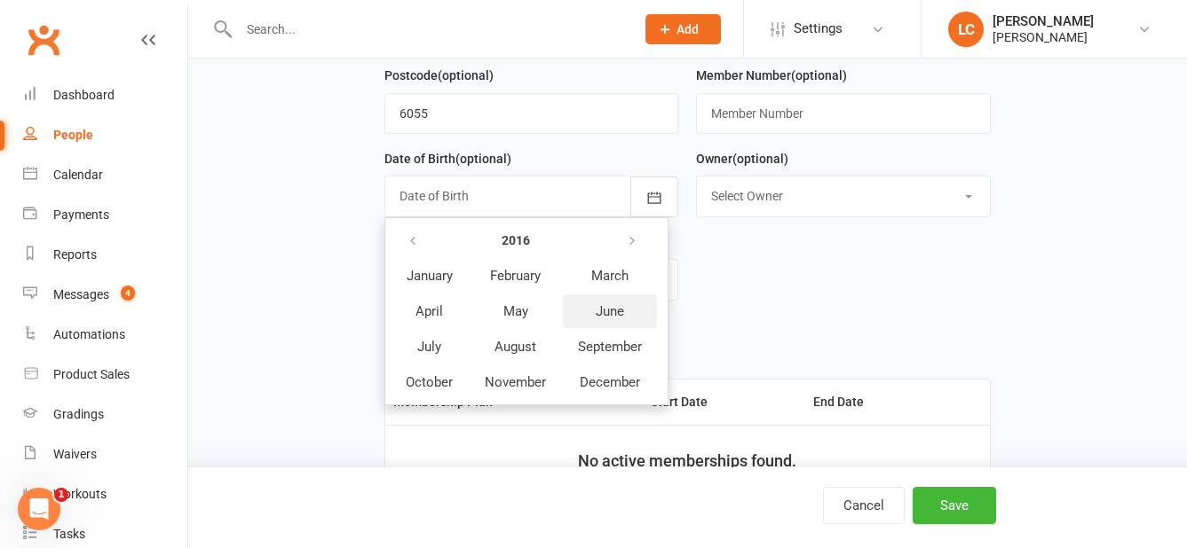
click at [624, 319] on span "June" at bounding box center [609, 312] width 28 height 16
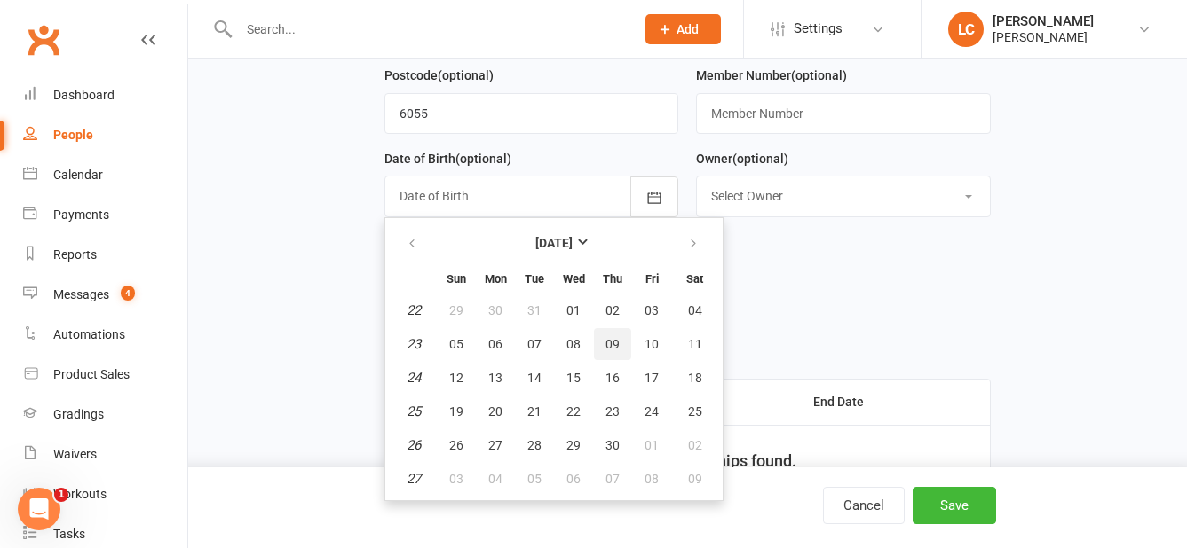
click at [609, 348] on span "09" at bounding box center [612, 344] width 14 height 14
type input "[DATE]"
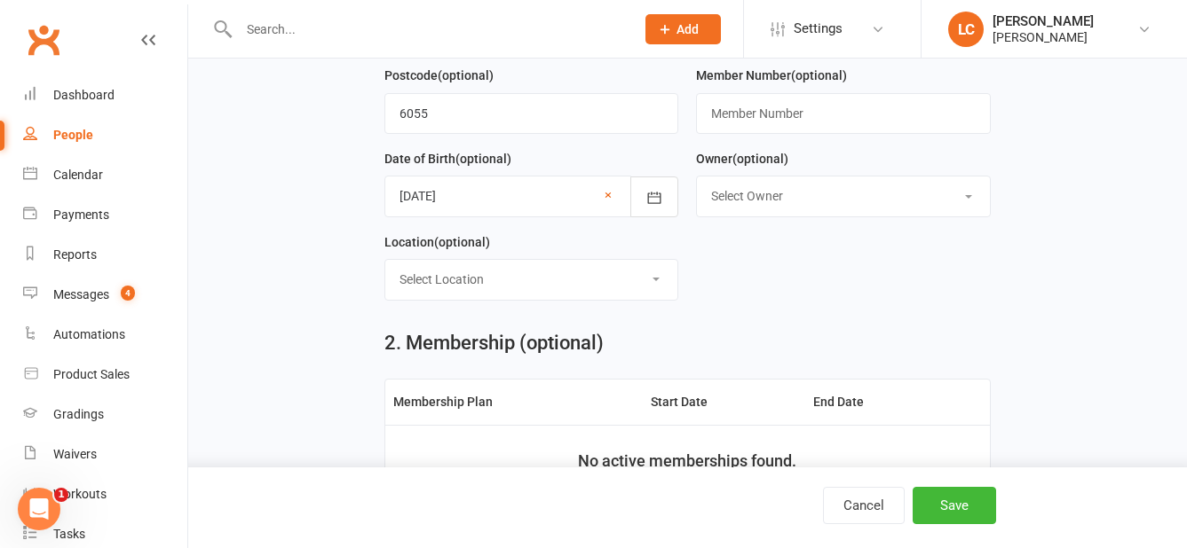
click at [871, 184] on select "Select Owner [PERSON_NAME] [PERSON_NAME]" at bounding box center [843, 196] width 292 height 39
select select "0"
click at [697, 182] on select "Select Owner [PERSON_NAME] [PERSON_NAME]" at bounding box center [843, 196] width 292 height 39
click at [648, 283] on select "Select Location [GEOGRAPHIC_DATA] [GEOGRAPHIC_DATA] [GEOGRAPHIC_DATA] [GEOGRAPH…" at bounding box center [531, 279] width 292 height 39
select select "0"
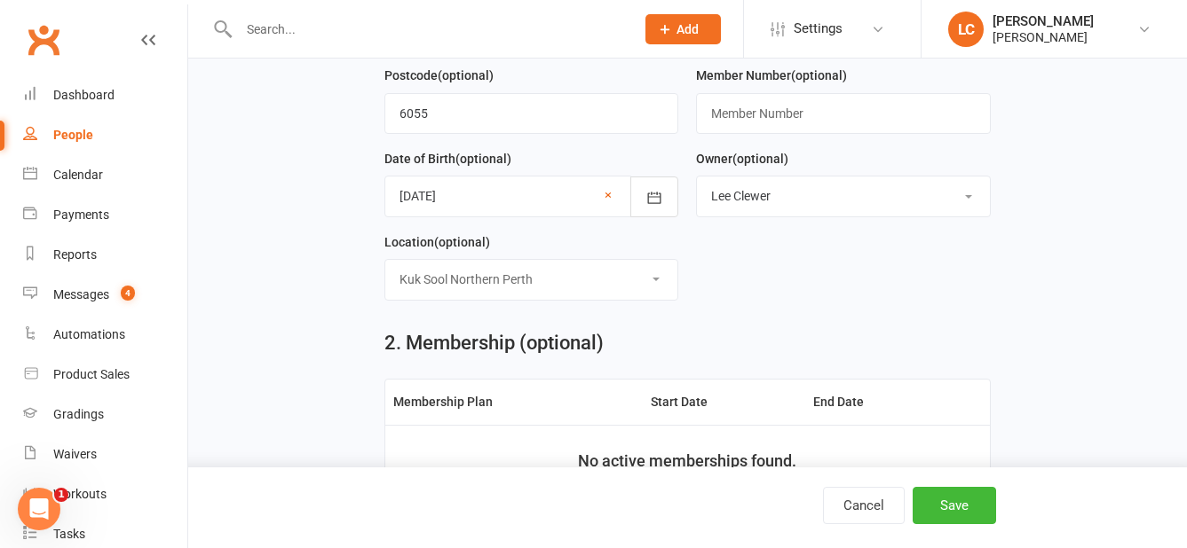
click at [385, 266] on select "Select Location [GEOGRAPHIC_DATA] [GEOGRAPHIC_DATA] [GEOGRAPHIC_DATA] [GEOGRAPH…" at bounding box center [531, 279] width 292 height 39
click at [824, 287] on form "First Name Nel Last Name [PERSON_NAME] Email [EMAIL_ADDRESS][DOMAIN_NAME] Mobil…" at bounding box center [687, 23] width 624 height 582
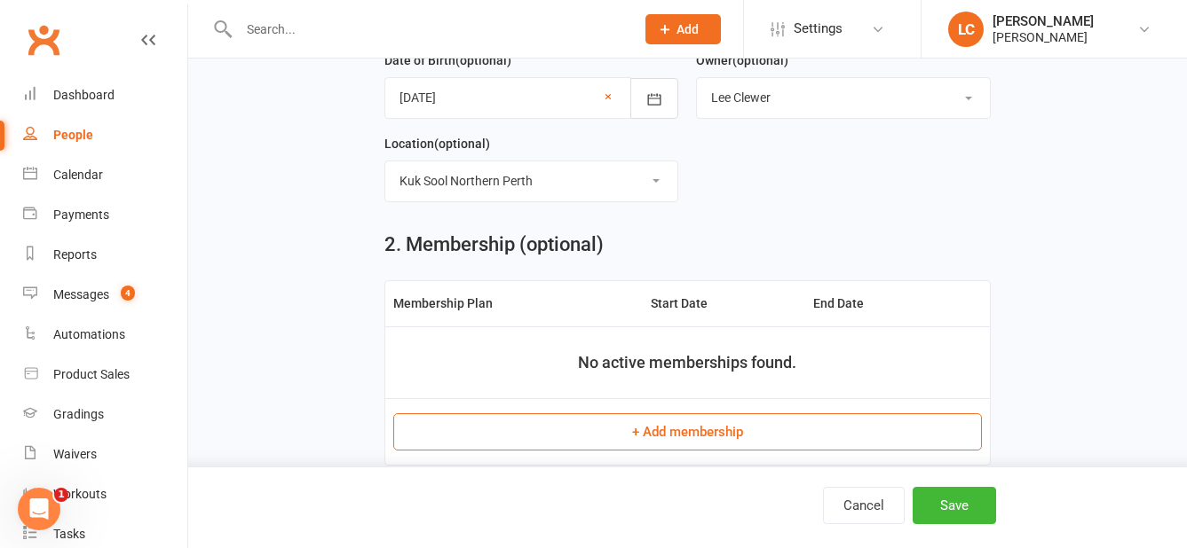
scroll to position [710, 0]
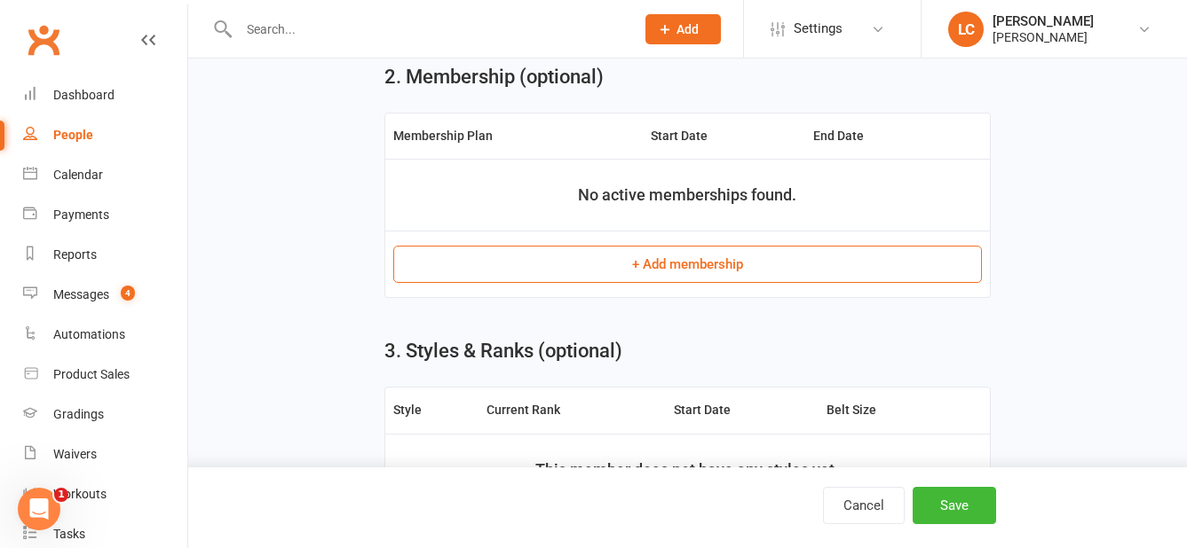
click at [699, 281] on button "+ Add membership" at bounding box center [687, 264] width 588 height 37
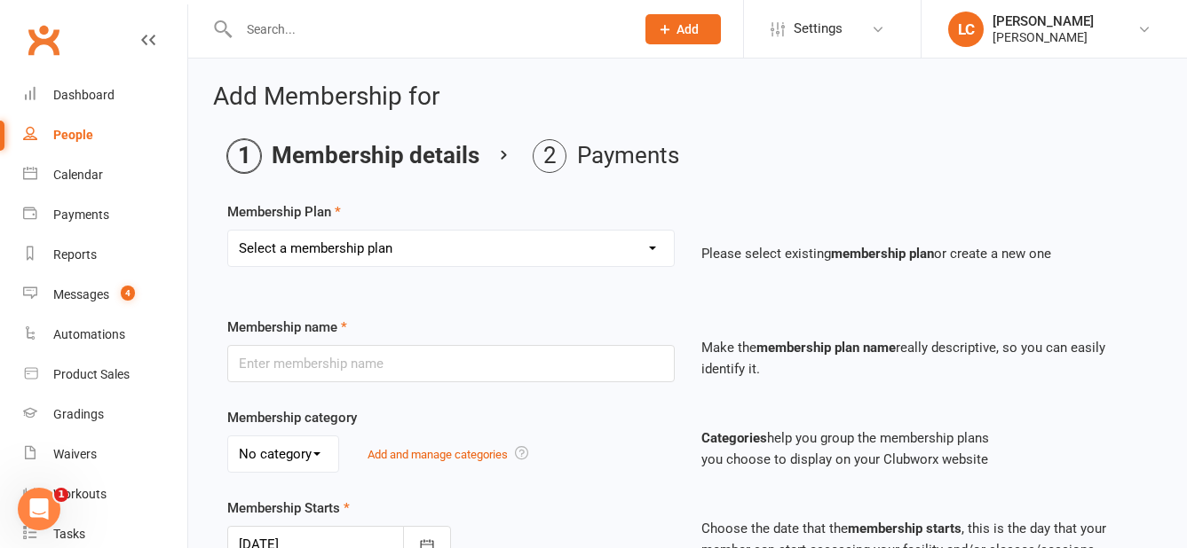
click at [477, 243] on select "Select a membership plan Create new Membership Plan Tiny Dragon Monthly Tiny Dr…" at bounding box center [451, 248] width 446 height 35
select select "4"
click at [228, 231] on select "Select a membership plan Create new Membership Plan Tiny Dragon Monthly Tiny Dr…" at bounding box center [451, 248] width 446 height 35
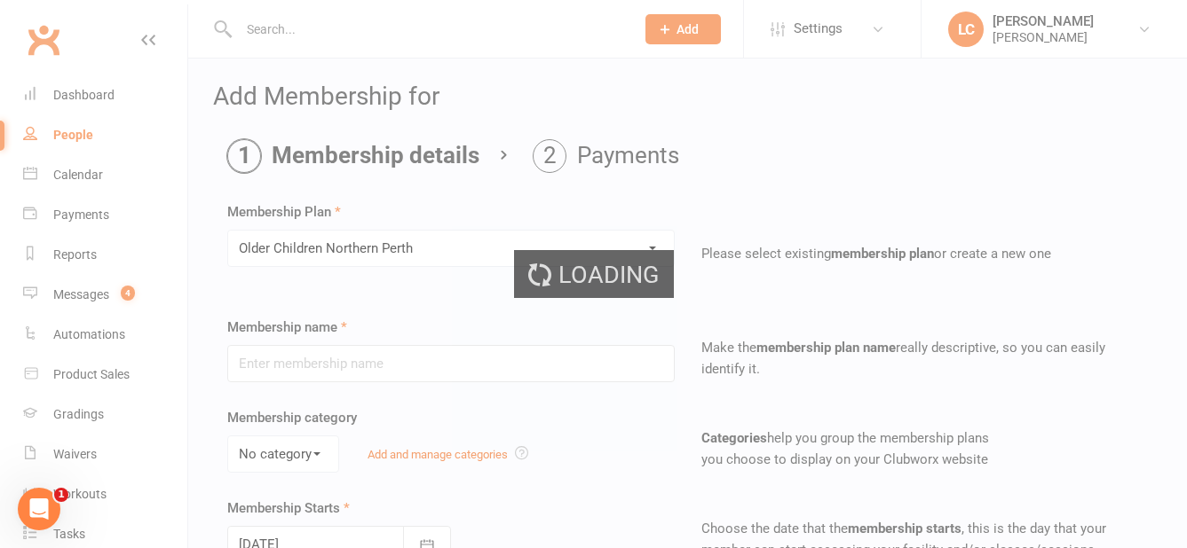
type input "Older Children [GEOGRAPHIC_DATA]"
type input "0"
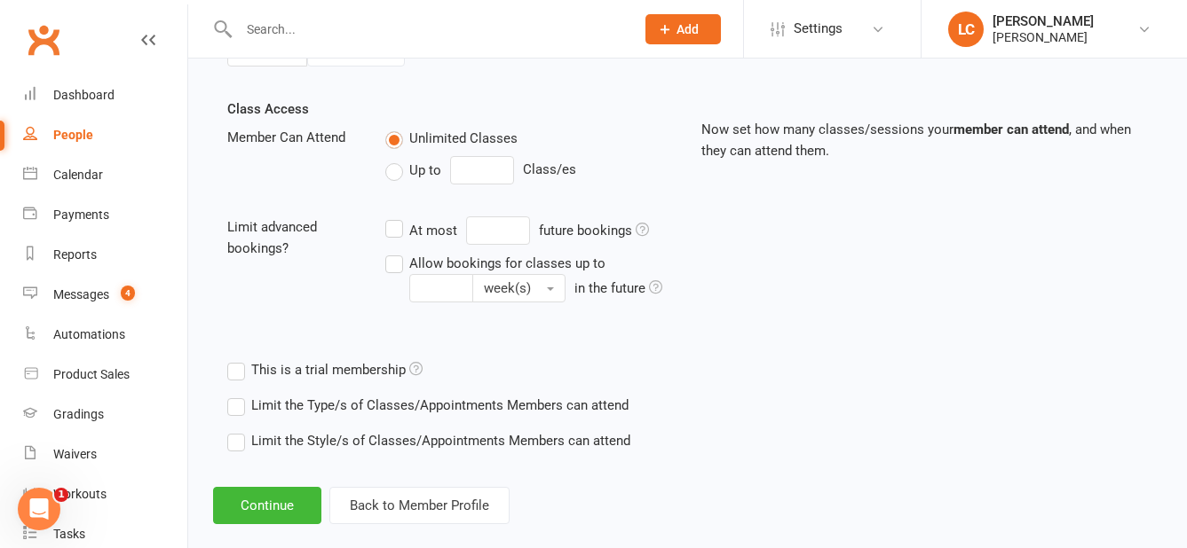
scroll to position [614, 0]
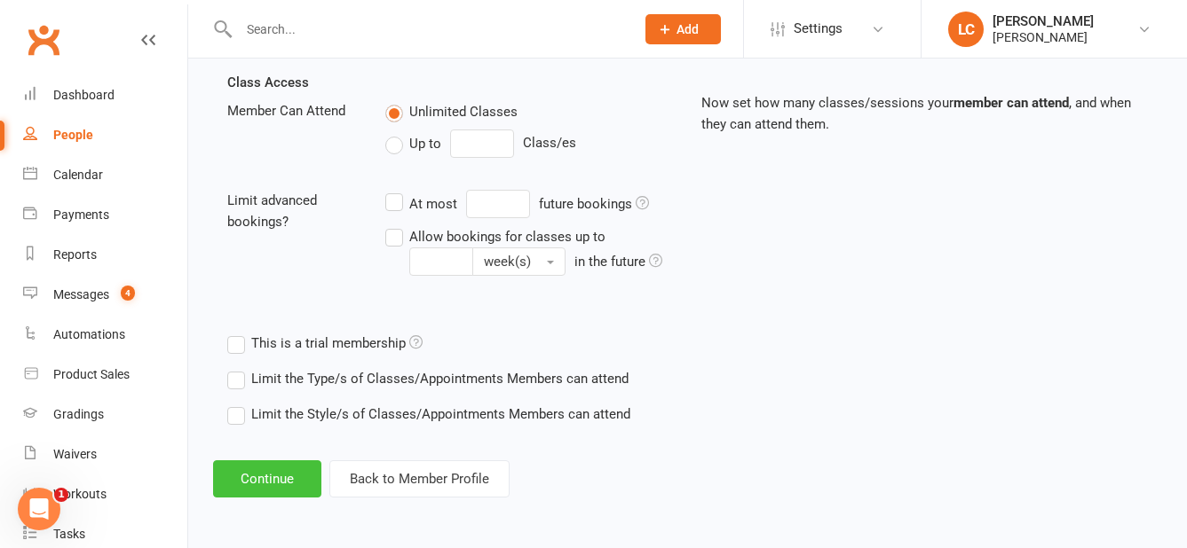
click at [288, 475] on button "Continue" at bounding box center [267, 479] width 108 height 37
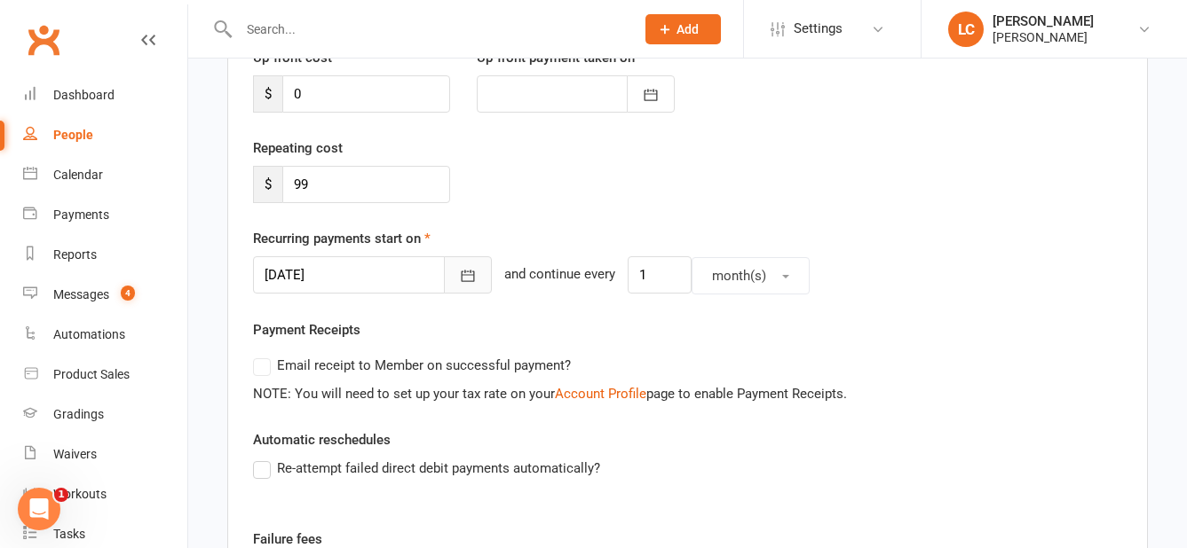
scroll to position [266, 0]
click at [444, 270] on button "button" at bounding box center [468, 274] width 48 height 37
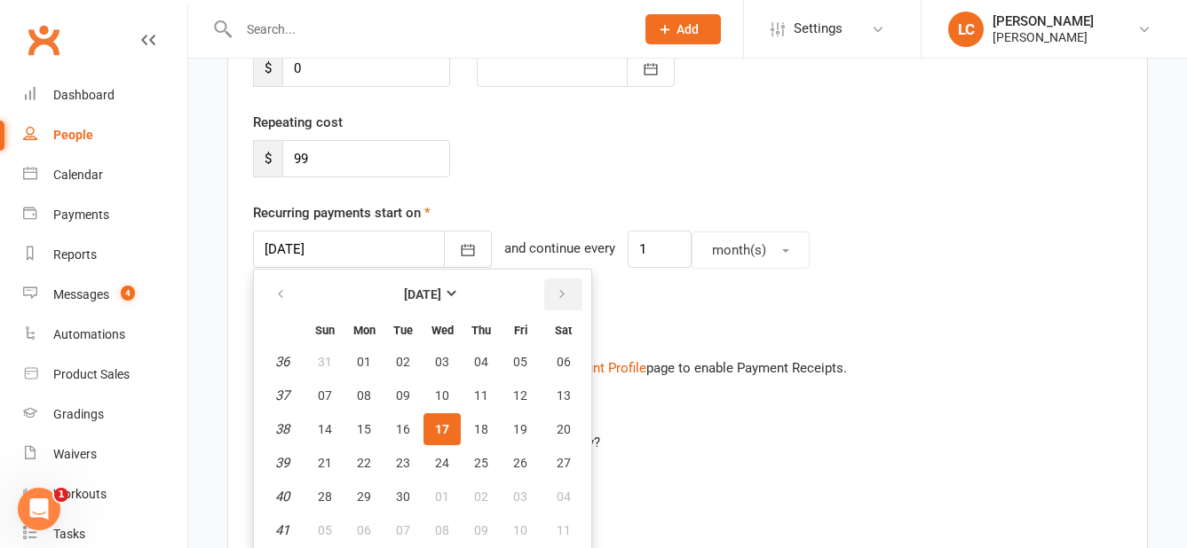
click at [560, 292] on icon "button" at bounding box center [562, 295] width 12 height 14
click at [445, 349] on button "01" at bounding box center [441, 362] width 37 height 32
type input "[DATE]"
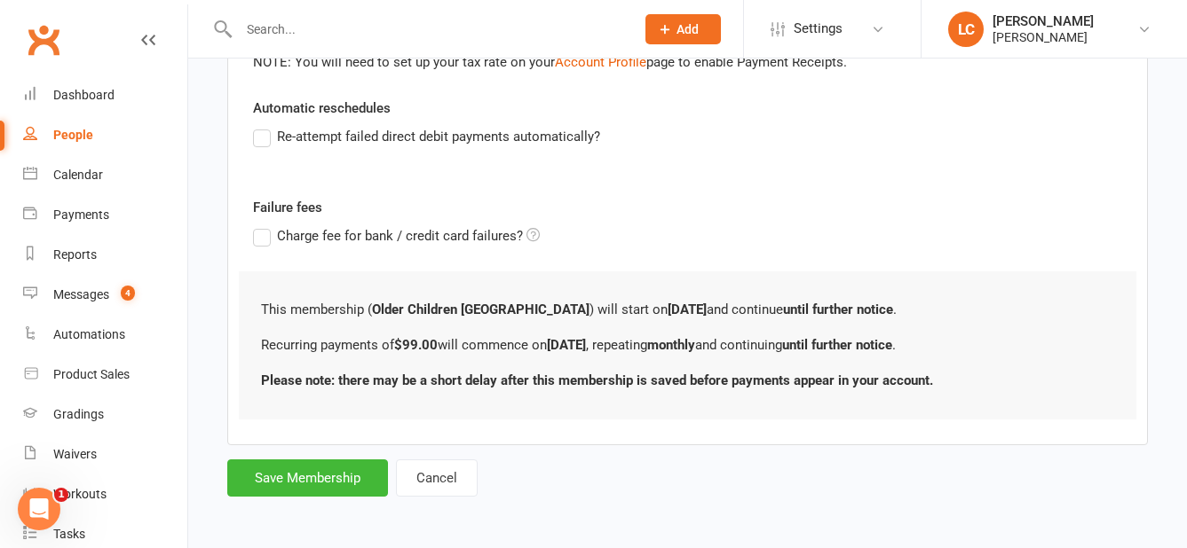
scroll to position [600, 0]
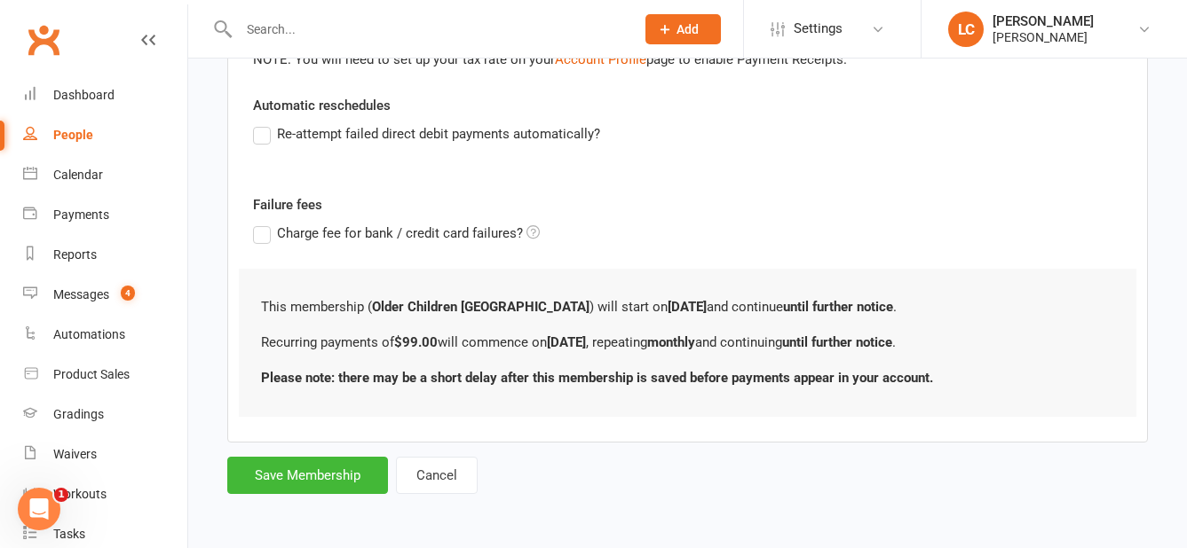
click at [265, 130] on label "Re-attempt failed direct debit payments automatically?" at bounding box center [426, 133] width 347 height 21
click at [264, 123] on input "Re-attempt failed direct debit payments automatically?" at bounding box center [259, 123] width 12 height 0
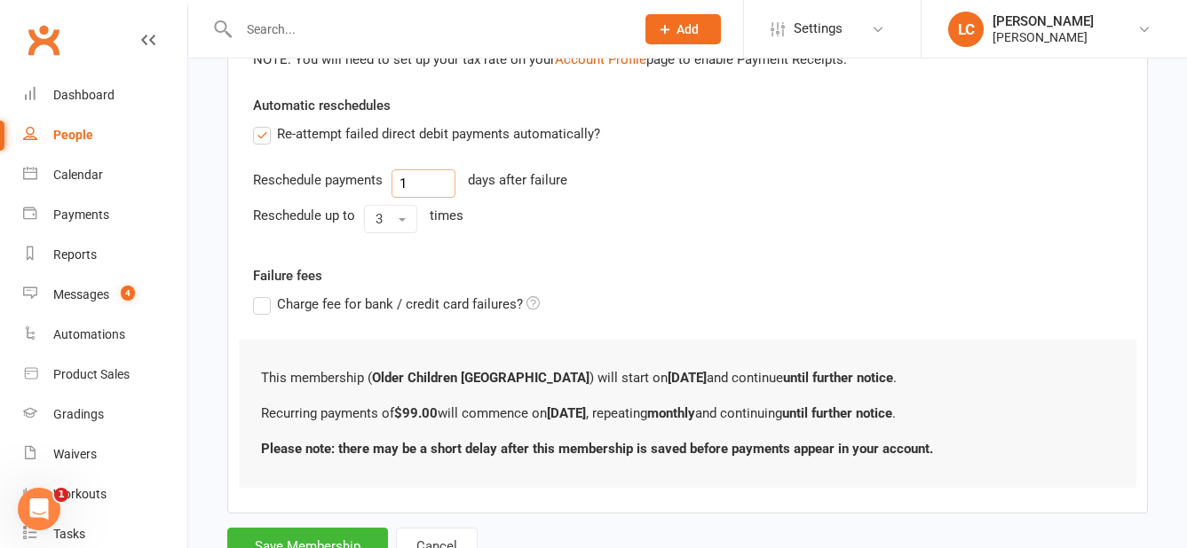
drag, startPoint x: 393, startPoint y: 188, endPoint x: 383, endPoint y: 180, distance: 13.3
click at [383, 180] on div "Reschedule payments 1 days after failure" at bounding box center [687, 184] width 869 height 28
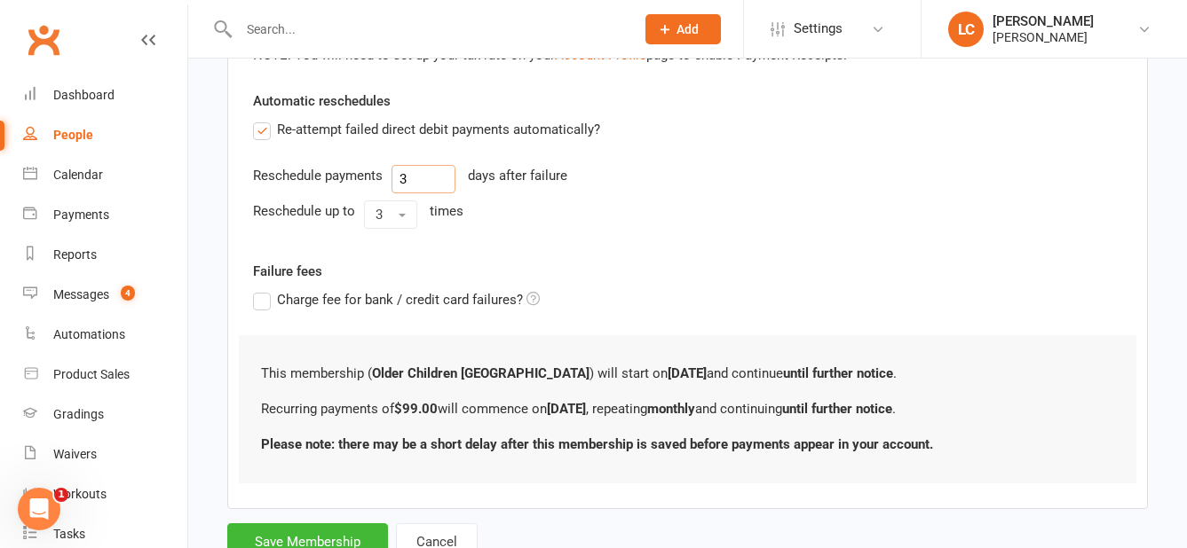
scroll to position [671, 0]
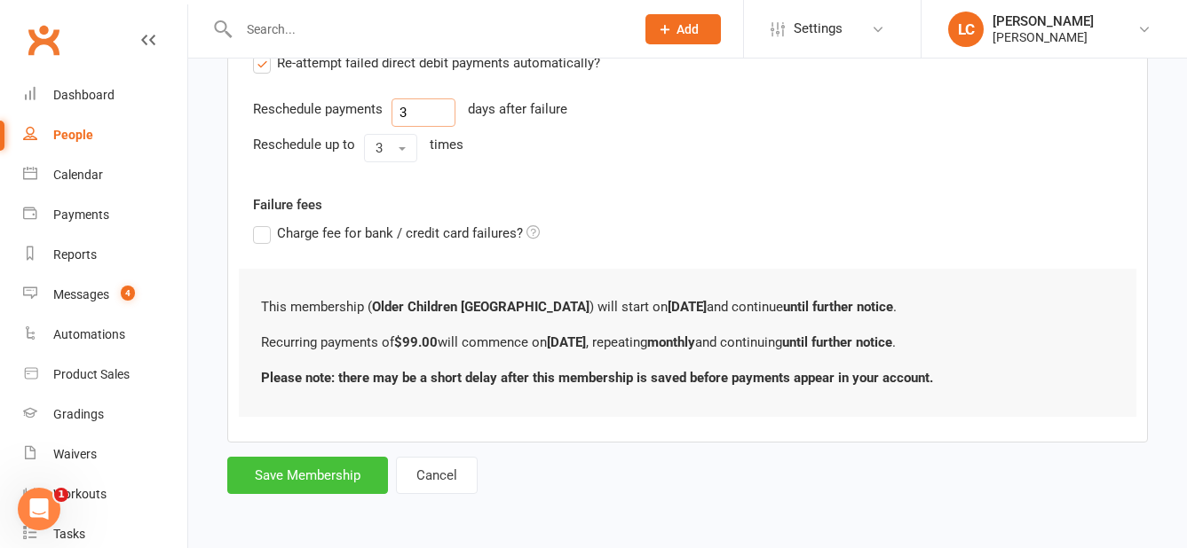
type input "3"
click at [309, 483] on button "Save Membership" at bounding box center [307, 475] width 161 height 37
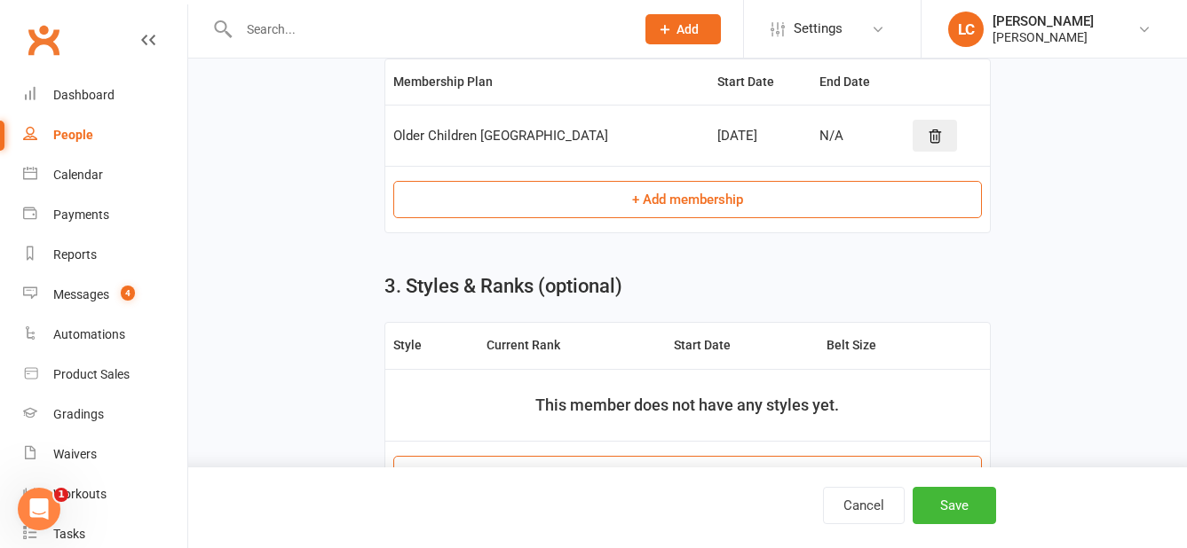
scroll to position [942, 0]
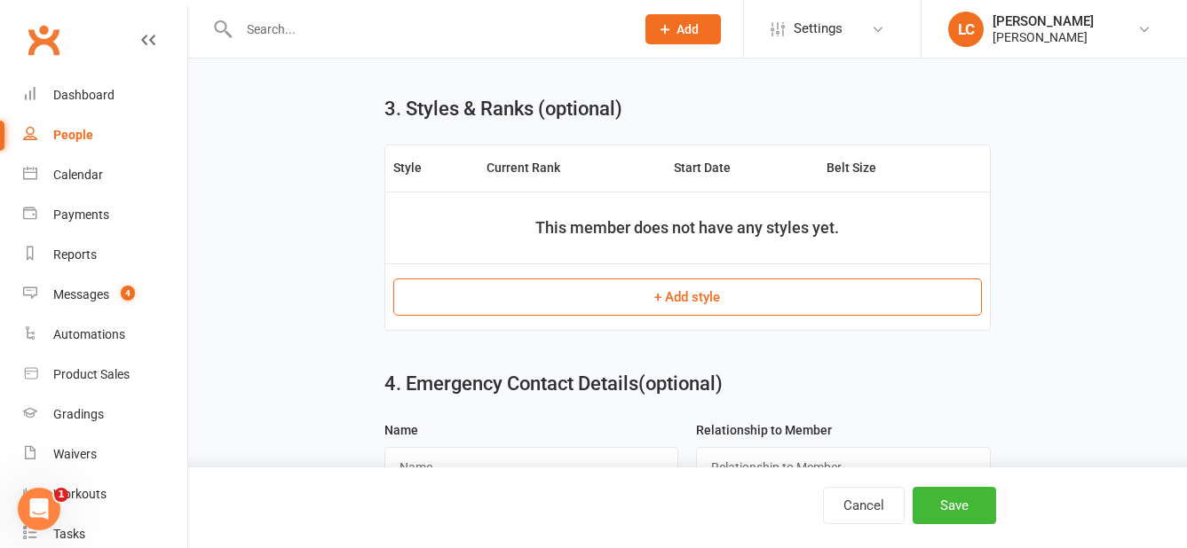
click at [733, 312] on button "+ Add style" at bounding box center [687, 297] width 588 height 37
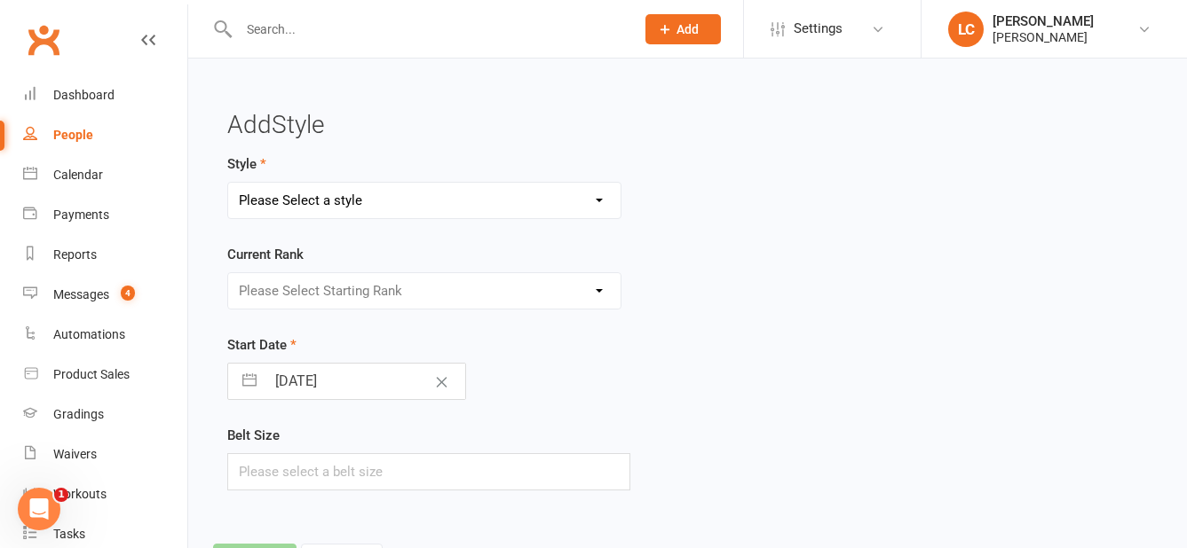
click at [409, 204] on select "Please Select a style Kuk Sool Won - Adults Kuk Sool Won - Kids Kuk Sool Won - …" at bounding box center [424, 200] width 392 height 35
select select "2449"
click at [228, 183] on select "Please Select a style Kuk Sool Won - Adults Kuk Sool Won - Kids Kuk Sool Won - …" at bounding box center [424, 200] width 392 height 35
click at [410, 283] on select "Please Select Starting Rank White Belt Yellow Stripe Belt Yellow Belt Blue Stri…" at bounding box center [424, 290] width 392 height 35
select select "24190"
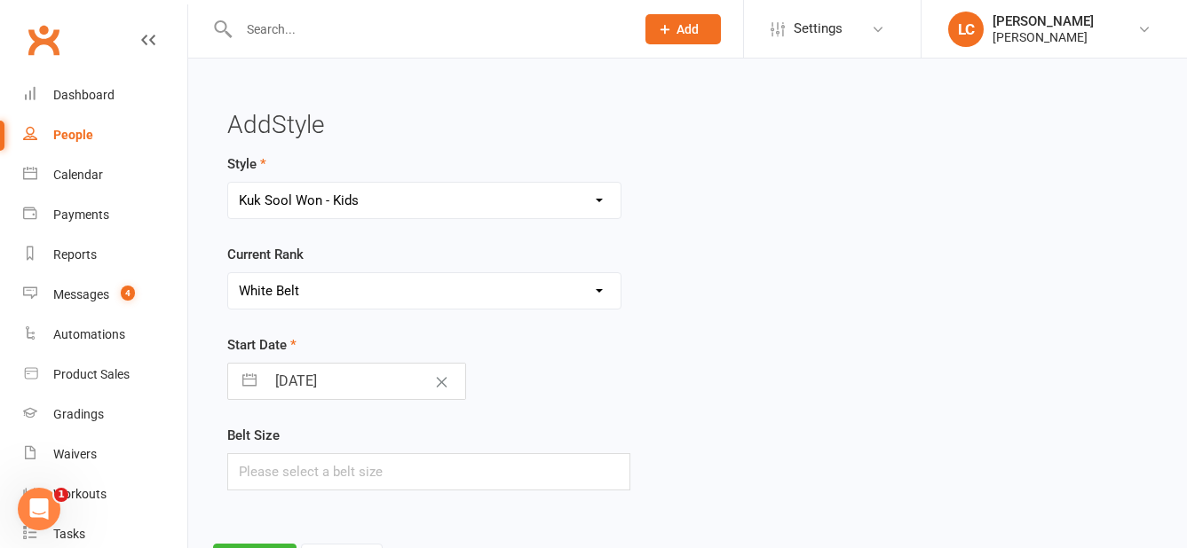
click at [228, 273] on select "Please Select Starting Rank White Belt Yellow Stripe Belt Yellow Belt Blue Stri…" at bounding box center [424, 290] width 392 height 35
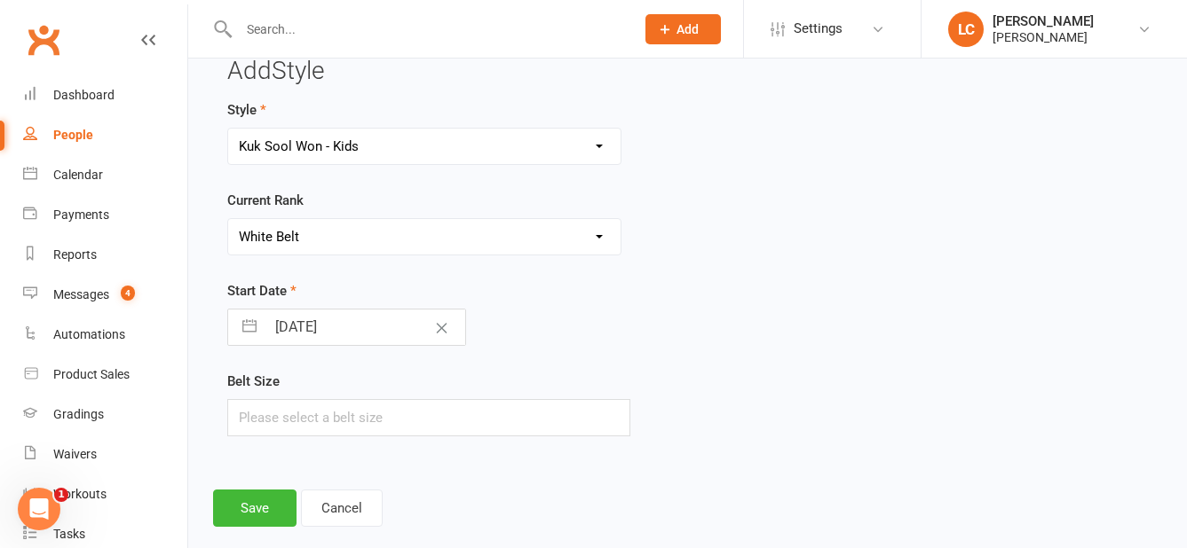
scroll to position [83, 0]
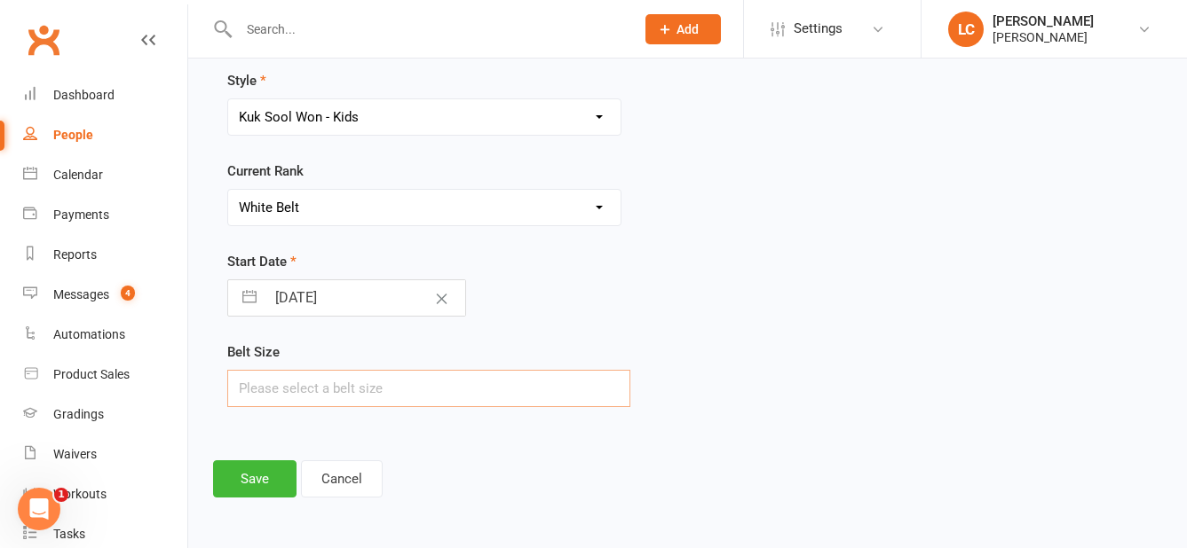
click at [399, 375] on input "text" at bounding box center [428, 388] width 403 height 37
type input "4"
click at [257, 473] on button "Save" at bounding box center [254, 479] width 83 height 37
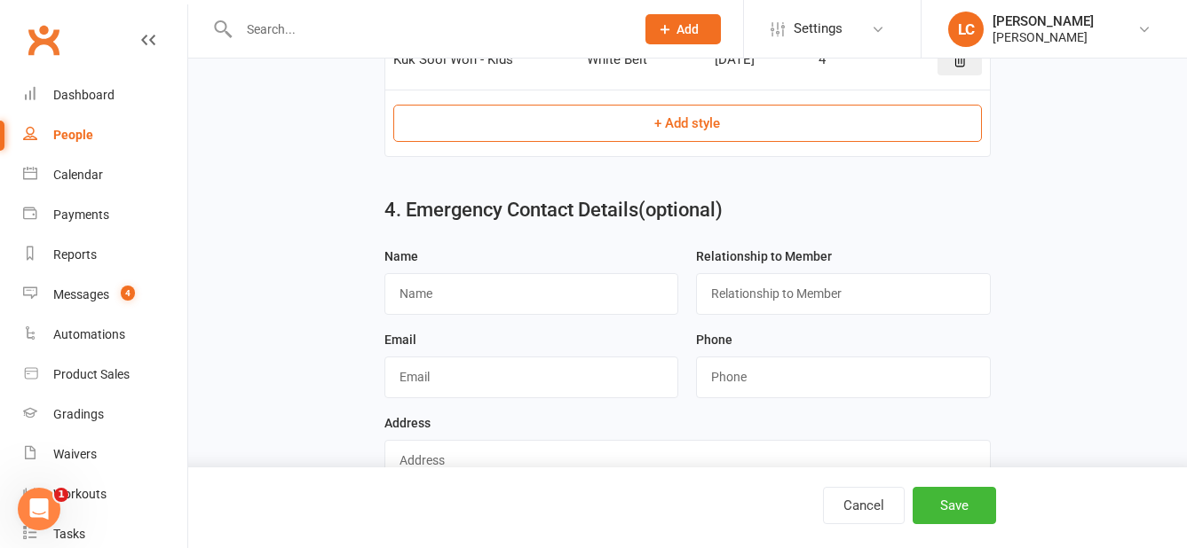
scroll to position [1206, 0]
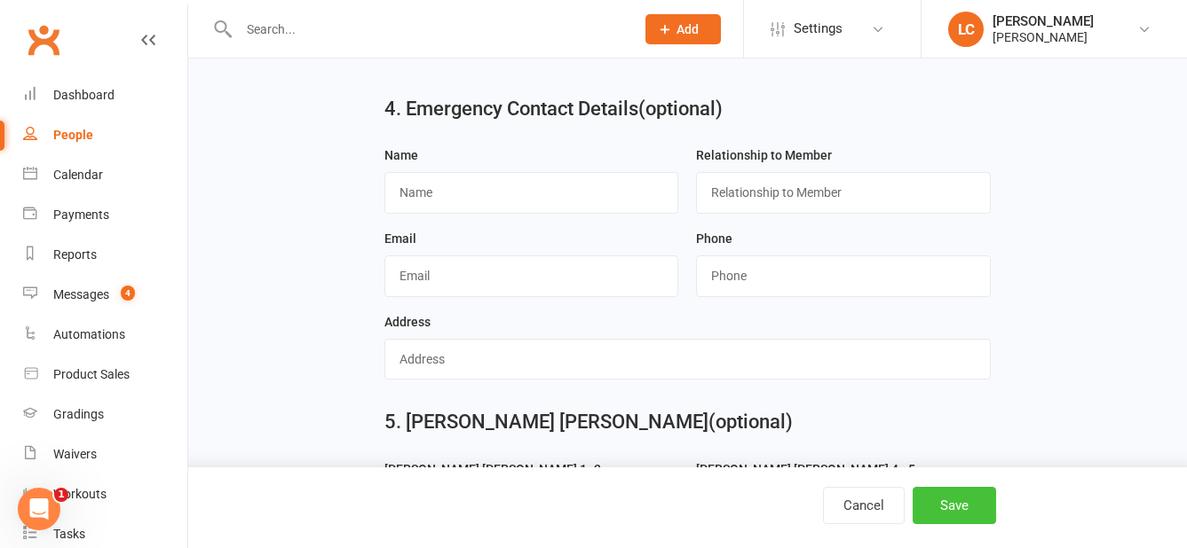
click at [934, 493] on button "Save" at bounding box center [953, 505] width 83 height 37
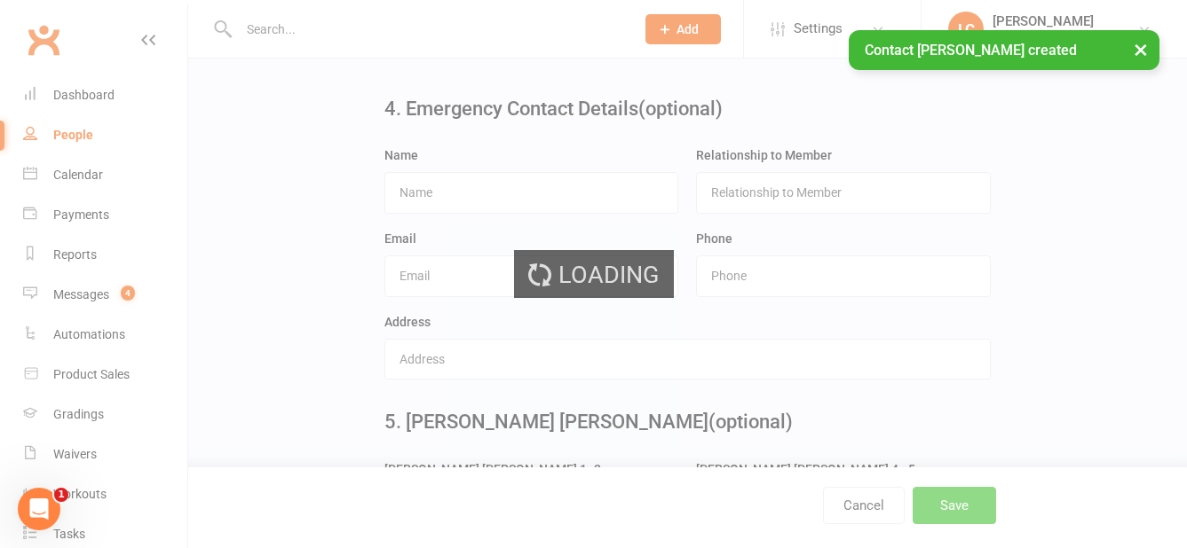
scroll to position [0, 0]
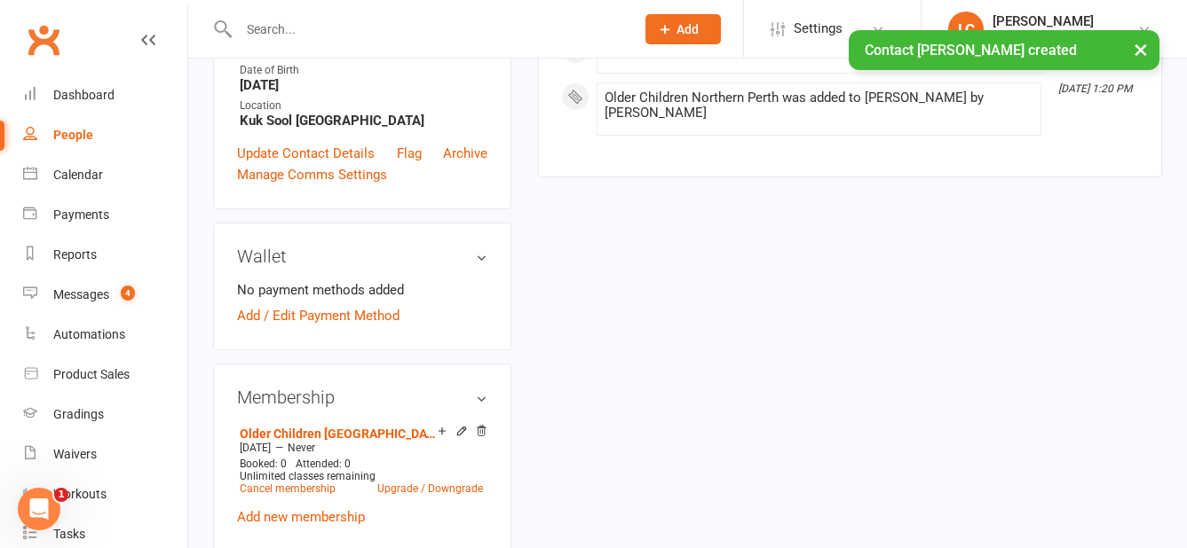
scroll to position [532, 0]
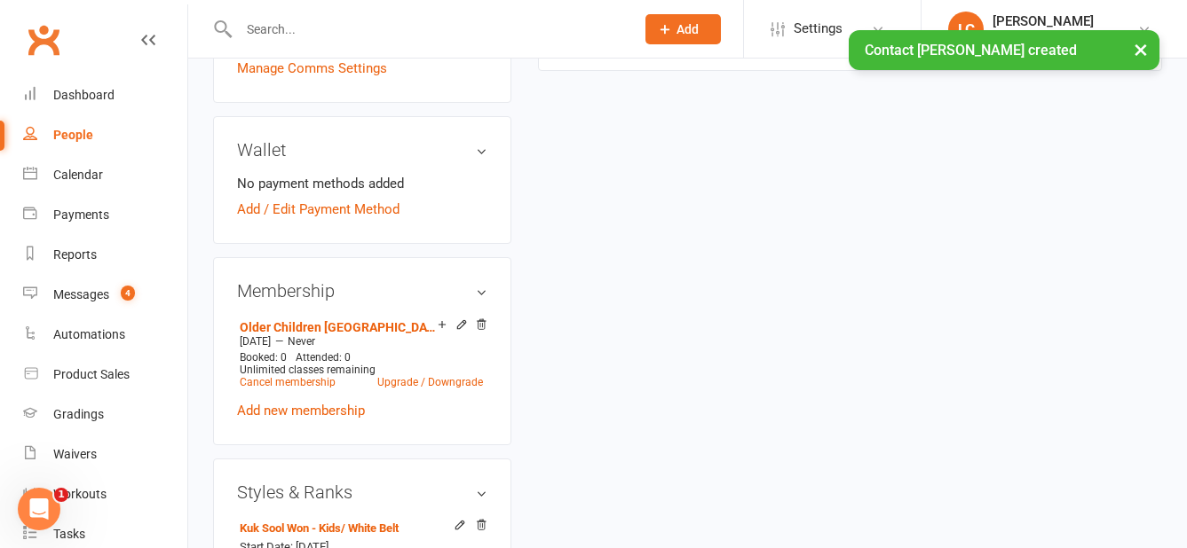
click at [319, 220] on div "No payment methods added Add / Edit Payment Method" at bounding box center [362, 196] width 250 height 47
click at [324, 220] on link "Add / Edit Payment Method" at bounding box center [318, 209] width 162 height 21
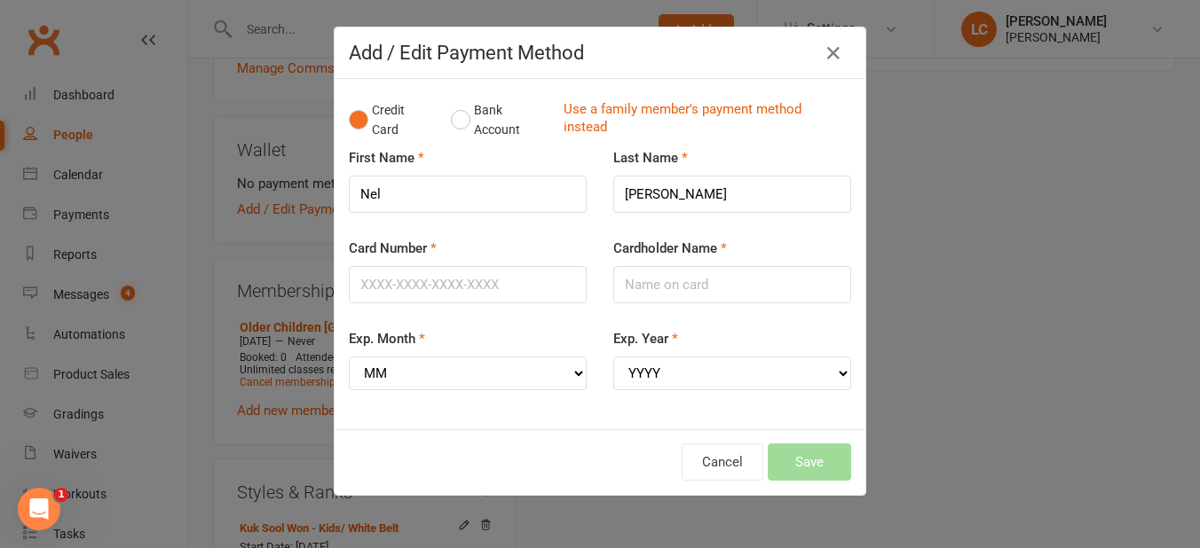
click at [454, 261] on div "Card Number" at bounding box center [468, 271] width 238 height 66
click at [454, 269] on input "Card Number" at bounding box center [468, 284] width 238 height 37
type input "[CREDIT_CARD_NUMBER]"
type input "[PERSON_NAME]"
click at [469, 385] on select "MM 01 02 03 04 05 06 07 08 09 10 11 12" at bounding box center [468, 374] width 238 height 34
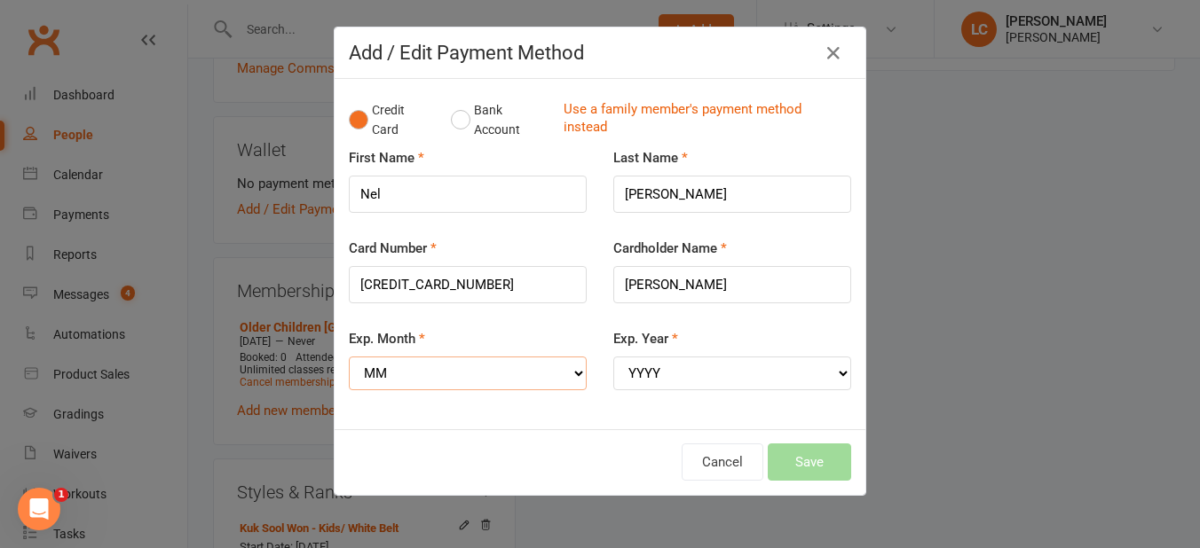
select select "10"
click at [349, 357] on select "MM 01 02 03 04 05 06 07 08 09 10 11 12" at bounding box center [468, 374] width 238 height 34
click at [679, 369] on div "Exp. Year YYYY 2025 2026 2027 2028 2029 2030 2031 2032 2033 2034" at bounding box center [732, 359] width 238 height 62
click at [682, 374] on select "YYYY 2025 2026 2027 2028 2029 2030 2031 2032 2033 2034" at bounding box center [732, 374] width 238 height 34
select select "2027"
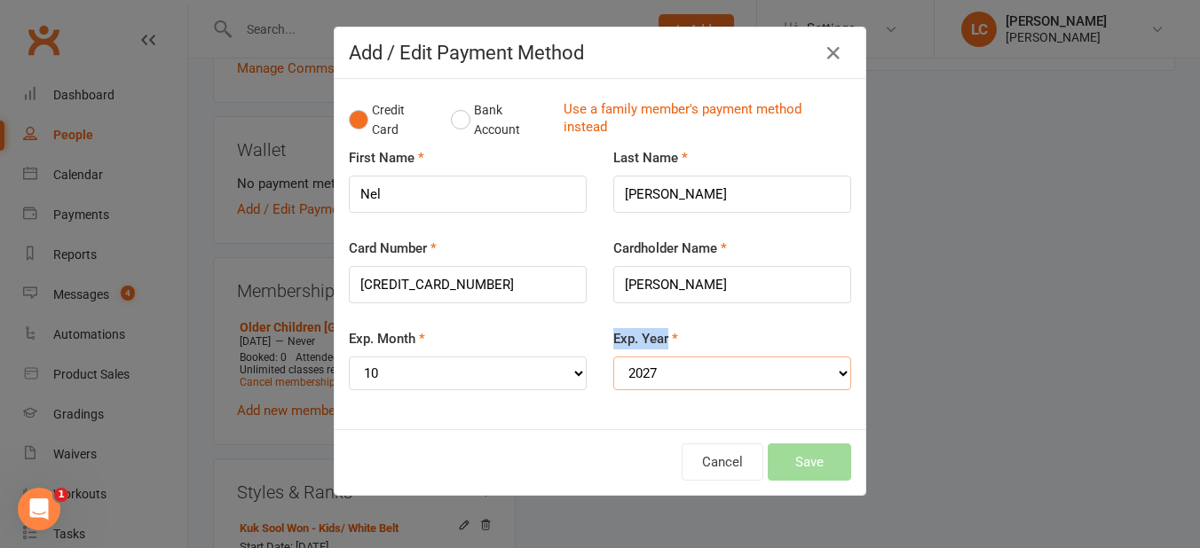
click at [613, 357] on select "YYYY 2025 2026 2027 2028 2029 2030 2031 2032 2033 2034" at bounding box center [732, 374] width 238 height 34
click at [810, 467] on button "Save" at bounding box center [809, 462] width 83 height 37
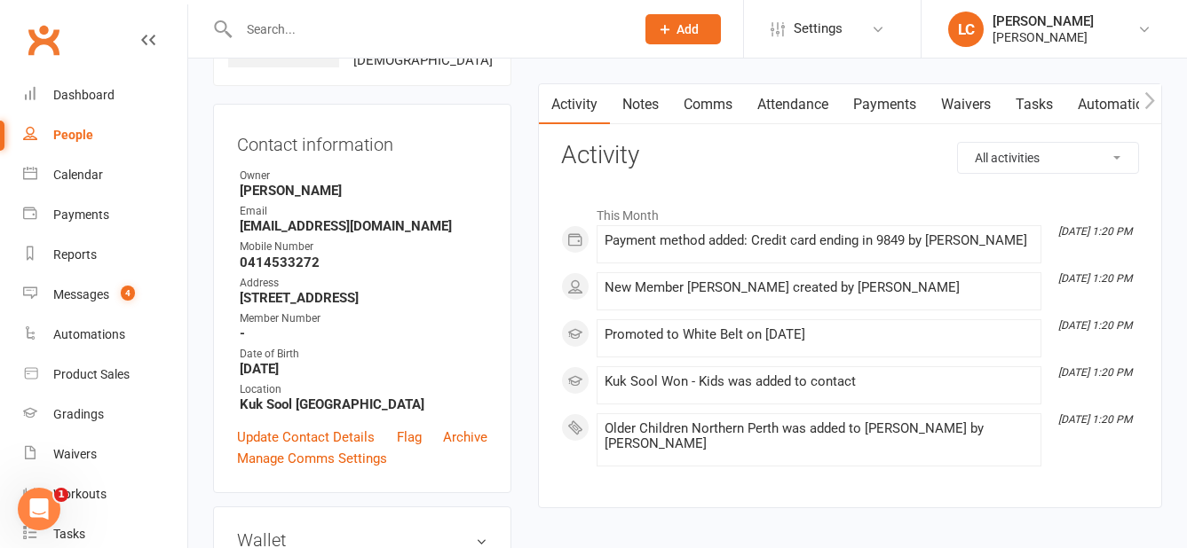
scroll to position [0, 0]
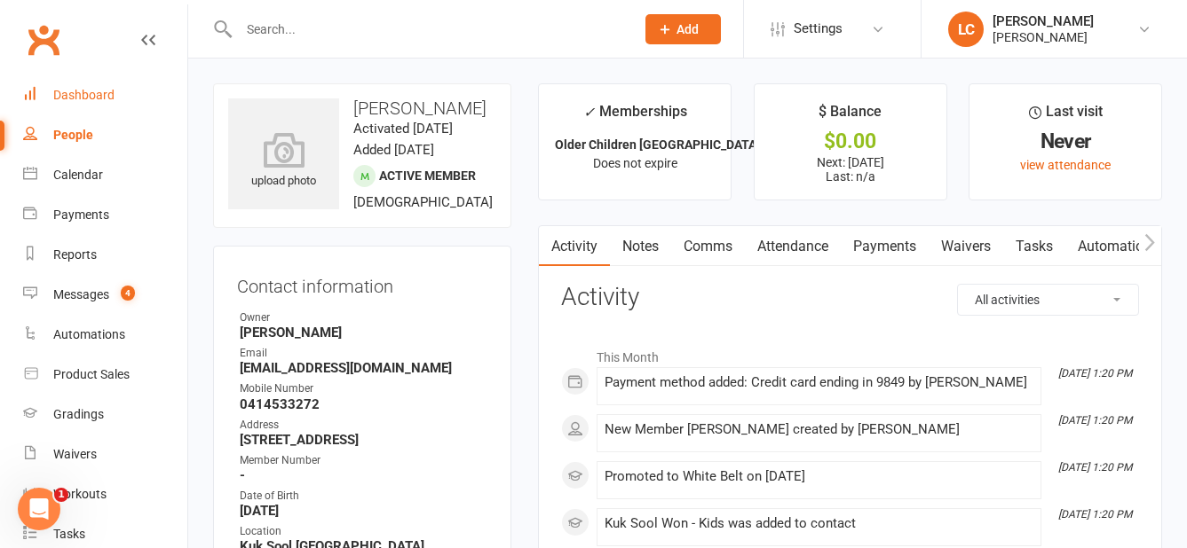
click at [108, 92] on div "Dashboard" at bounding box center [83, 95] width 61 height 14
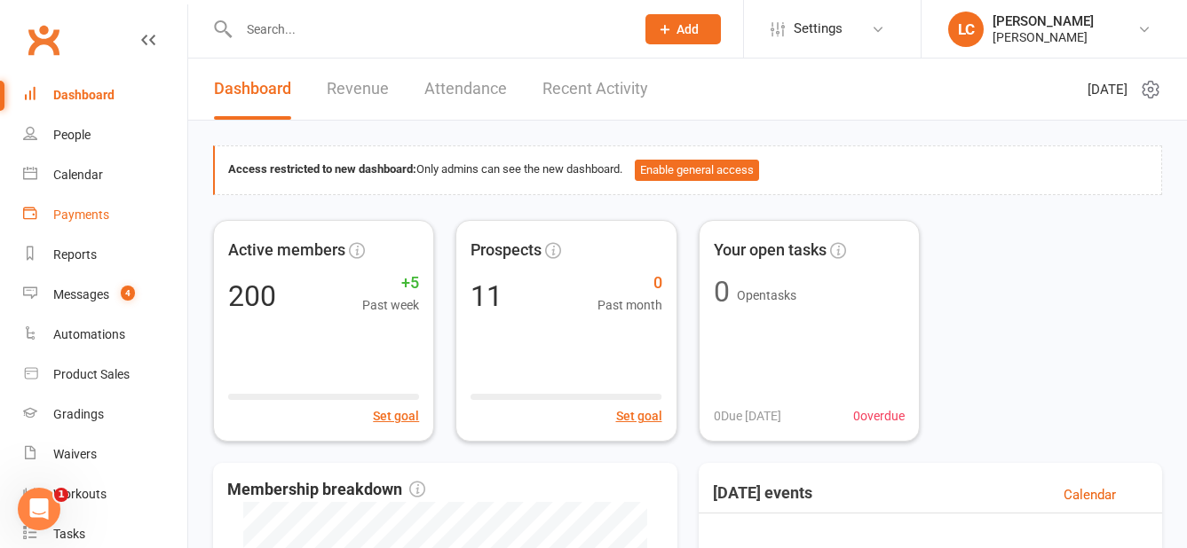
click at [95, 217] on div "Payments" at bounding box center [81, 215] width 56 height 14
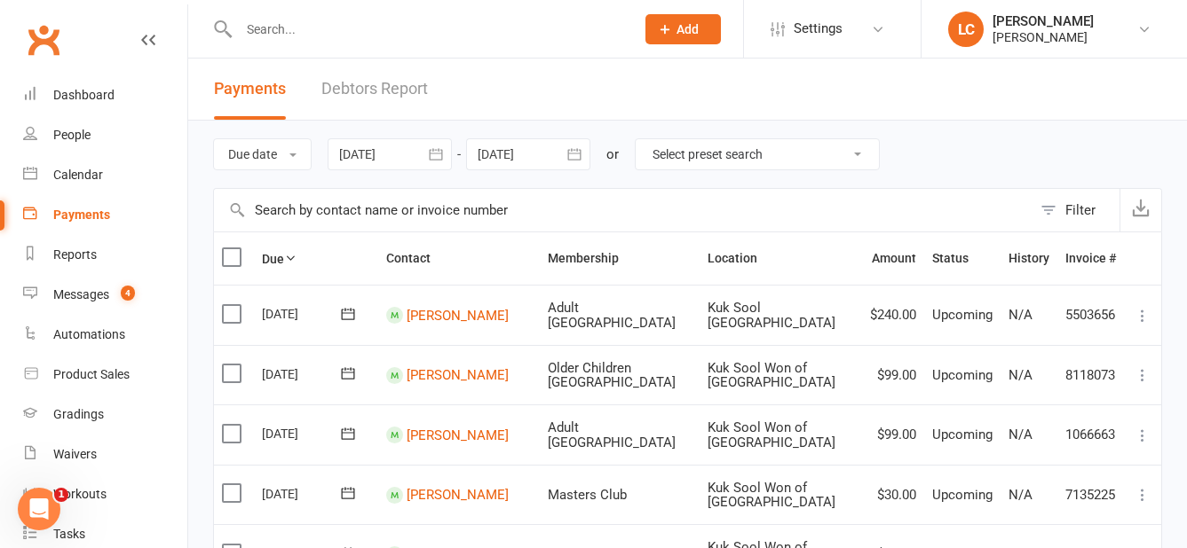
click at [442, 154] on icon "button" at bounding box center [436, 155] width 18 height 18
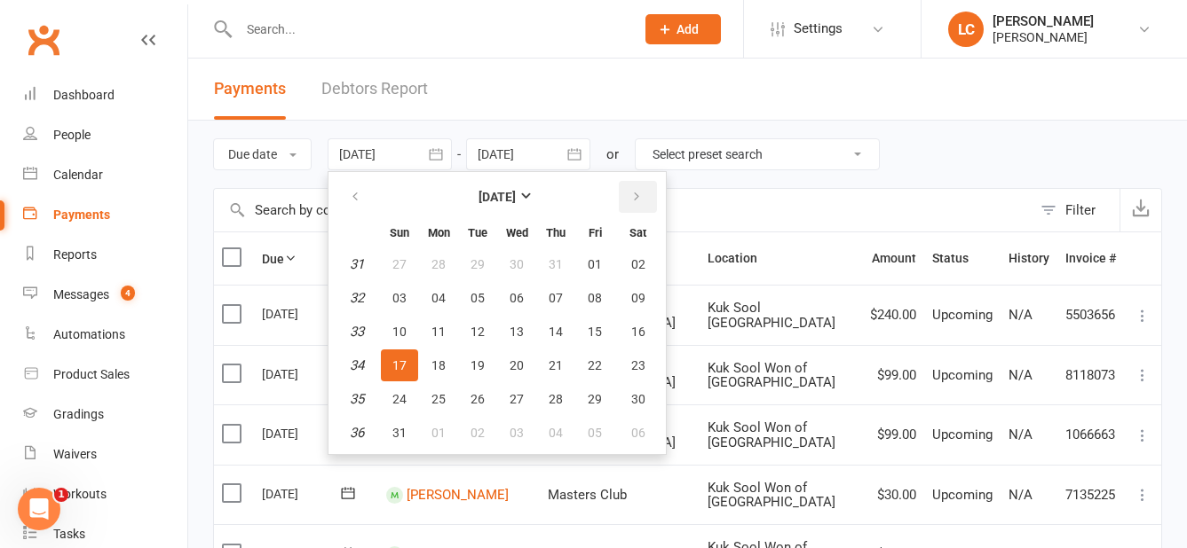
click at [653, 192] on button "button" at bounding box center [638, 197] width 38 height 32
click at [651, 192] on button "button" at bounding box center [638, 197] width 38 height 32
click at [519, 260] on span "01" at bounding box center [516, 264] width 14 height 14
type input "[DATE]"
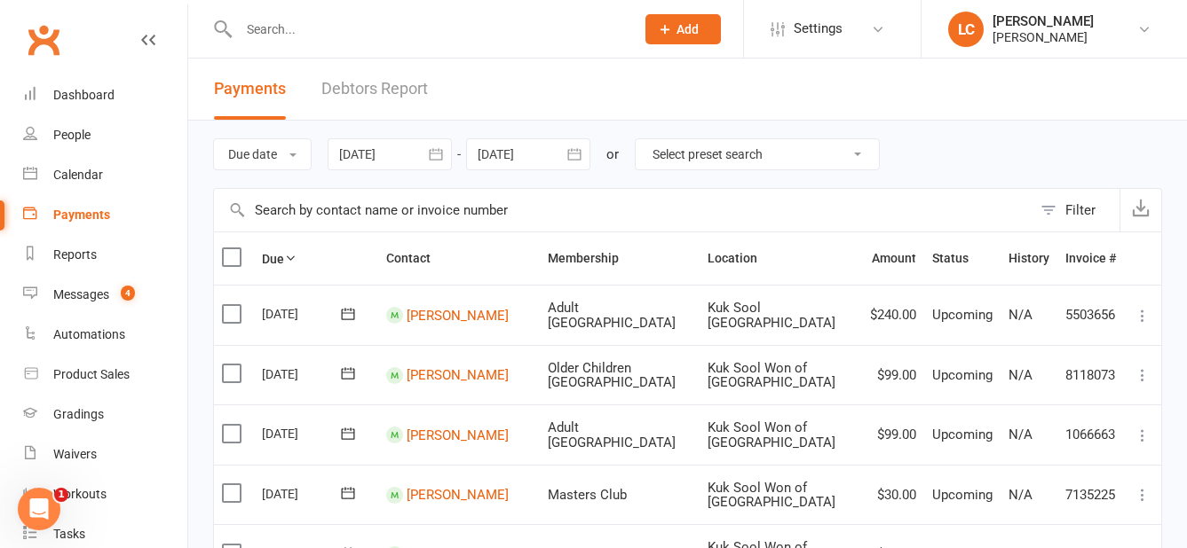
click at [583, 160] on icon "button" at bounding box center [574, 155] width 18 height 18
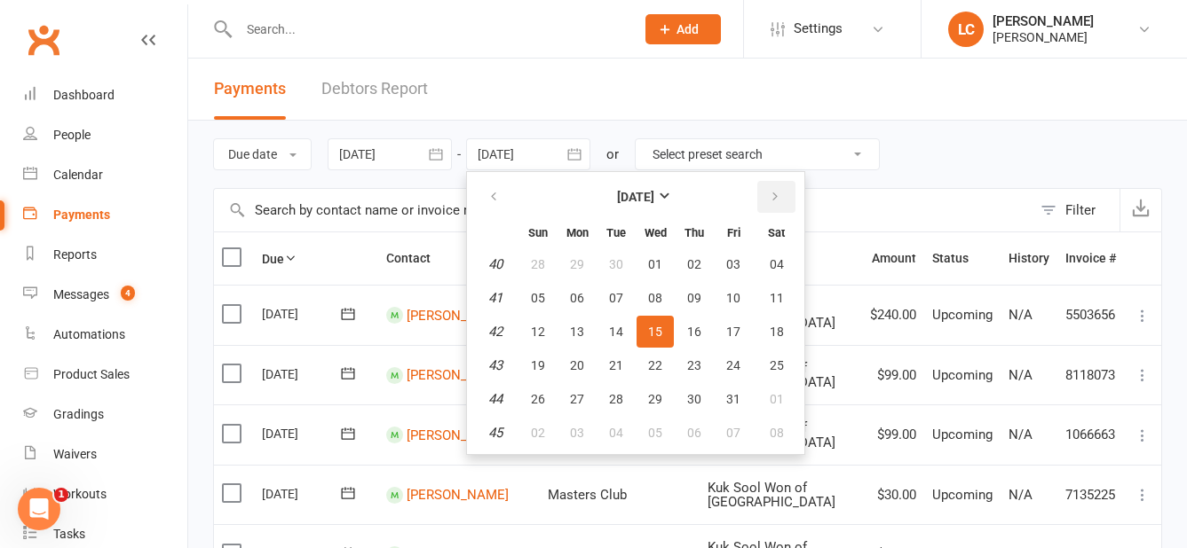
click at [767, 202] on button "button" at bounding box center [776, 197] width 38 height 32
click at [492, 209] on button "button" at bounding box center [495, 197] width 38 height 32
click at [728, 393] on span "31" at bounding box center [733, 399] width 14 height 14
type input "[DATE]"
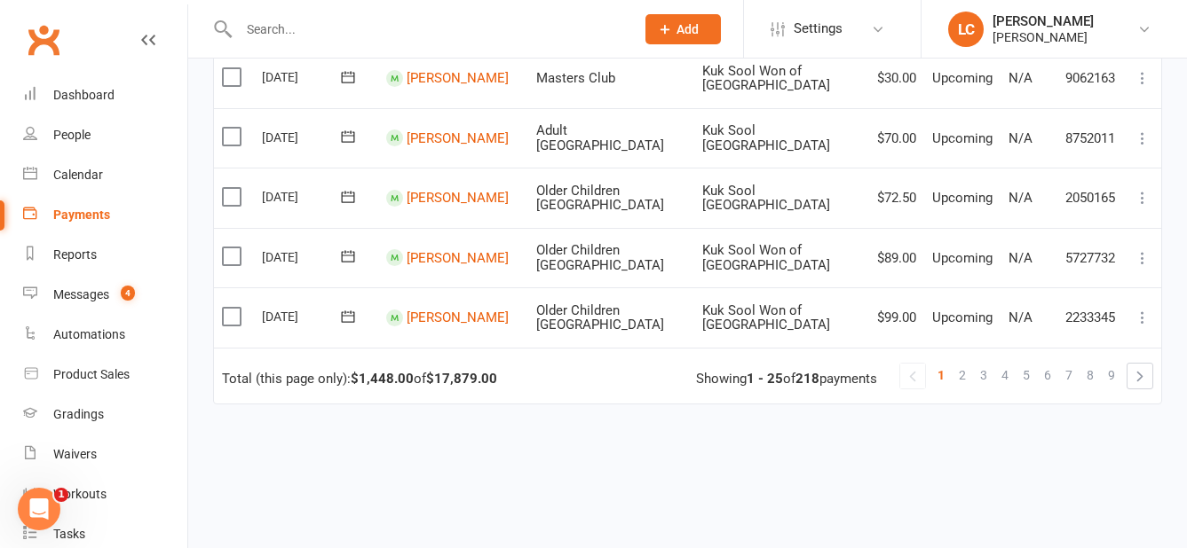
scroll to position [1554, 0]
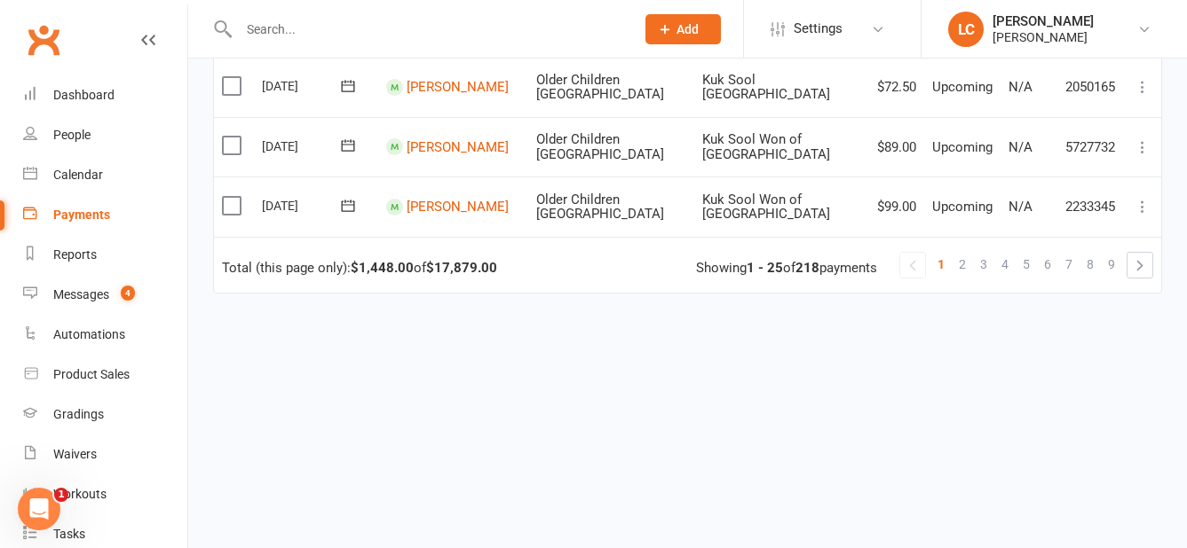
click at [493, 264] on strong "$17,879.00" at bounding box center [461, 268] width 71 height 16
drag, startPoint x: 506, startPoint y: 267, endPoint x: 458, endPoint y: 272, distance: 48.2
click at [458, 272] on td "Total (this page only): $1,448.00 of $17,879.00 1 2 3 4 5 6 7 8 9 Showing 1 - 2…" at bounding box center [687, 265] width 947 height 56
drag, startPoint x: 458, startPoint y: 272, endPoint x: 509, endPoint y: 272, distance: 50.6
click at [508, 272] on td "Total (this page only): $1,448.00 of $17,879.00 1 2 3 4 5 6 7 8 9 Showing 1 - 2…" at bounding box center [687, 265] width 947 height 56
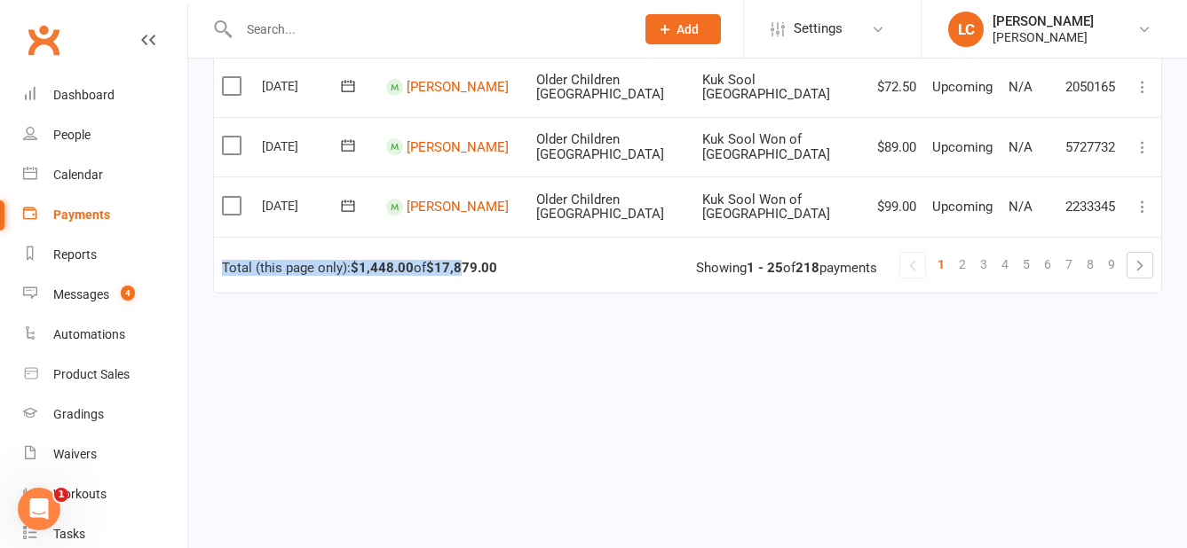
drag, startPoint x: 517, startPoint y: 272, endPoint x: 465, endPoint y: 274, distance: 52.4
click at [465, 274] on td "Total (this page only): $1,448.00 of $17,879.00 1 2 3 4 5 6 7 8 9 Showing 1 - 2…" at bounding box center [687, 265] width 947 height 56
drag, startPoint x: 465, startPoint y: 274, endPoint x: 520, endPoint y: 276, distance: 55.1
click at [520, 276] on td "Total (this page only): $1,448.00 of $17,879.00 1 2 3 4 5 6 7 8 9 Showing 1 - 2…" at bounding box center [687, 265] width 947 height 56
click at [966, 256] on link "2" at bounding box center [961, 264] width 21 height 25
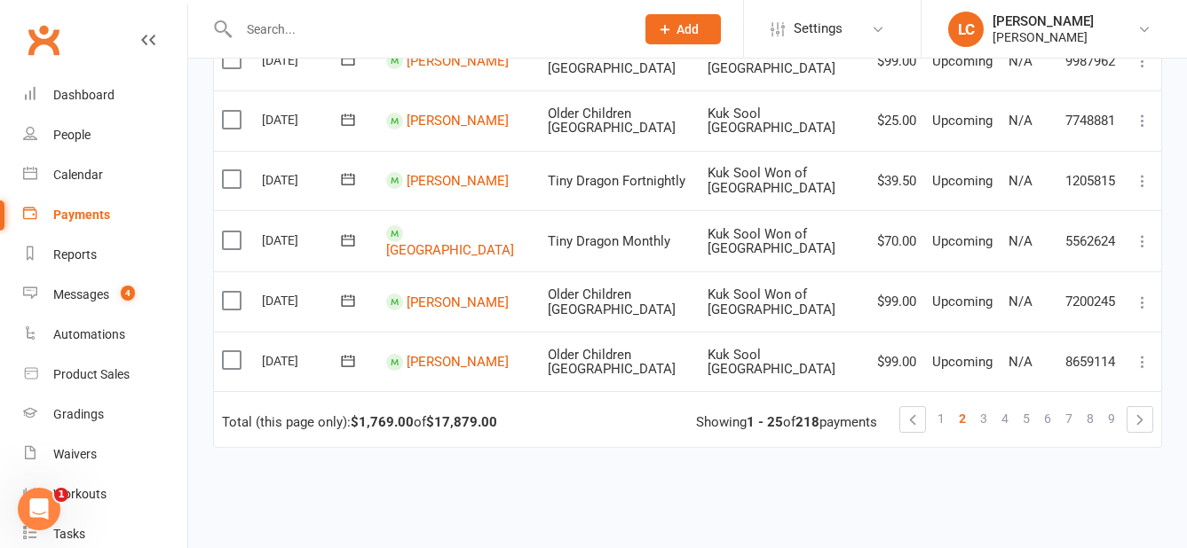
scroll to position [1376, 0]
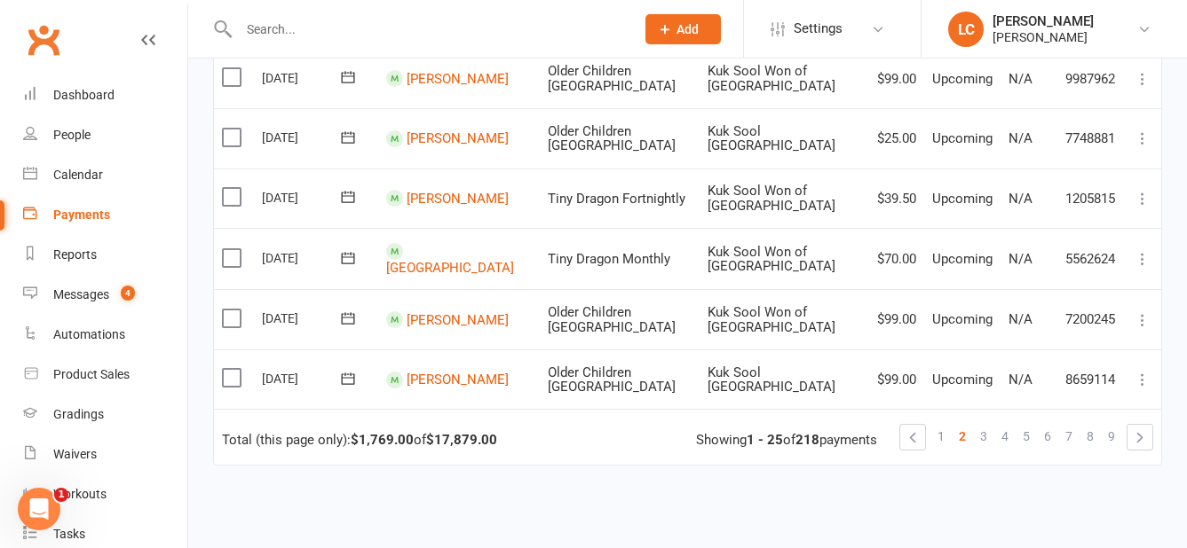
click at [351, 321] on icon at bounding box center [348, 319] width 18 height 18
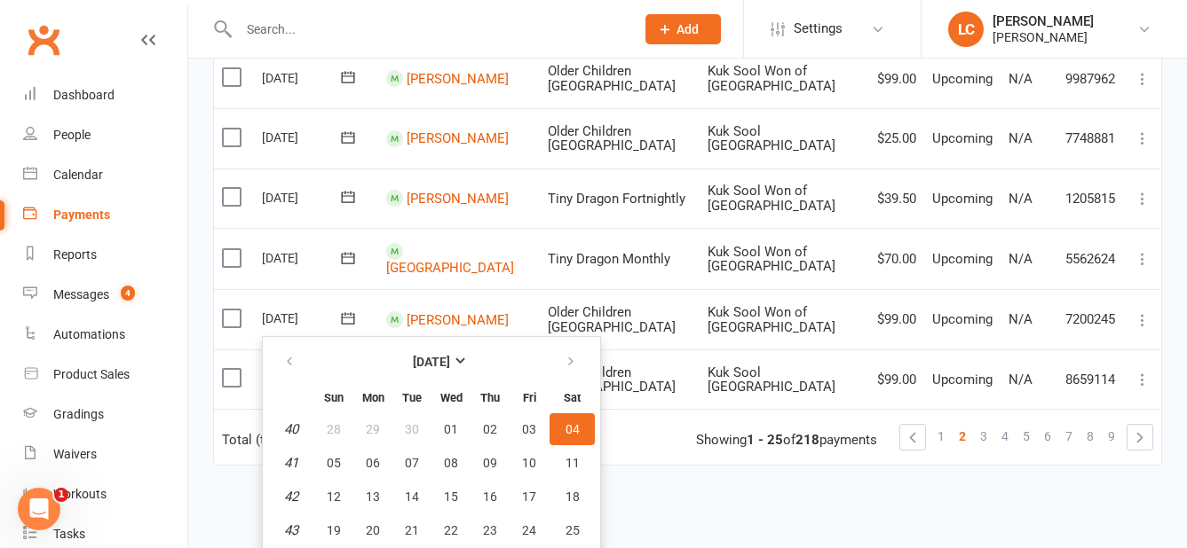
click at [351, 321] on icon at bounding box center [348, 319] width 18 height 18
click at [1141, 327] on icon at bounding box center [1142, 321] width 18 height 18
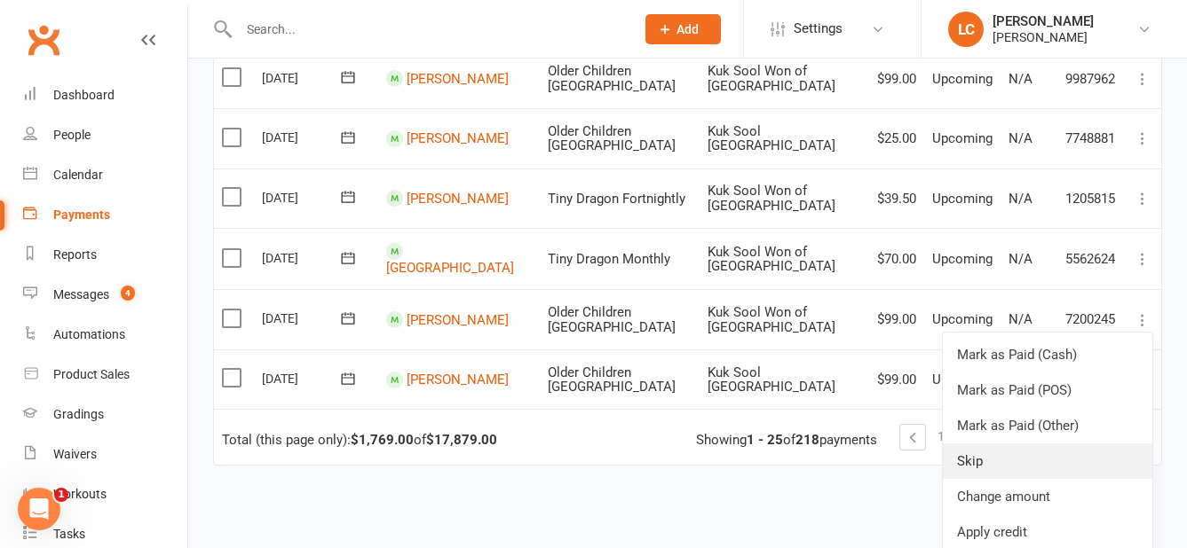
click at [981, 456] on link "Skip" at bounding box center [1047, 461] width 209 height 35
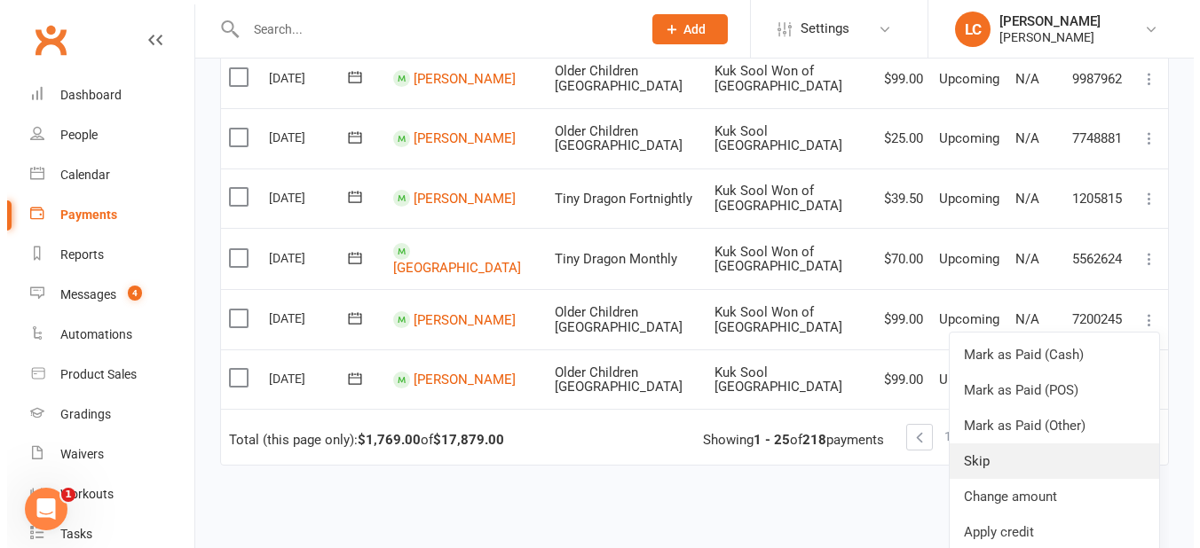
scroll to position [1372, 0]
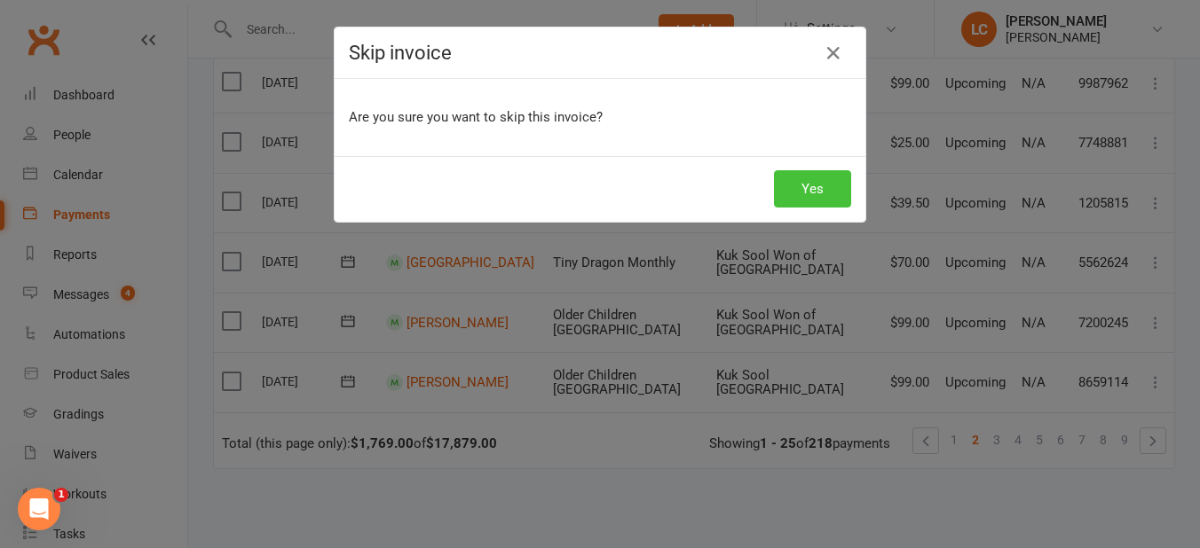
click at [817, 192] on button "Yes" at bounding box center [812, 188] width 77 height 37
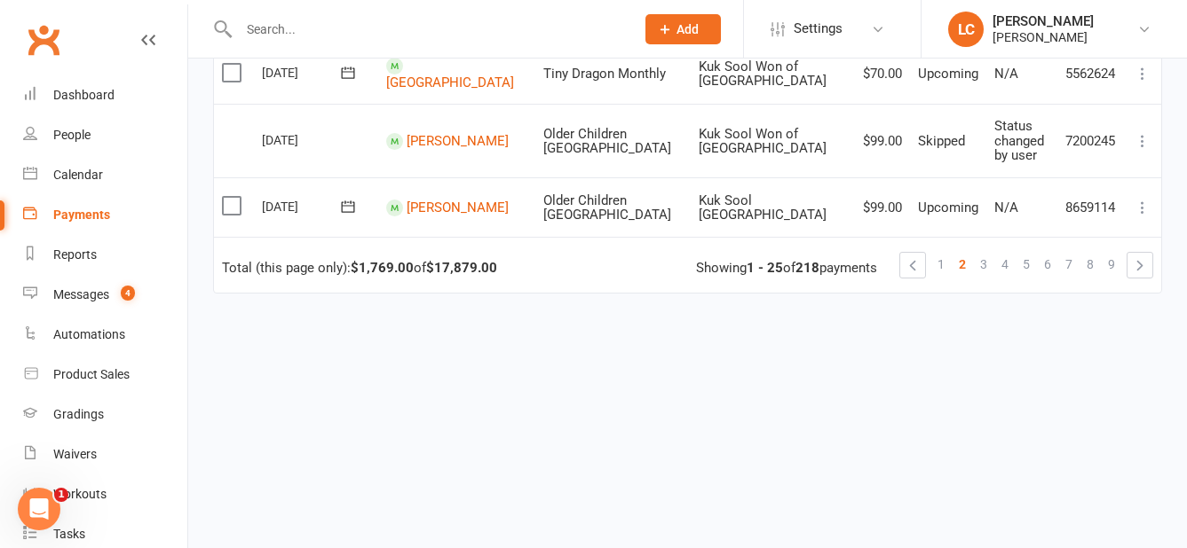
scroll to position [1567, 0]
click at [982, 270] on span "3" at bounding box center [983, 264] width 7 height 25
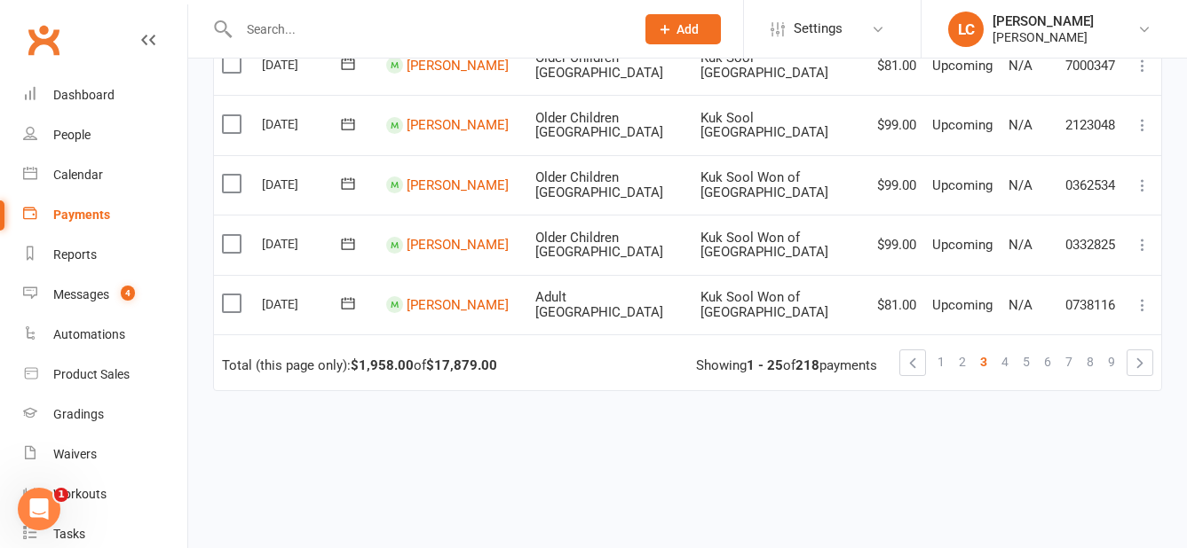
scroll to position [1552, 0]
